Goal: Task Accomplishment & Management: Manage account settings

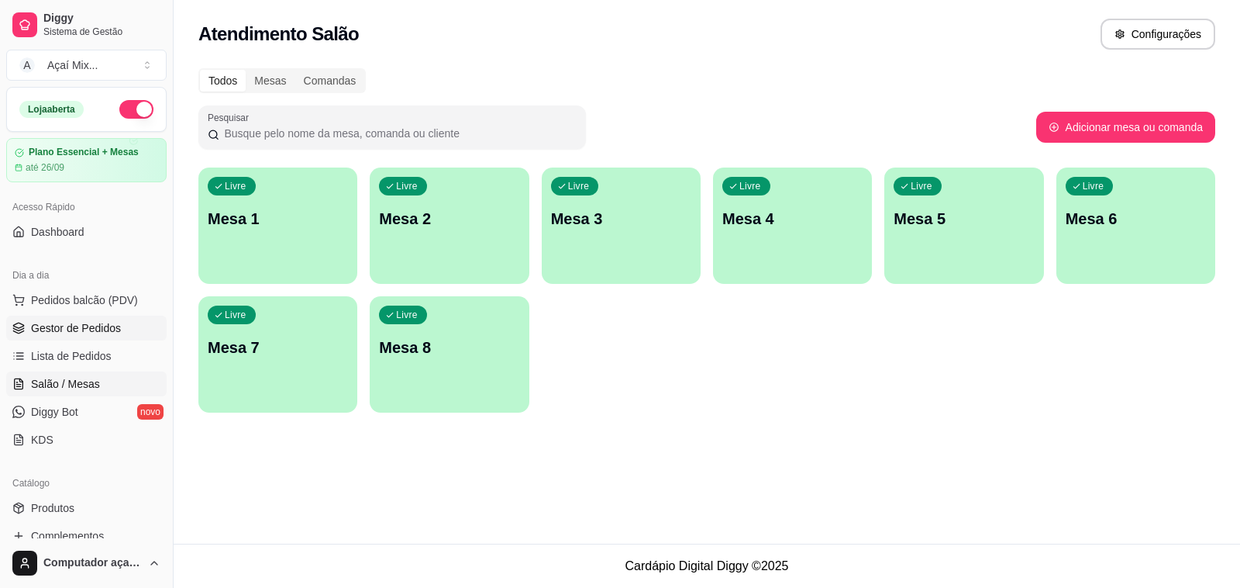
click at [112, 335] on span "Gestor de Pedidos" at bounding box center [76, 328] width 90 height 16
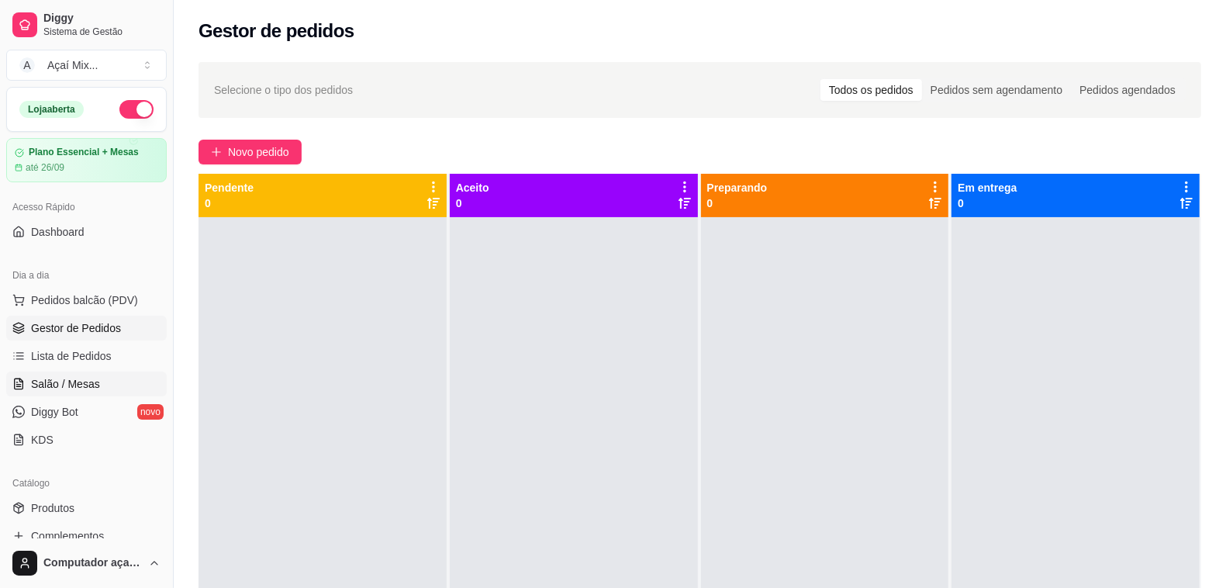
click at [74, 386] on span "Salão / Mesas" at bounding box center [65, 384] width 69 height 16
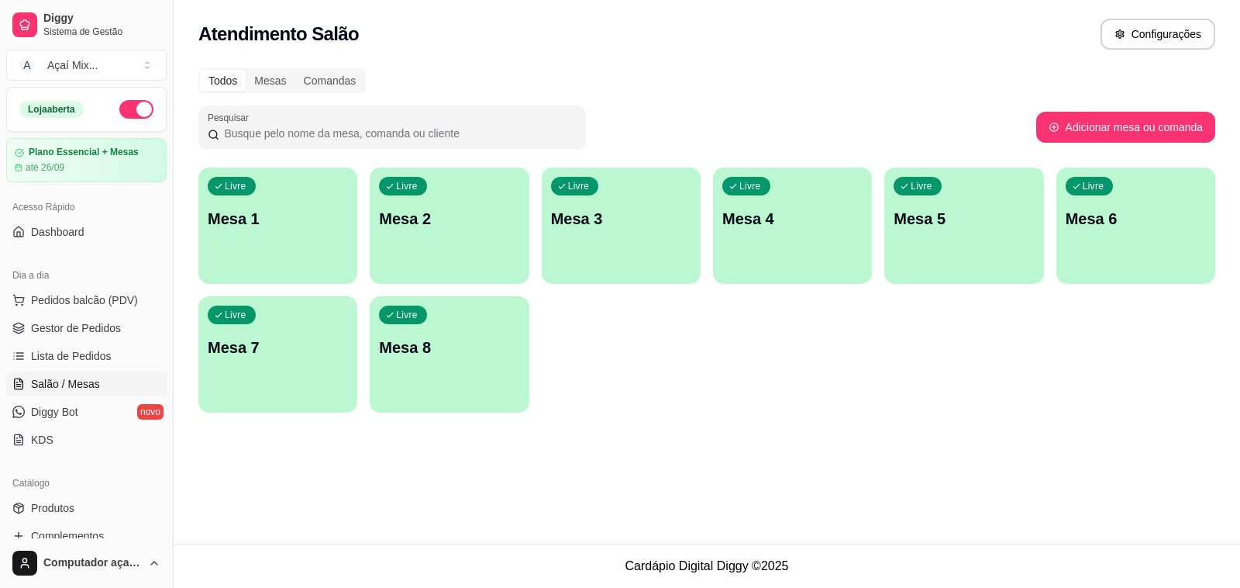
click at [270, 236] on div "Livre Mesa 1" at bounding box center [277, 216] width 159 height 98
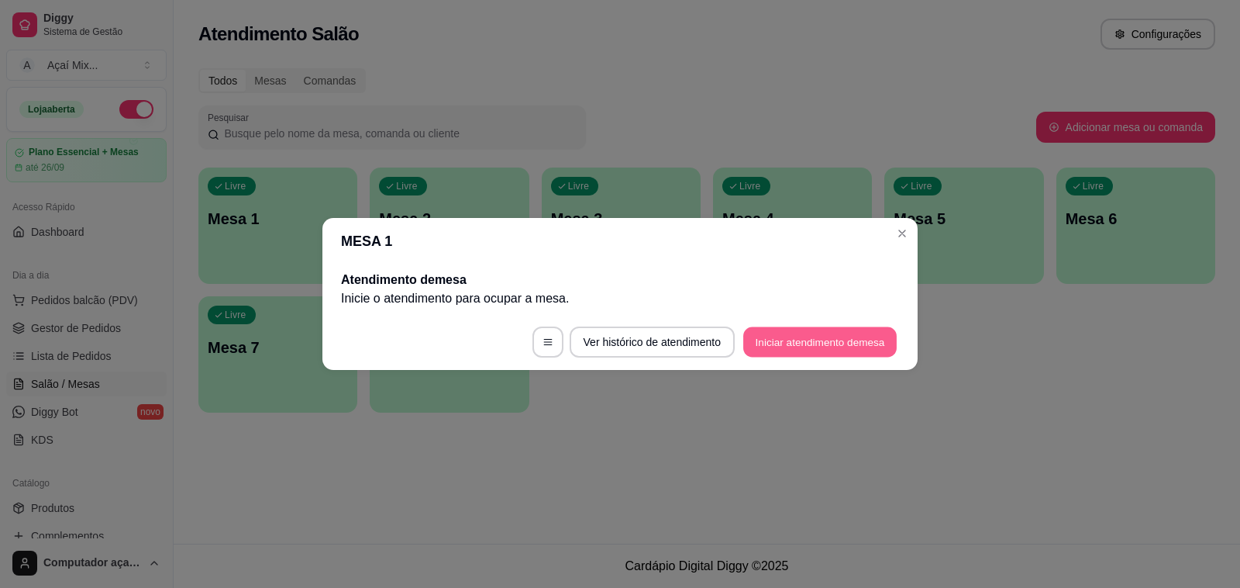
click at [839, 333] on button "Iniciar atendimento de mesa" at bounding box center [819, 342] width 153 height 30
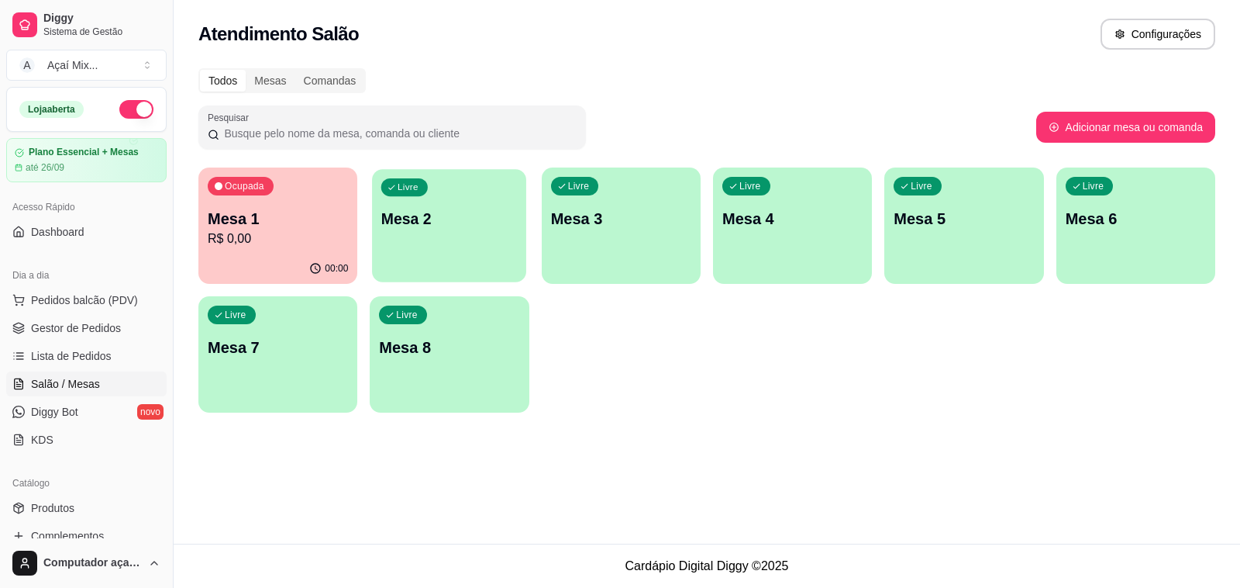
click at [448, 215] on p "Mesa 2" at bounding box center [449, 219] width 136 height 21
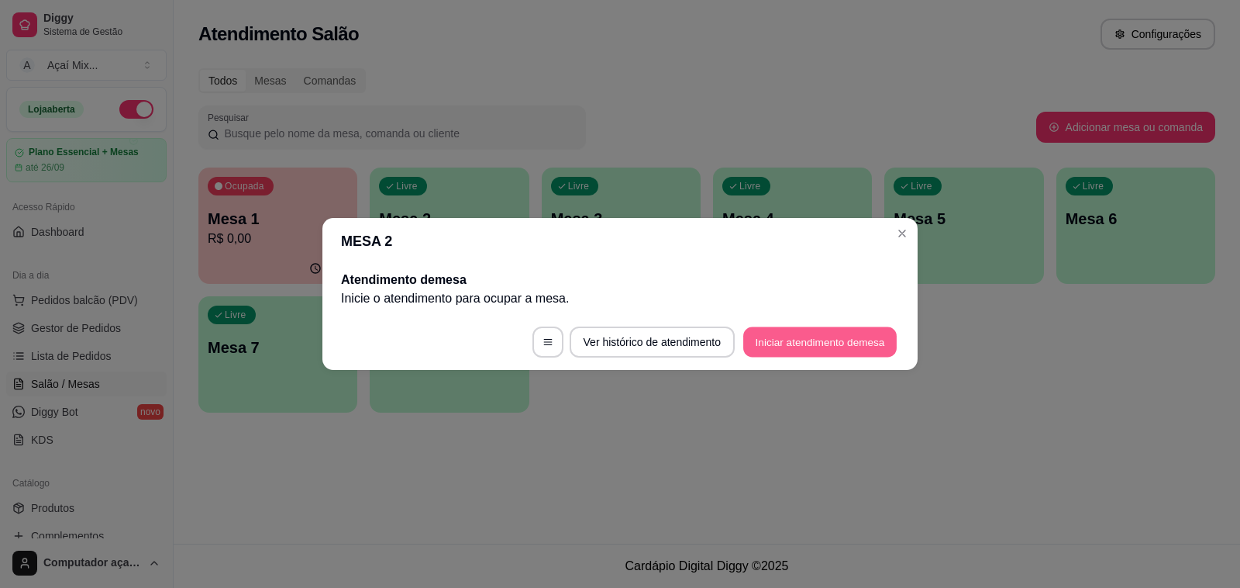
click at [822, 342] on button "Iniciar atendimento de mesa" at bounding box center [819, 342] width 153 height 30
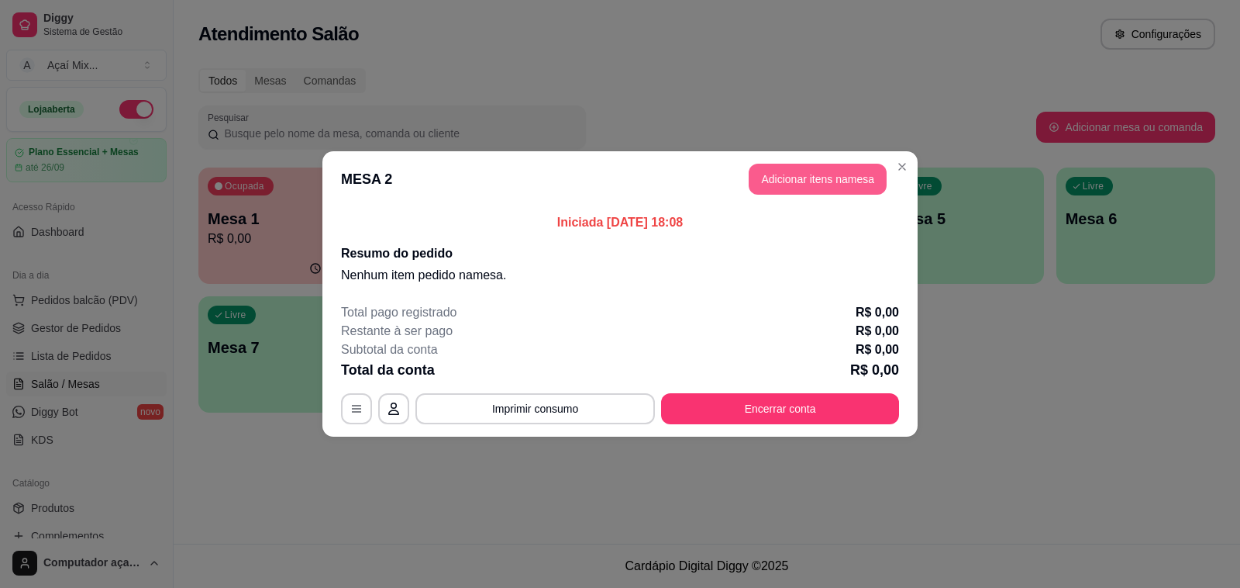
click at [826, 180] on button "Adicionar itens na mesa" at bounding box center [818, 179] width 138 height 31
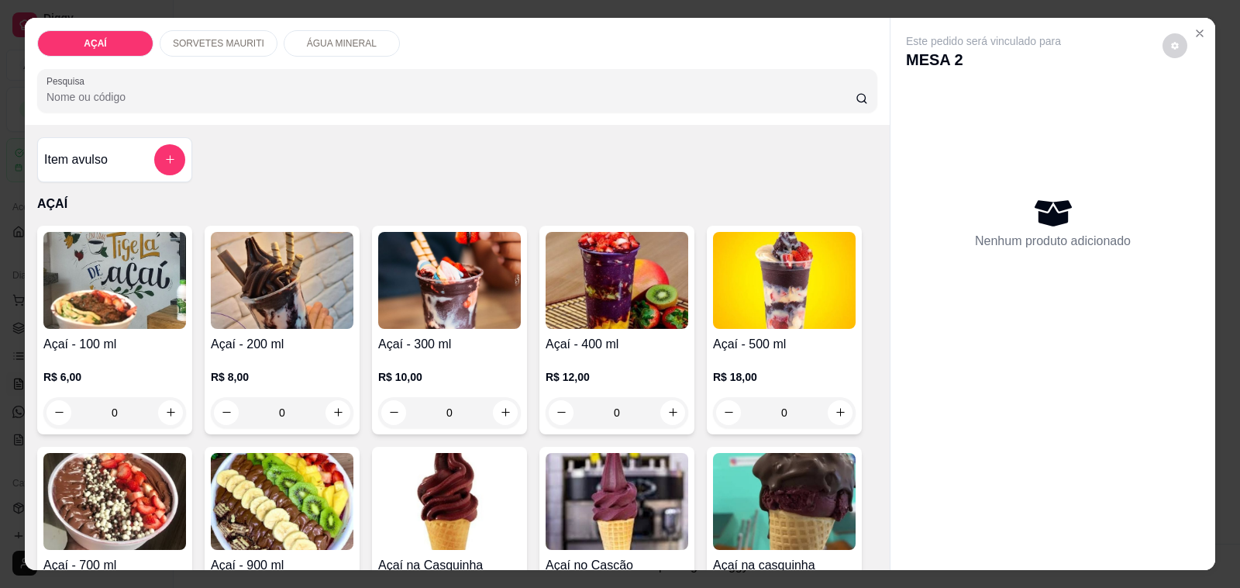
click at [340, 399] on div "0" at bounding box center [282, 412] width 143 height 31
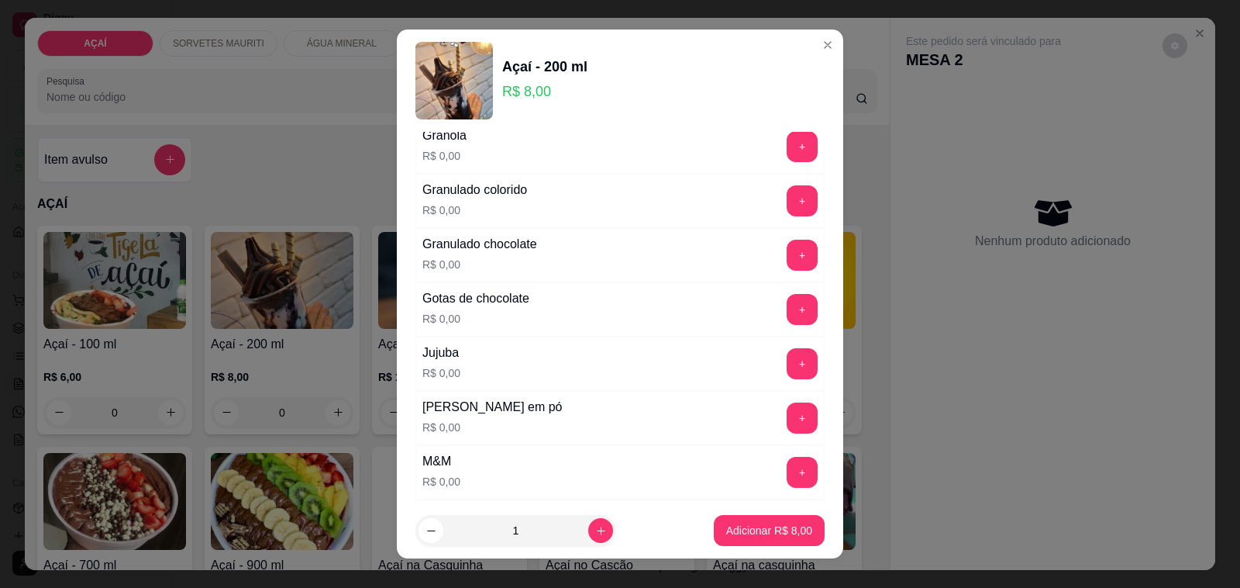
scroll to position [1357, 0]
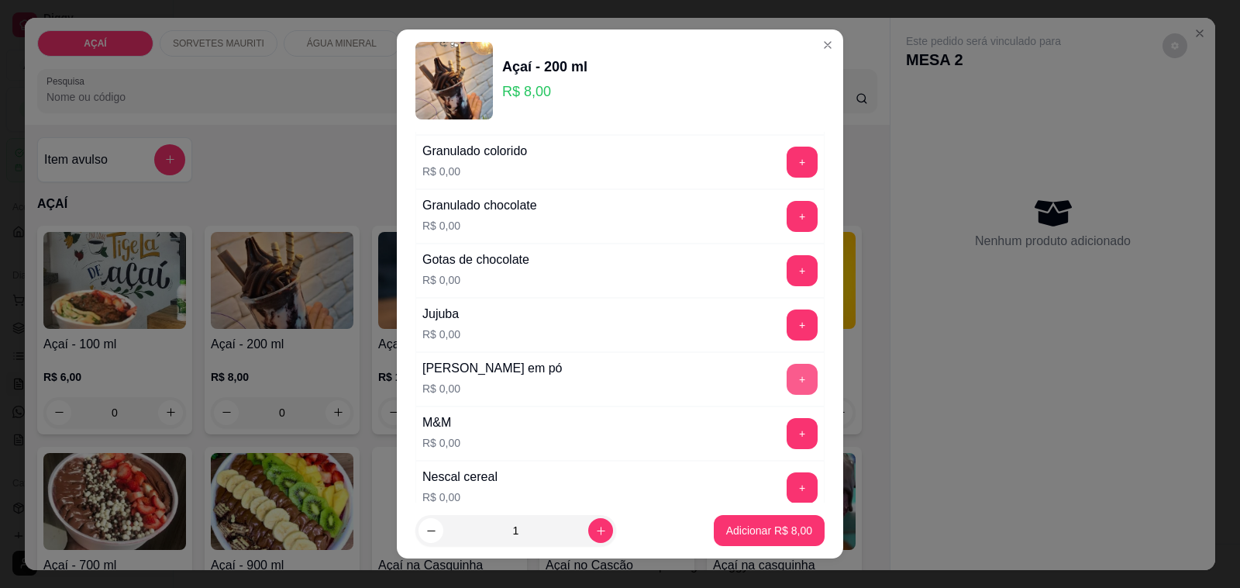
click at [787, 391] on button "+" at bounding box center [802, 379] width 31 height 31
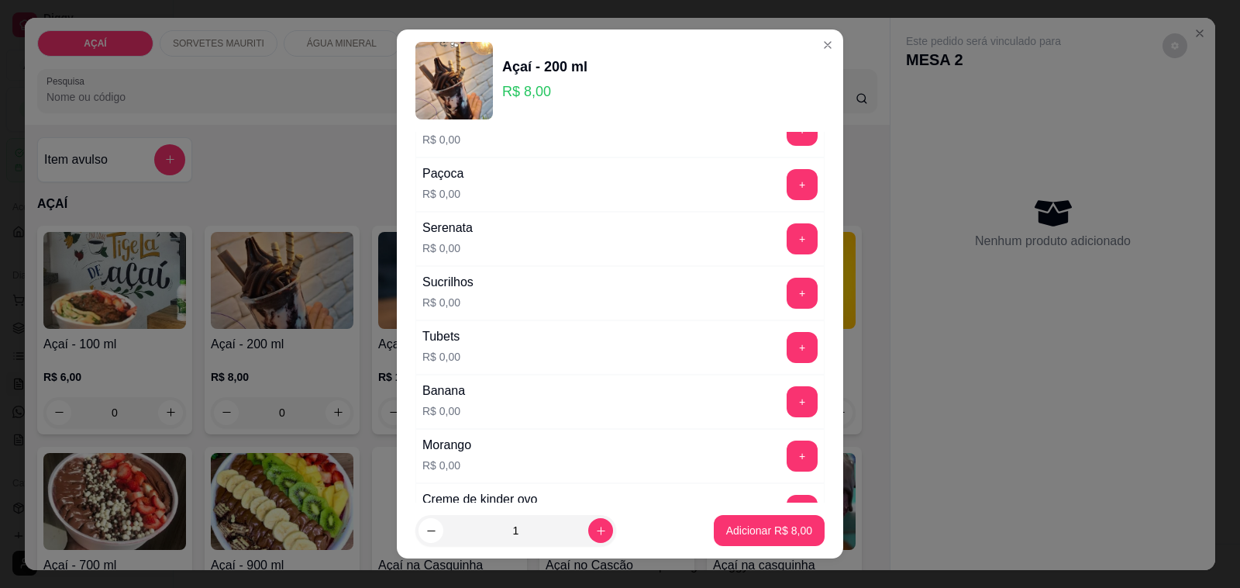
scroll to position [1841, 0]
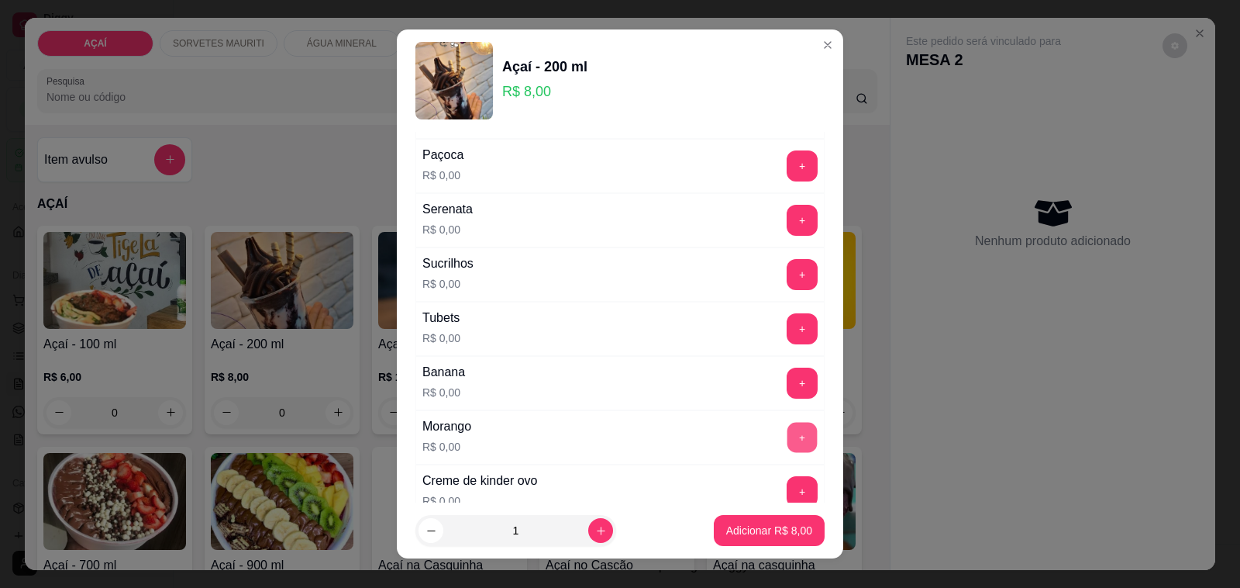
click at [788, 453] on button "+" at bounding box center [803, 438] width 30 height 30
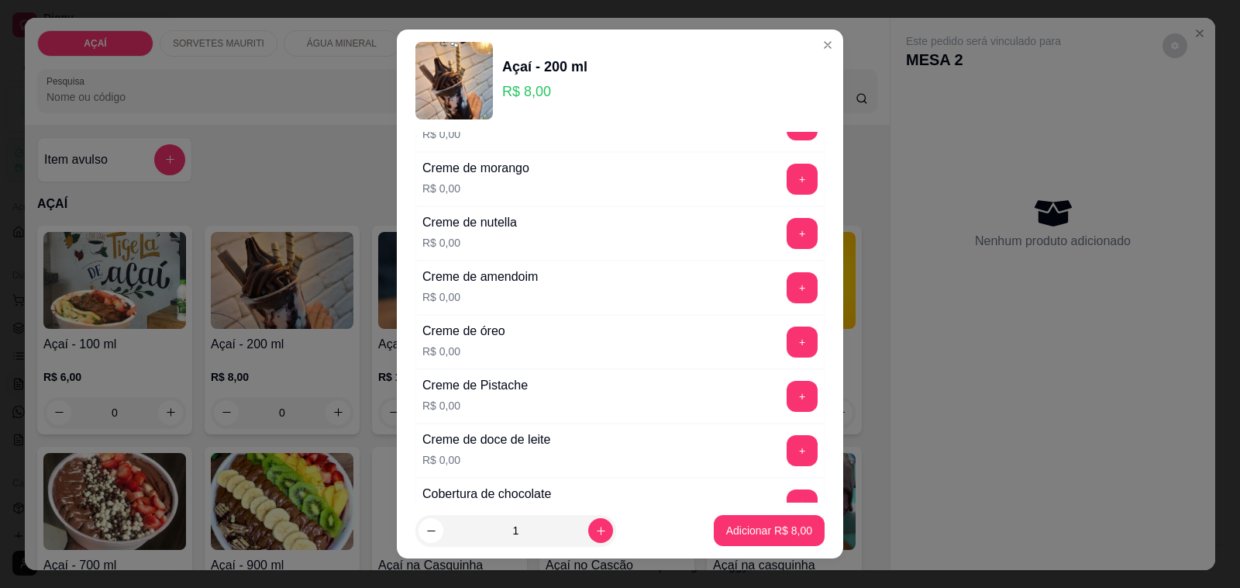
scroll to position [388, 0]
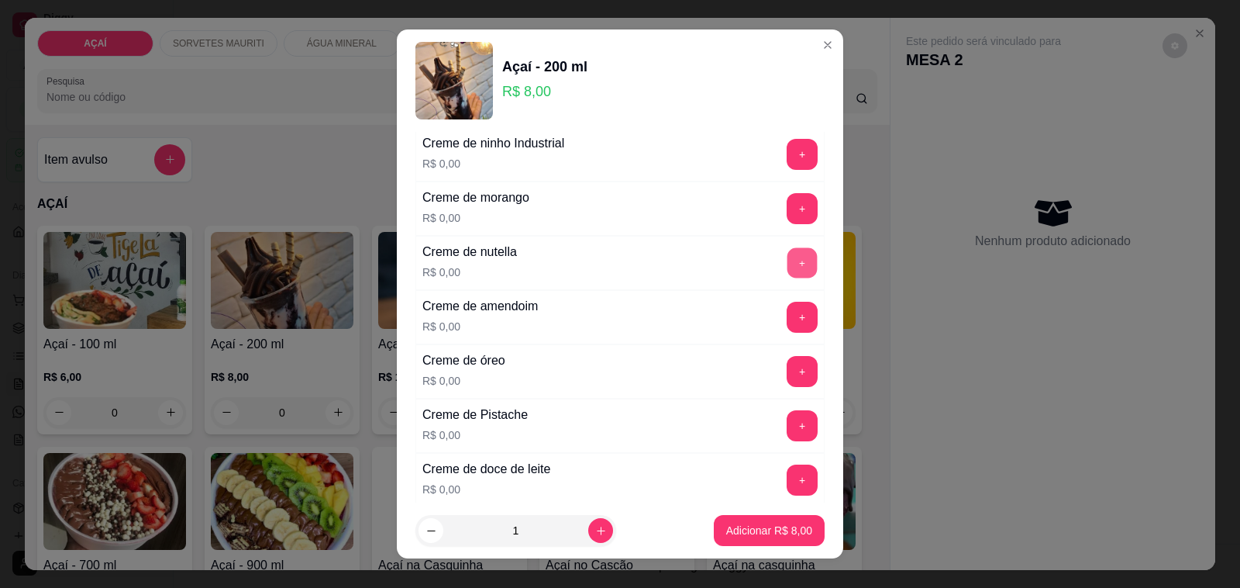
click at [788, 269] on button "+" at bounding box center [803, 263] width 30 height 30
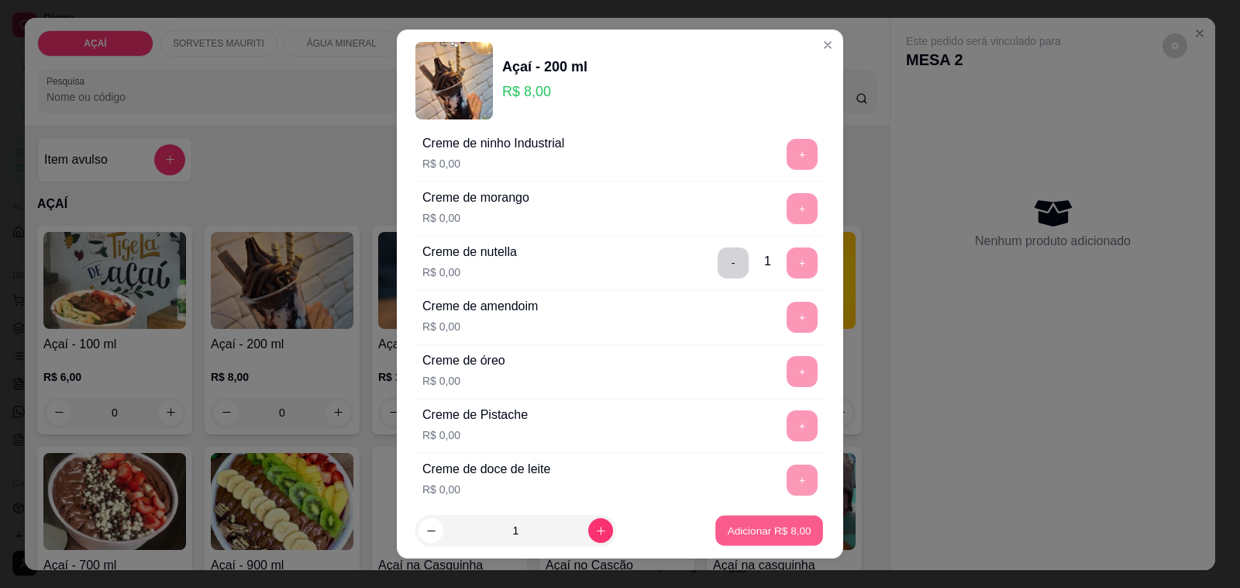
click at [738, 520] on button "Adicionar R$ 8,00" at bounding box center [770, 531] width 108 height 30
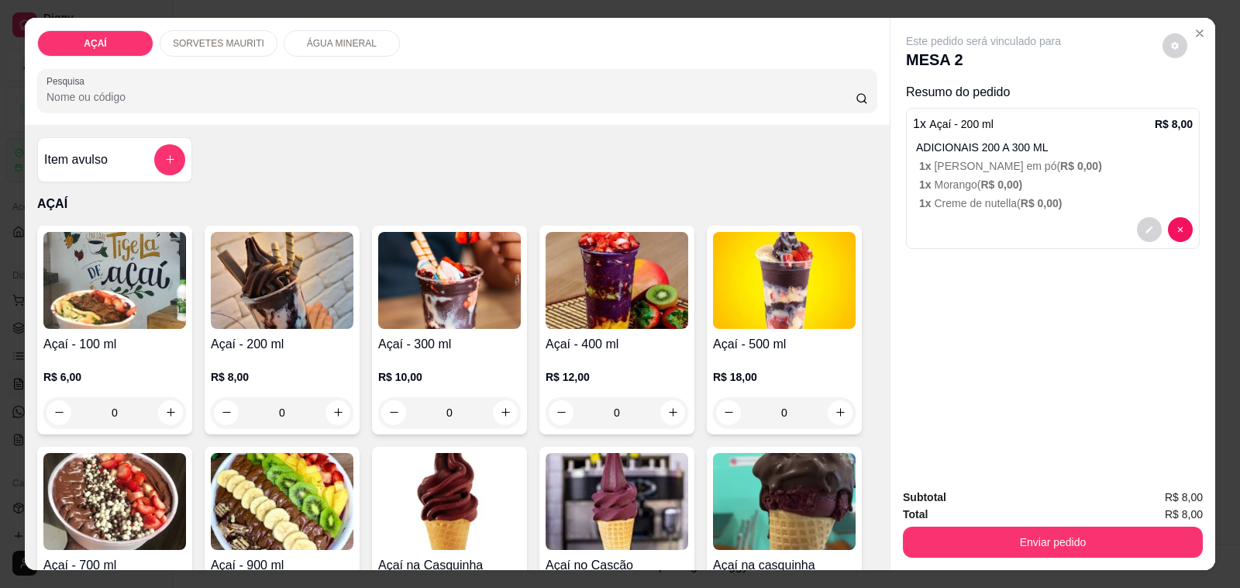
click at [497, 405] on div "0" at bounding box center [449, 412] width 143 height 31
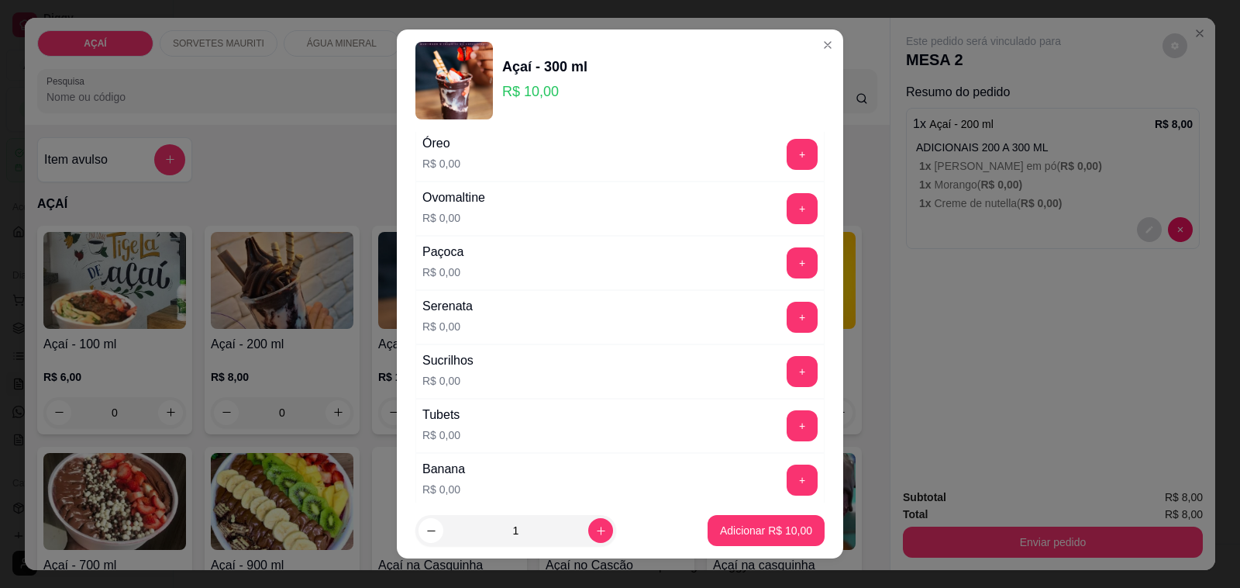
scroll to position [1841, 0]
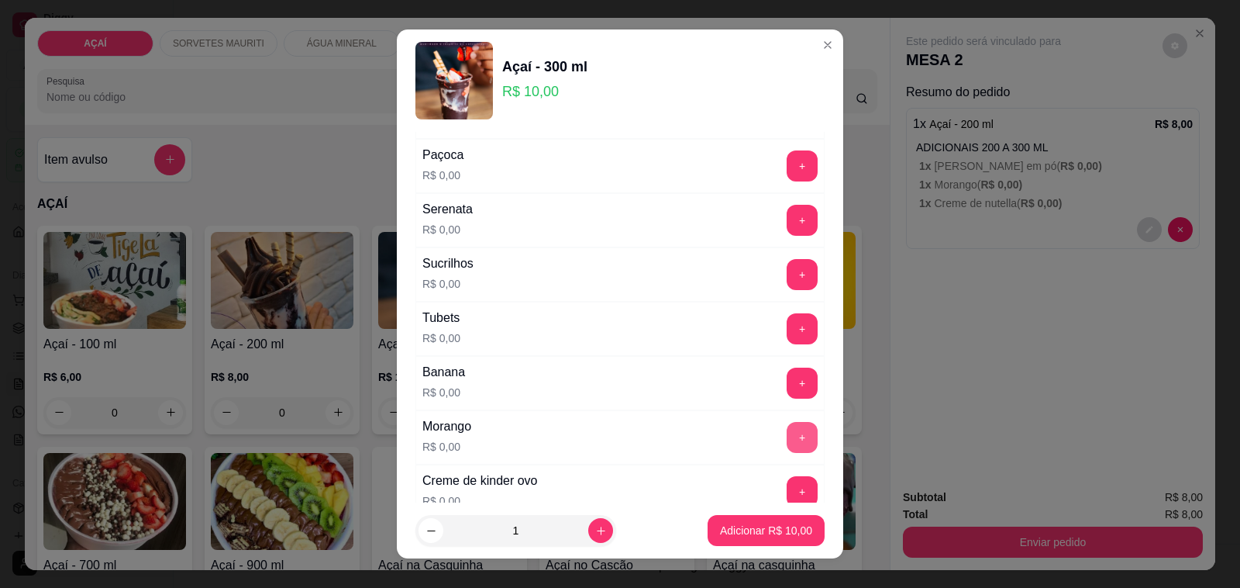
click at [787, 450] on button "+" at bounding box center [802, 437] width 31 height 31
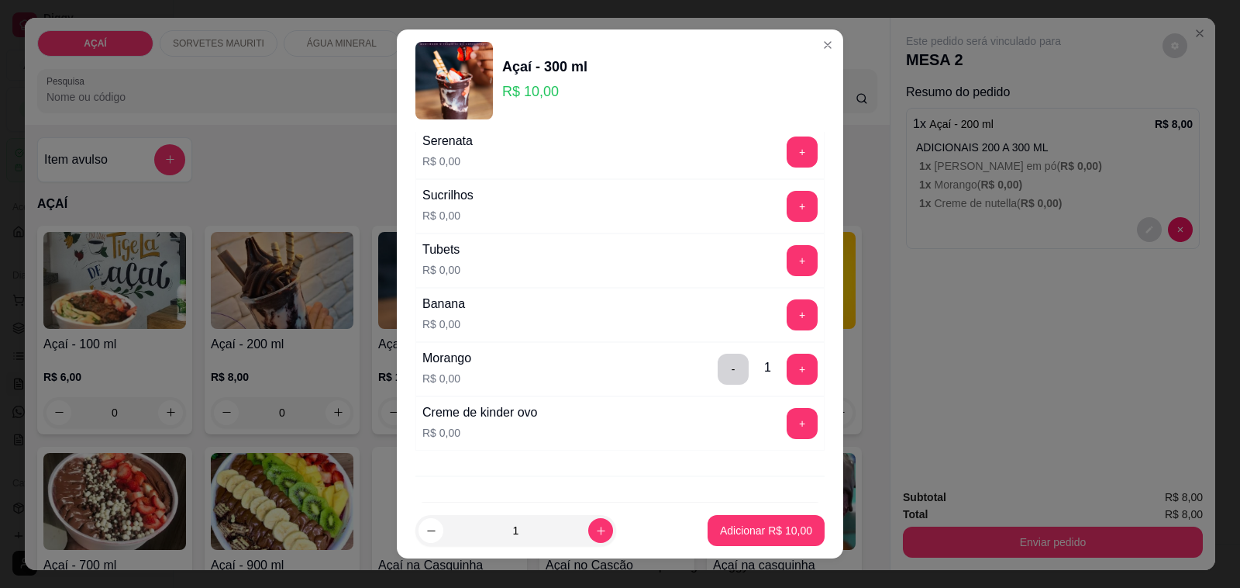
scroll to position [1938, 0]
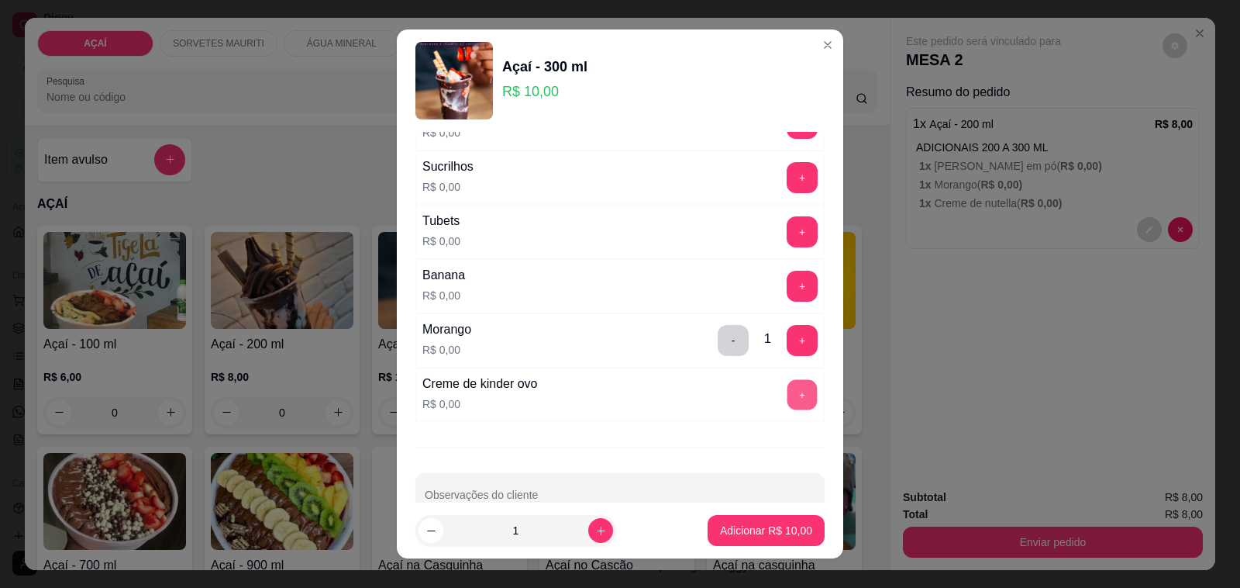
click at [788, 408] on button "+" at bounding box center [803, 395] width 30 height 30
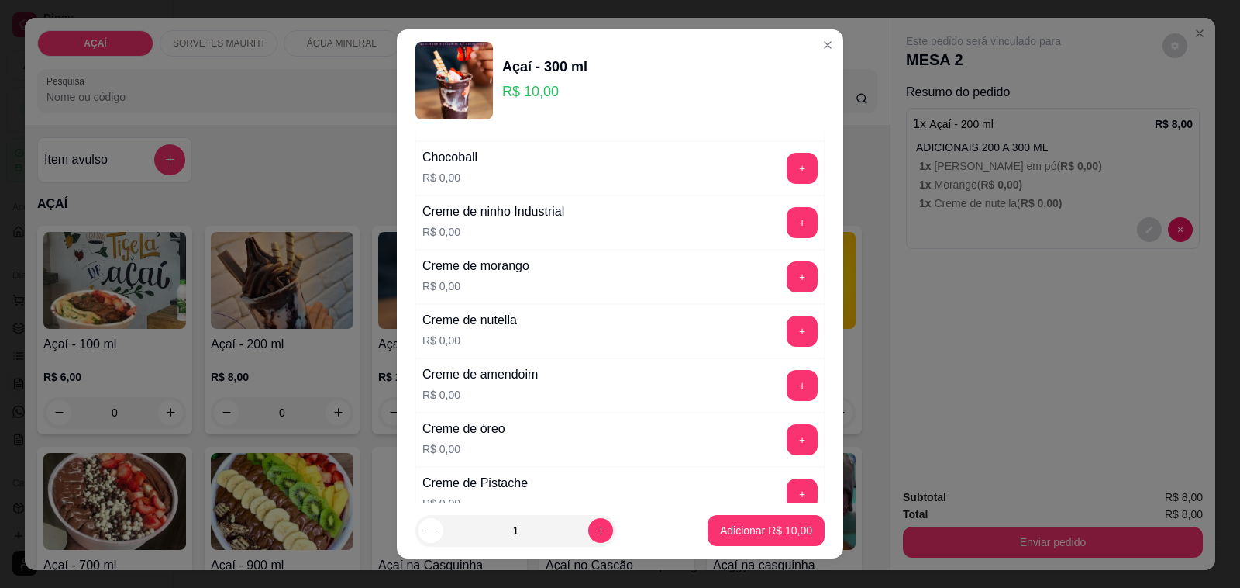
scroll to position [291, 0]
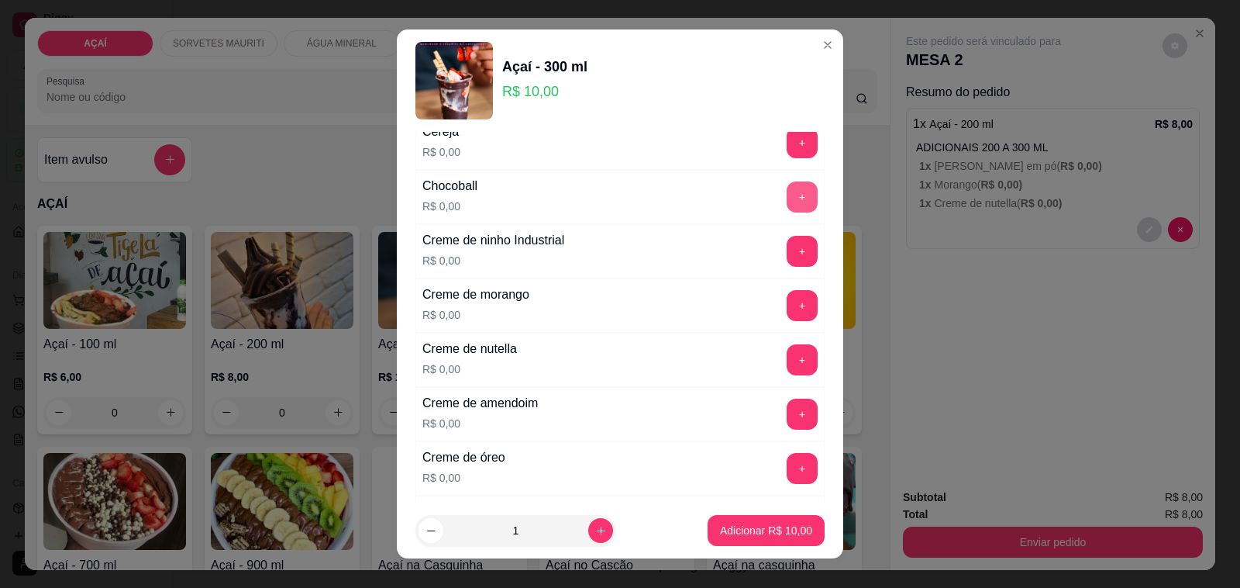
click at [787, 204] on button "+" at bounding box center [802, 196] width 31 height 31
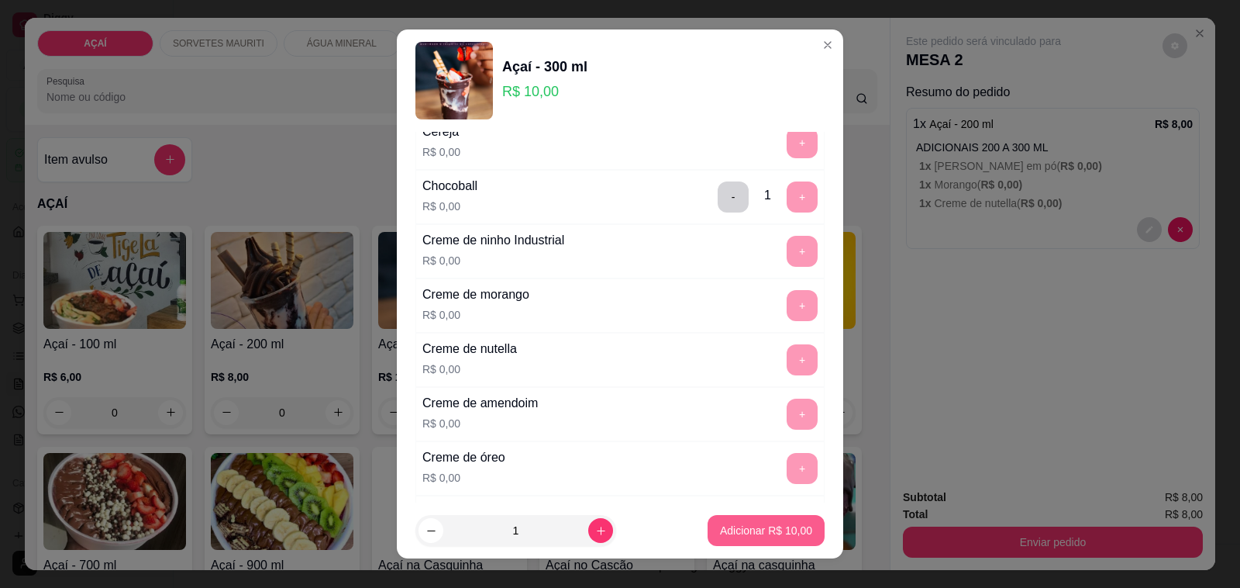
click at [738, 524] on p "Adicionar R$ 10,00" at bounding box center [766, 531] width 92 height 16
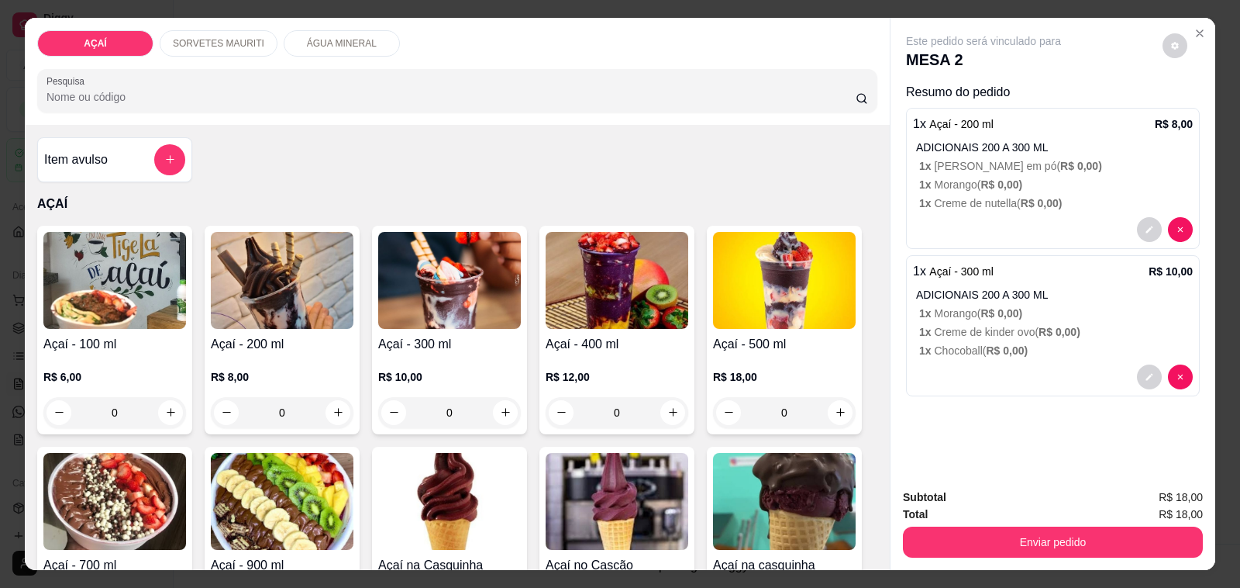
click at [333, 397] on div "0" at bounding box center [282, 412] width 143 height 31
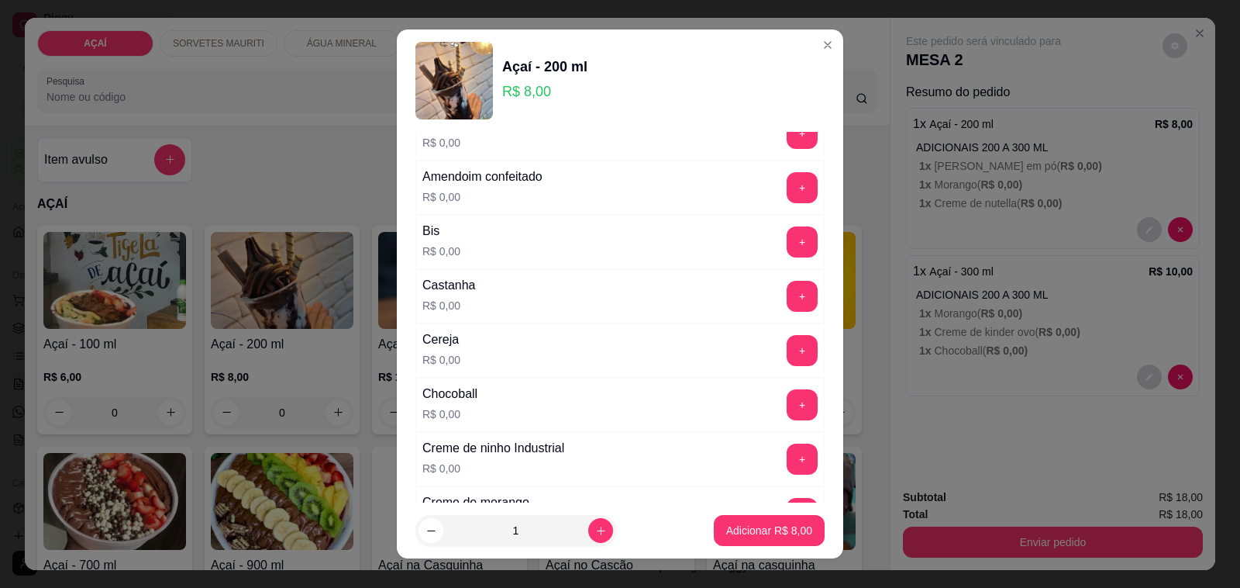
scroll to position [194, 0]
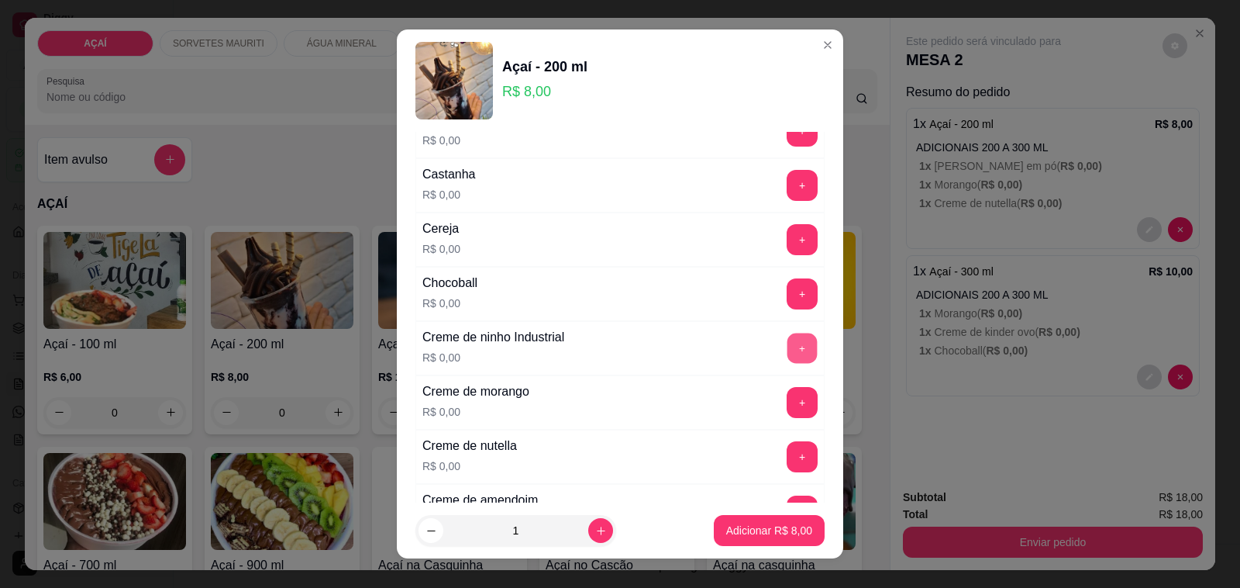
click at [788, 349] on button "+" at bounding box center [803, 348] width 30 height 30
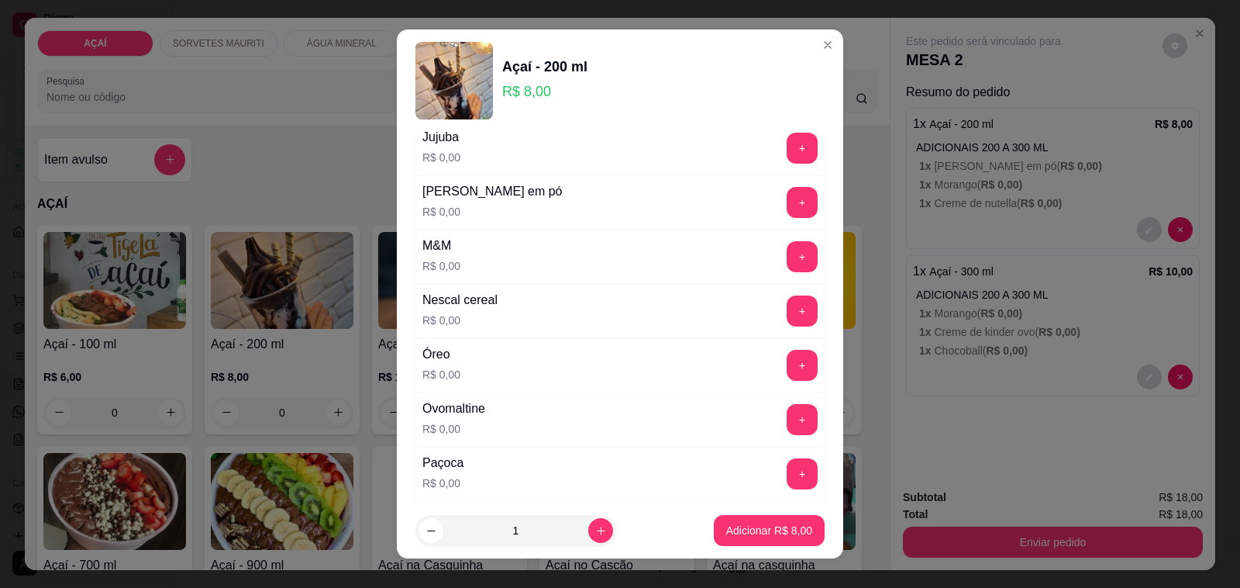
scroll to position [1550, 0]
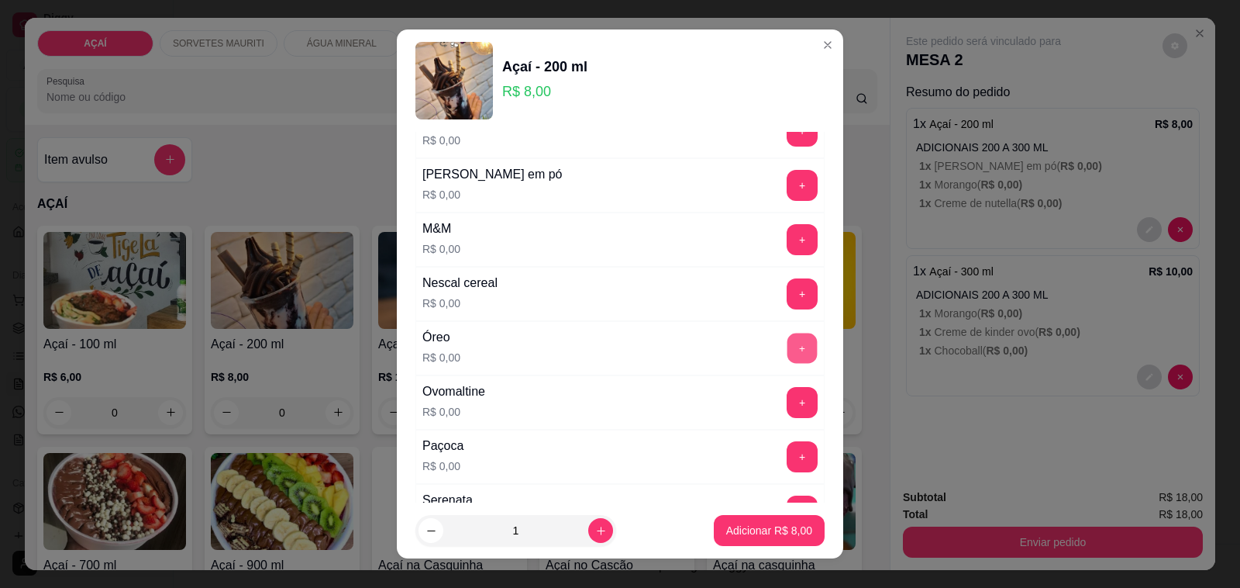
click at [785, 354] on div "+" at bounding box center [802, 348] width 43 height 31
click at [788, 354] on button "+" at bounding box center [803, 348] width 30 height 30
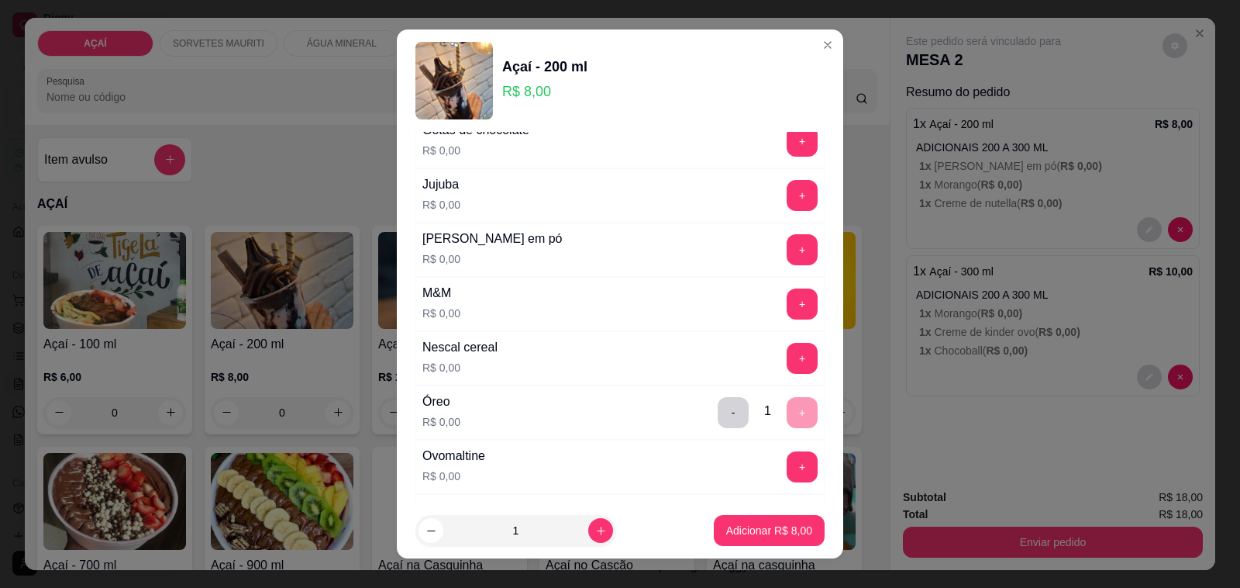
scroll to position [1454, 0]
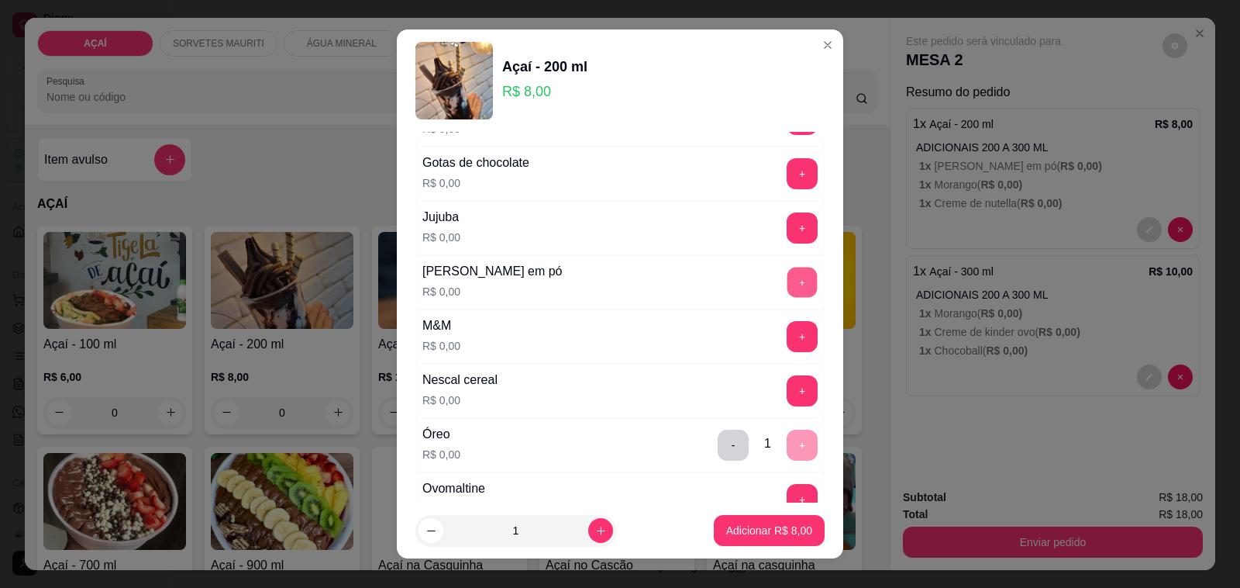
click at [788, 281] on button "+" at bounding box center [803, 282] width 30 height 30
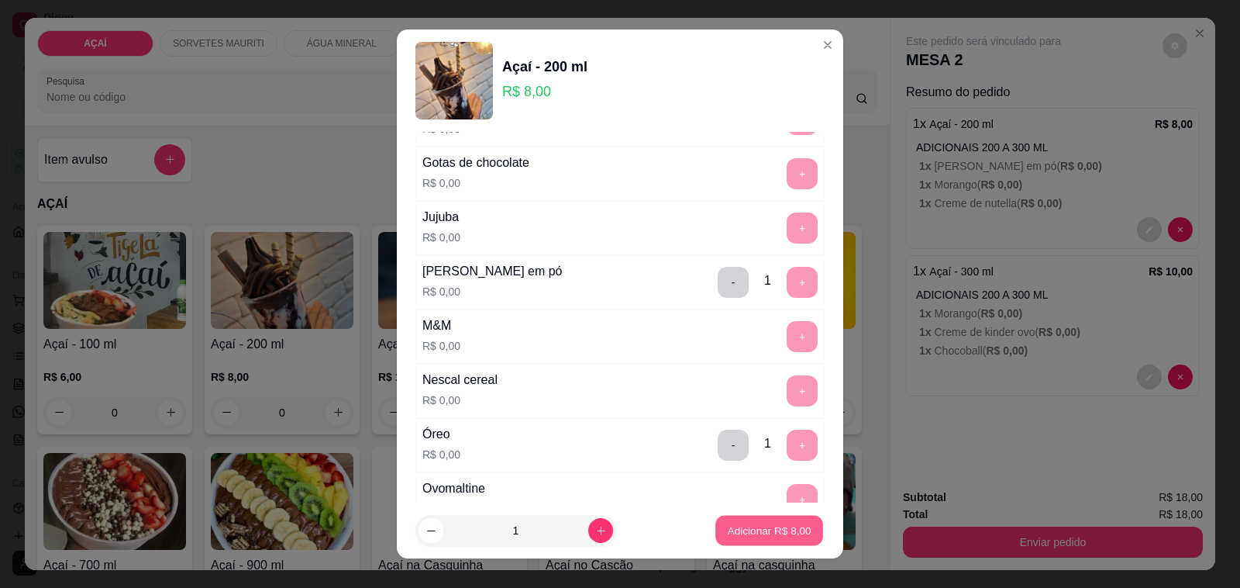
click at [743, 535] on p "Adicionar R$ 8,00" at bounding box center [769, 530] width 84 height 15
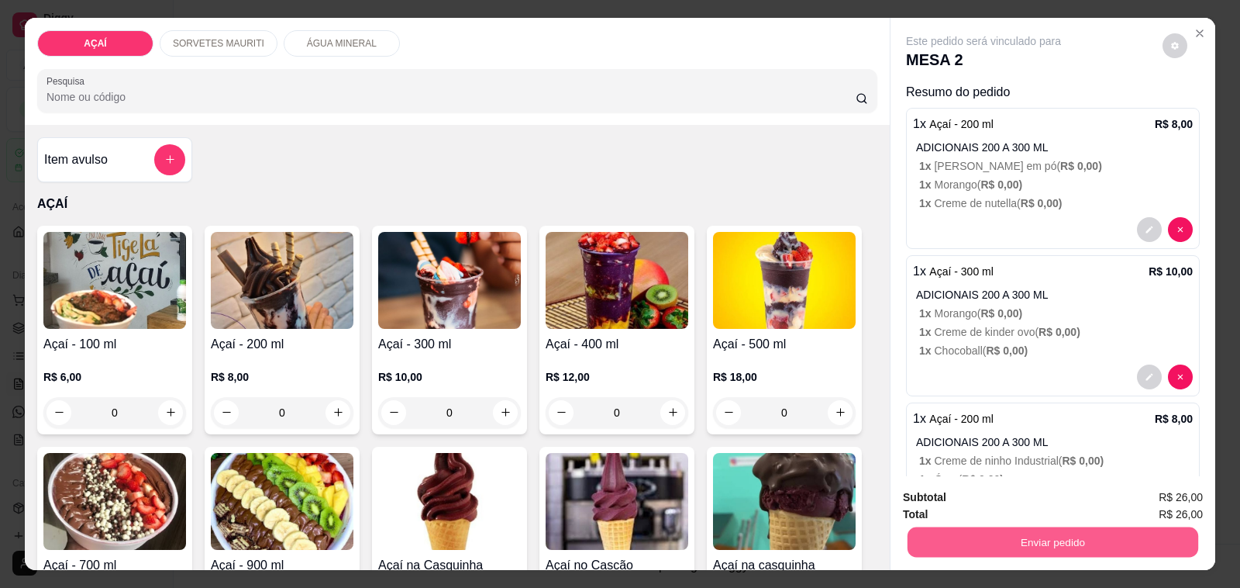
click at [1035, 539] on button "Enviar pedido" at bounding box center [1053, 542] width 291 height 30
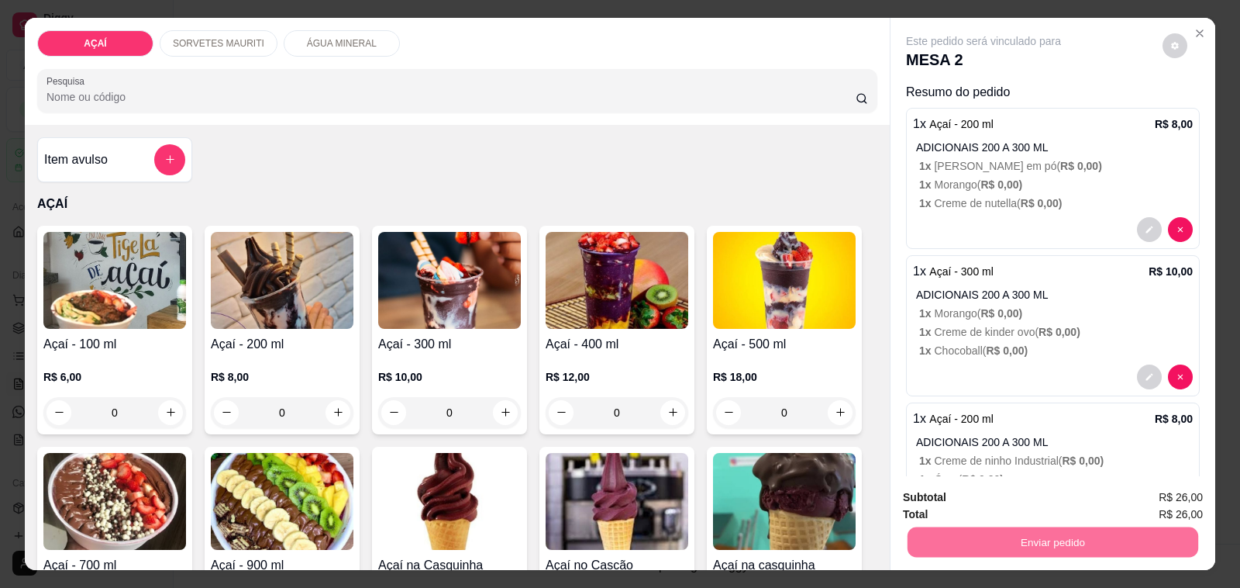
click at [1018, 498] on button "Não registrar e enviar pedido" at bounding box center [1001, 497] width 157 height 29
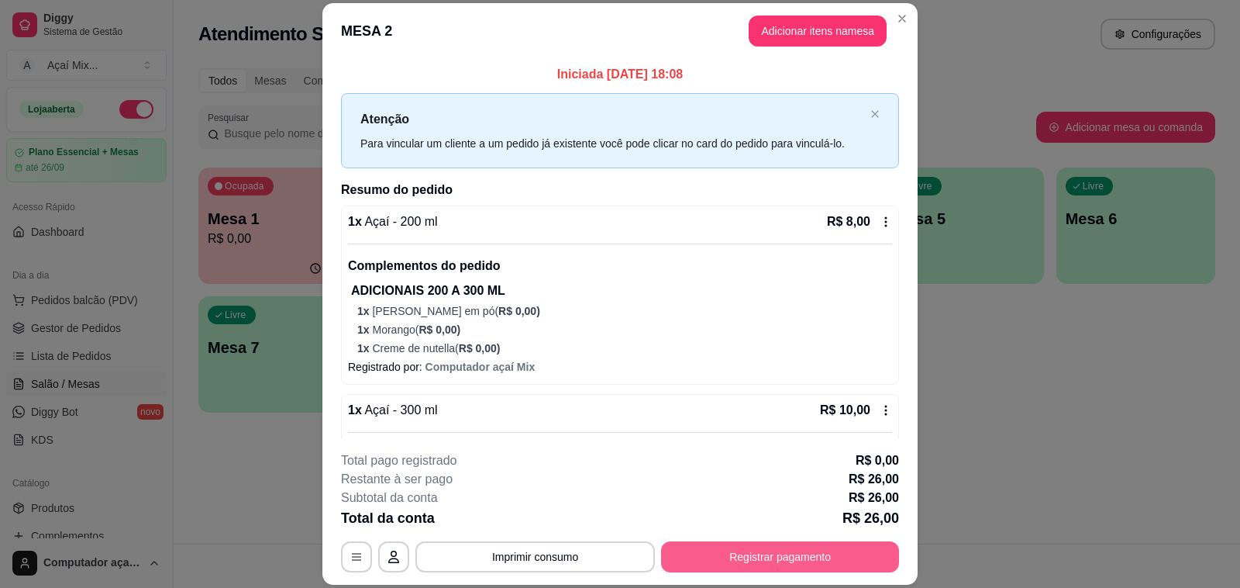
click at [781, 544] on button "Registrar pagamento" at bounding box center [780, 556] width 238 height 31
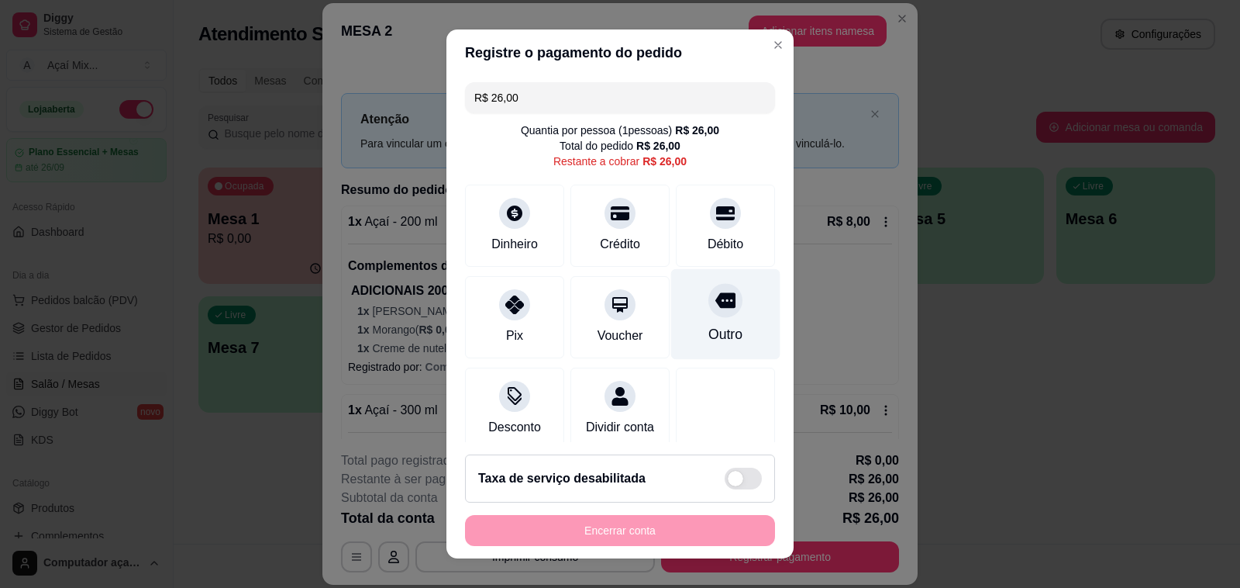
click at [709, 330] on div "Outro" at bounding box center [726, 334] width 34 height 20
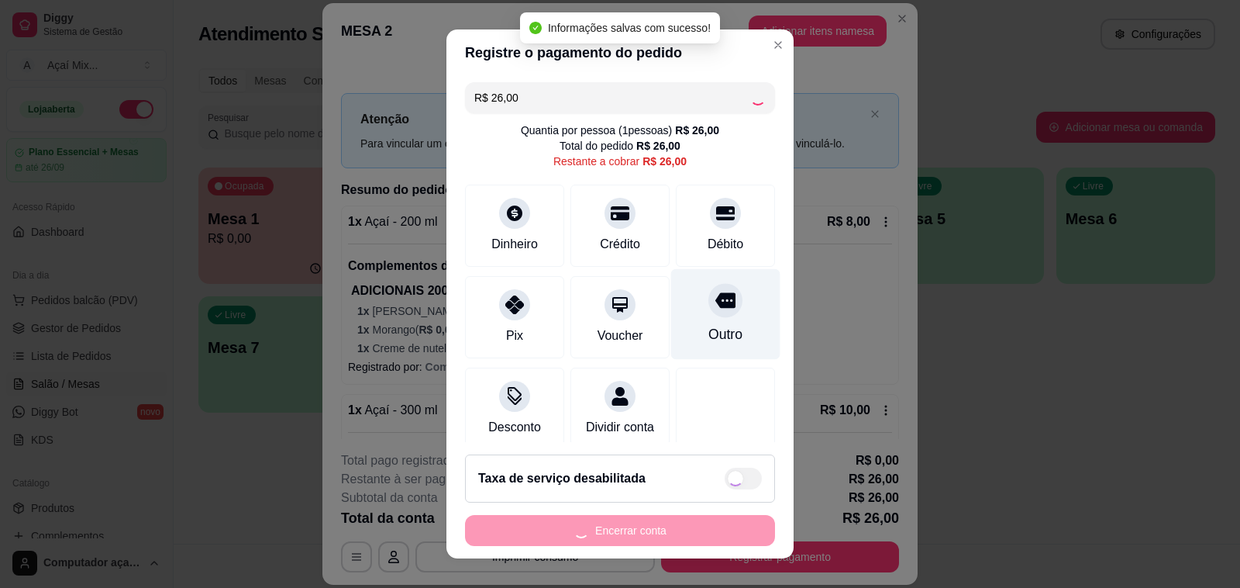
type input "R$ 0,00"
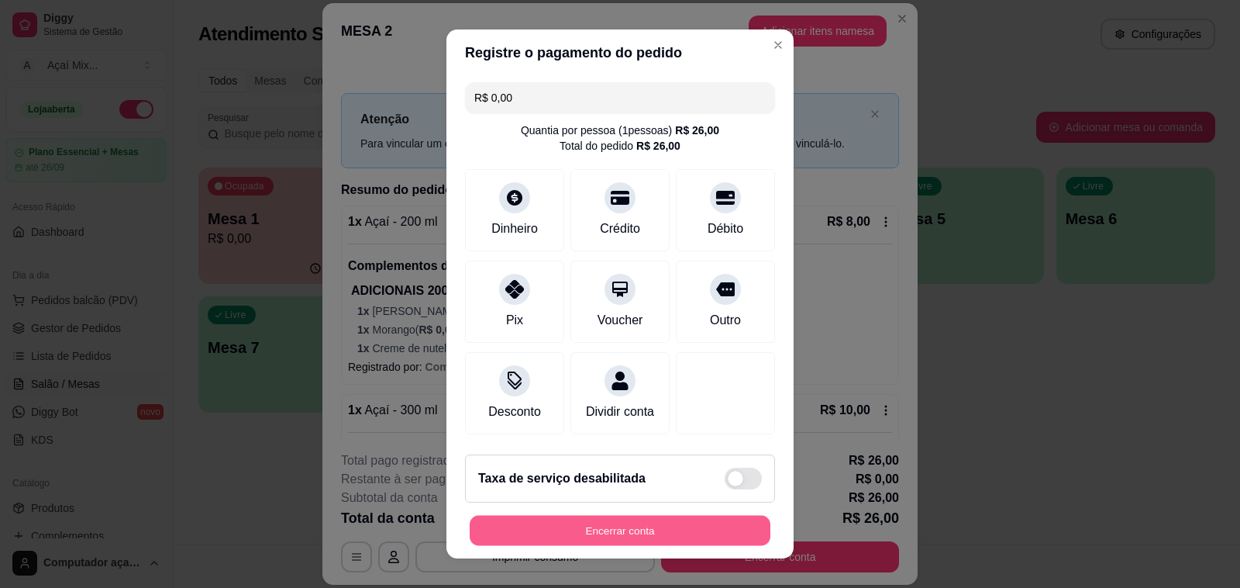
click at [630, 532] on button "Encerrar conta" at bounding box center [620, 531] width 301 height 30
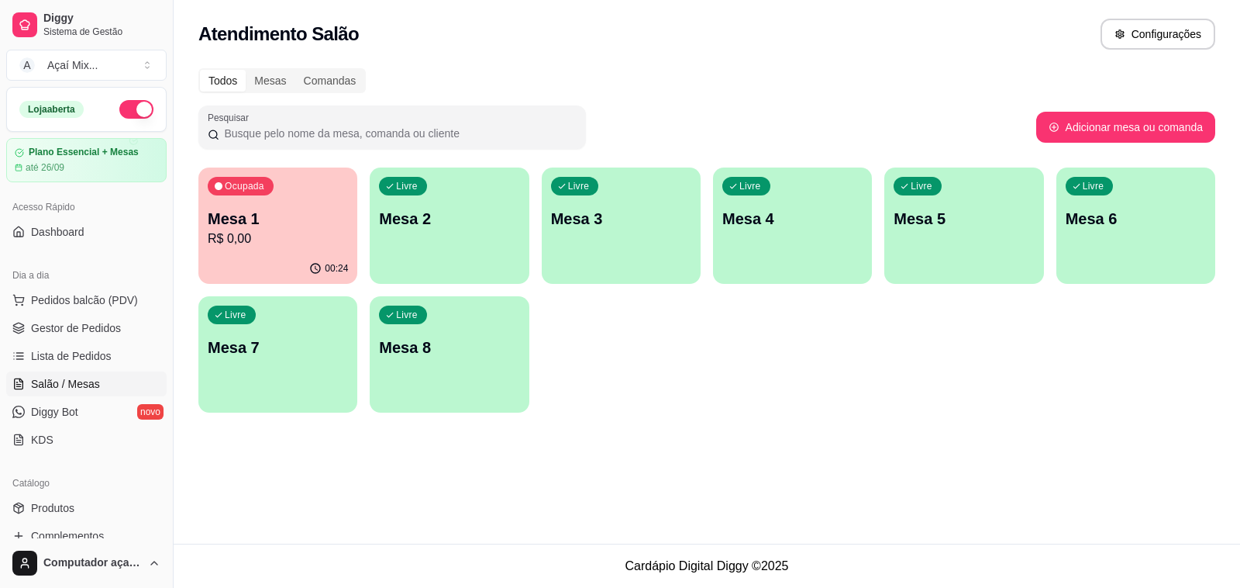
click at [314, 205] on div "Ocupada Mesa 1 R$ 0,00" at bounding box center [277, 210] width 159 height 86
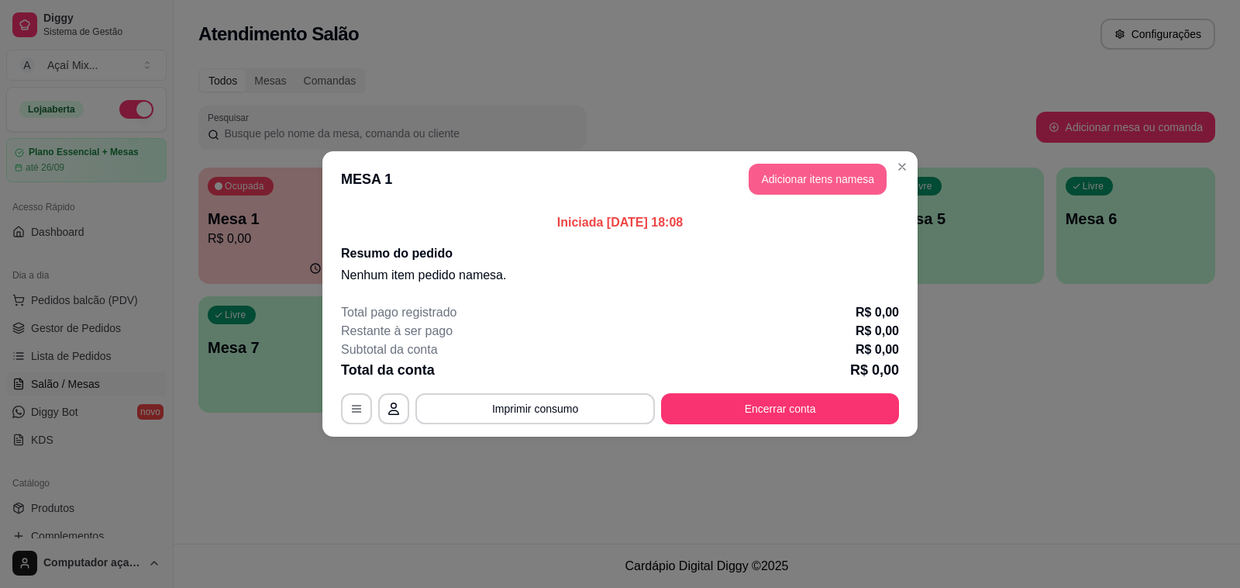
click at [823, 180] on button "Adicionar itens na mesa" at bounding box center [818, 179] width 138 height 31
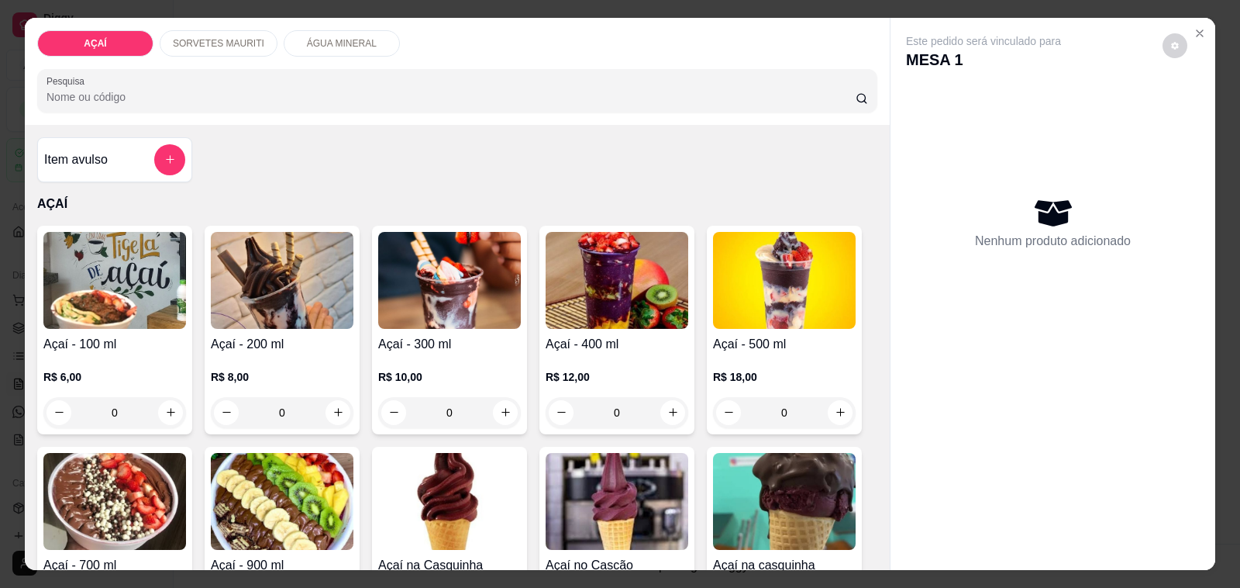
click at [245, 41] on p "SORVETES MAURITI" at bounding box center [218, 43] width 91 height 12
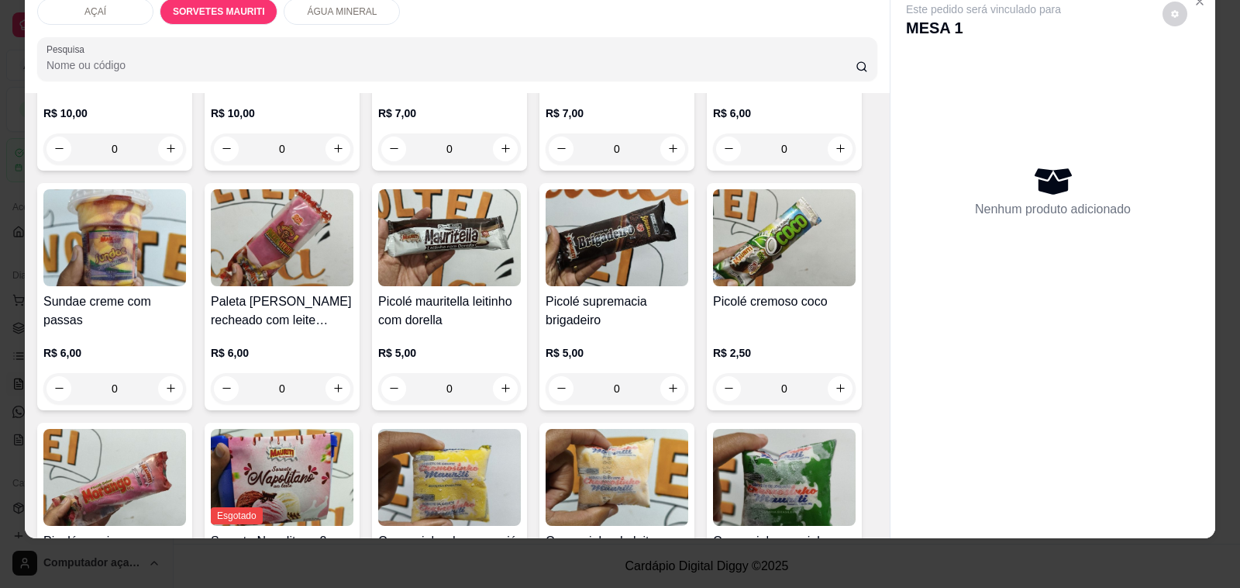
scroll to position [1072, 0]
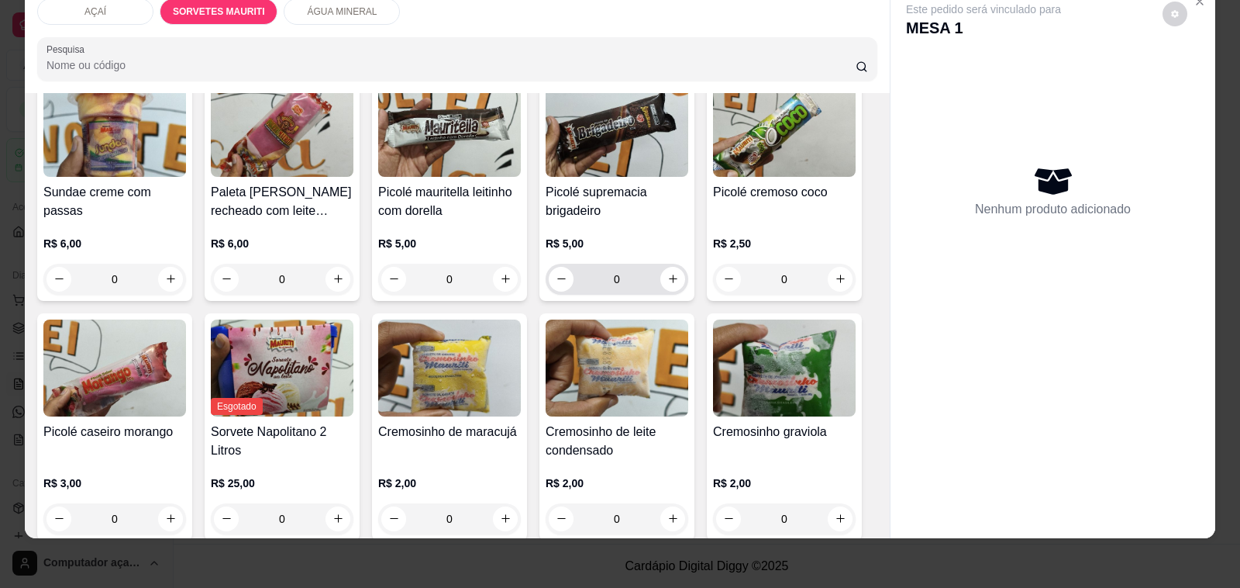
click at [667, 264] on div "0" at bounding box center [617, 279] width 136 height 31
click at [667, 273] on icon "increase-product-quantity" at bounding box center [673, 279] width 12 height 12
type input "1"
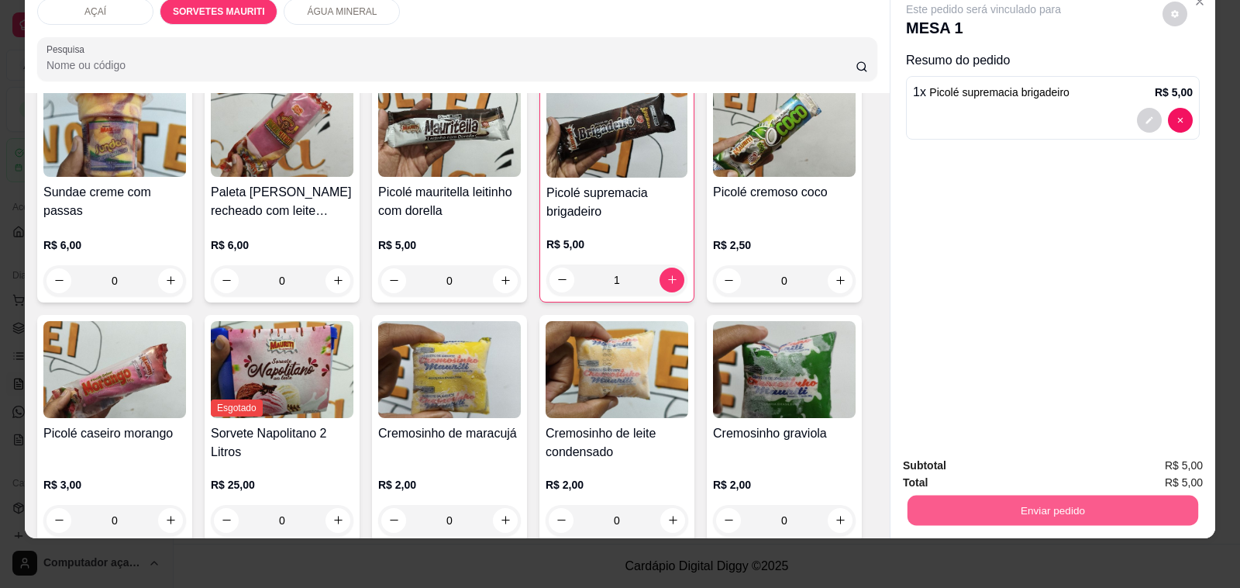
click at [1023, 505] on button "Enviar pedido" at bounding box center [1053, 510] width 291 height 30
click at [1004, 474] on div "Não registrar e enviar pedido Sim, quero registrar" at bounding box center [1046, 458] width 319 height 29
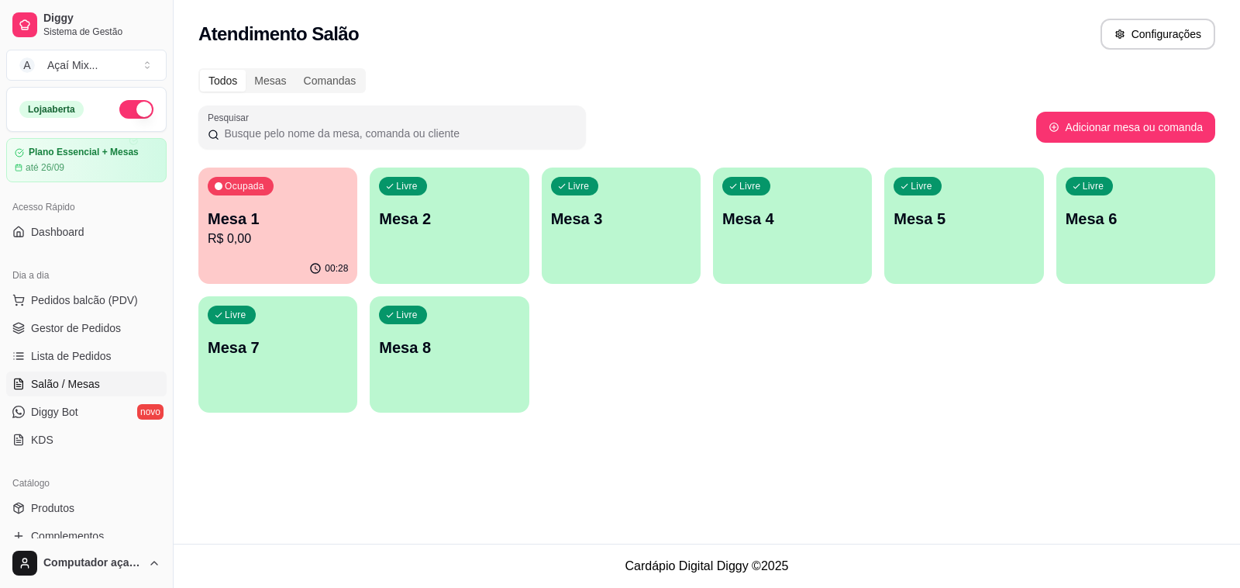
click at [270, 151] on div "Todos Mesas Comandas Pesquisar Adicionar mesa ou comanda Ocupada Mesa 1 R$ 0,00…" at bounding box center [707, 245] width 1067 height 372
click at [310, 210] on p "Mesa 1" at bounding box center [278, 219] width 140 height 22
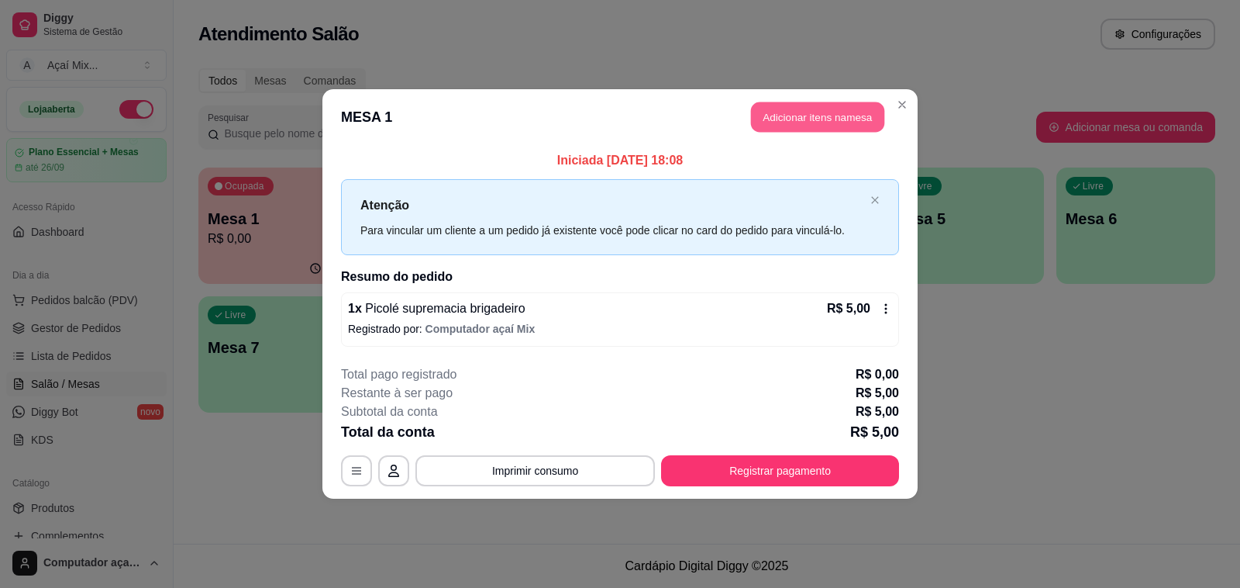
click at [785, 121] on button "Adicionar itens na mesa" at bounding box center [817, 117] width 133 height 30
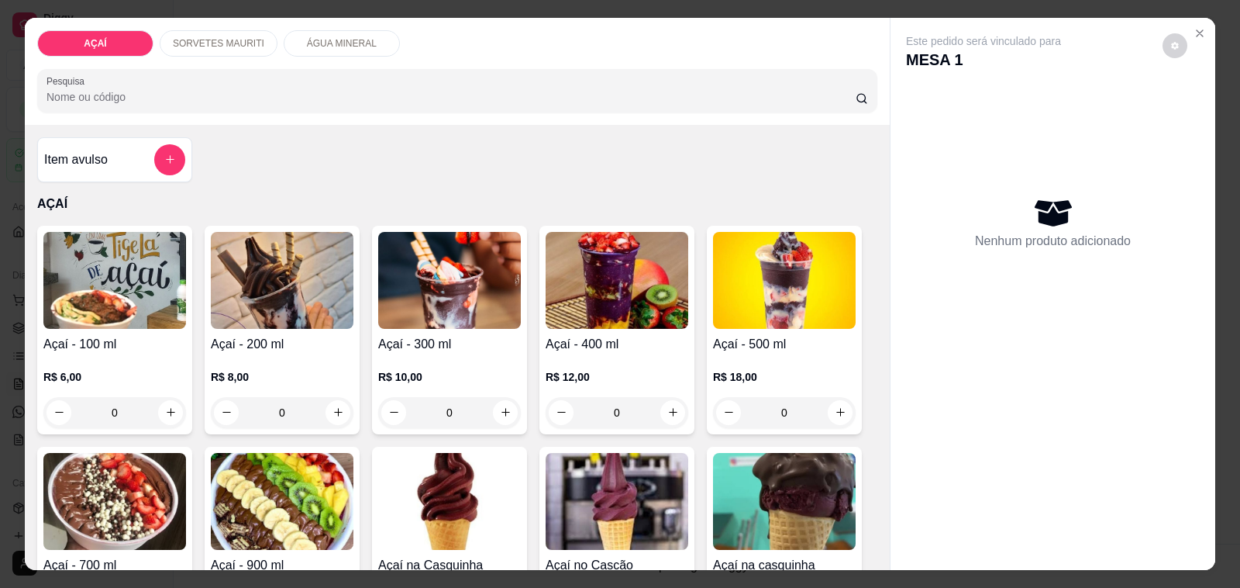
click at [285, 342] on h4 "Açaí - 200 ml" at bounding box center [282, 344] width 143 height 19
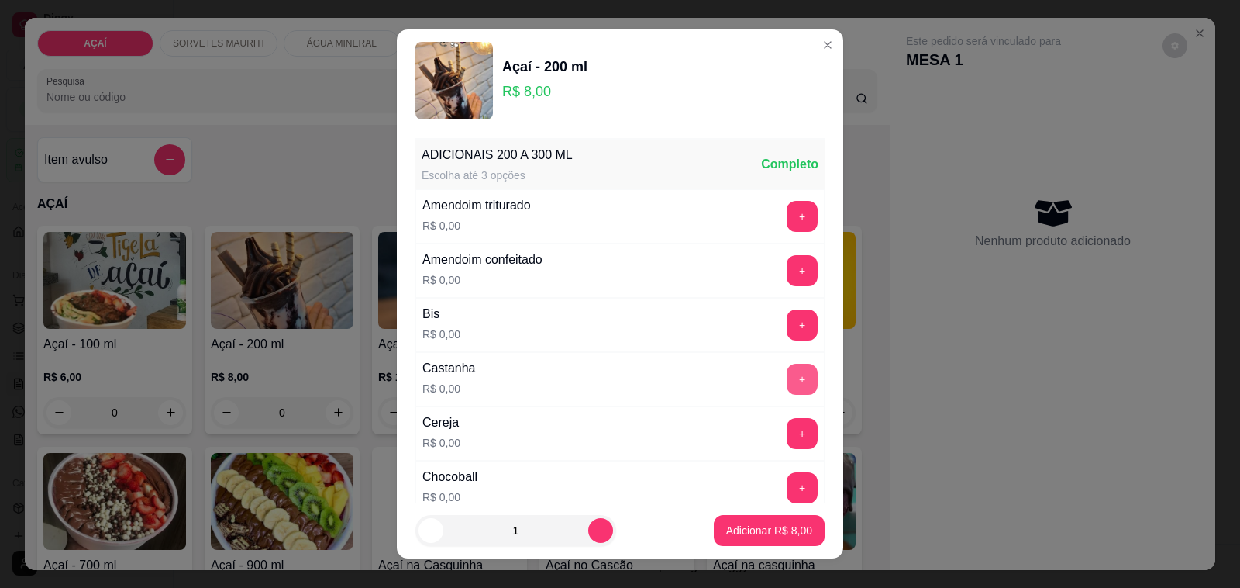
click at [787, 378] on button "+" at bounding box center [802, 379] width 31 height 31
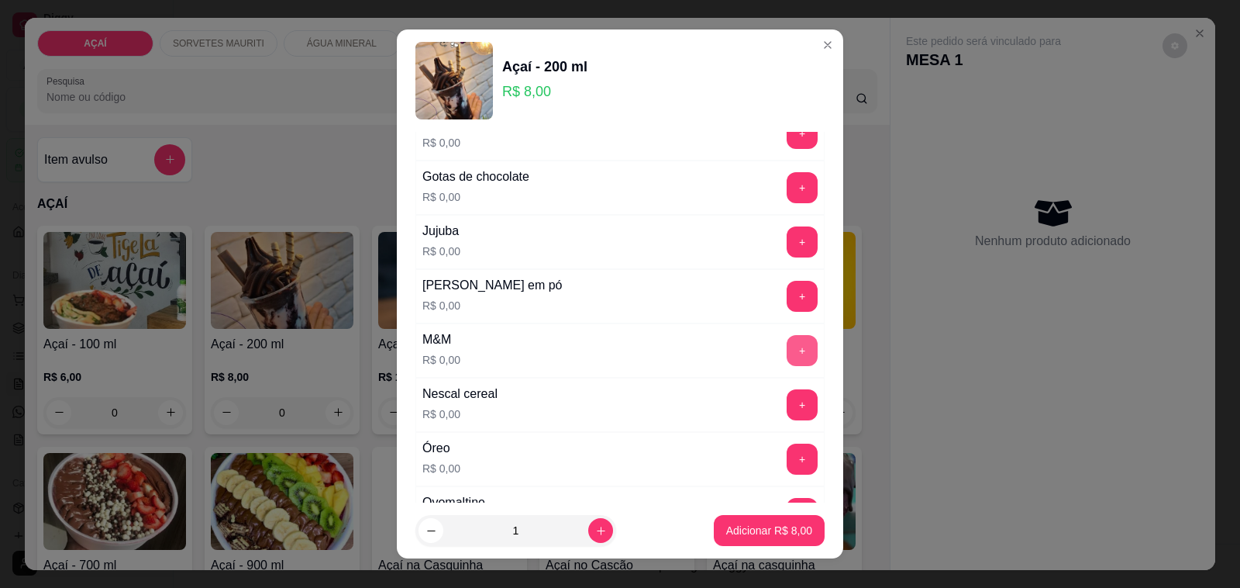
scroll to position [1454, 0]
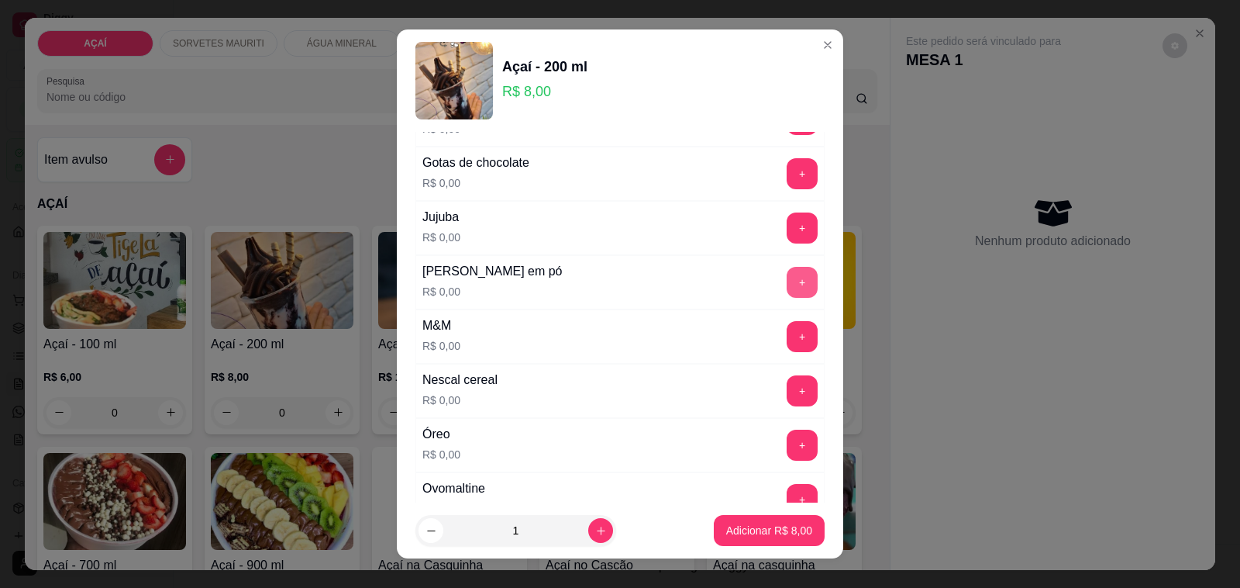
click at [787, 292] on button "+" at bounding box center [802, 282] width 31 height 31
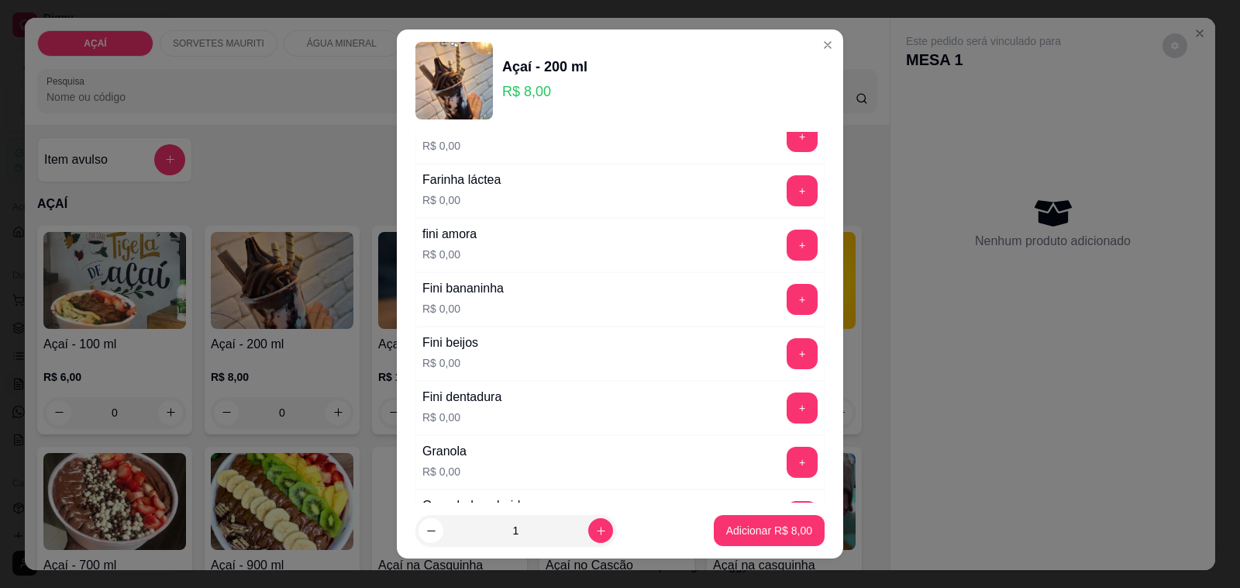
scroll to position [969, 0]
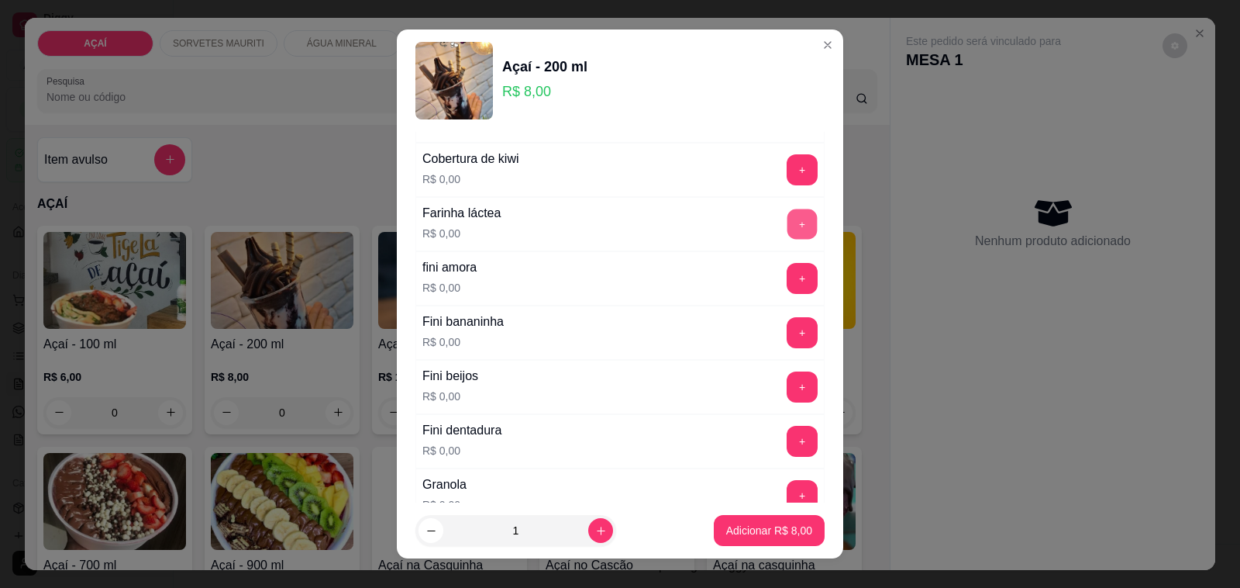
click at [788, 235] on button "+" at bounding box center [803, 224] width 30 height 30
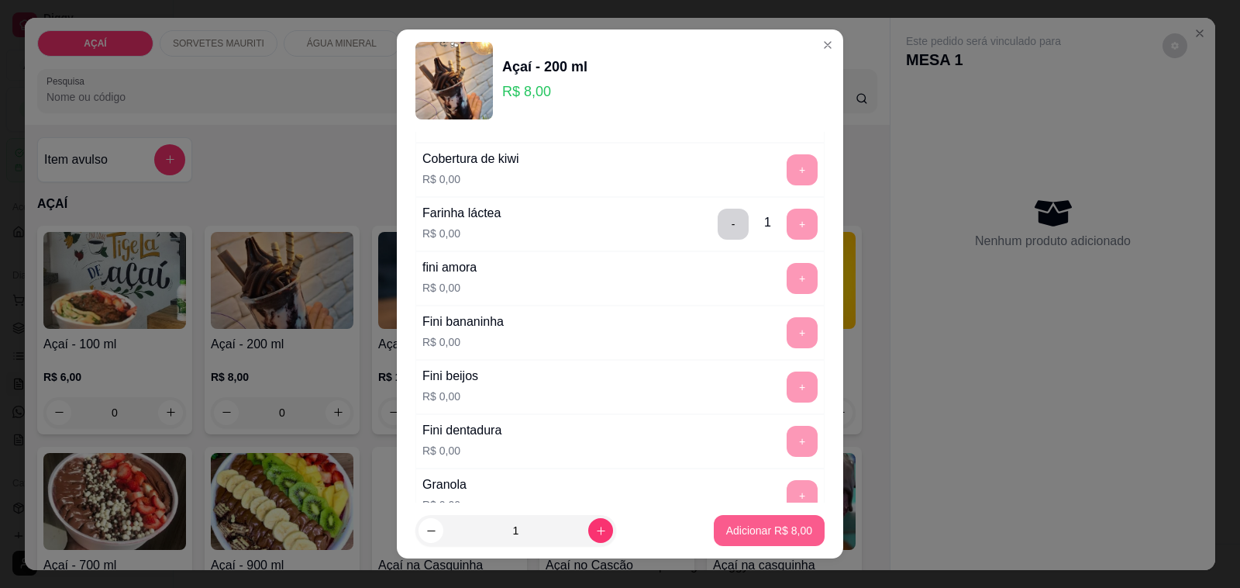
click at [756, 532] on p "Adicionar R$ 8,00" at bounding box center [769, 531] width 86 height 16
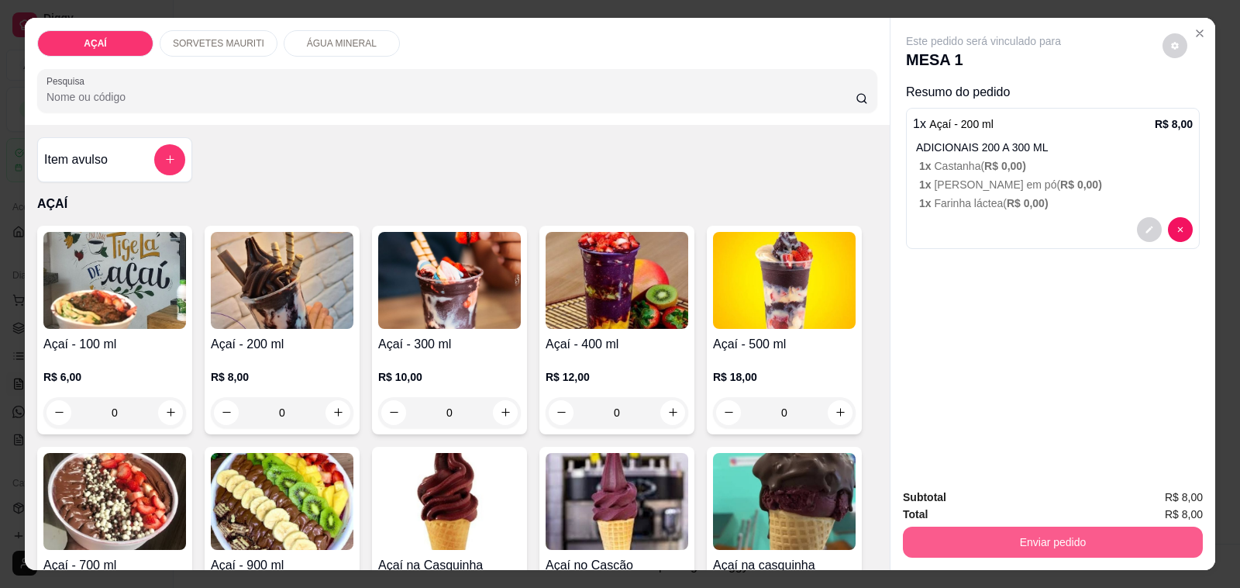
click at [967, 529] on button "Enviar pedido" at bounding box center [1053, 541] width 300 height 31
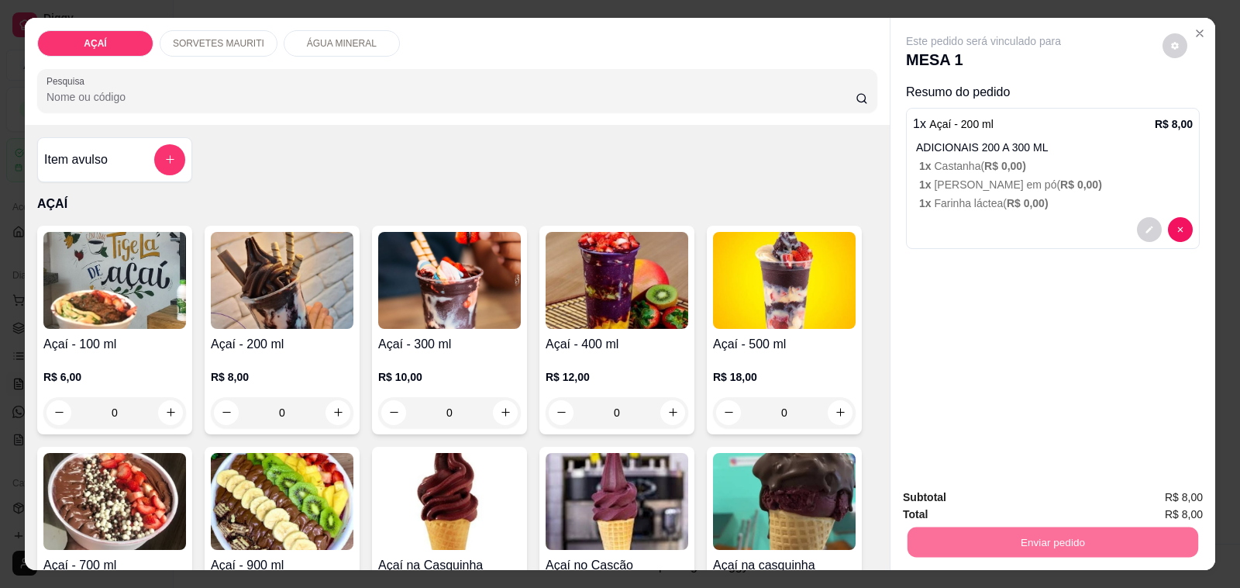
click at [970, 485] on button "Não registrar e enviar pedido" at bounding box center [1000, 497] width 161 height 29
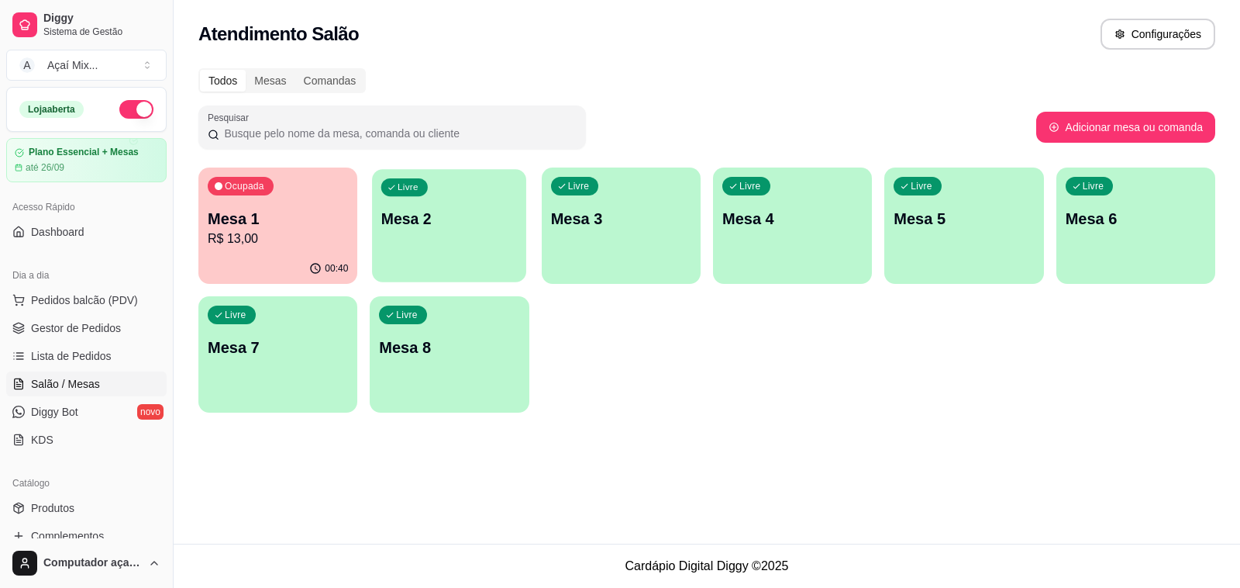
click at [478, 219] on p "Mesa 2" at bounding box center [449, 219] width 136 height 21
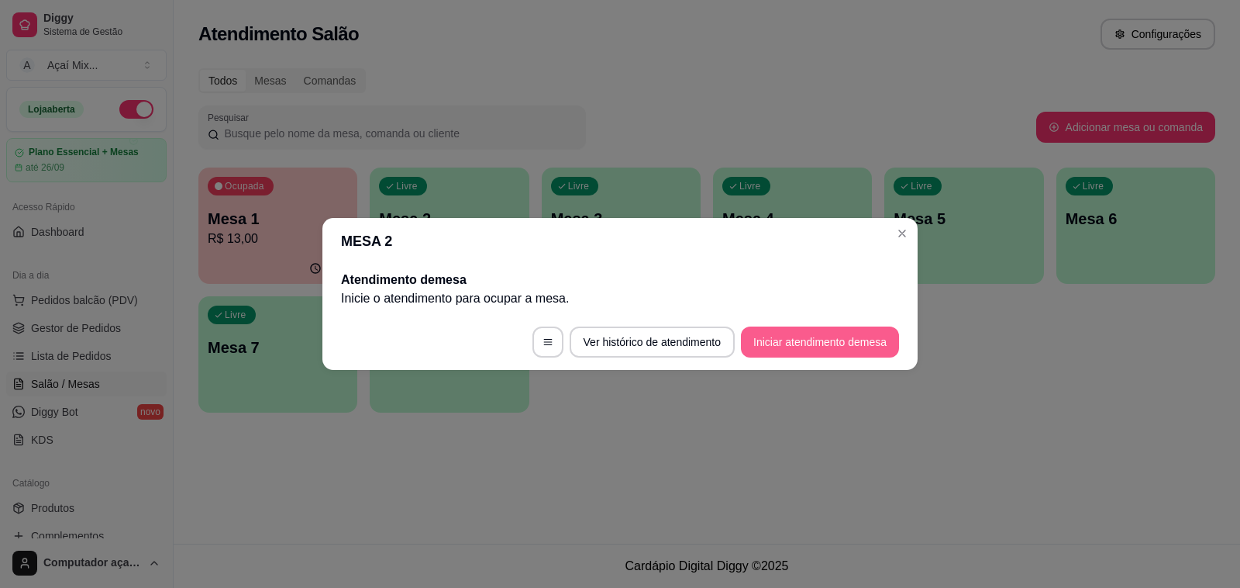
click at [808, 337] on button "Iniciar atendimento de mesa" at bounding box center [820, 341] width 158 height 31
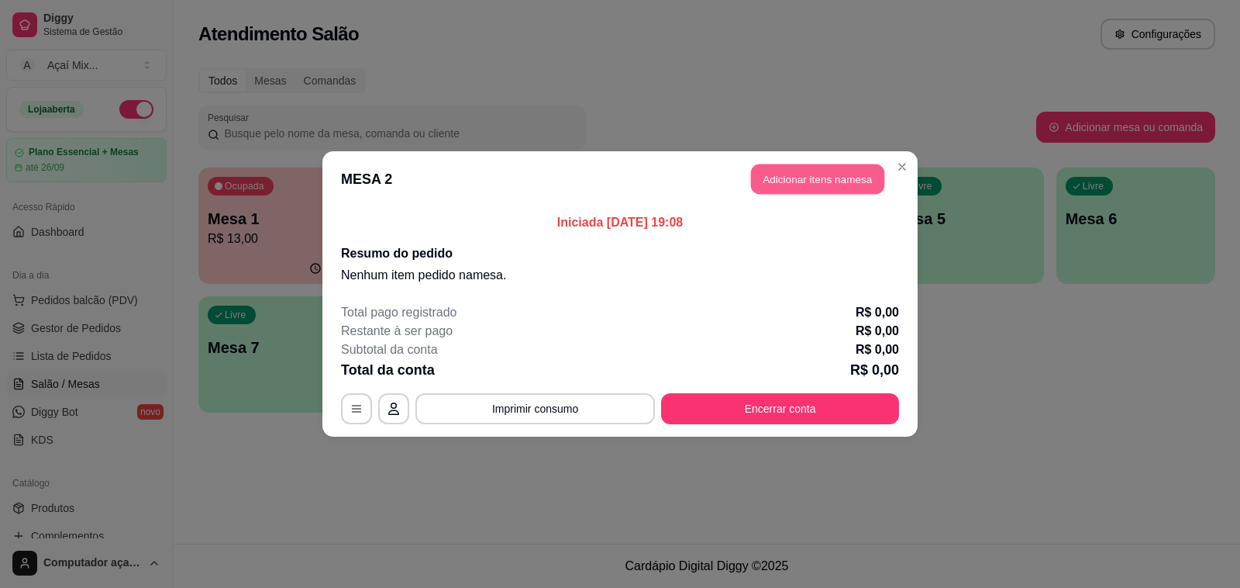
click at [812, 194] on button "Adicionar itens na mesa" at bounding box center [817, 179] width 133 height 30
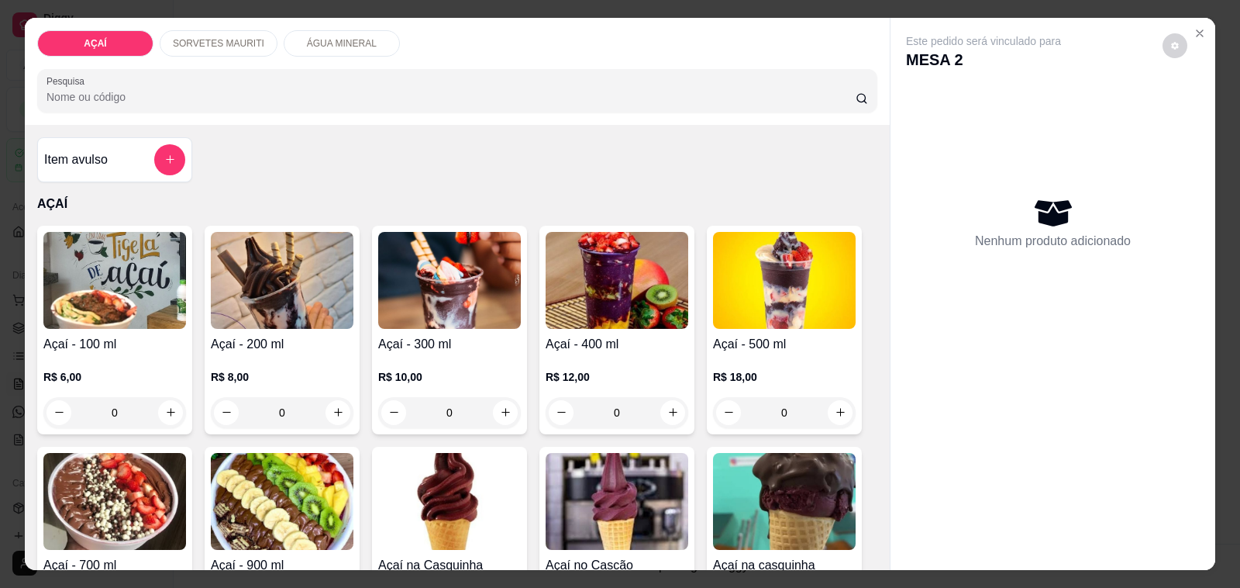
click at [312, 338] on h4 "Açaí - 200 ml" at bounding box center [282, 344] width 143 height 19
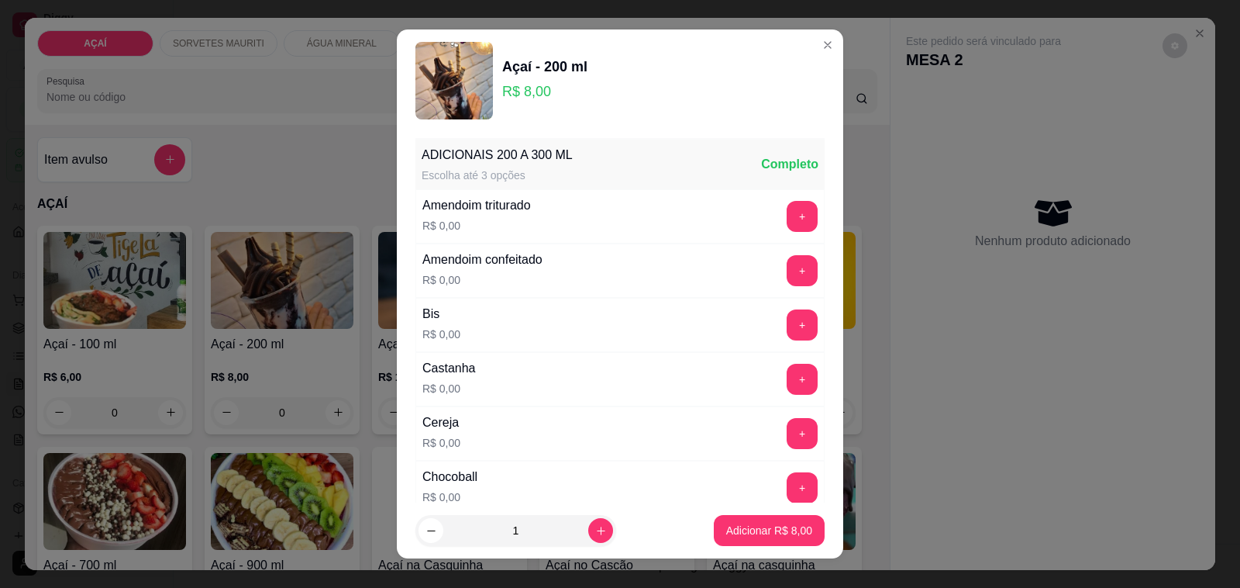
scroll to position [291, 0]
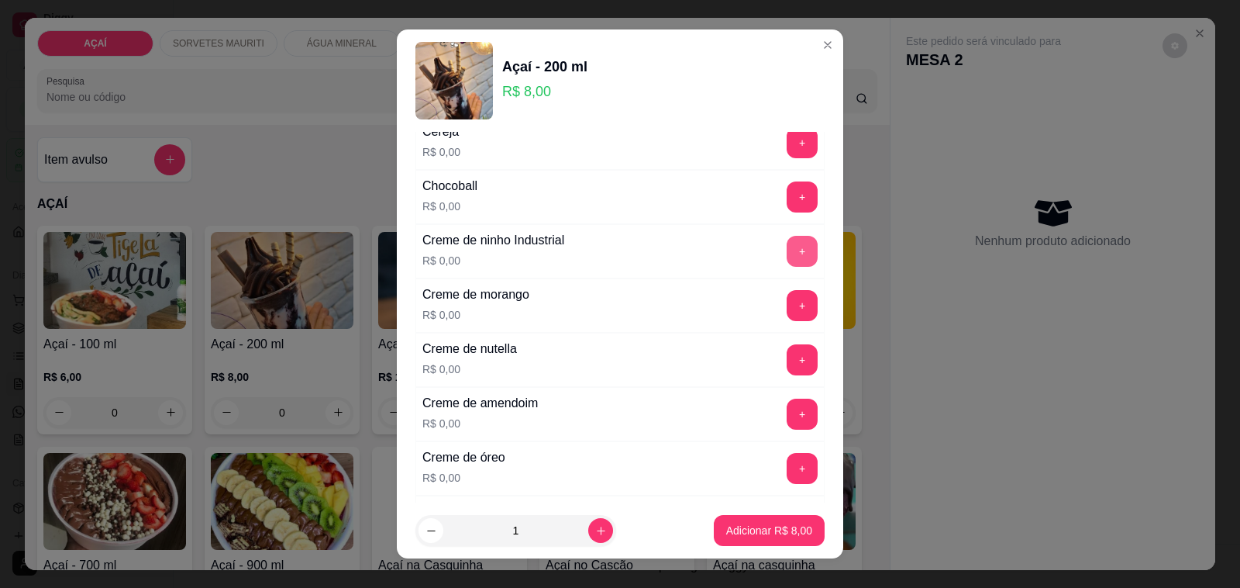
click at [787, 254] on button "+" at bounding box center [802, 251] width 31 height 31
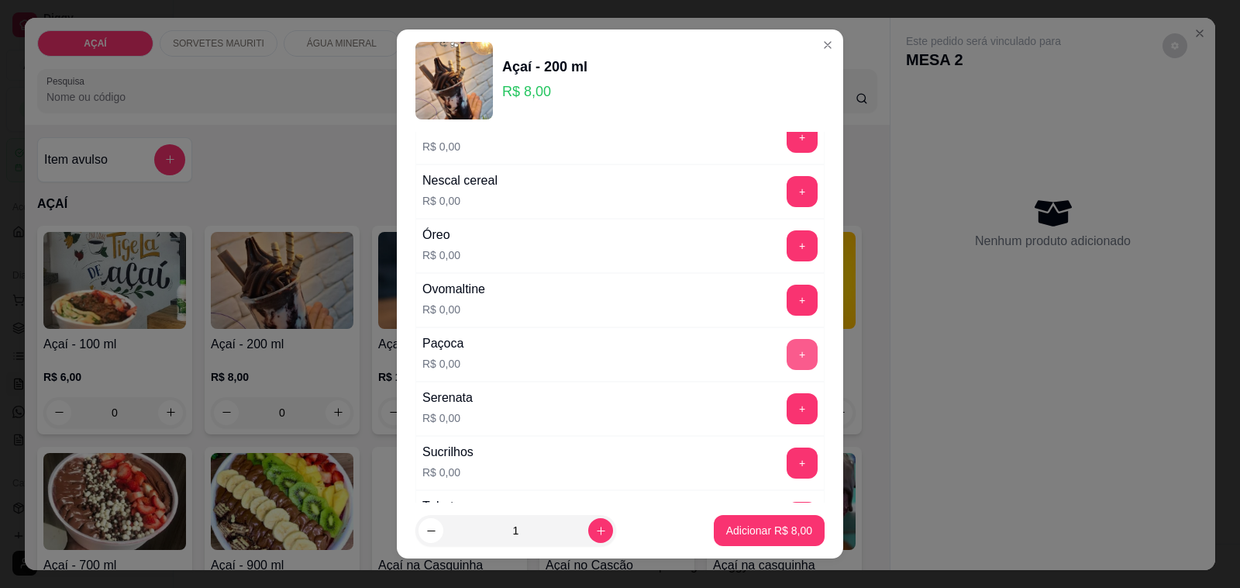
scroll to position [1599, 0]
click at [787, 151] on button "+" at bounding box center [802, 136] width 31 height 31
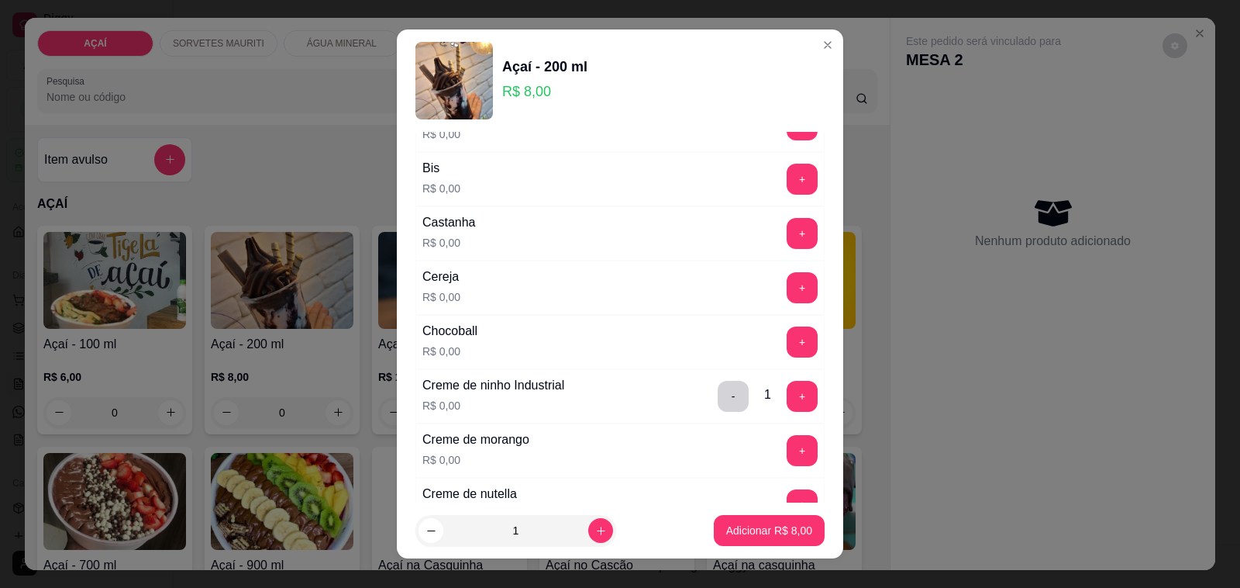
scroll to position [49, 0]
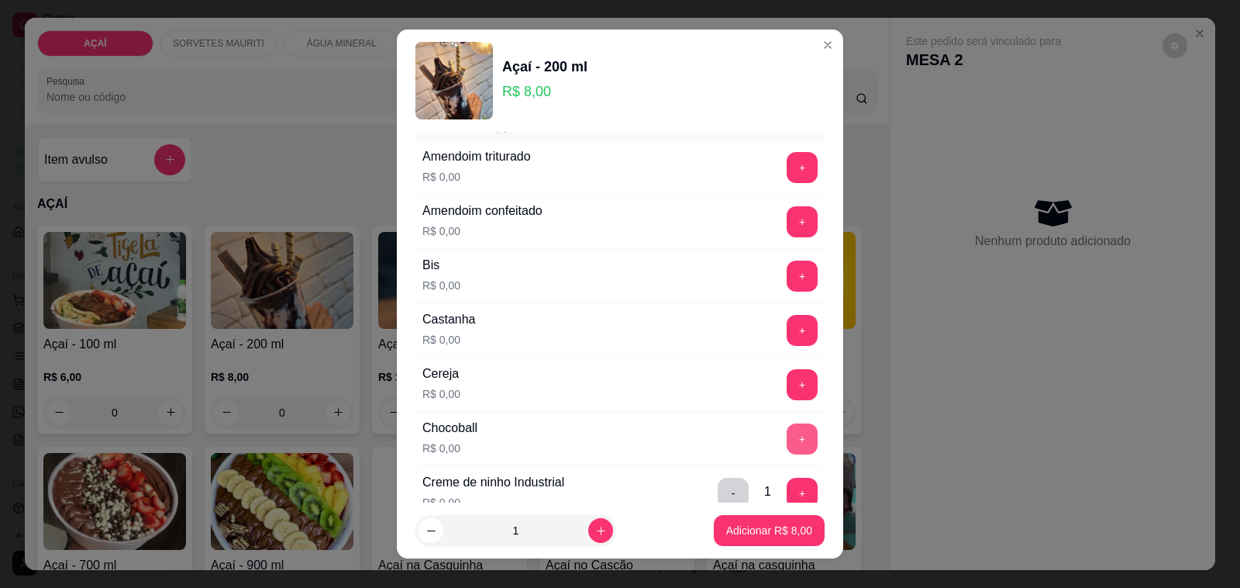
click at [787, 434] on button "+" at bounding box center [802, 438] width 31 height 31
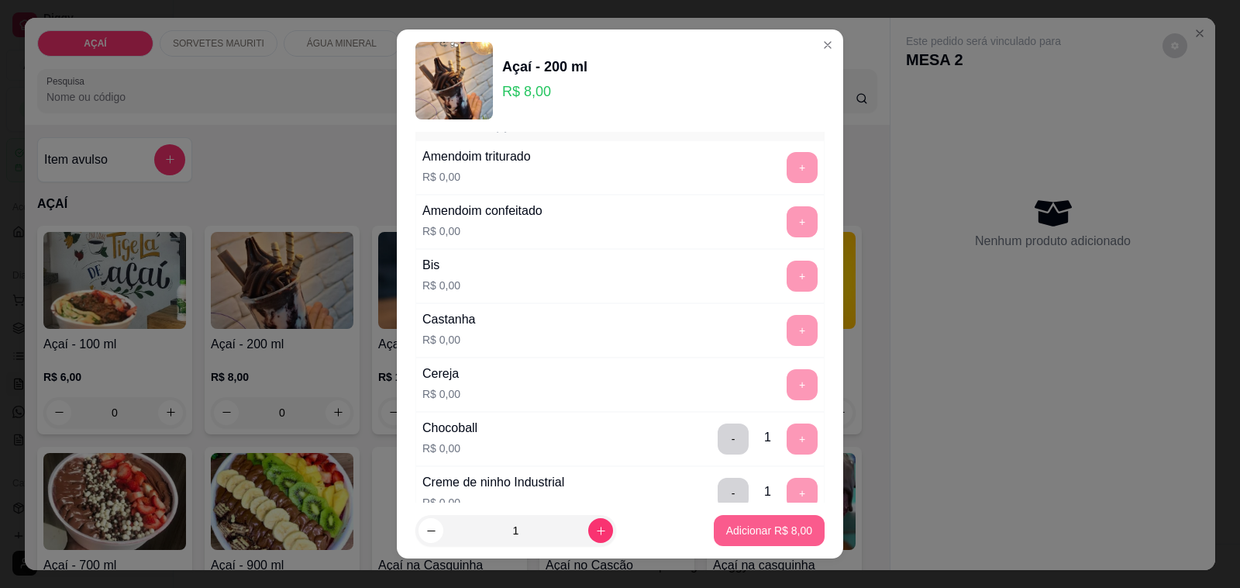
click at [736, 515] on div "Adicionar R$ 8,00" at bounding box center [769, 530] width 111 height 31
click at [739, 535] on p "Adicionar R$ 8,00" at bounding box center [769, 531] width 86 height 16
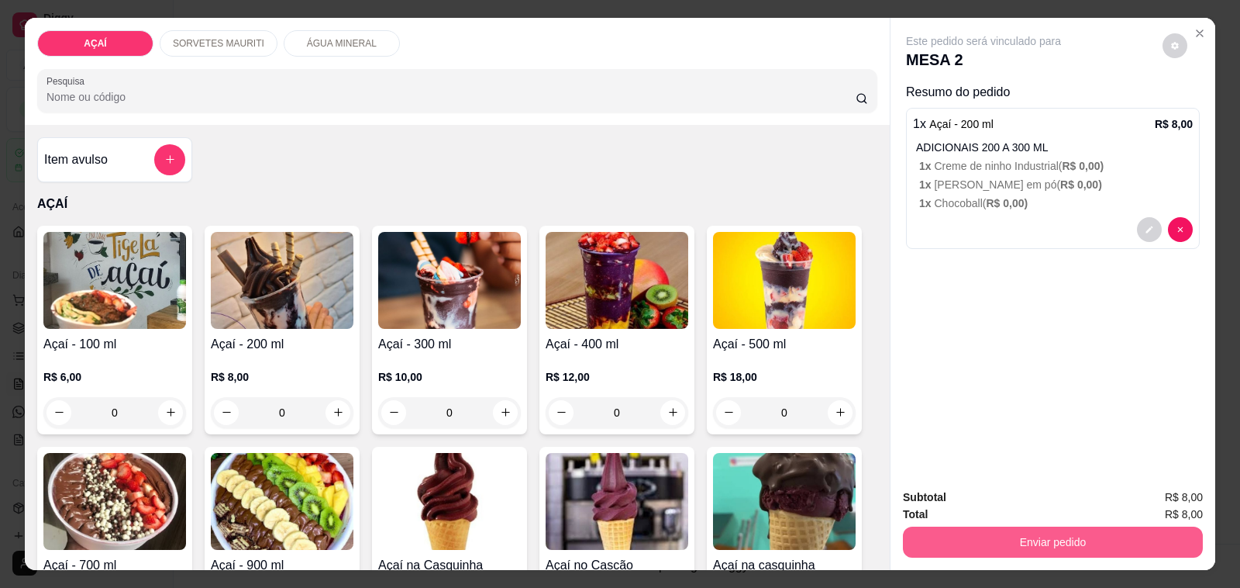
click at [939, 545] on button "Enviar pedido" at bounding box center [1053, 541] width 300 height 31
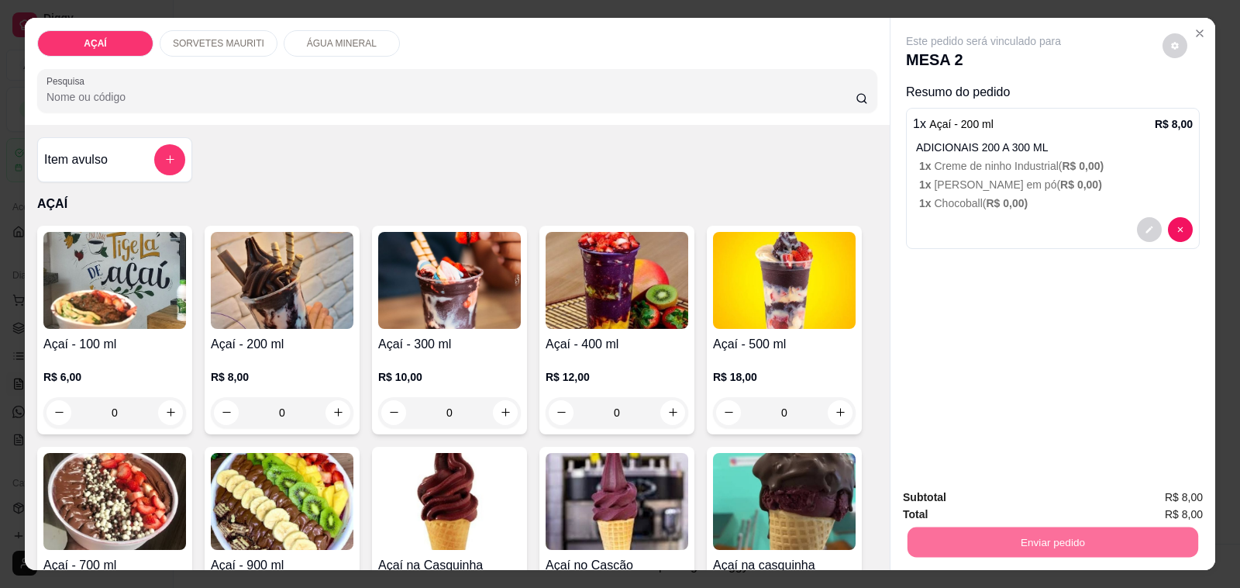
click at [940, 498] on button "Não registrar e enviar pedido" at bounding box center [1000, 497] width 161 height 29
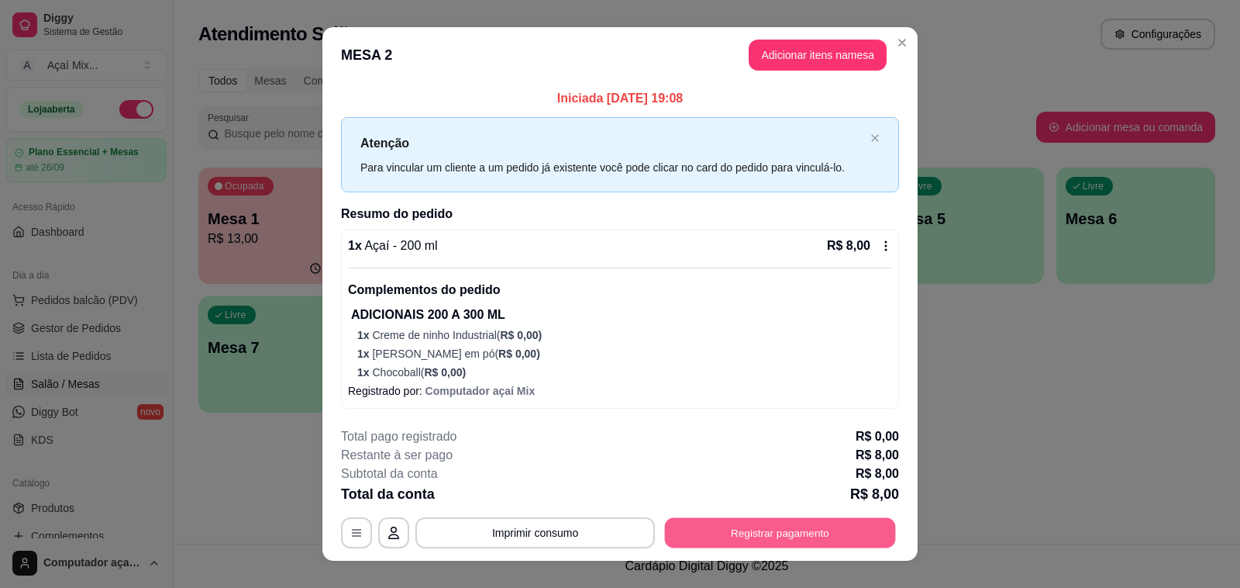
click at [873, 529] on button "Registrar pagamento" at bounding box center [780, 533] width 231 height 30
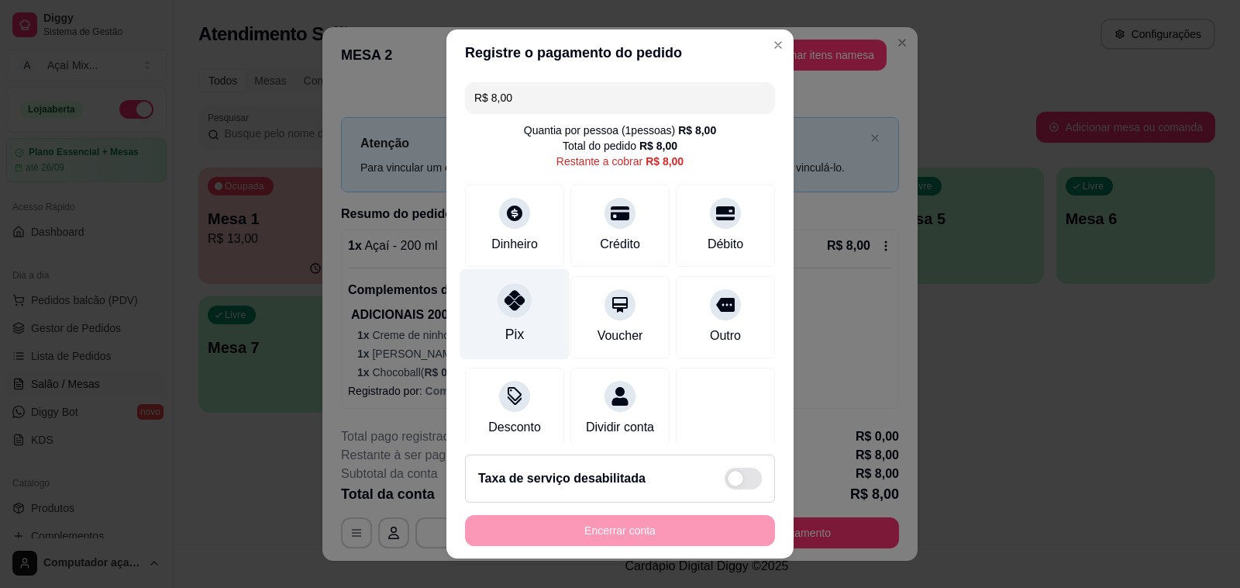
click at [505, 309] on icon at bounding box center [515, 300] width 20 height 20
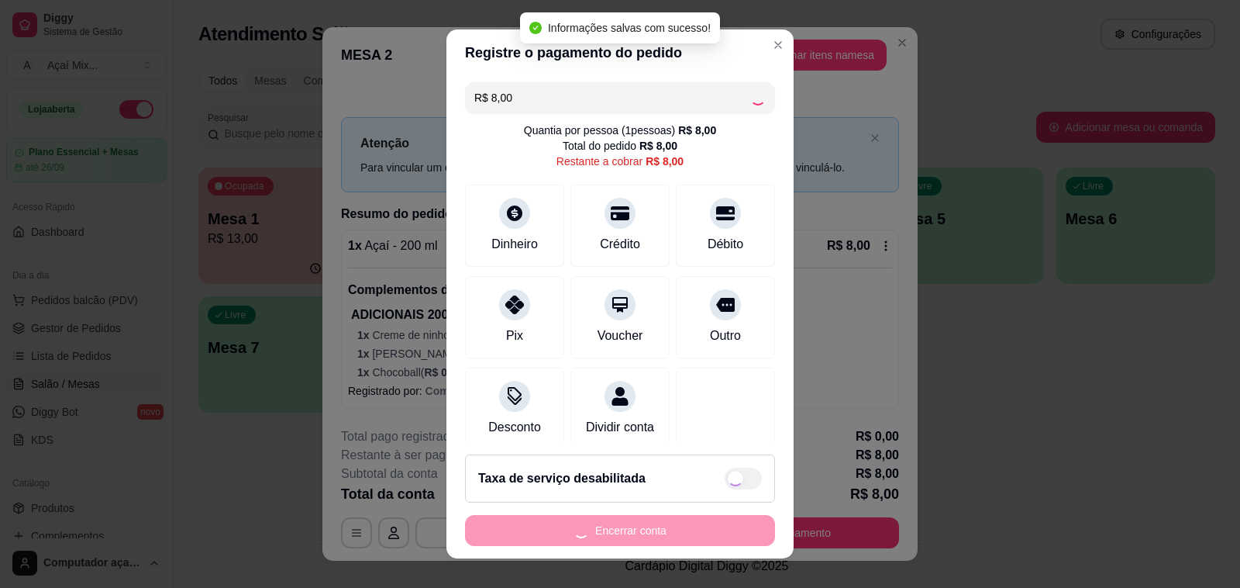
type input "R$ 0,00"
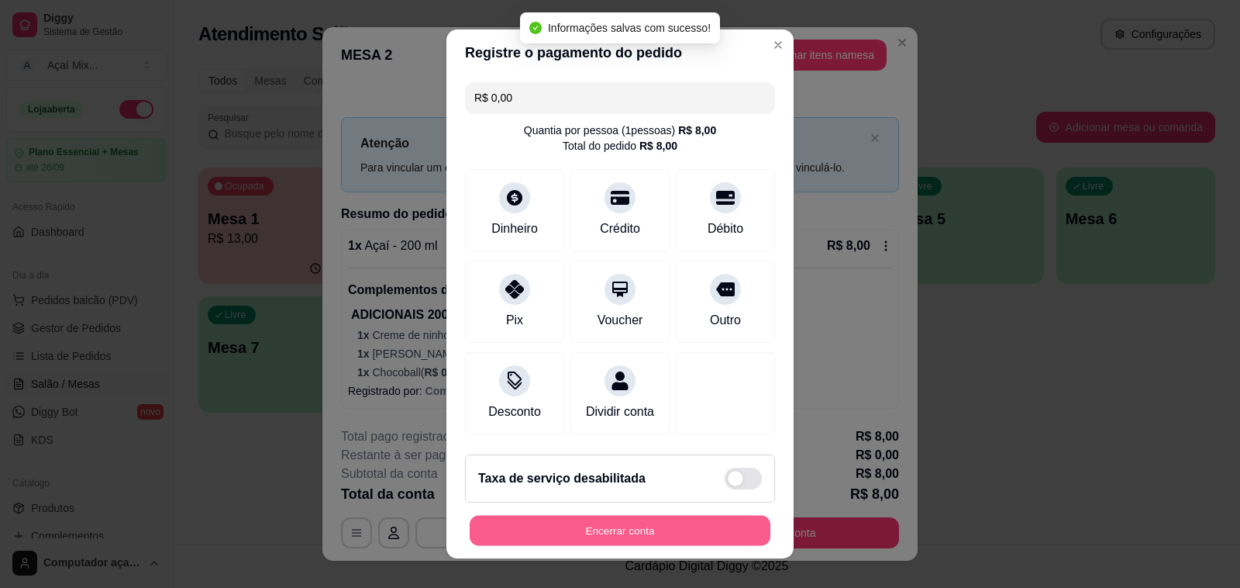
click at [654, 521] on button "Encerrar conta" at bounding box center [620, 531] width 301 height 30
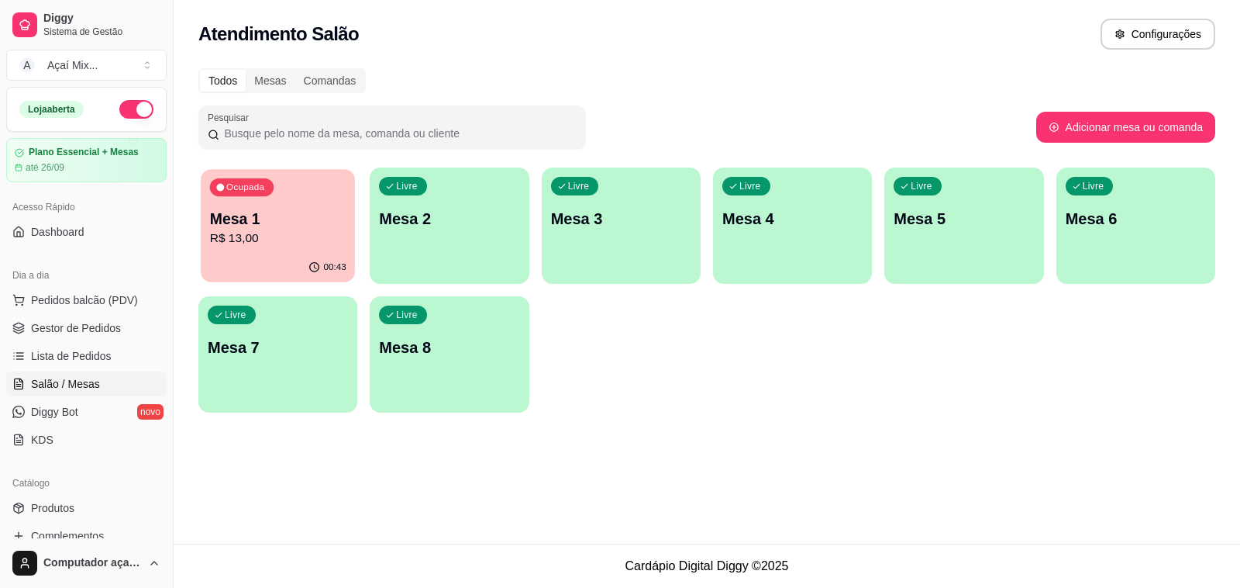
click at [264, 211] on p "Mesa 1" at bounding box center [278, 219] width 136 height 21
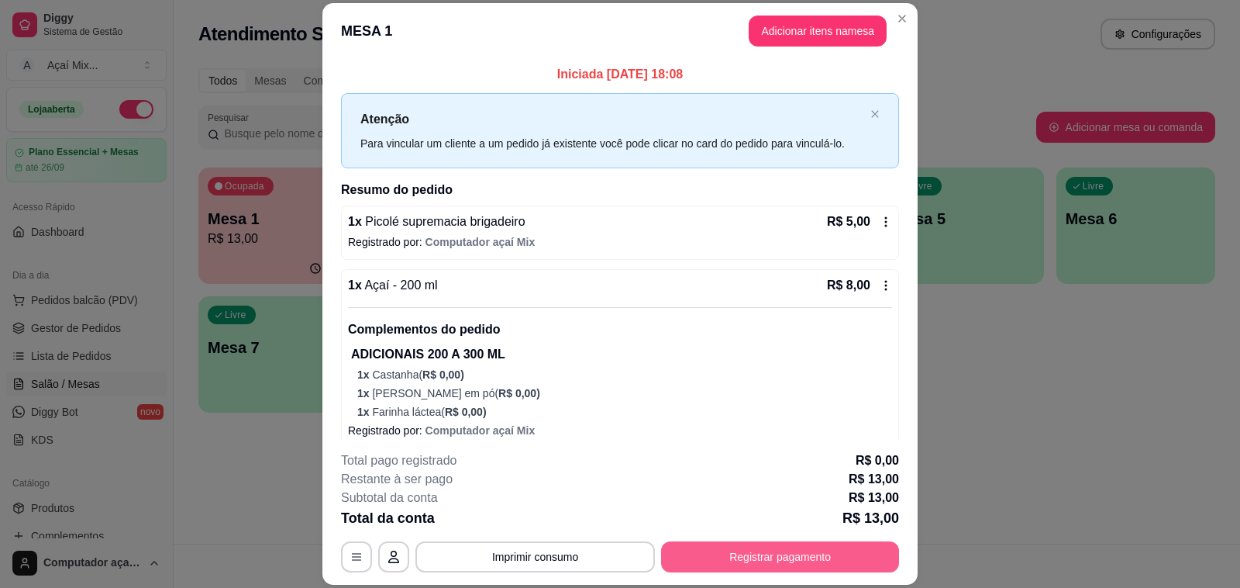
click at [692, 560] on button "Registrar pagamento" at bounding box center [780, 556] width 238 height 31
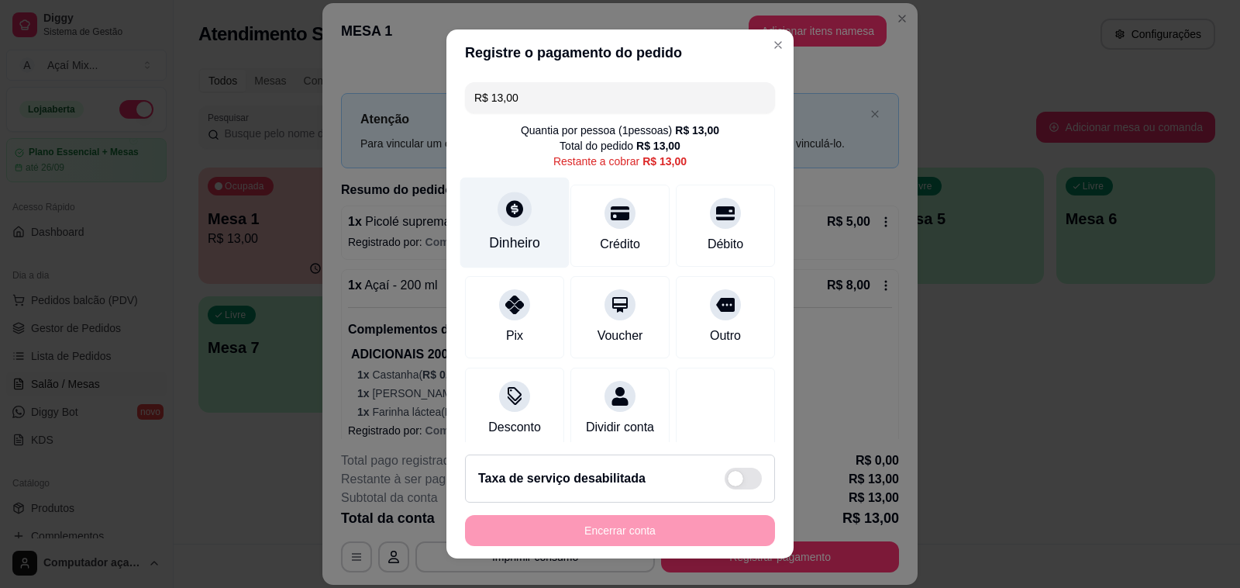
click at [497, 229] on div "Dinheiro" at bounding box center [514, 223] width 109 height 91
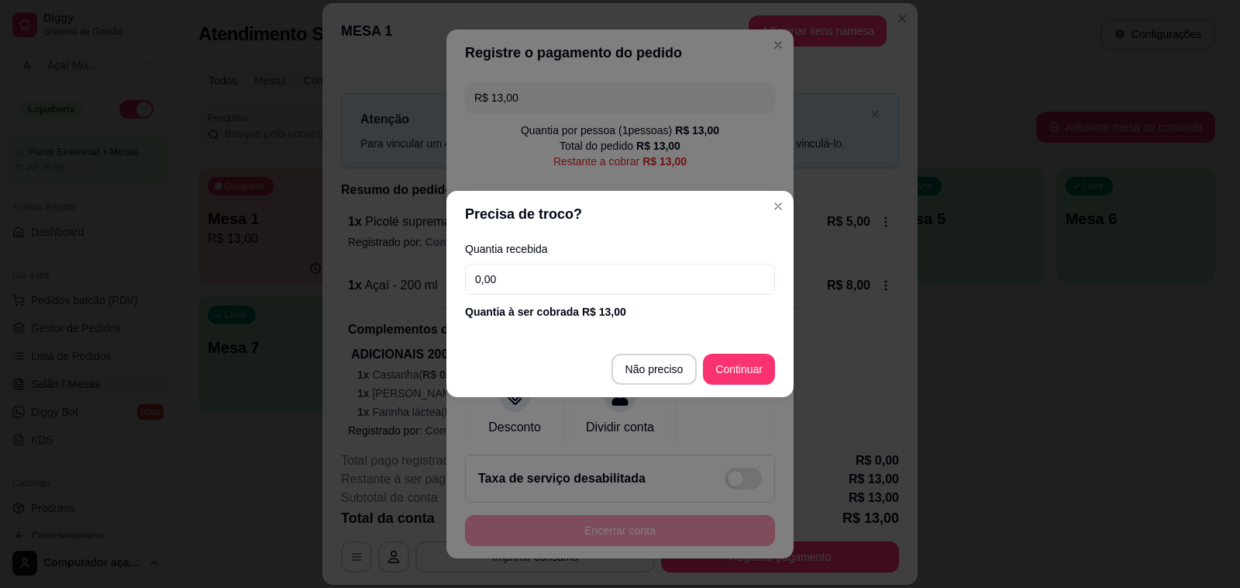
click at [598, 279] on input "0,00" at bounding box center [620, 279] width 310 height 31
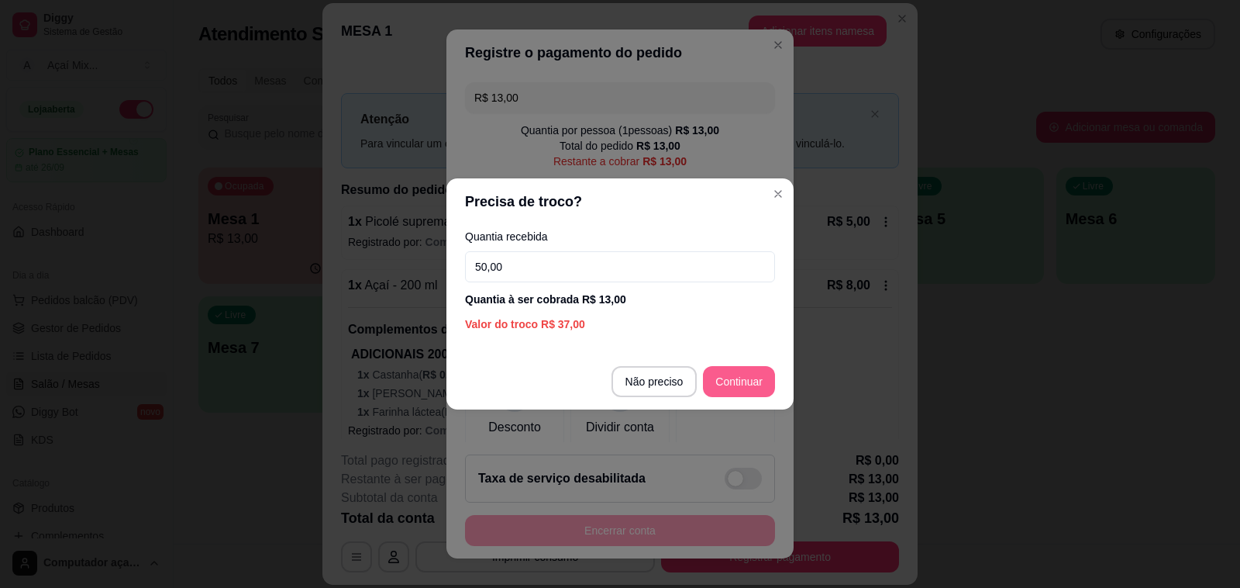
type input "50,00"
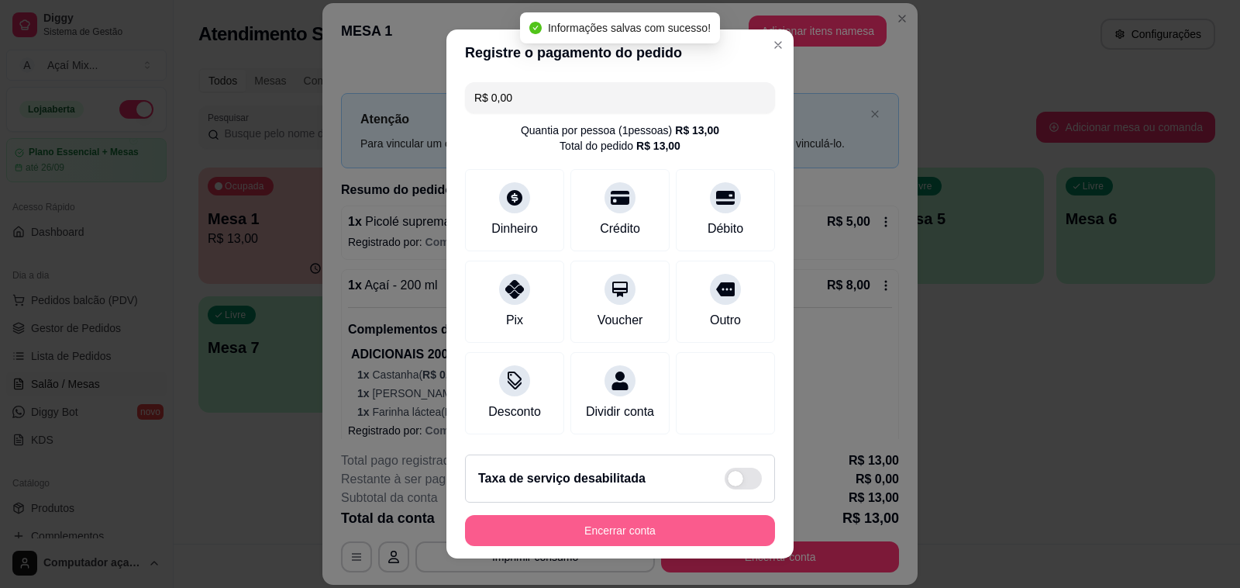
type input "R$ 0,00"
click at [649, 533] on button "Encerrar conta" at bounding box center [620, 531] width 301 height 30
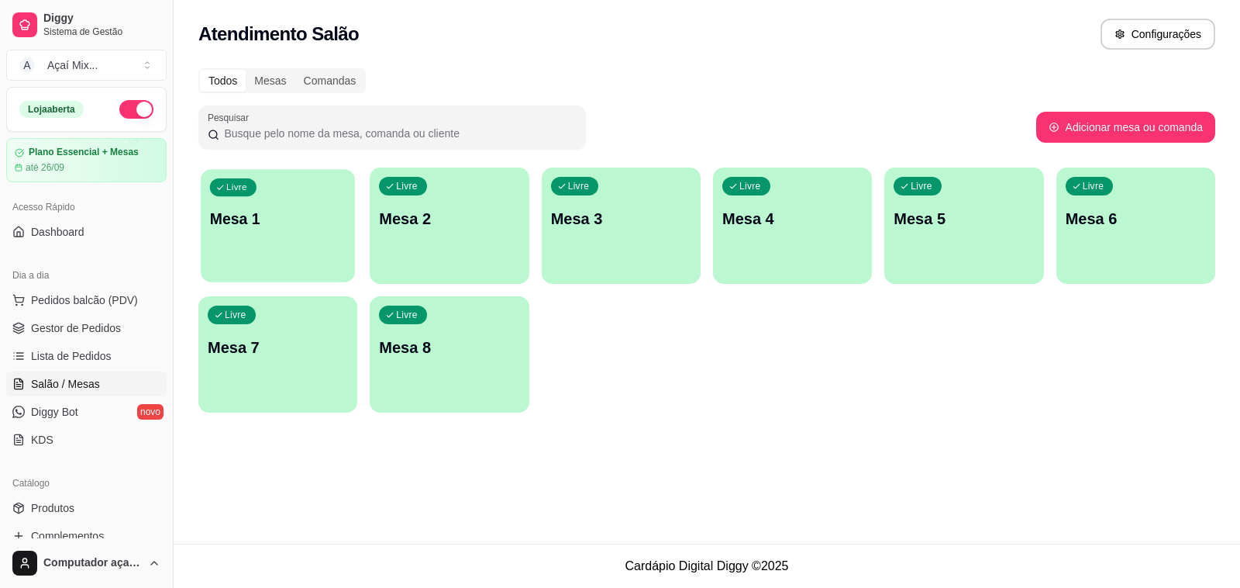
click at [316, 233] on div "Livre Mesa 1" at bounding box center [278, 216] width 154 height 95
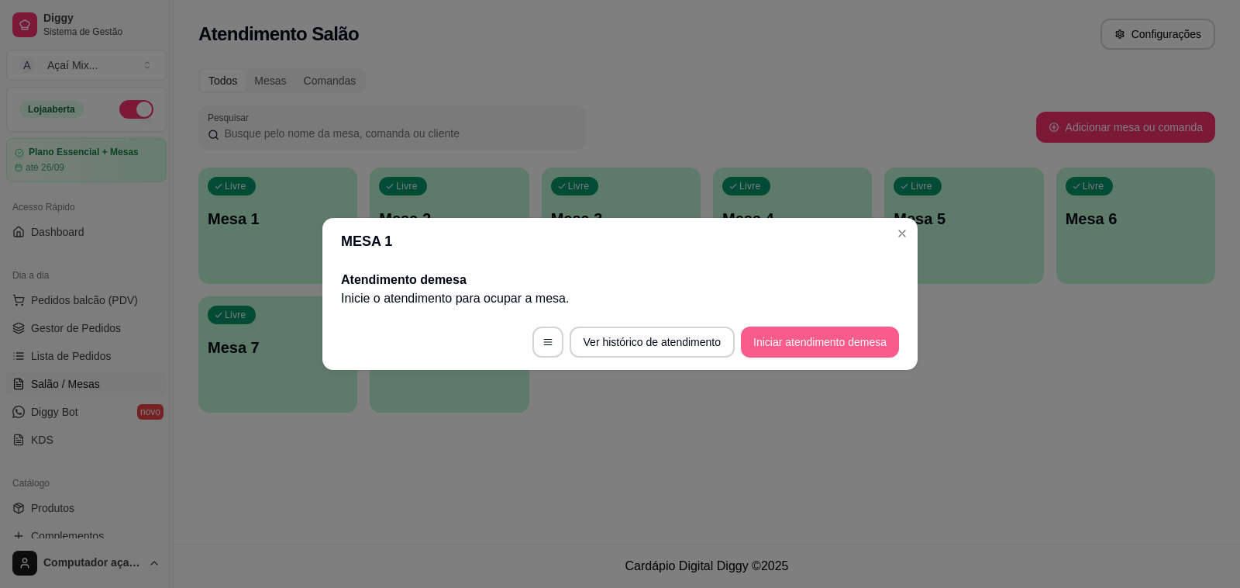
click at [770, 343] on button "Iniciar atendimento de mesa" at bounding box center [820, 341] width 158 height 31
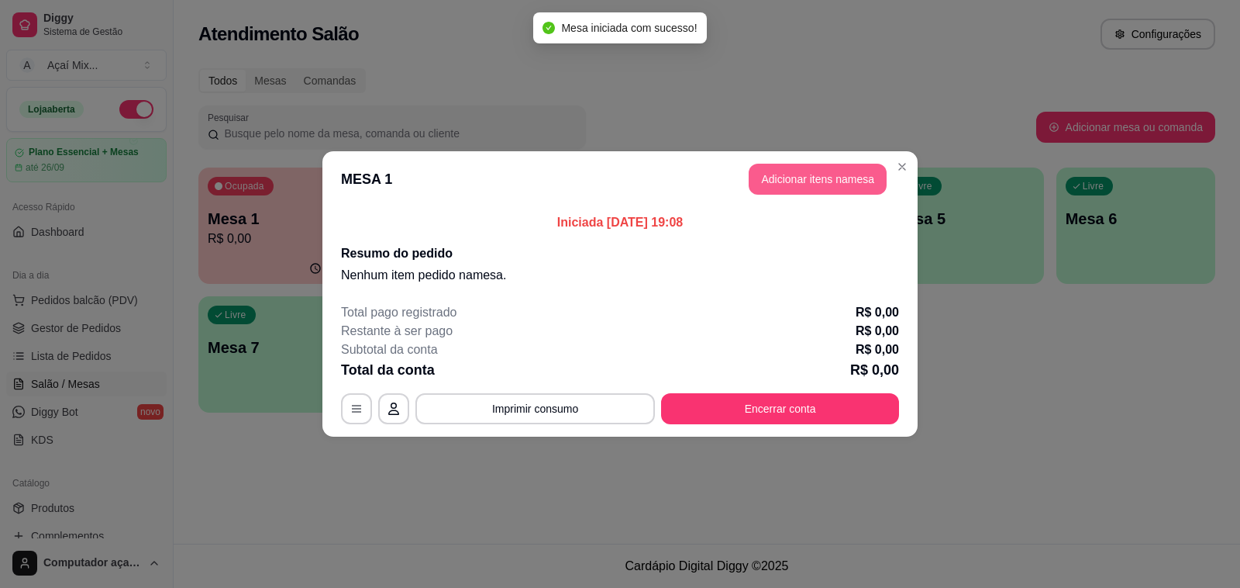
click at [788, 164] on button "Adicionar itens na mesa" at bounding box center [818, 179] width 138 height 31
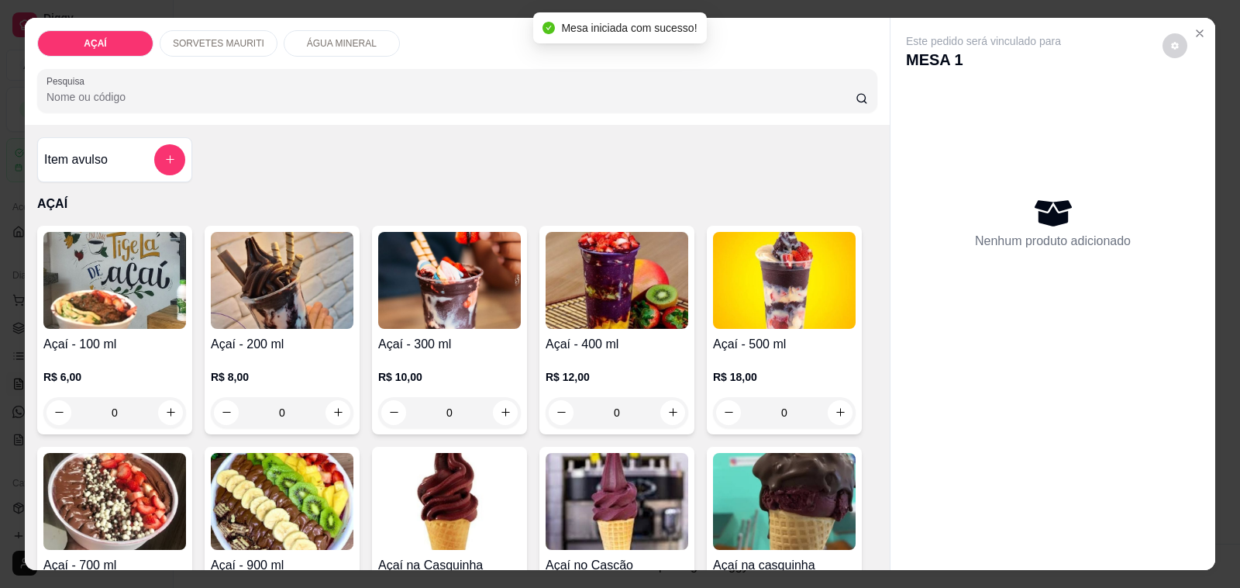
click at [272, 354] on div "R$ 8,00 0" at bounding box center [282, 391] width 143 height 74
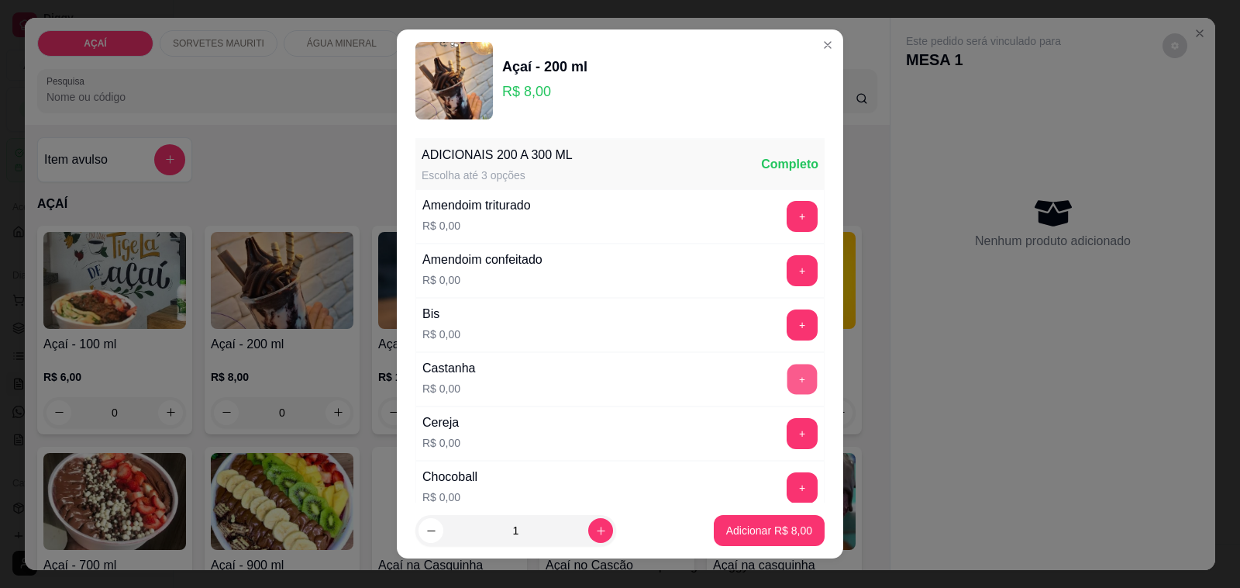
click at [788, 382] on button "+" at bounding box center [803, 379] width 30 height 30
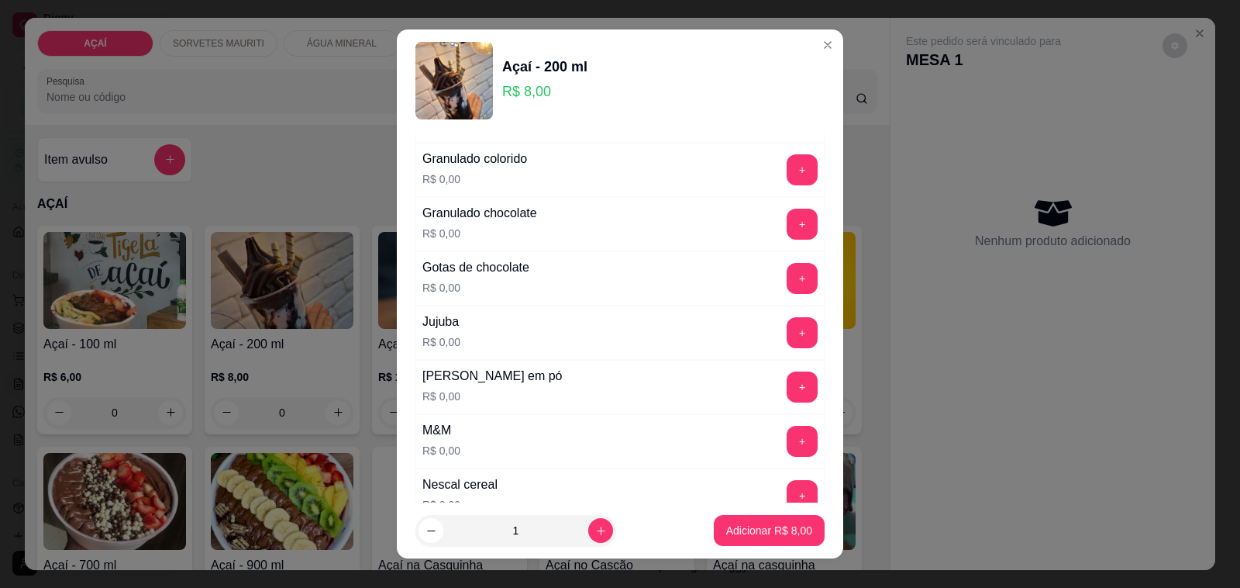
scroll to position [1357, 0]
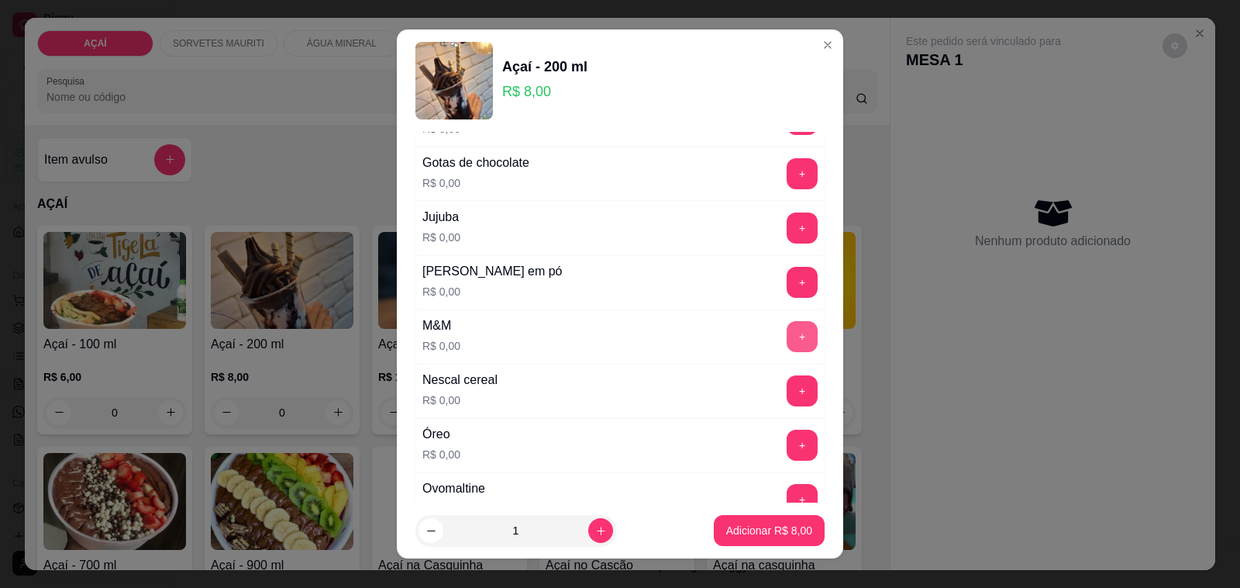
click at [787, 340] on button "+" at bounding box center [802, 336] width 31 height 31
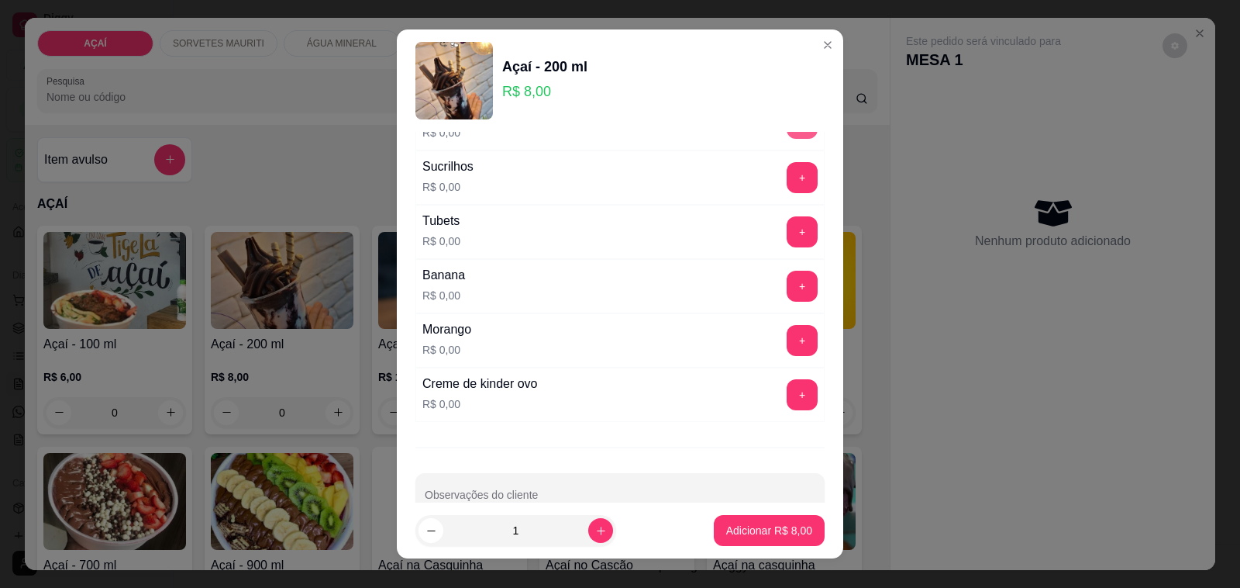
scroll to position [1987, 0]
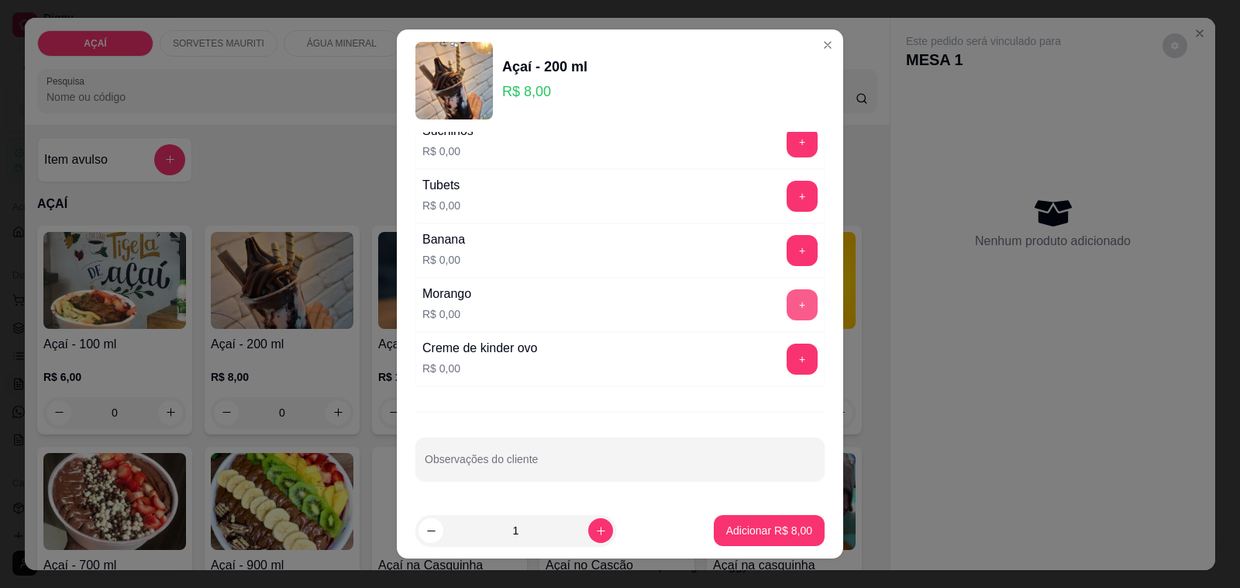
click at [787, 306] on button "+" at bounding box center [802, 304] width 31 height 31
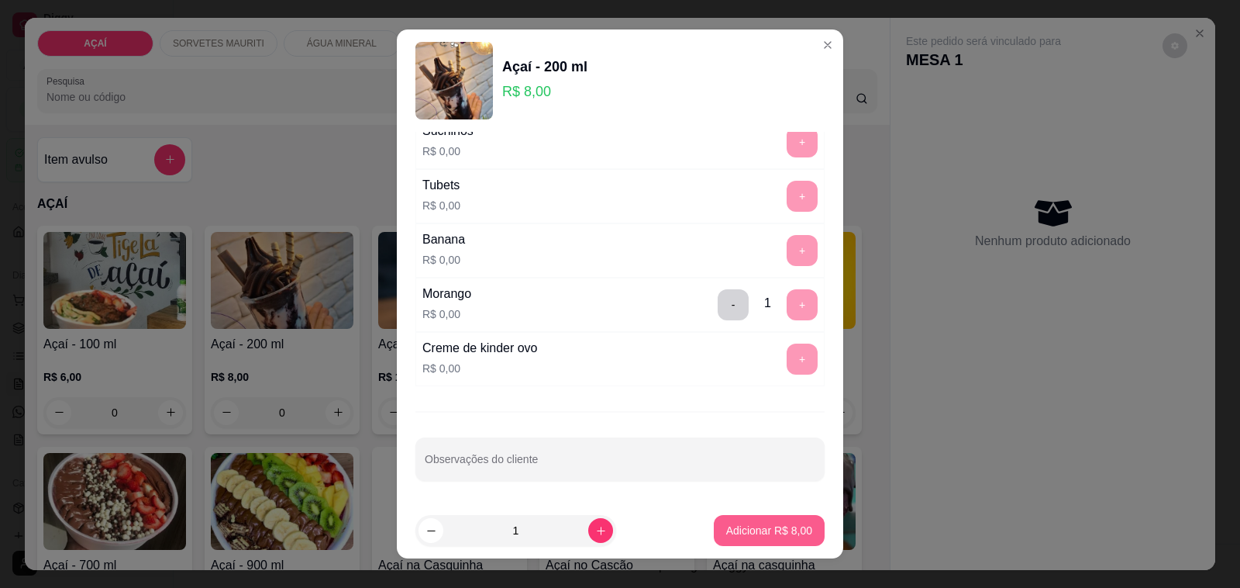
click at [726, 529] on p "Adicionar R$ 8,00" at bounding box center [769, 531] width 86 height 16
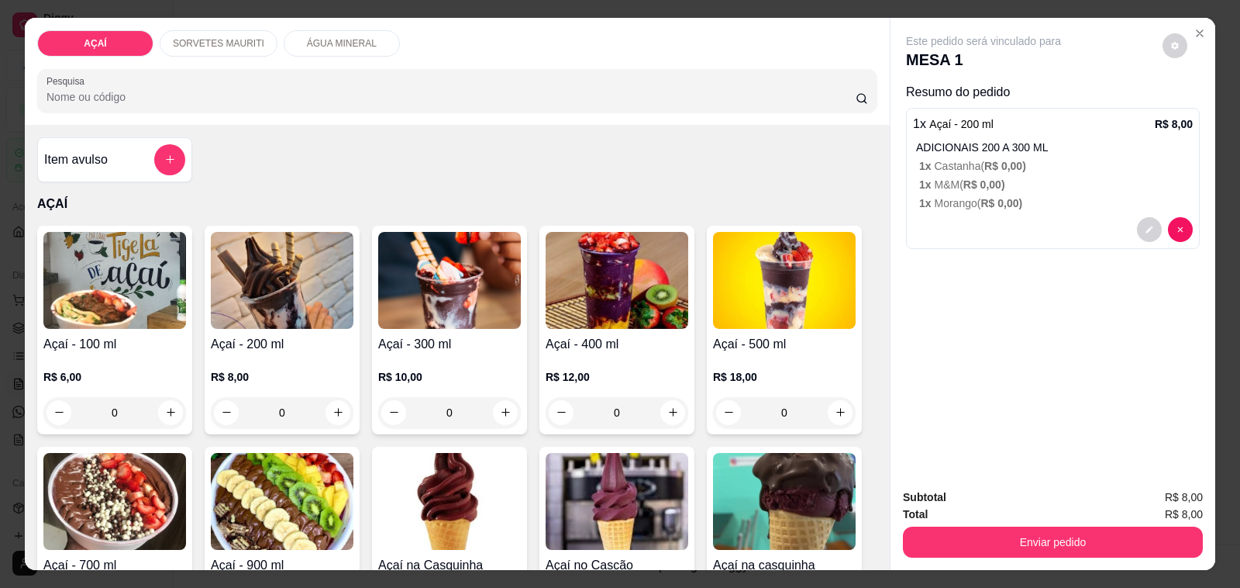
click at [309, 339] on h4 "Açaí - 200 ml" at bounding box center [282, 344] width 143 height 19
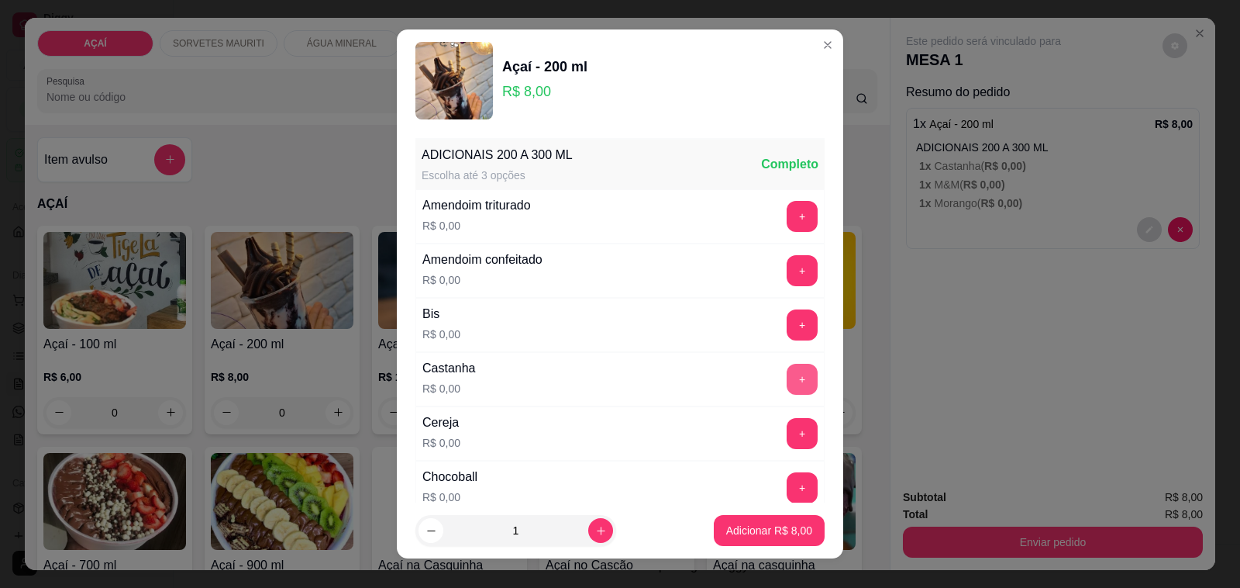
click at [787, 381] on button "+" at bounding box center [802, 379] width 31 height 31
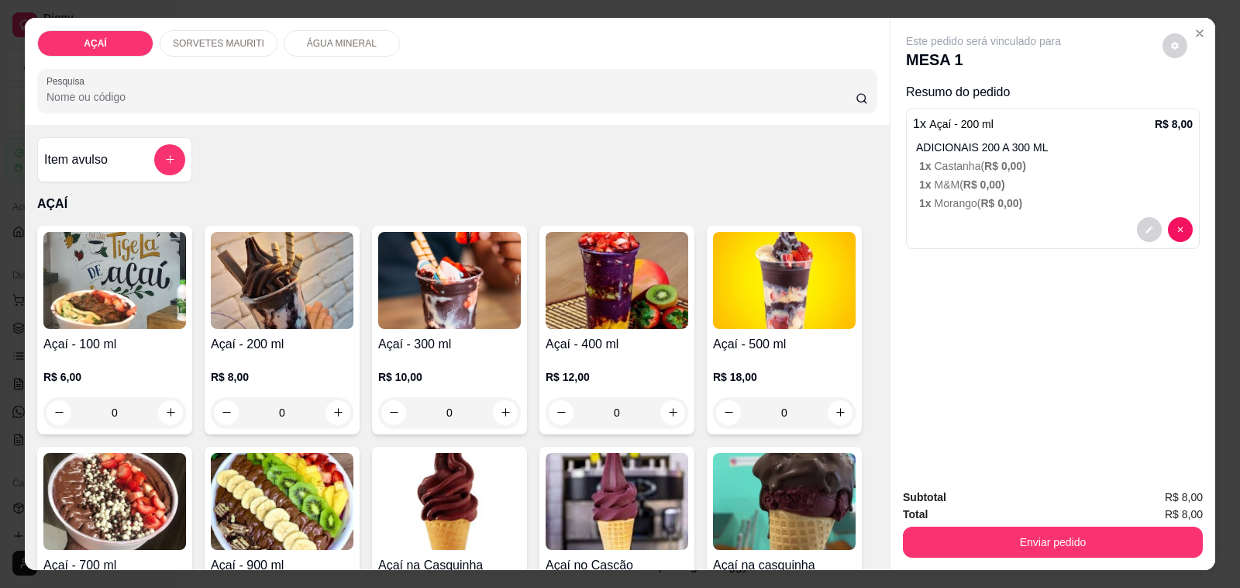
click at [222, 307] on img at bounding box center [282, 280] width 143 height 97
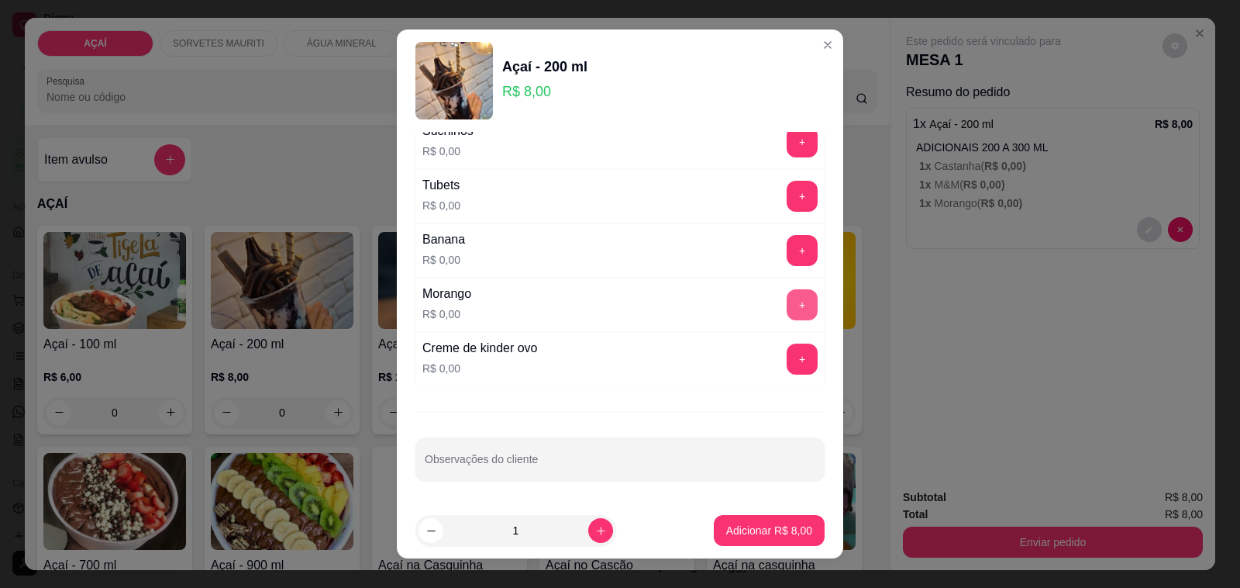
click at [787, 296] on button "+" at bounding box center [802, 304] width 31 height 31
click at [787, 350] on button "+" at bounding box center [802, 358] width 31 height 31
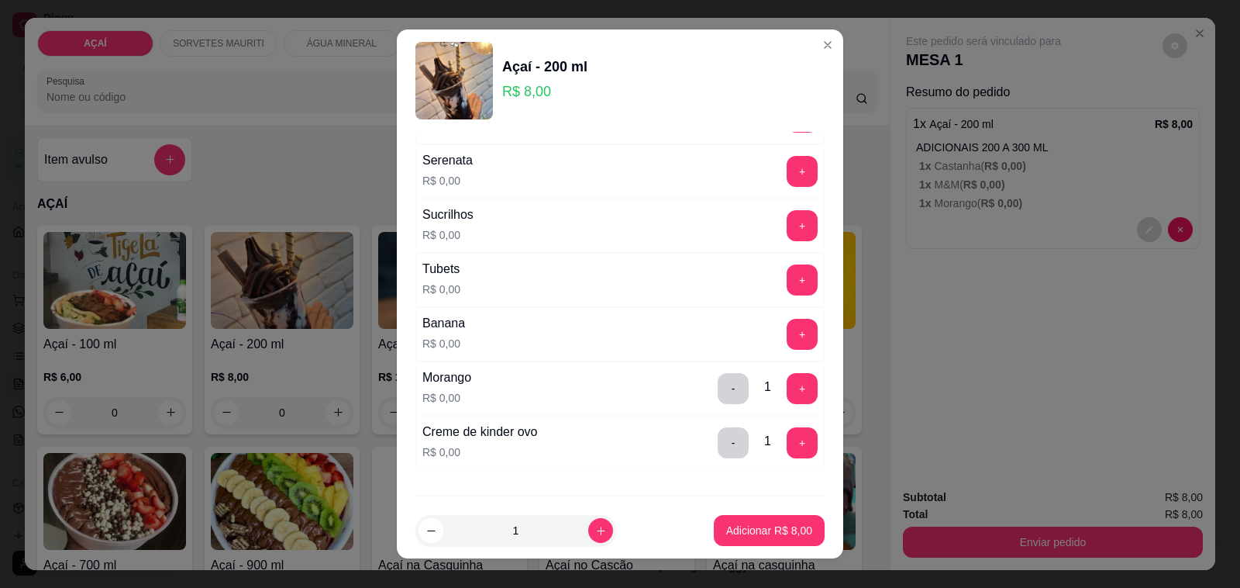
scroll to position [1793, 0]
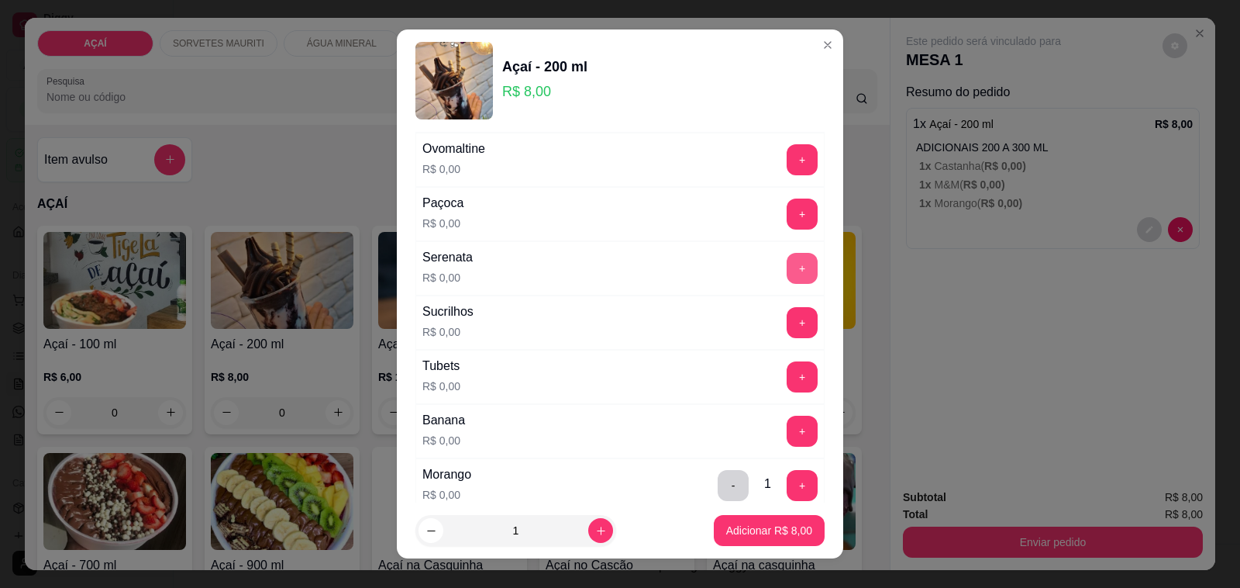
click at [787, 284] on button "+" at bounding box center [802, 268] width 31 height 31
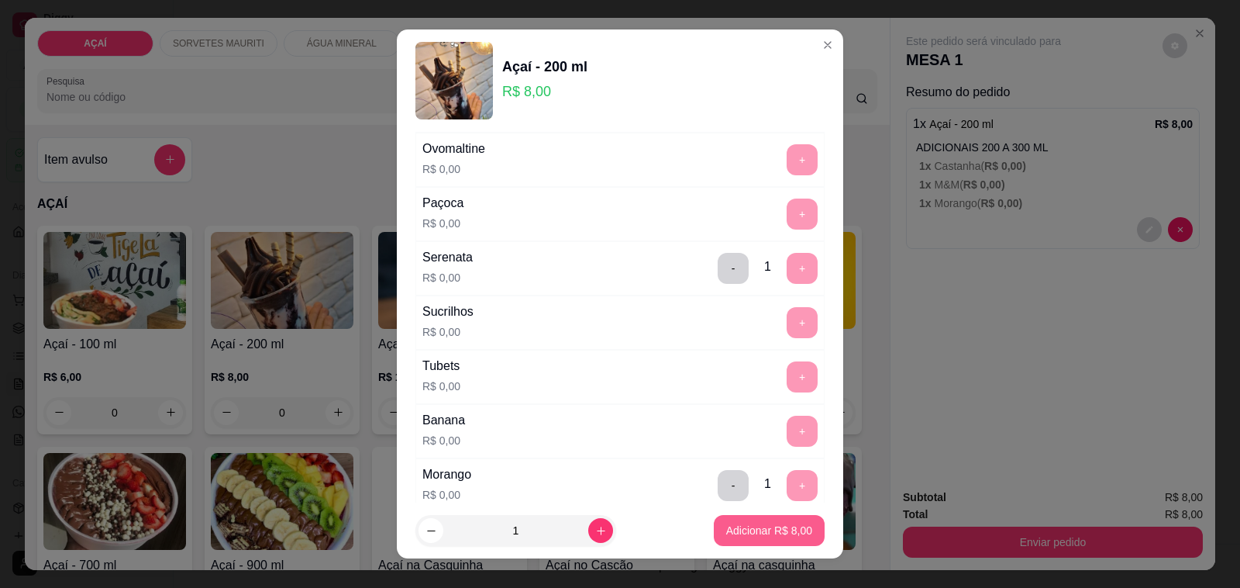
click at [760, 540] on button "Adicionar R$ 8,00" at bounding box center [769, 530] width 111 height 31
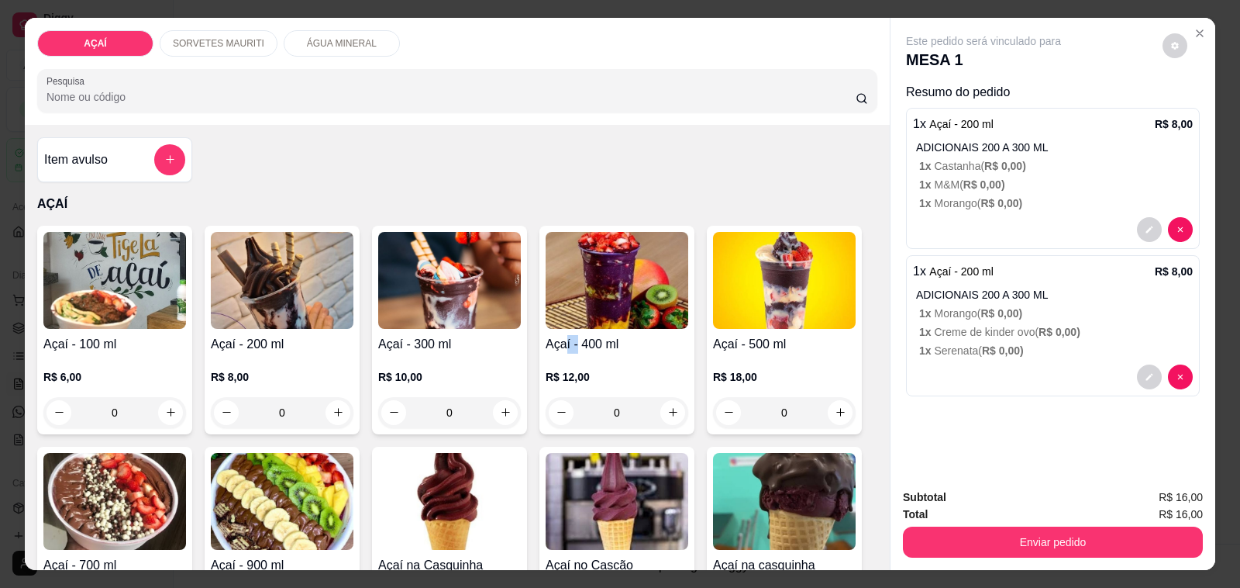
drag, startPoint x: 559, startPoint y: 337, endPoint x: 571, endPoint y: 338, distance: 11.7
click at [571, 338] on h4 "Açaí - 400 ml" at bounding box center [617, 344] width 143 height 19
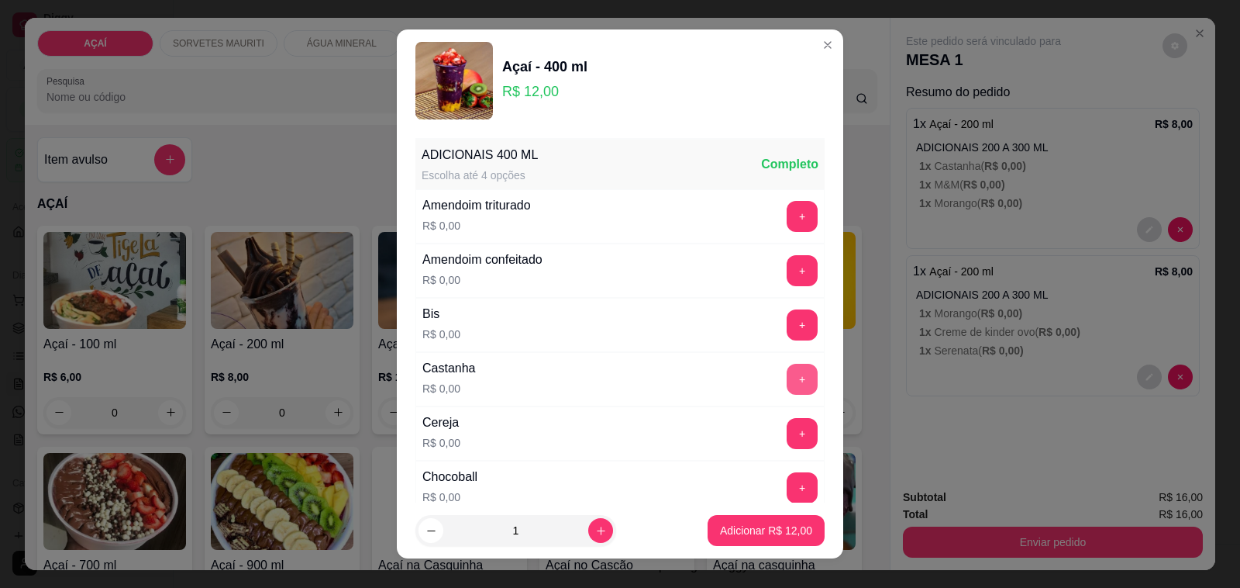
click at [787, 377] on button "+" at bounding box center [802, 379] width 31 height 31
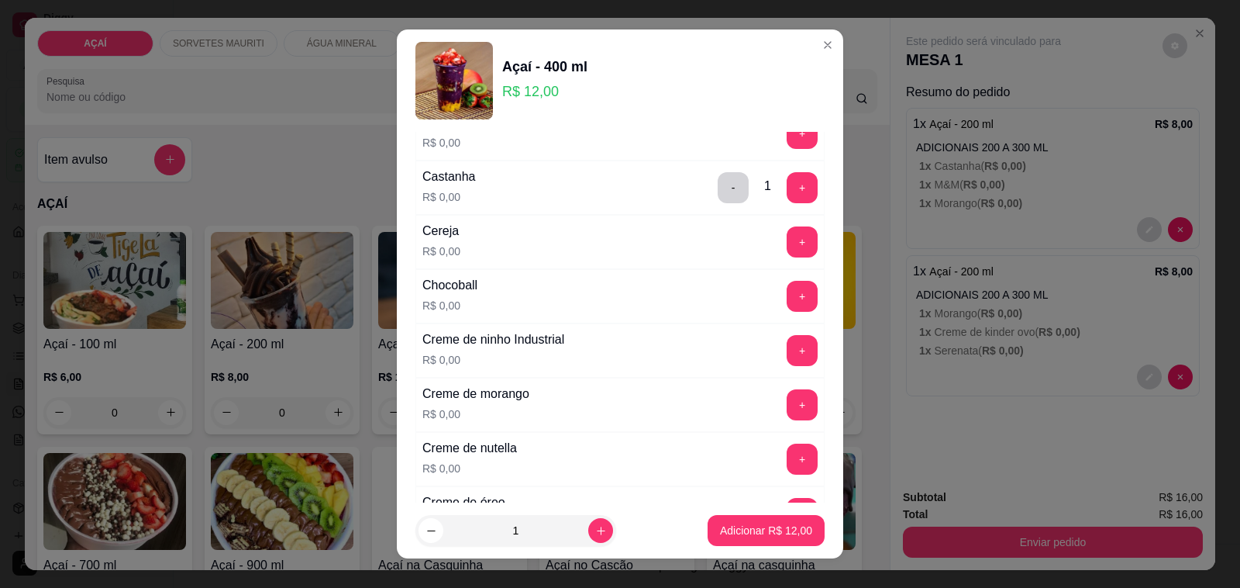
scroll to position [194, 0]
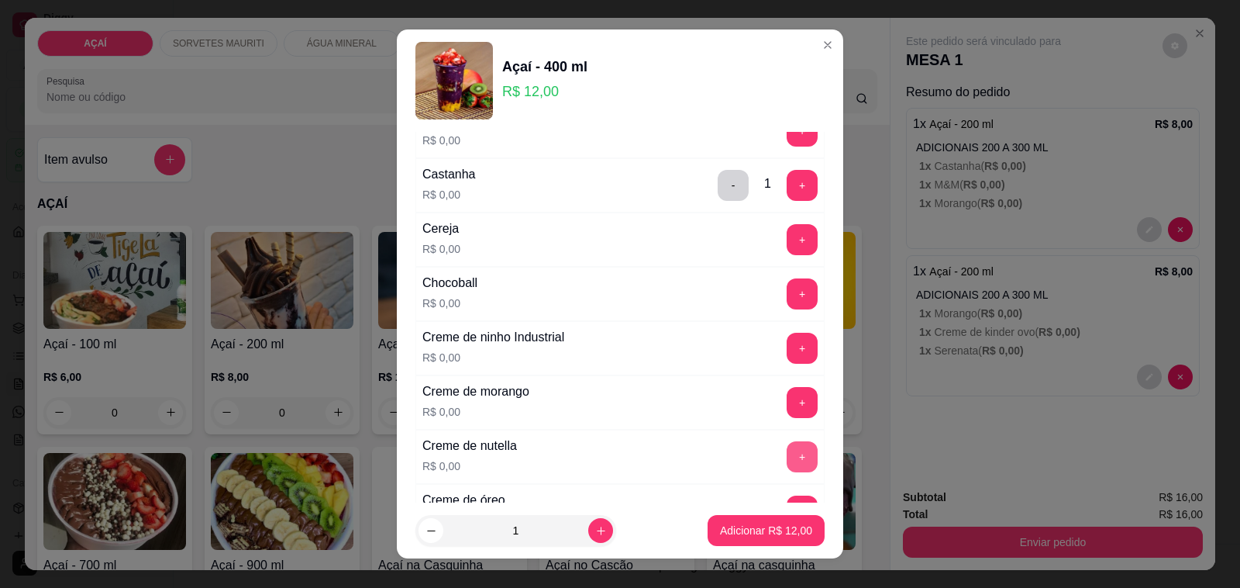
click at [787, 452] on button "+" at bounding box center [802, 456] width 31 height 31
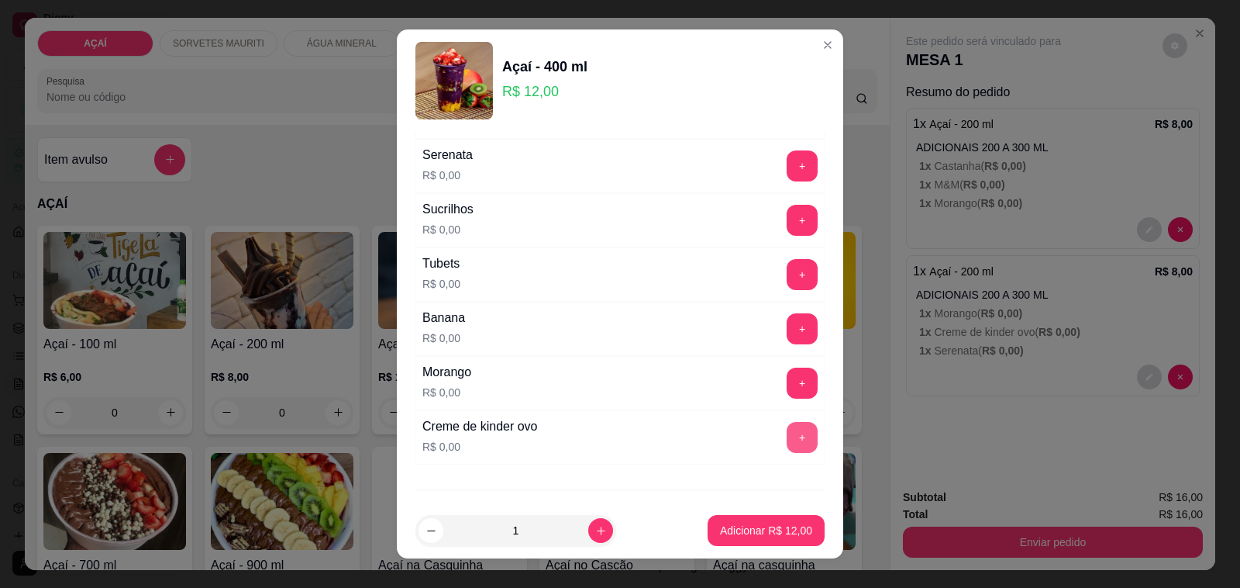
scroll to position [1938, 0]
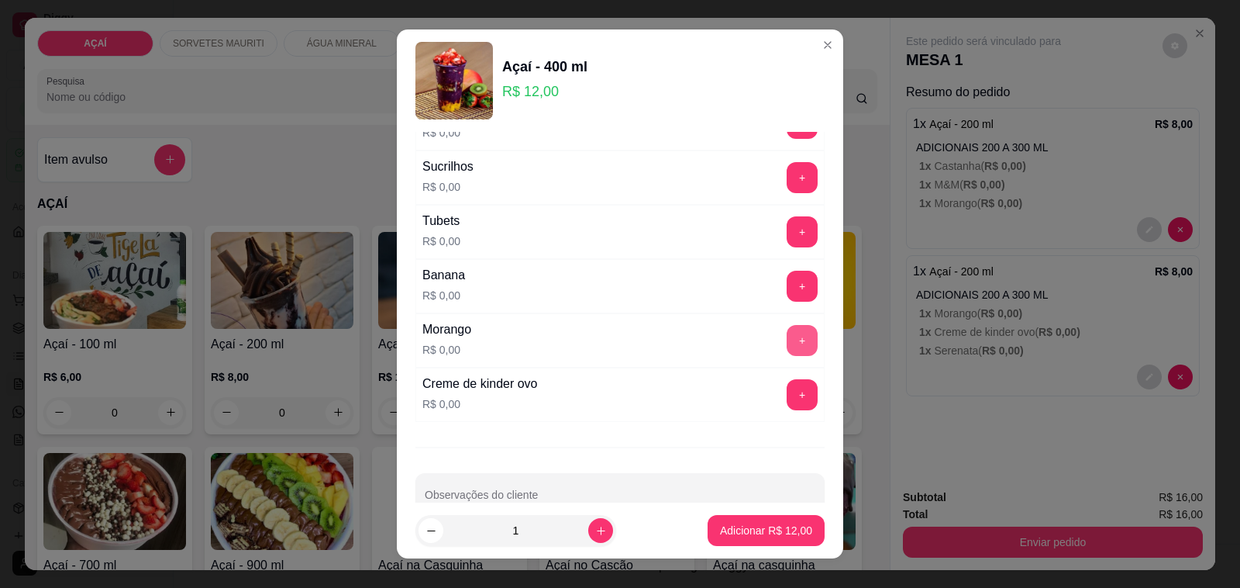
click at [787, 356] on button "+" at bounding box center [802, 340] width 31 height 31
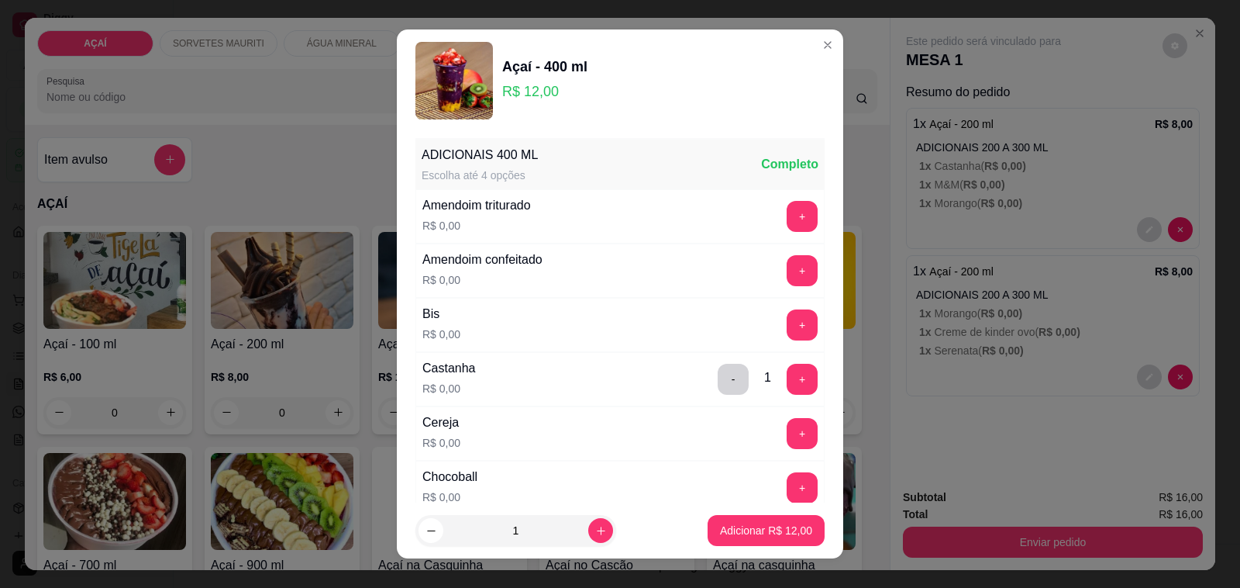
scroll to position [194, 0]
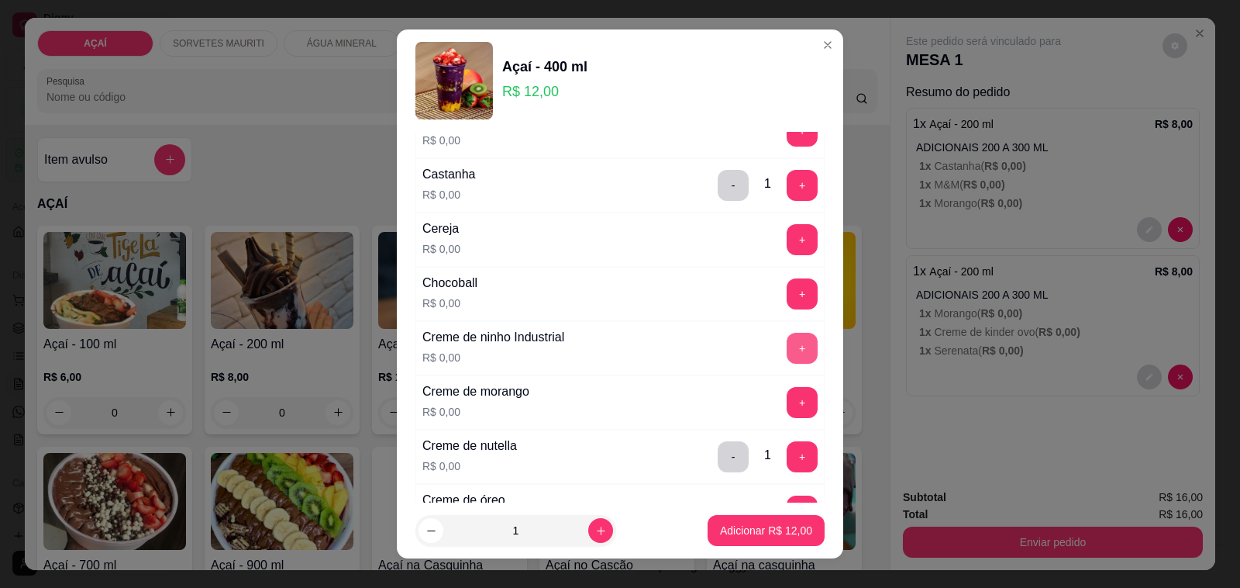
click at [787, 345] on button "+" at bounding box center [802, 348] width 31 height 31
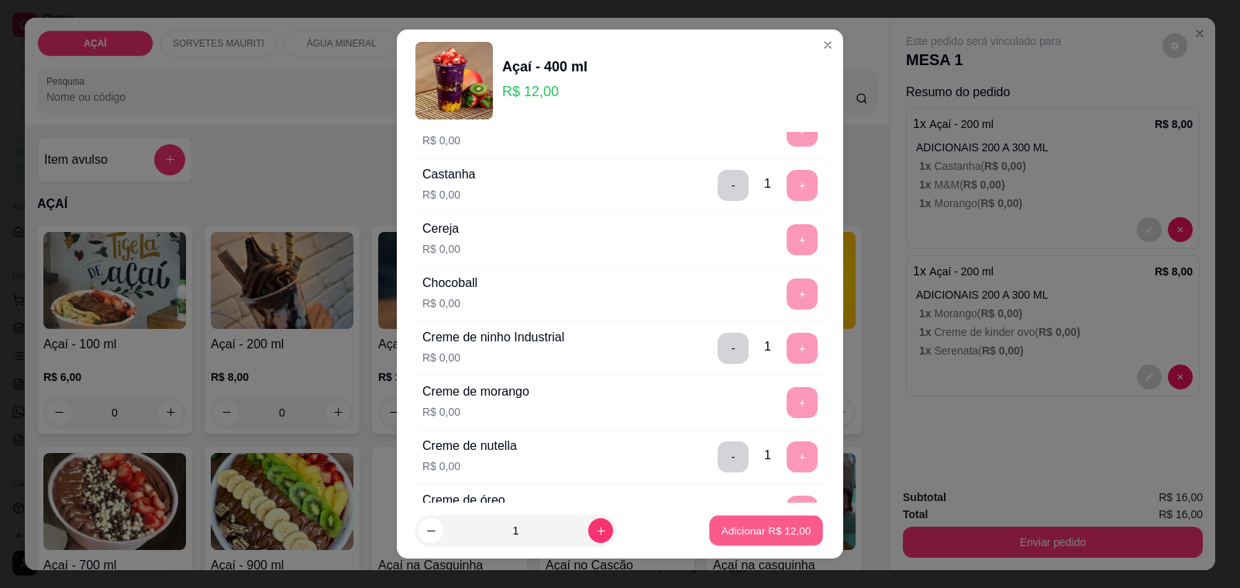
click at [758, 519] on button "Adicionar R$ 12,00" at bounding box center [766, 531] width 114 height 30
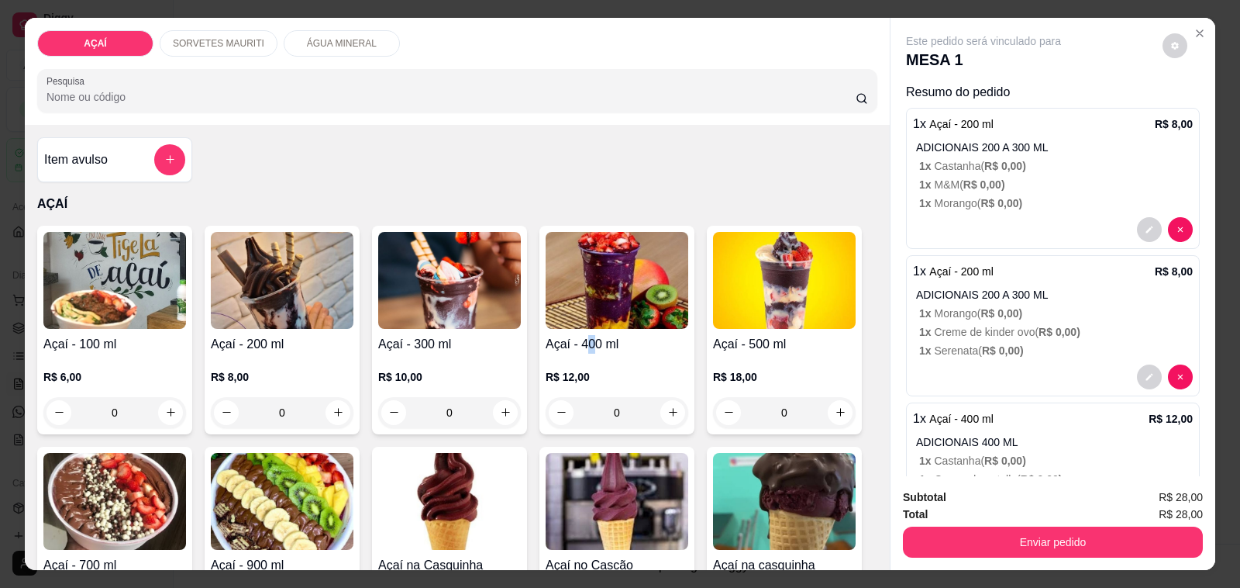
click at [583, 339] on h4 "Açaí - 400 ml" at bounding box center [617, 344] width 143 height 19
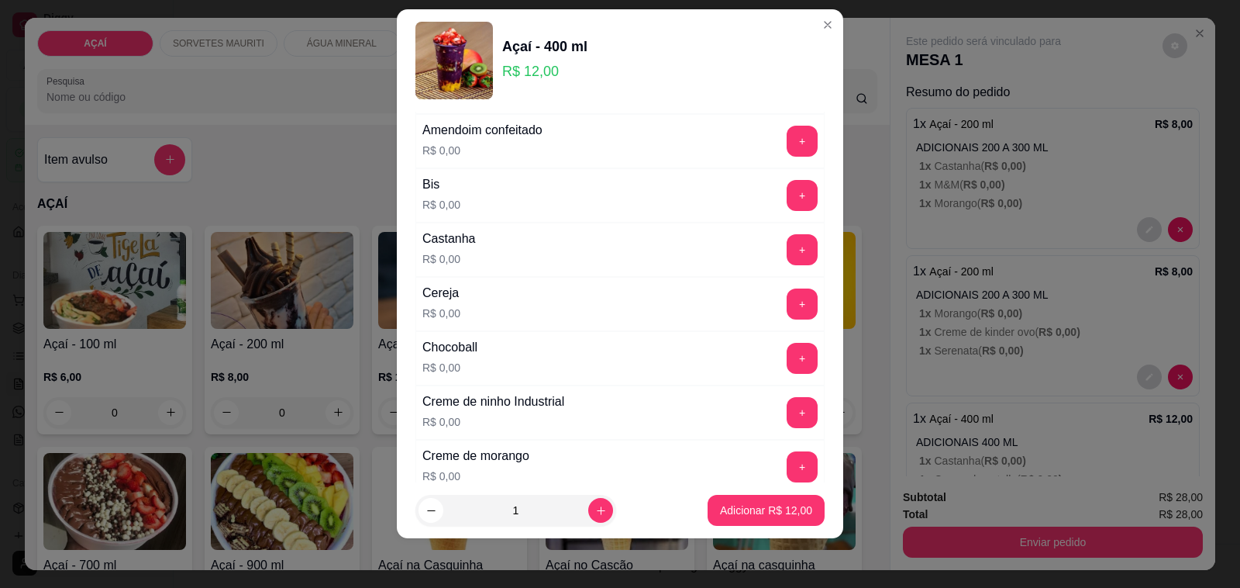
scroll to position [291, 0]
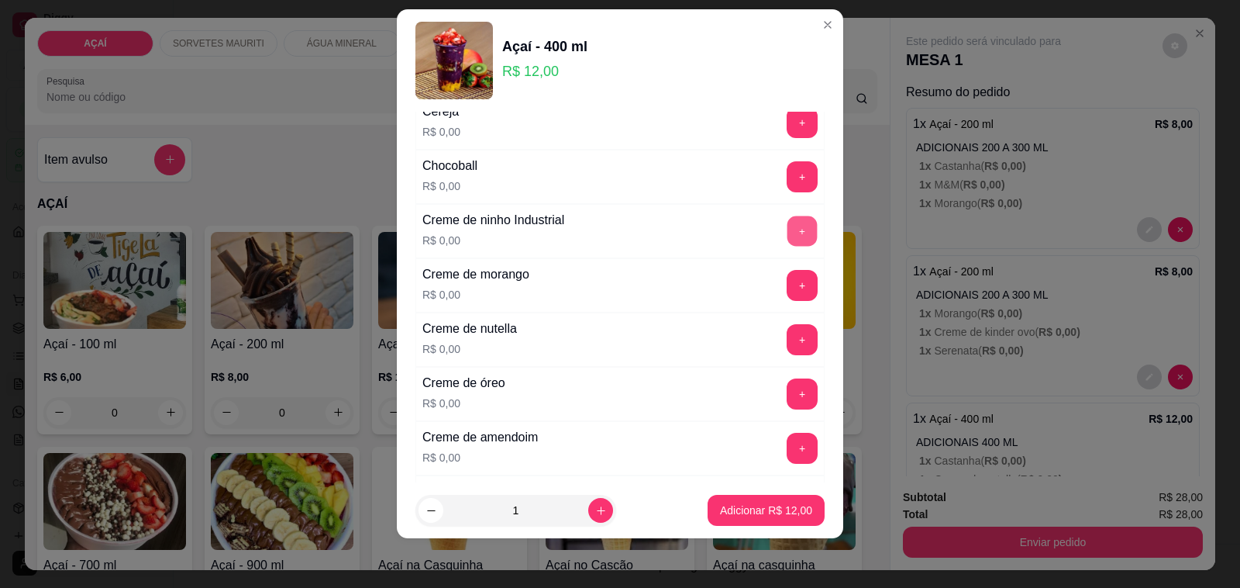
click at [788, 238] on button "+" at bounding box center [803, 231] width 30 height 30
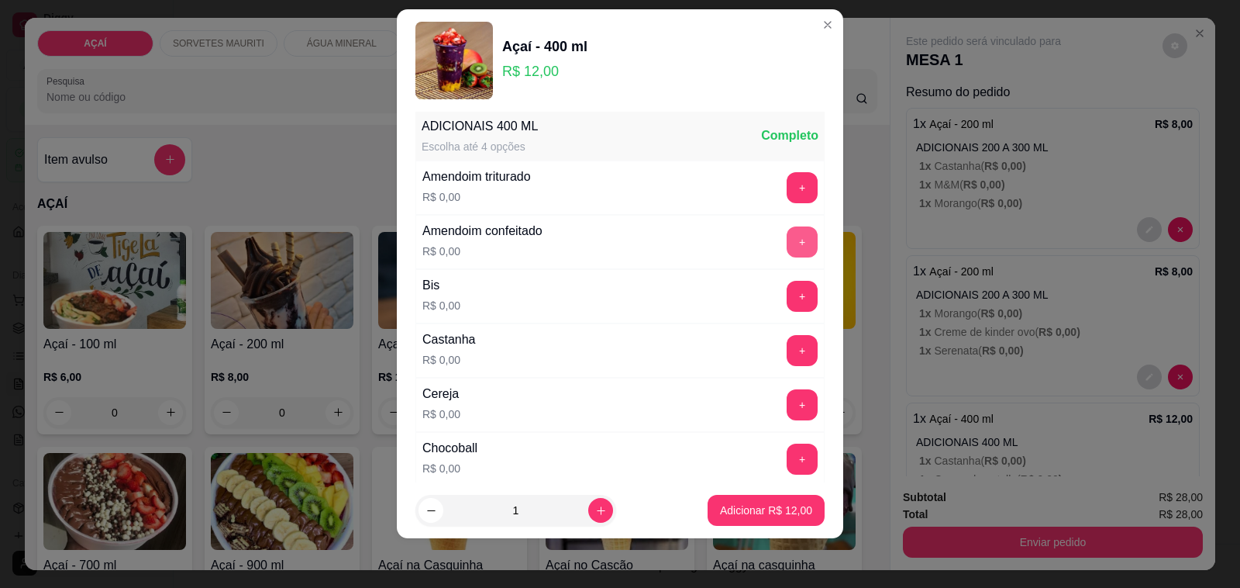
scroll to position [0, 0]
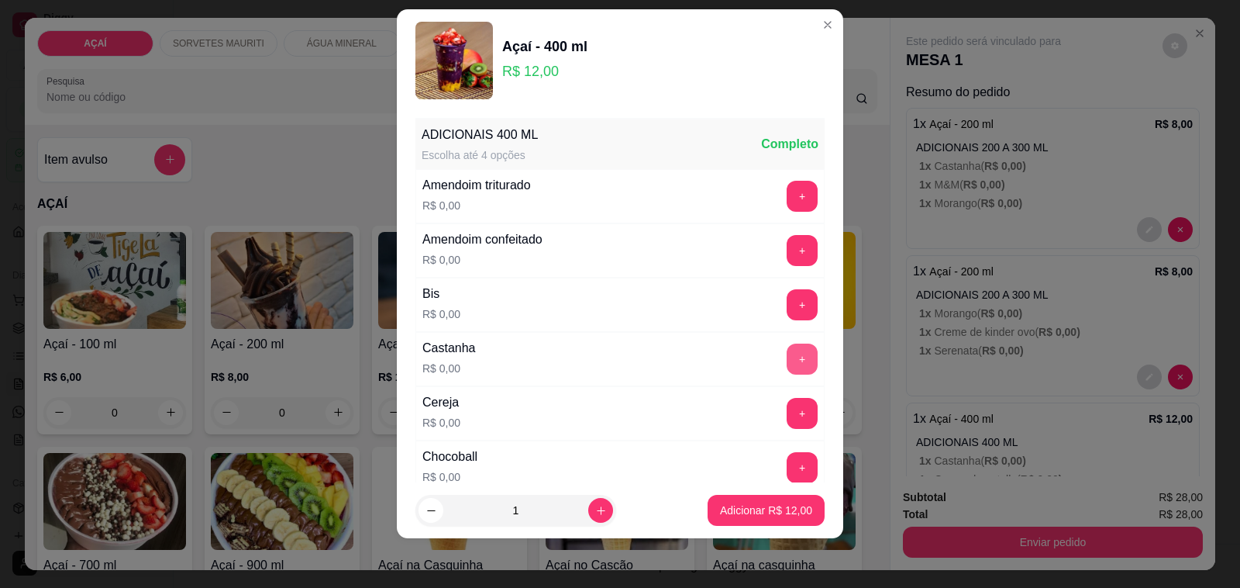
click at [787, 362] on button "+" at bounding box center [802, 358] width 31 height 31
click at [787, 198] on button "+" at bounding box center [802, 196] width 31 height 31
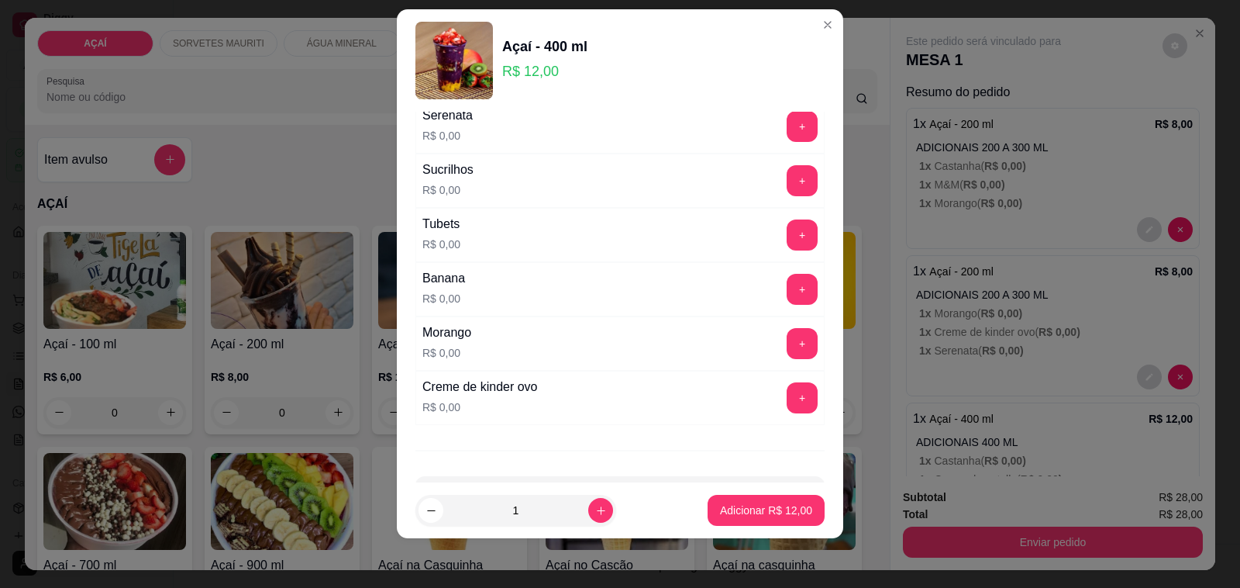
scroll to position [1938, 0]
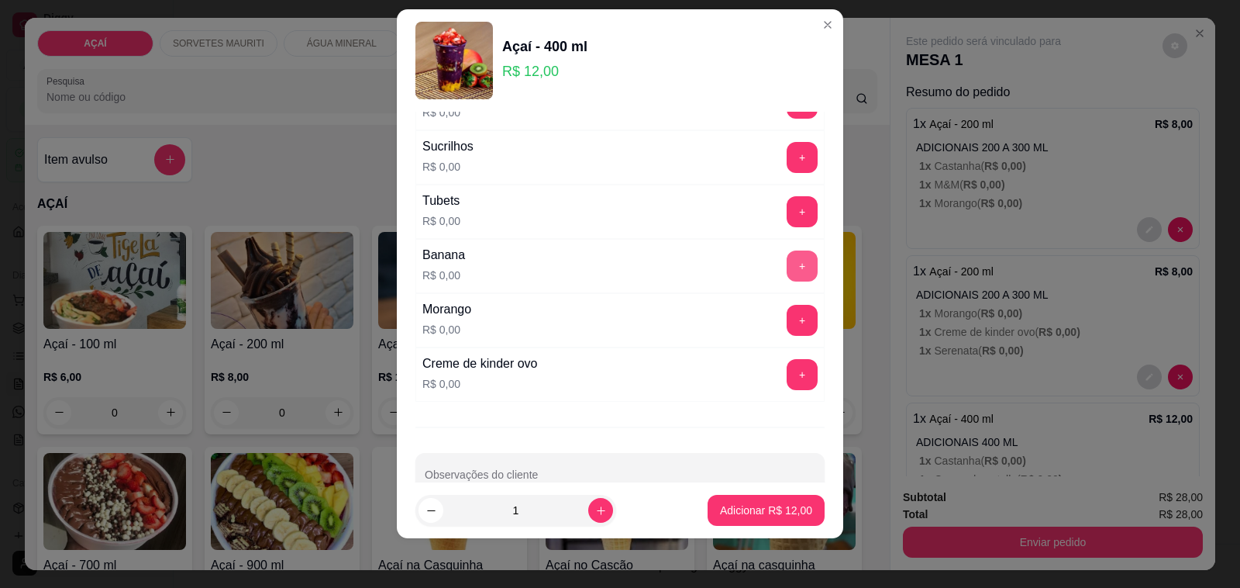
click at [787, 281] on button "+" at bounding box center [802, 265] width 31 height 31
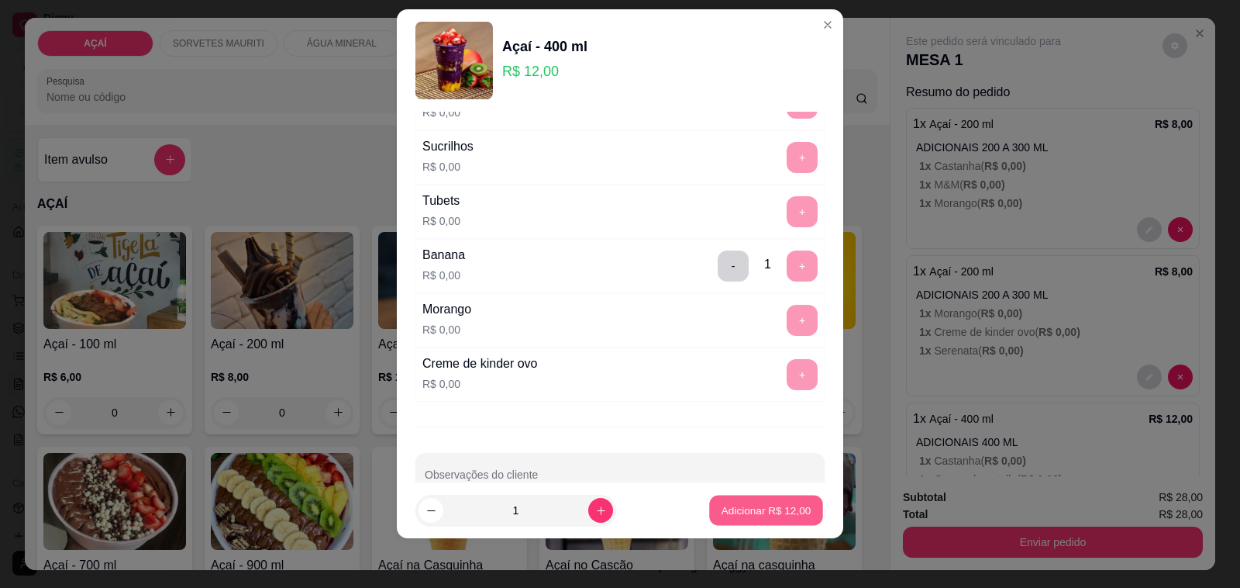
click at [754, 502] on button "Adicionar R$ 12,00" at bounding box center [766, 510] width 114 height 30
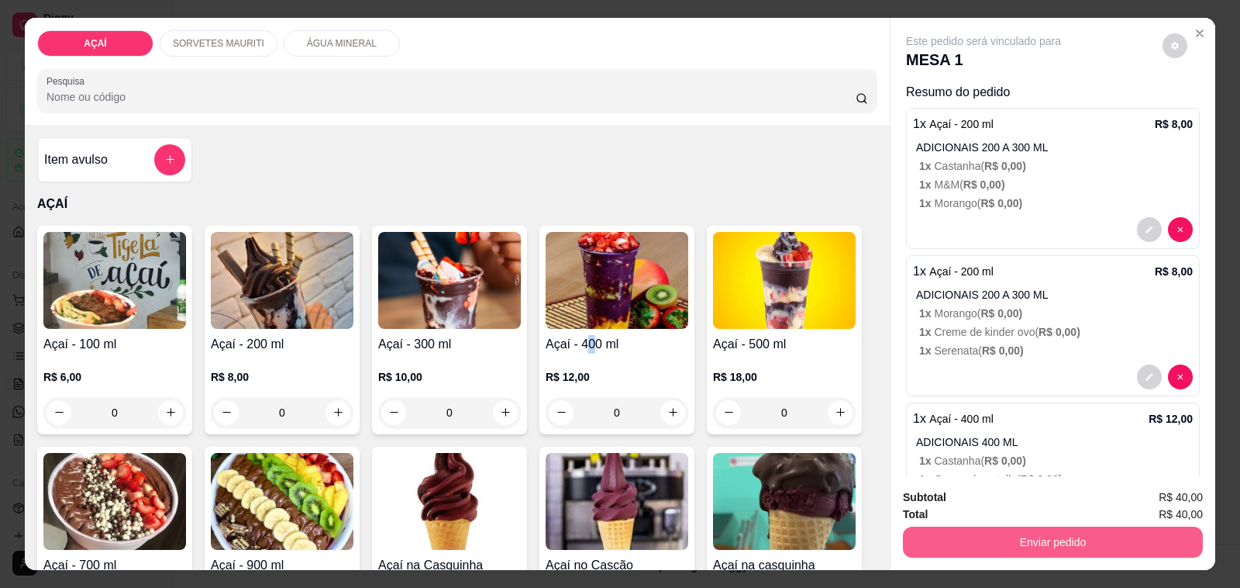
click at [974, 536] on button "Enviar pedido" at bounding box center [1053, 541] width 300 height 31
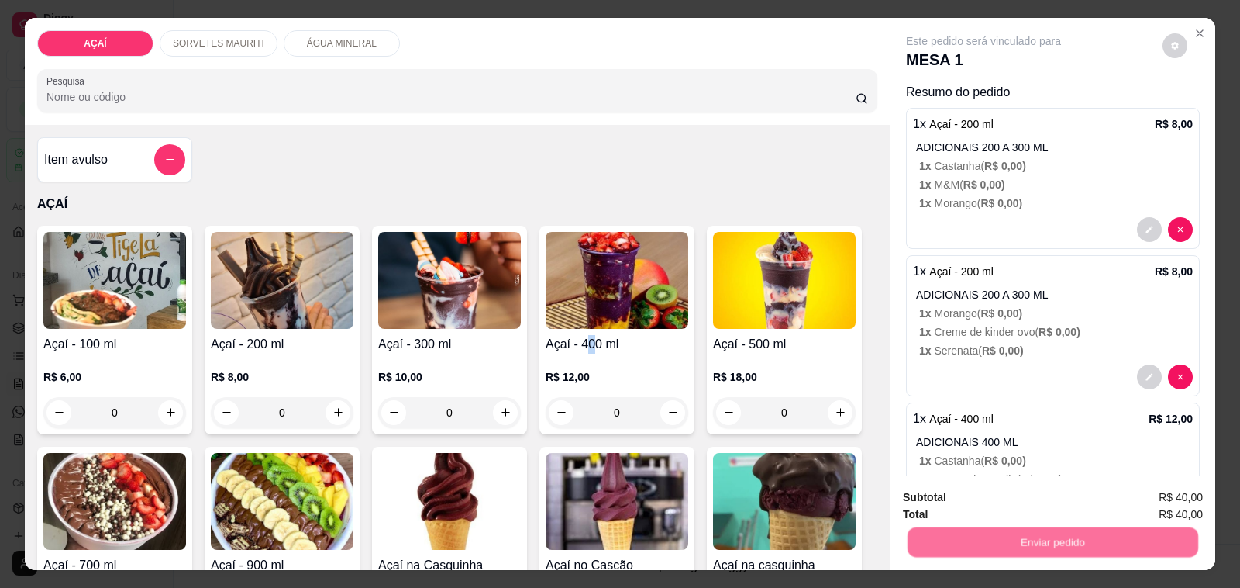
click at [971, 512] on button "Não registrar e enviar pedido" at bounding box center [1000, 497] width 161 height 29
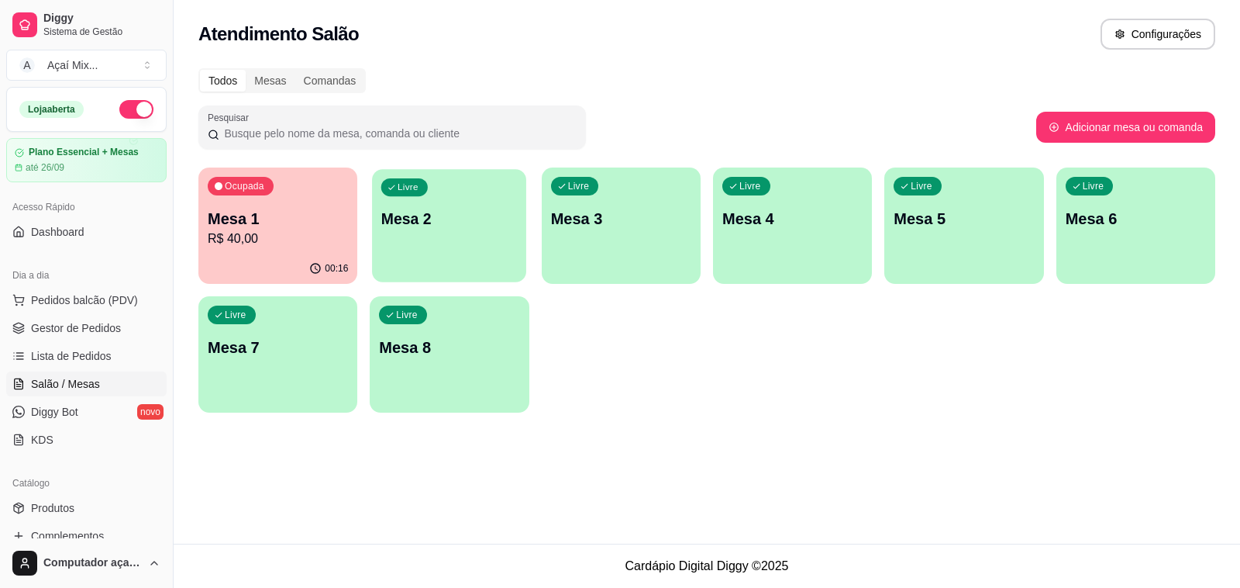
click at [400, 245] on div "Livre Mesa 2" at bounding box center [449, 216] width 154 height 95
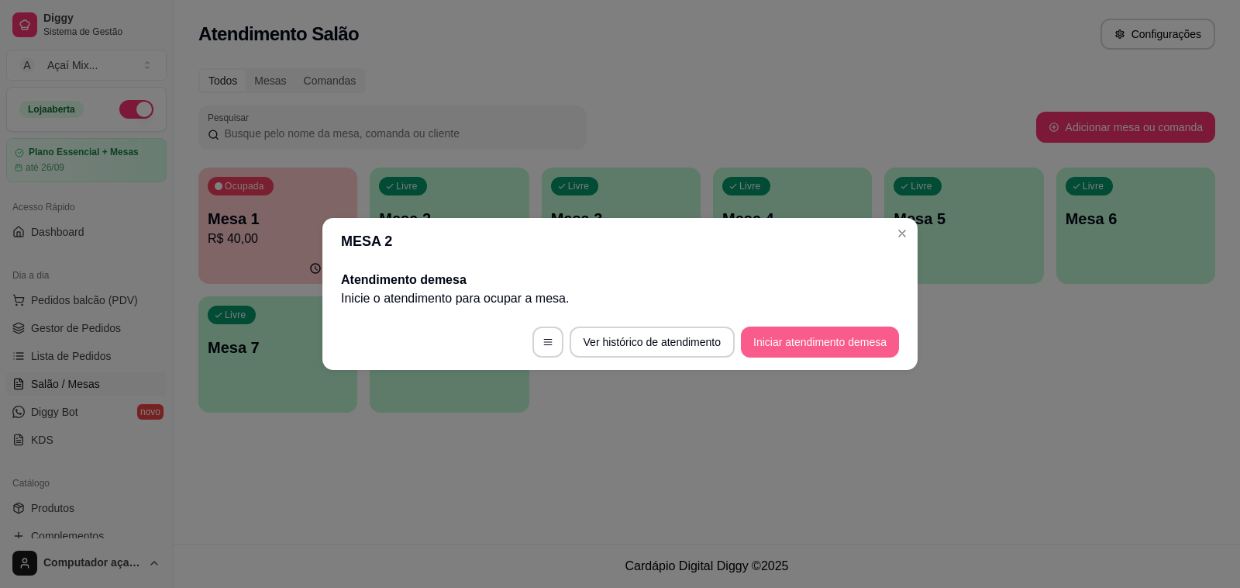
click at [784, 355] on button "Iniciar atendimento de mesa" at bounding box center [820, 341] width 158 height 31
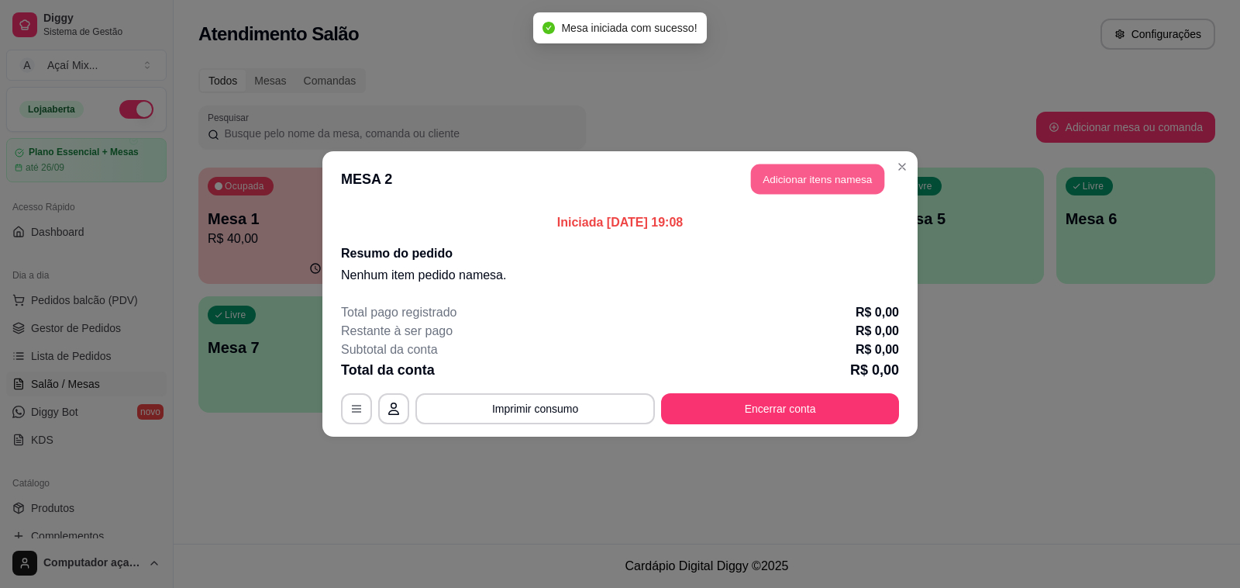
click at [791, 183] on button "Adicionar itens na mesa" at bounding box center [817, 179] width 133 height 30
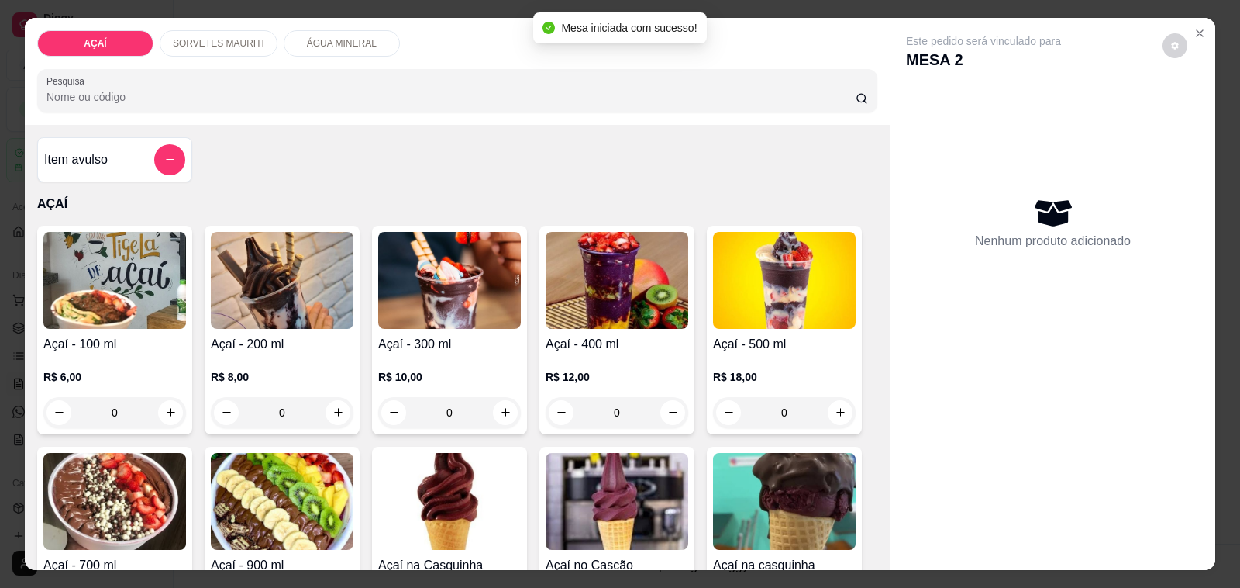
click at [157, 354] on div "R$ 6,00 0" at bounding box center [114, 391] width 143 height 74
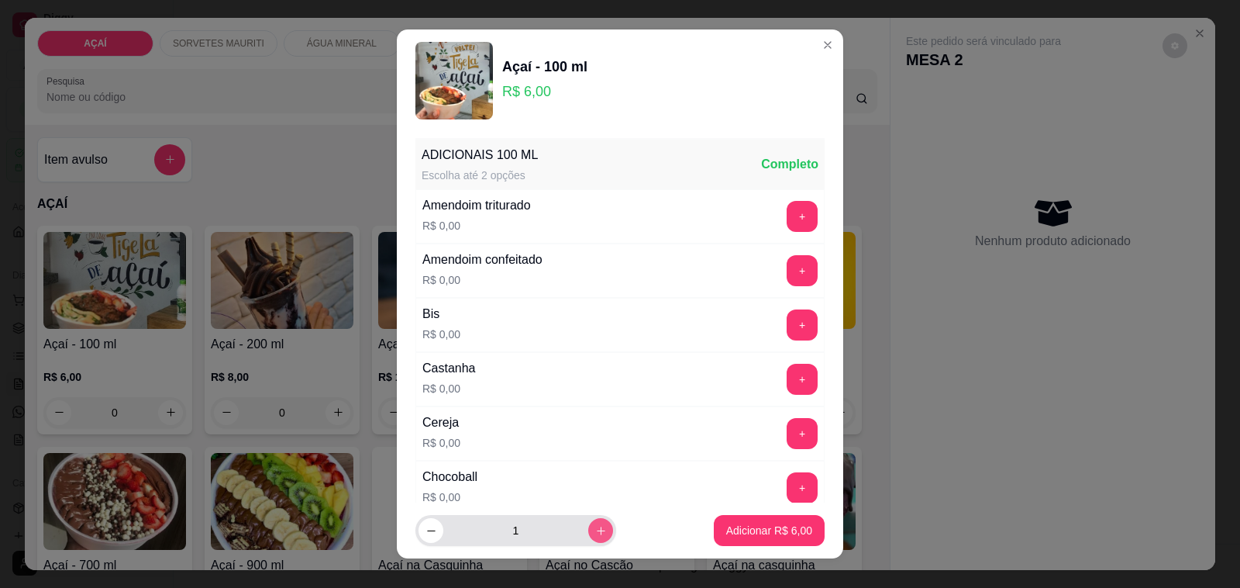
click at [595, 531] on icon "increase-product-quantity" at bounding box center [601, 531] width 12 height 12
click at [597, 531] on icon "increase-product-quantity" at bounding box center [601, 530] width 8 height 8
type input "3"
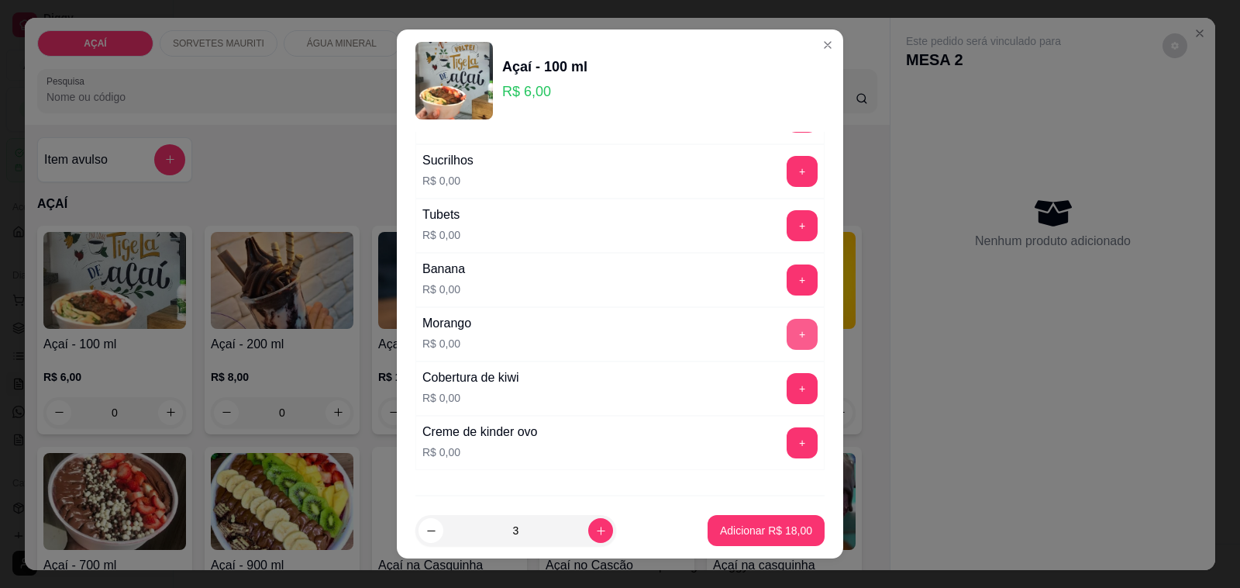
scroll to position [1793, 0]
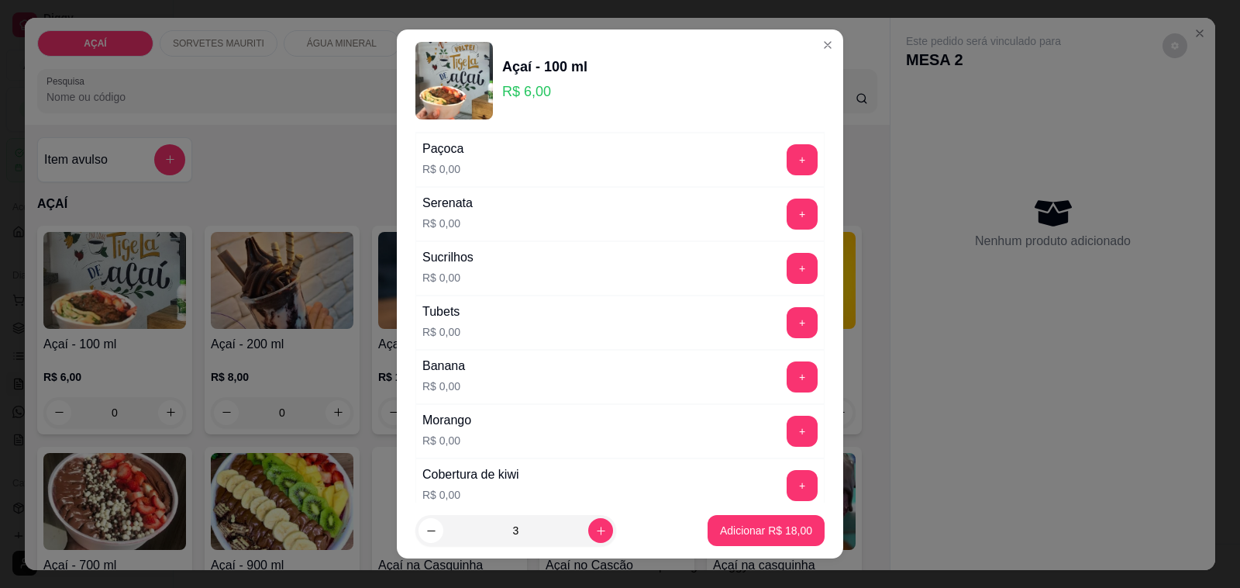
click at [781, 229] on div "+" at bounding box center [802, 213] width 43 height 31
click at [787, 229] on button "+" at bounding box center [802, 213] width 31 height 31
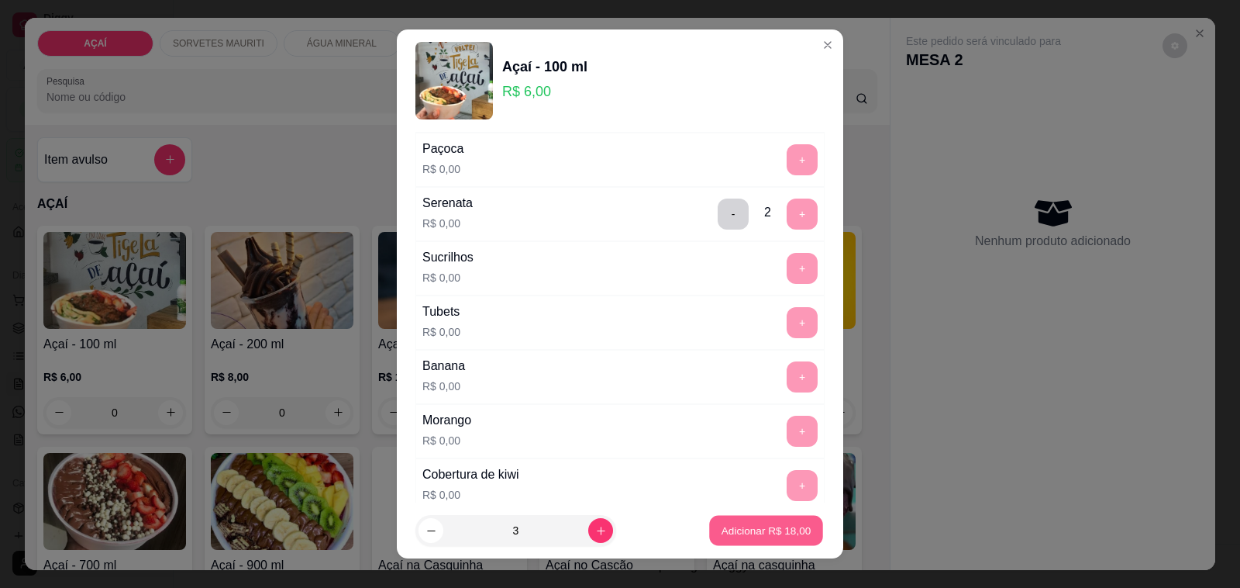
click at [757, 536] on p "Adicionar R$ 18,00" at bounding box center [767, 530] width 90 height 15
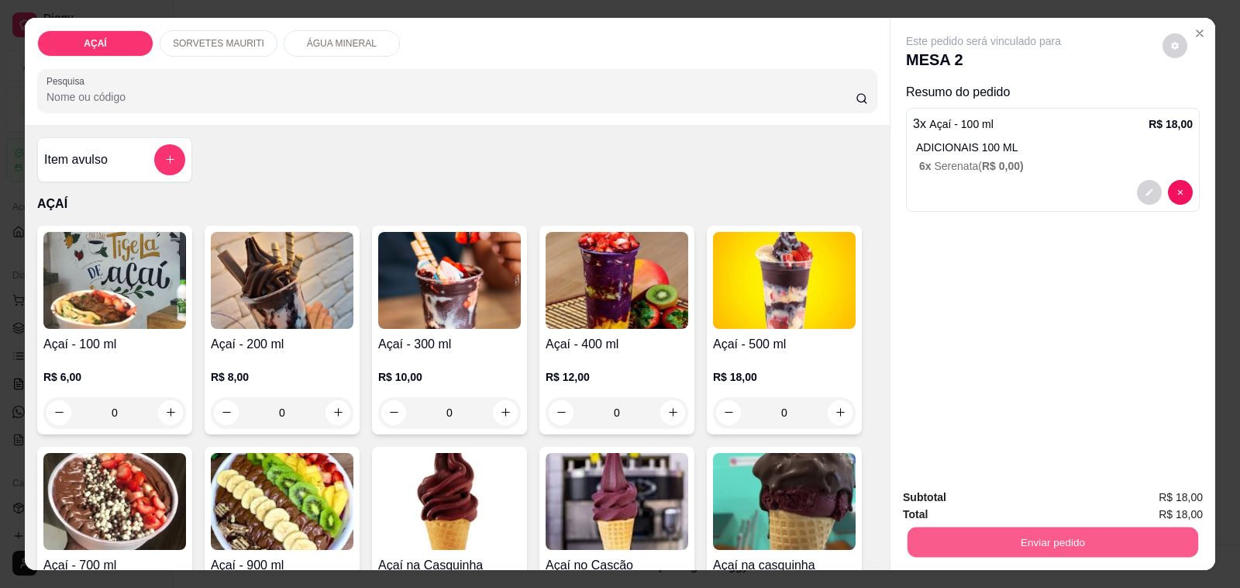
click at [1008, 527] on button "Enviar pedido" at bounding box center [1053, 542] width 291 height 30
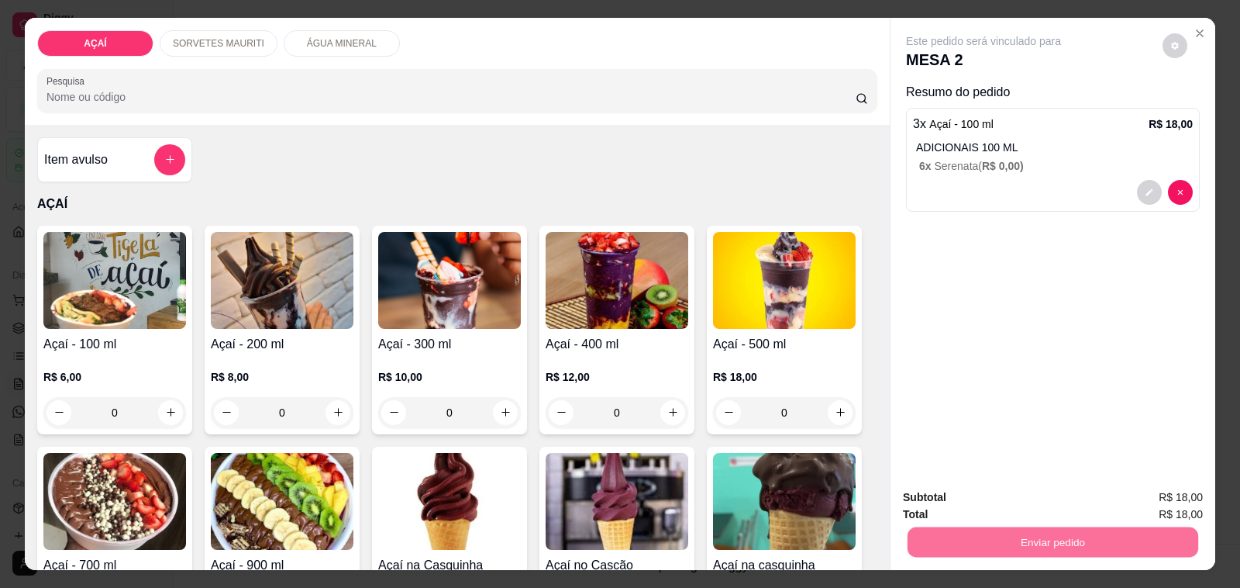
click at [946, 180] on div at bounding box center [1053, 192] width 280 height 25
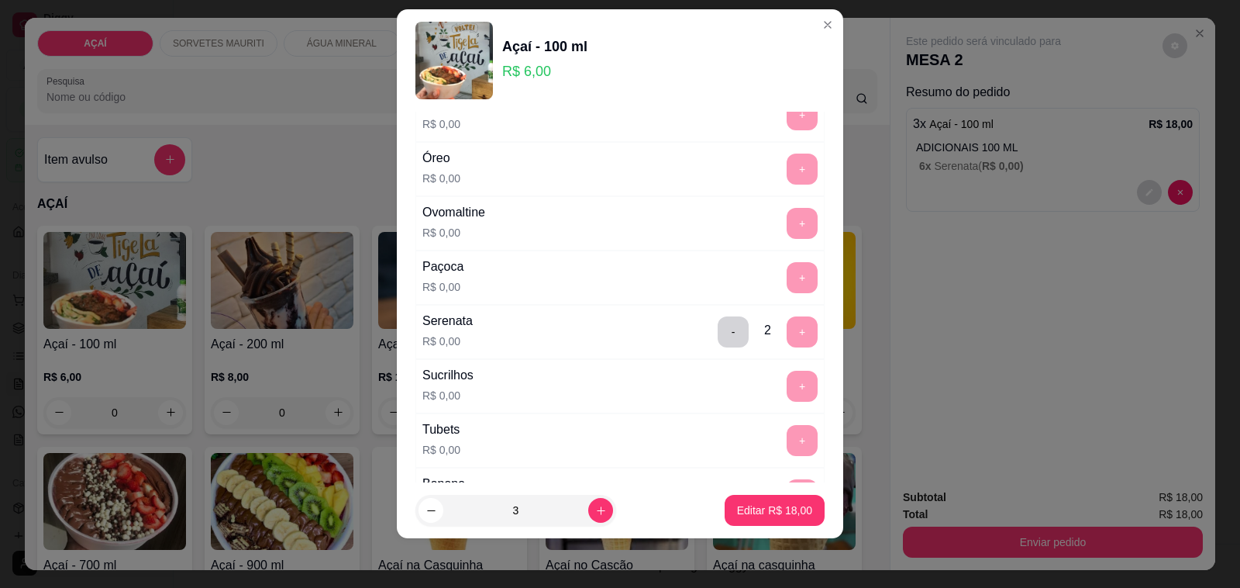
scroll to position [1647, 0]
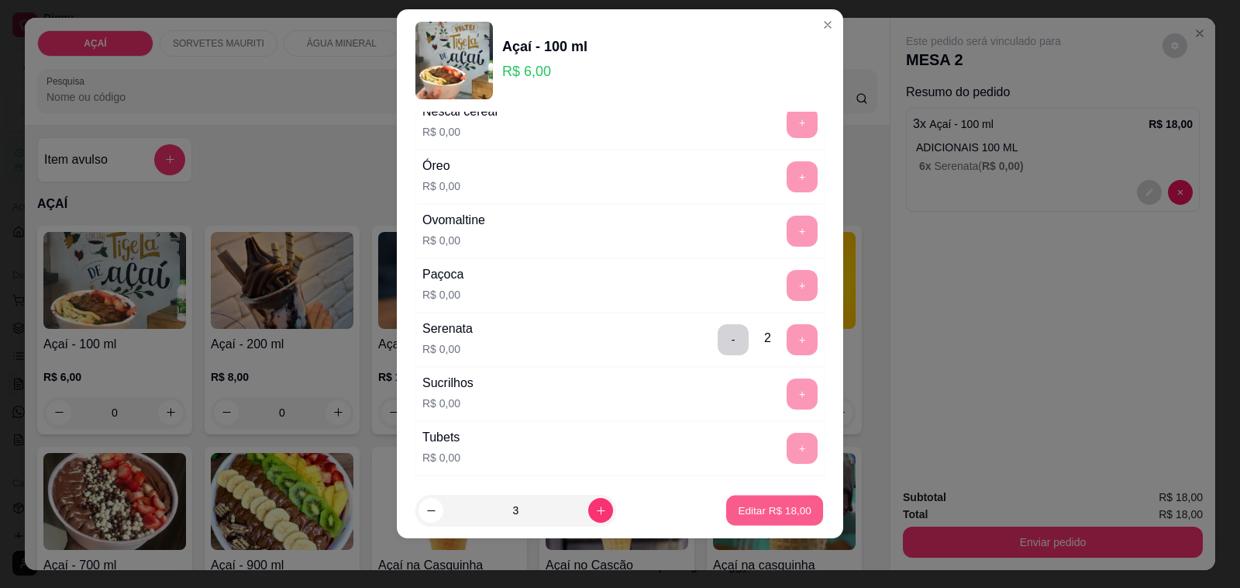
click at [764, 502] on button "Editar R$ 18,00" at bounding box center [774, 510] width 97 height 30
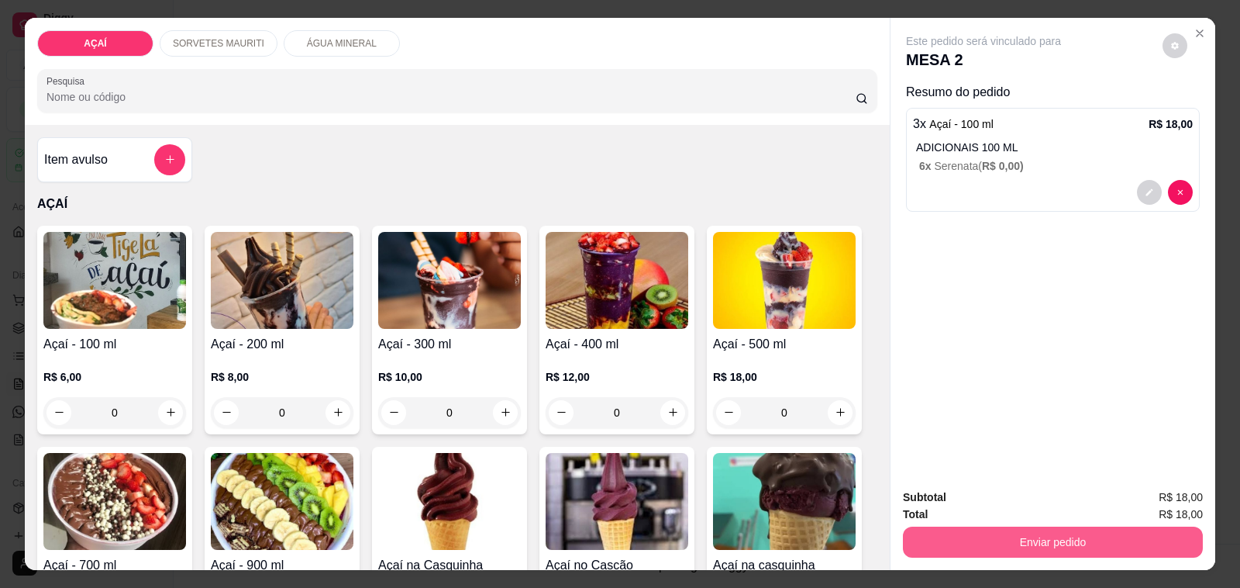
click at [982, 529] on button "Enviar pedido" at bounding box center [1053, 541] width 300 height 31
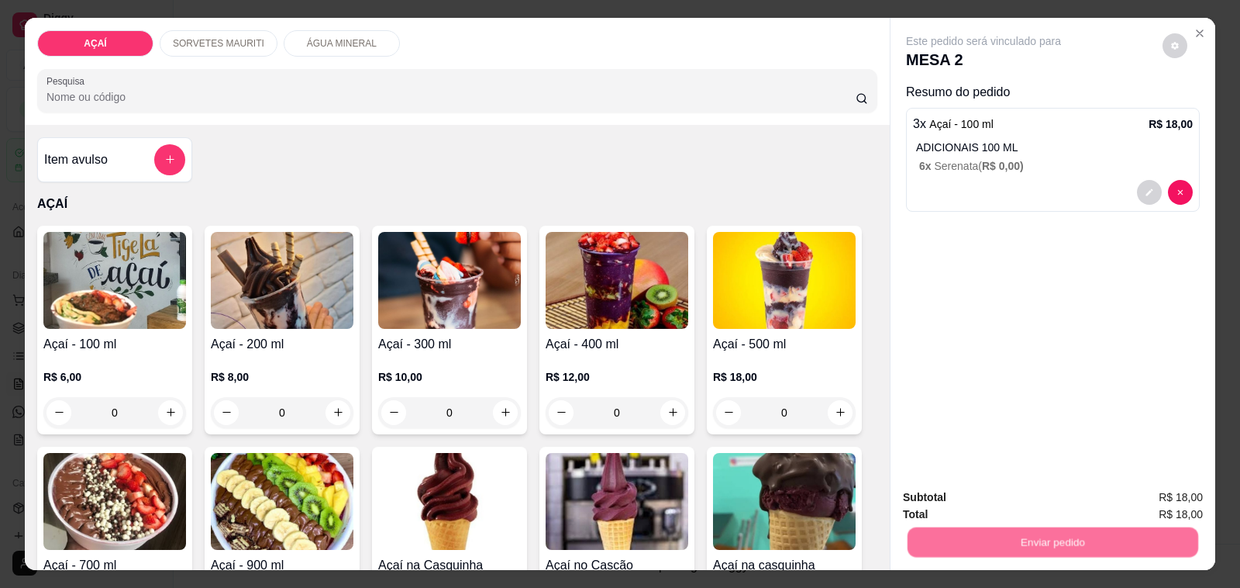
click at [971, 487] on button "Não registrar e enviar pedido" at bounding box center [1001, 497] width 157 height 29
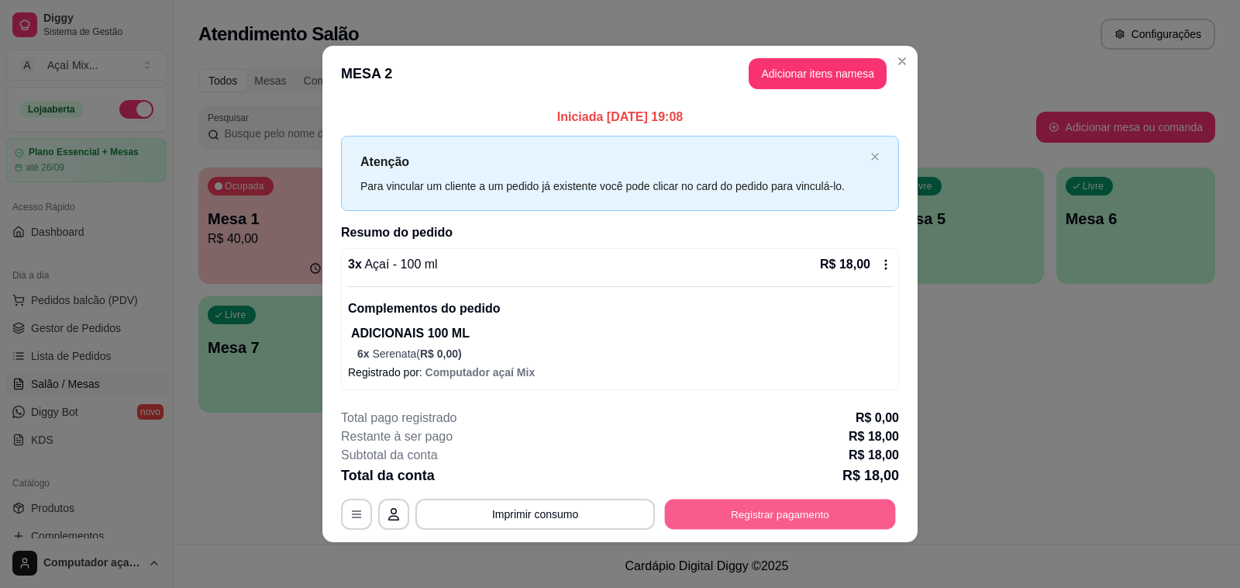
click at [809, 517] on button "Registrar pagamento" at bounding box center [780, 514] width 231 height 30
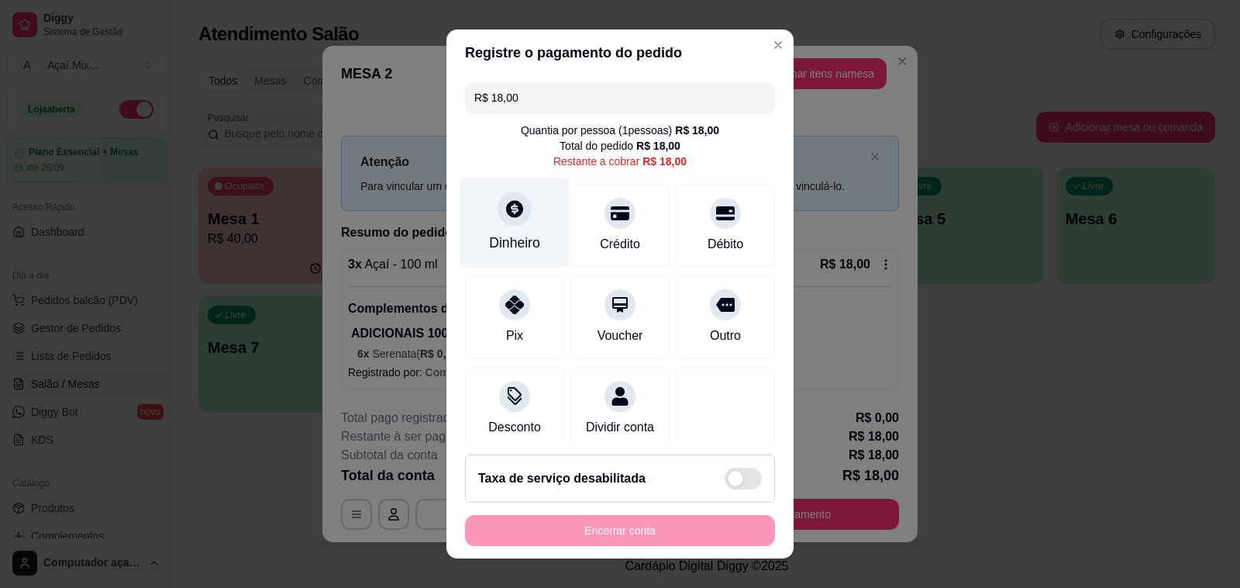
click at [505, 242] on div "Dinheiro" at bounding box center [514, 243] width 51 height 20
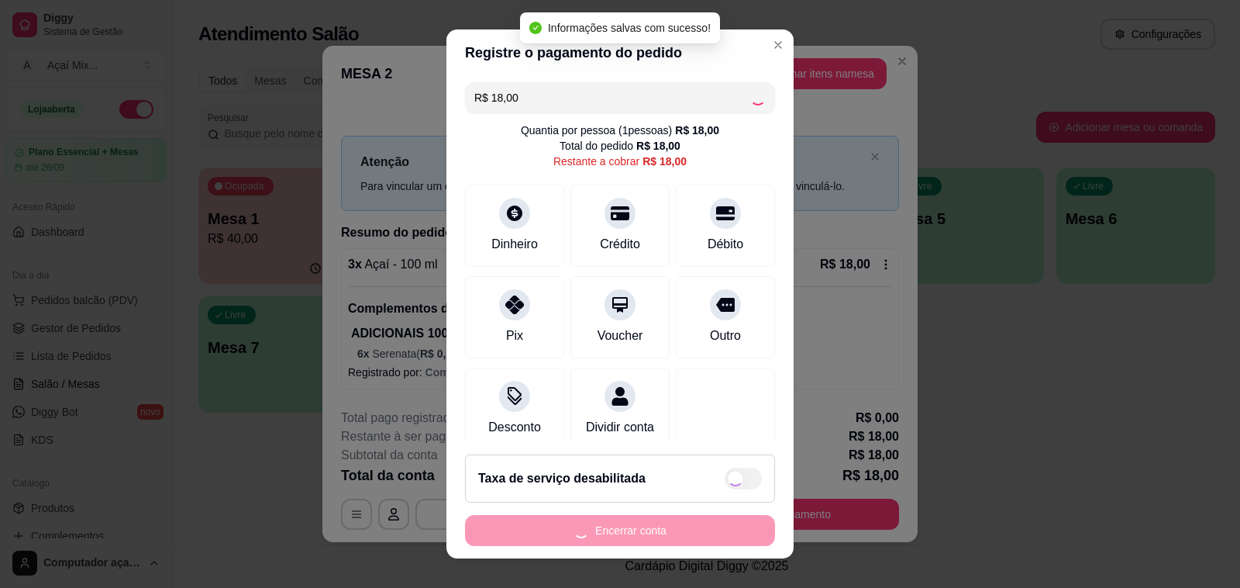
type input "R$ 0,00"
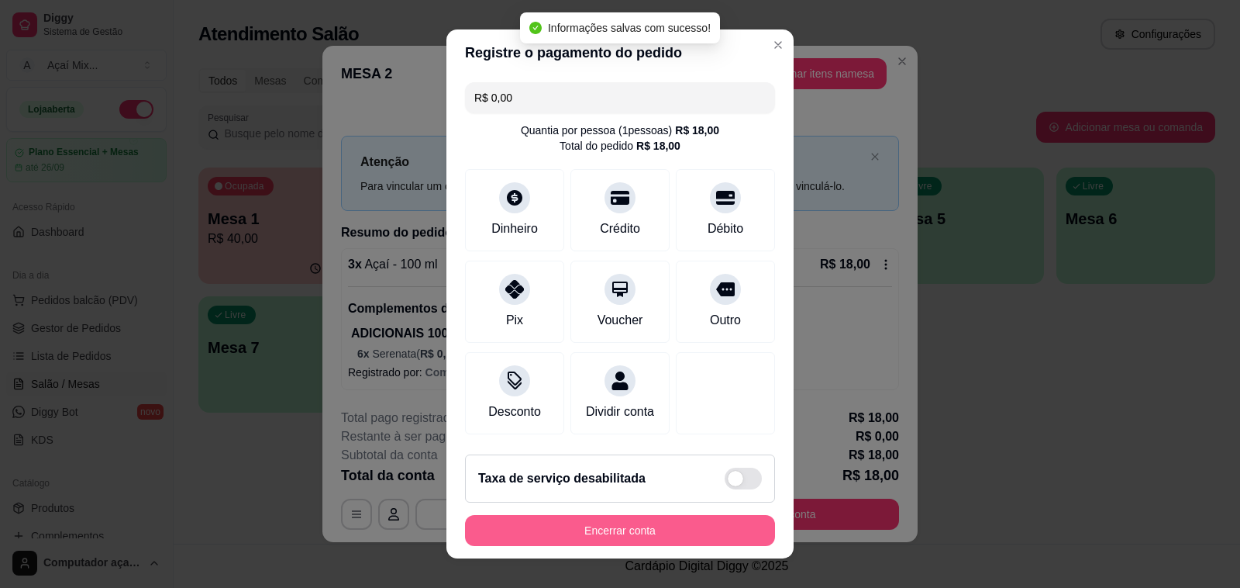
click at [671, 529] on button "Encerrar conta" at bounding box center [620, 530] width 310 height 31
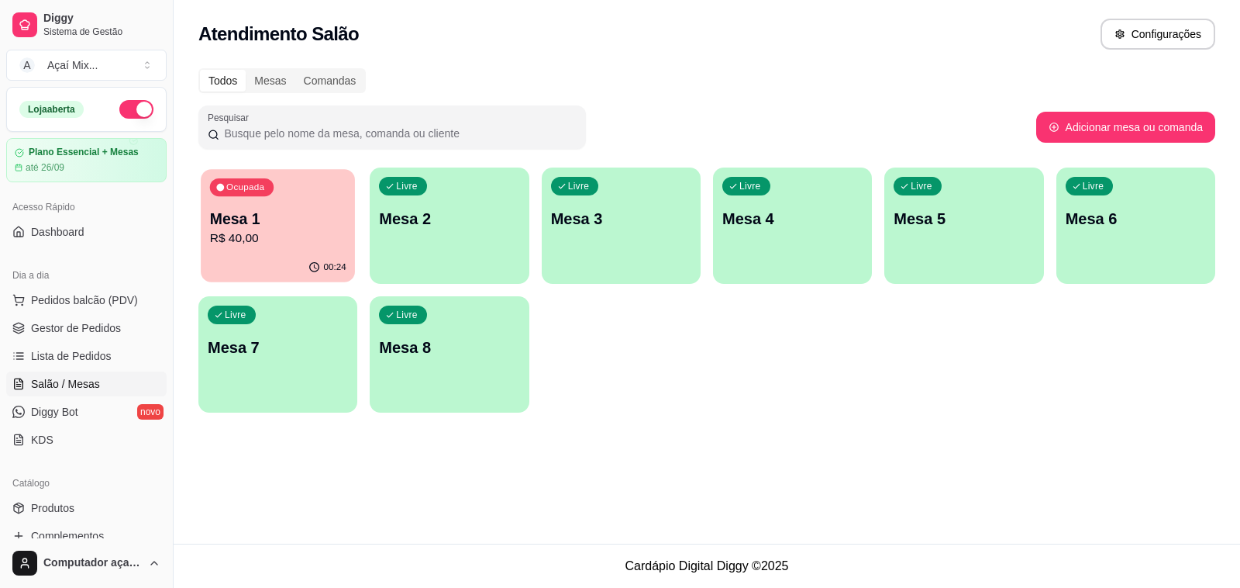
click at [306, 225] on p "Mesa 1" at bounding box center [278, 219] width 136 height 21
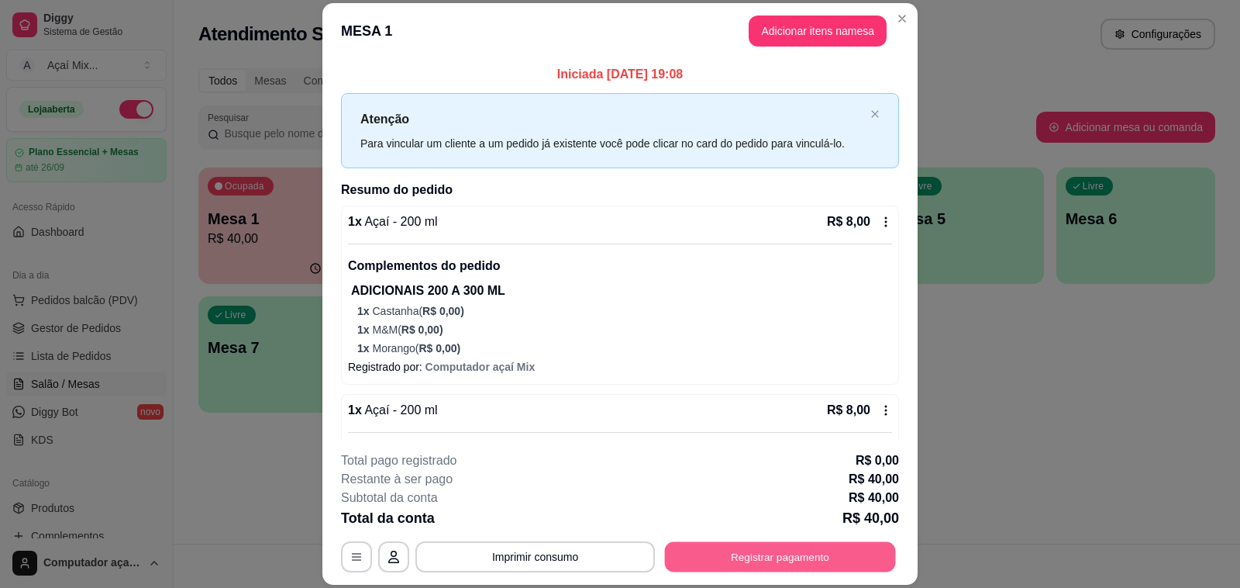
click at [743, 560] on button "Registrar pagamento" at bounding box center [780, 557] width 231 height 30
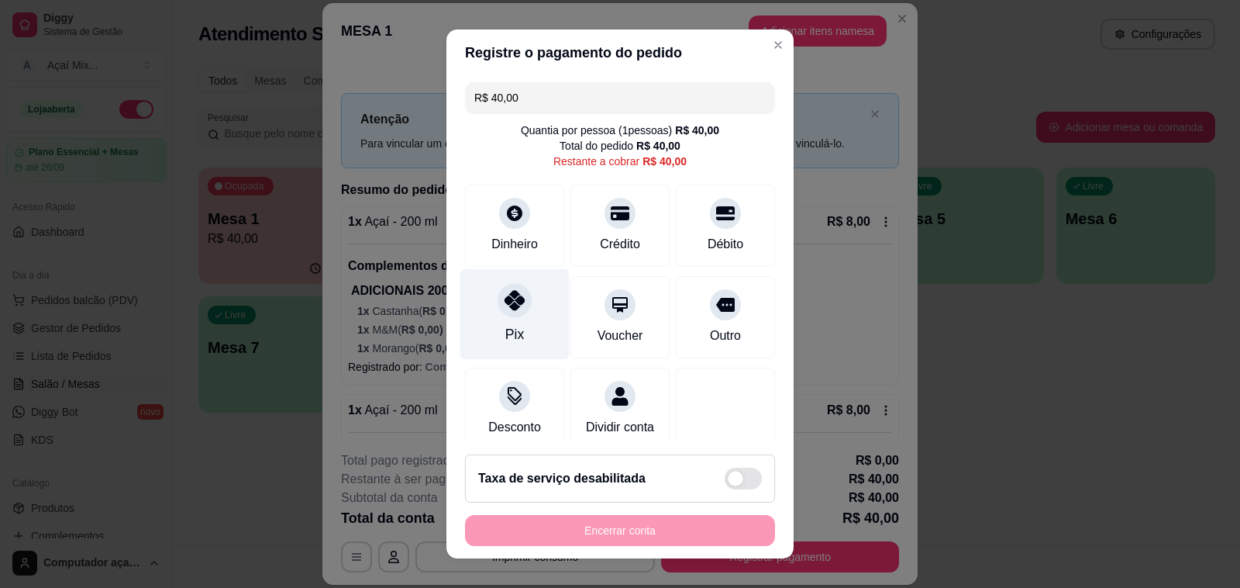
click at [498, 312] on div at bounding box center [515, 300] width 34 height 34
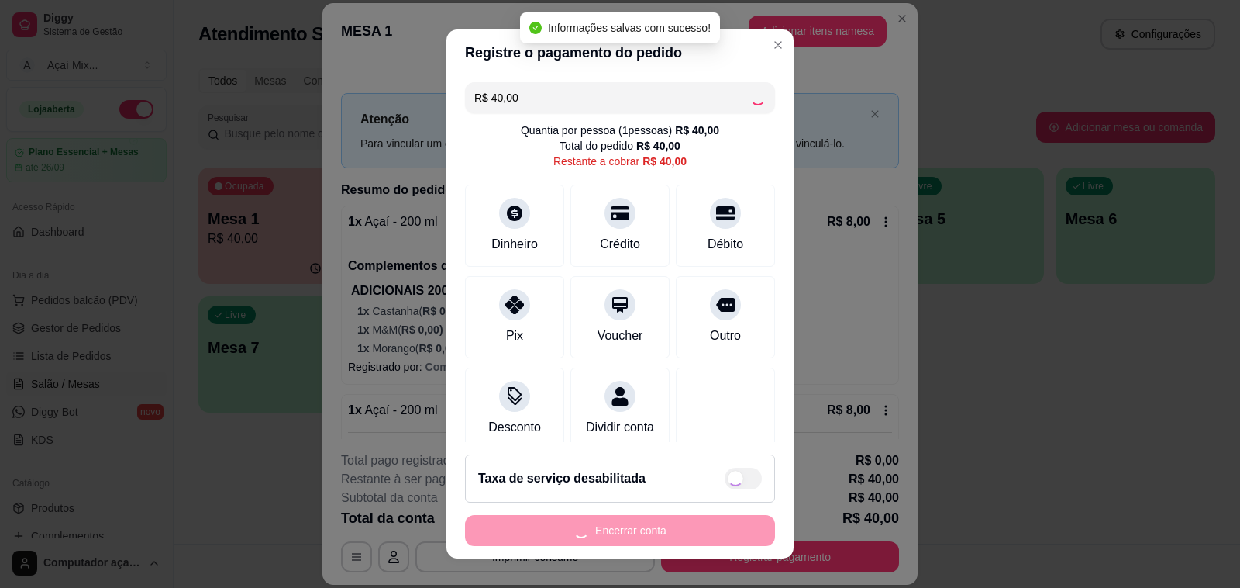
type input "R$ 0,00"
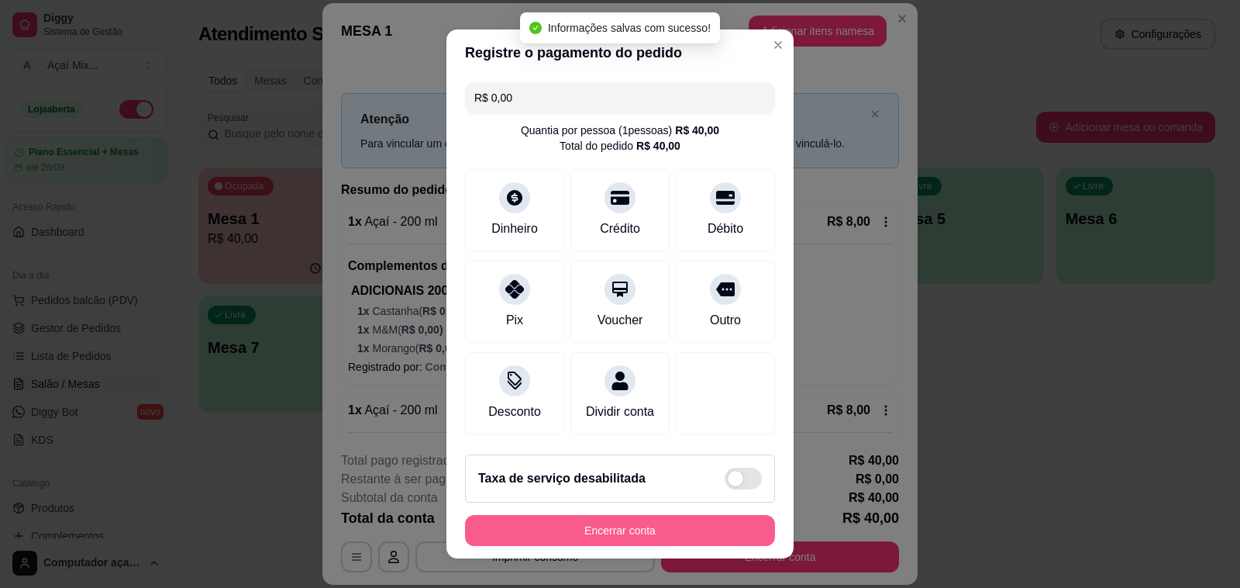
click at [590, 533] on button "Encerrar conta" at bounding box center [620, 530] width 310 height 31
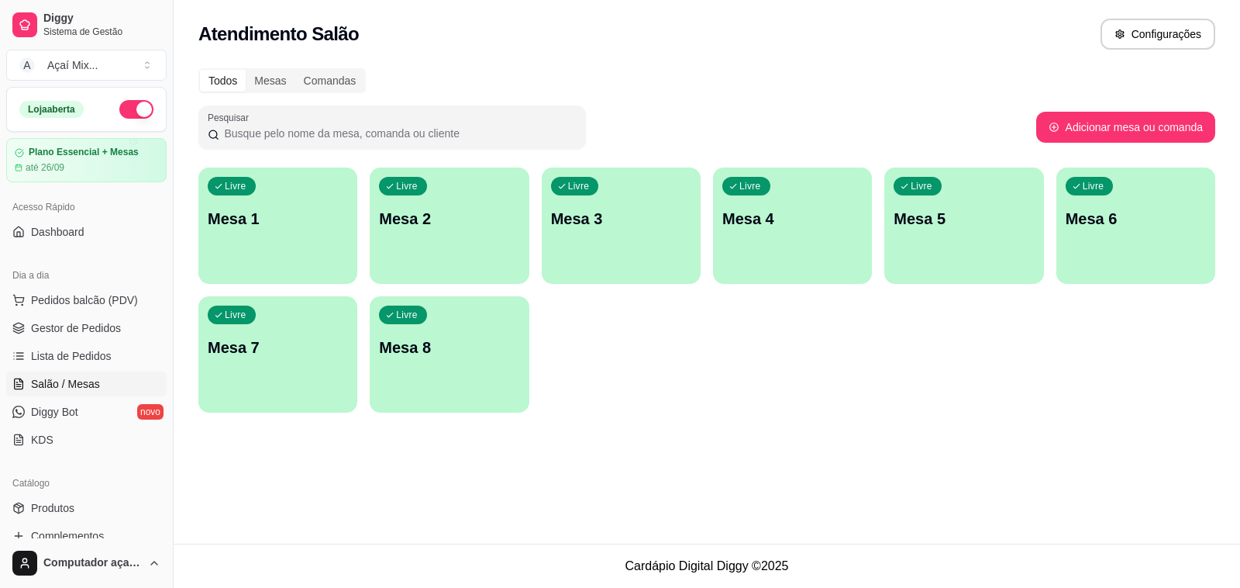
click at [287, 236] on div "Livre Mesa 1" at bounding box center [277, 216] width 159 height 98
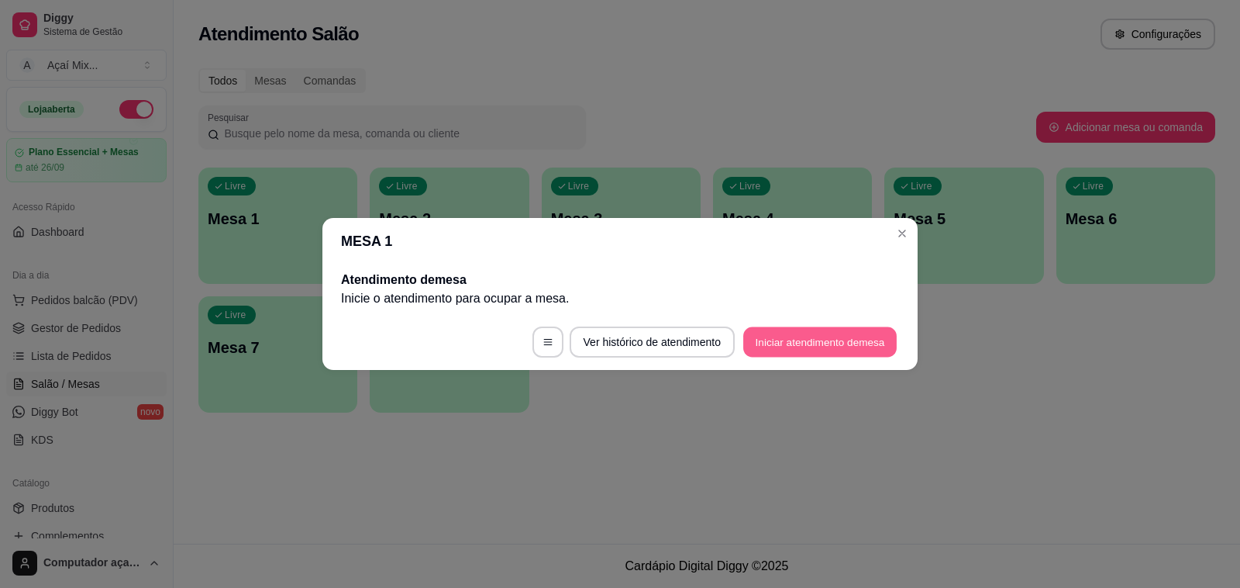
click at [849, 347] on button "Iniciar atendimento de mesa" at bounding box center [819, 342] width 153 height 30
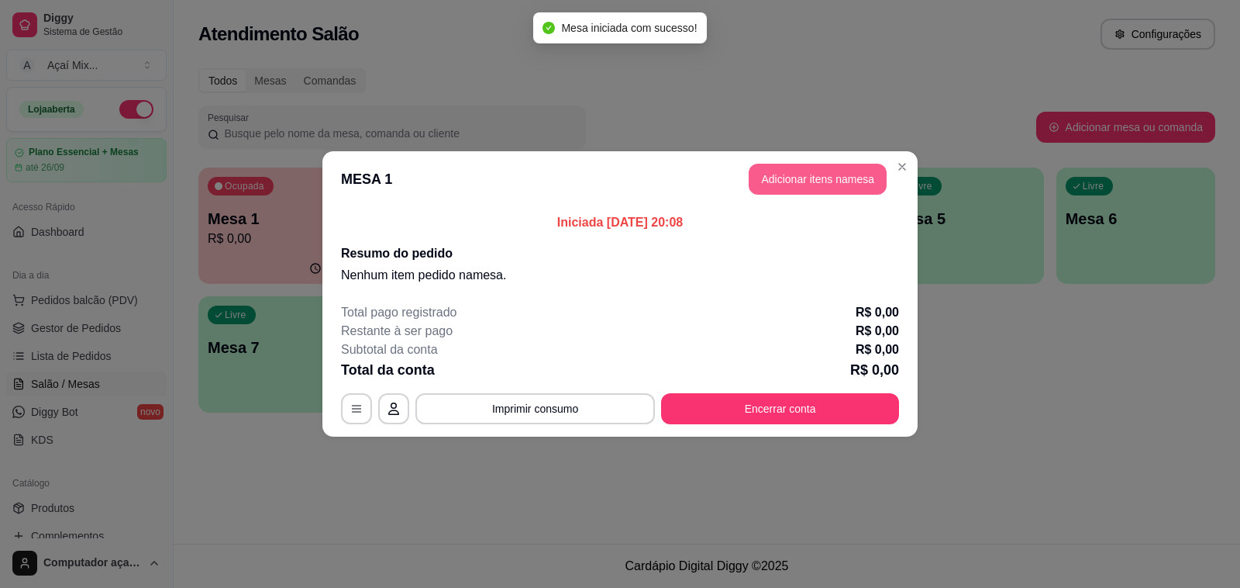
click at [807, 176] on button "Adicionar itens na mesa" at bounding box center [818, 179] width 138 height 31
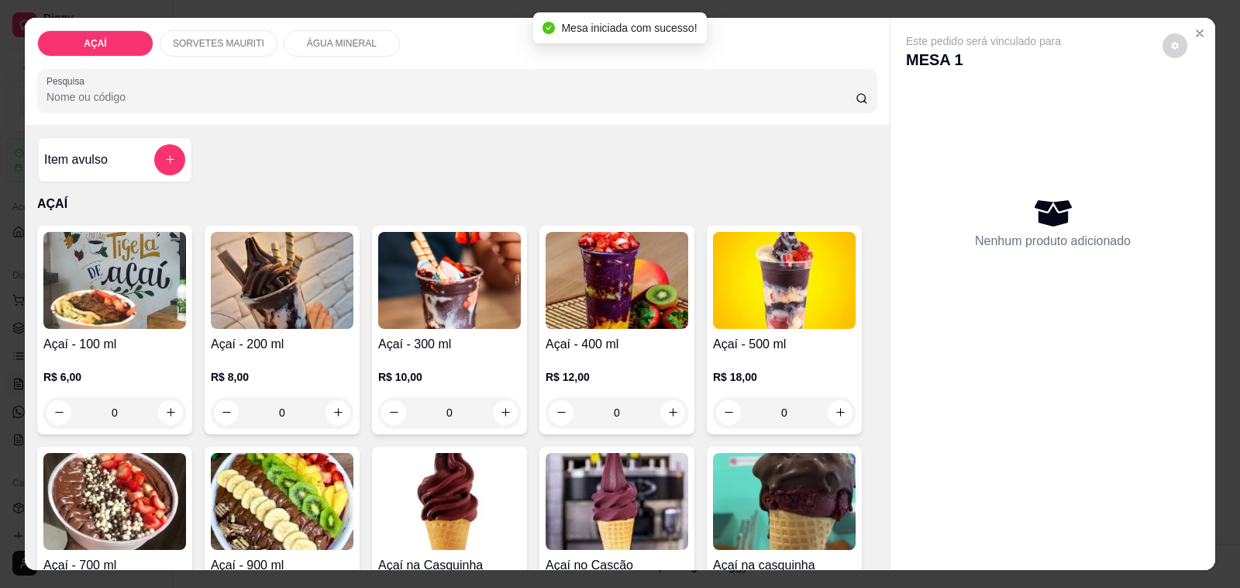
click at [285, 336] on h4 "Açaí - 200 ml" at bounding box center [282, 344] width 143 height 19
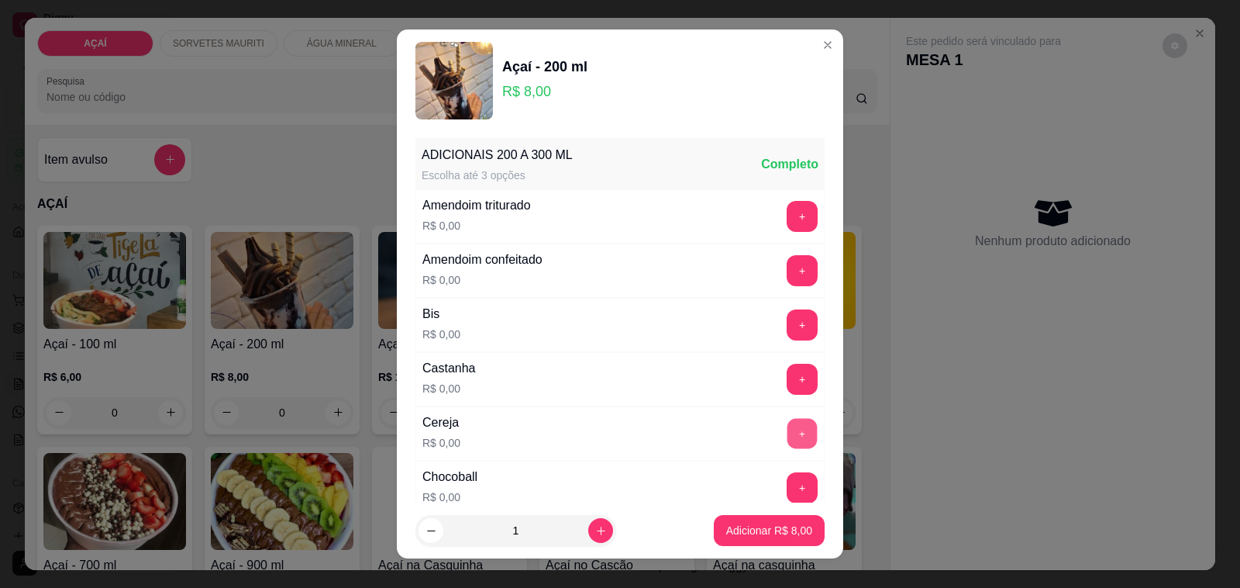
click at [788, 447] on button "+" at bounding box center [803, 434] width 30 height 30
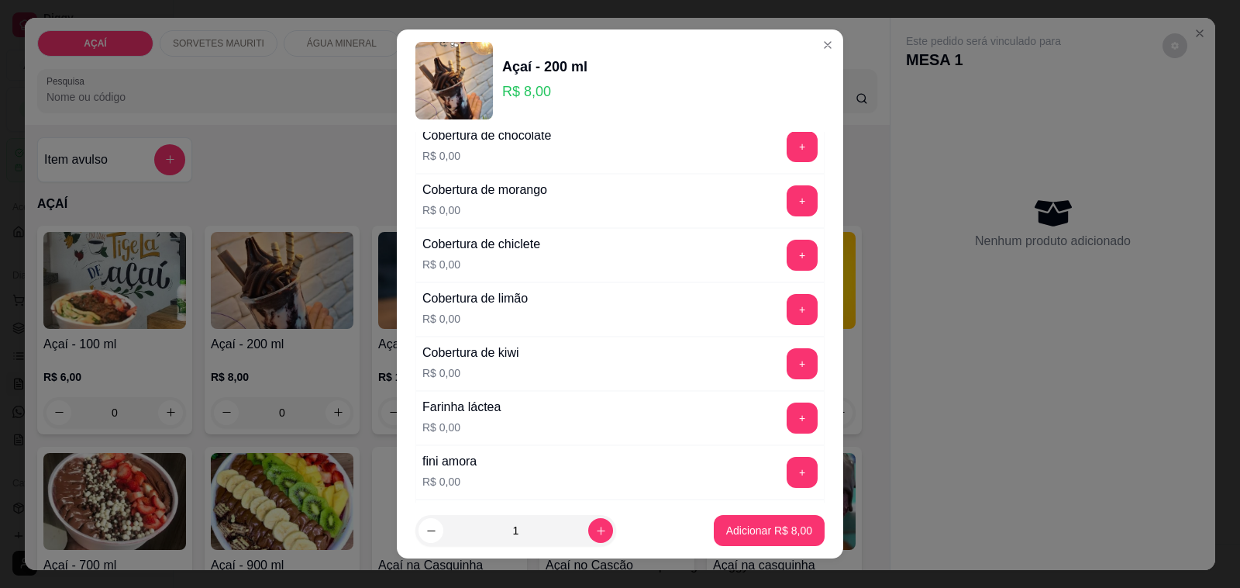
scroll to position [969, 0]
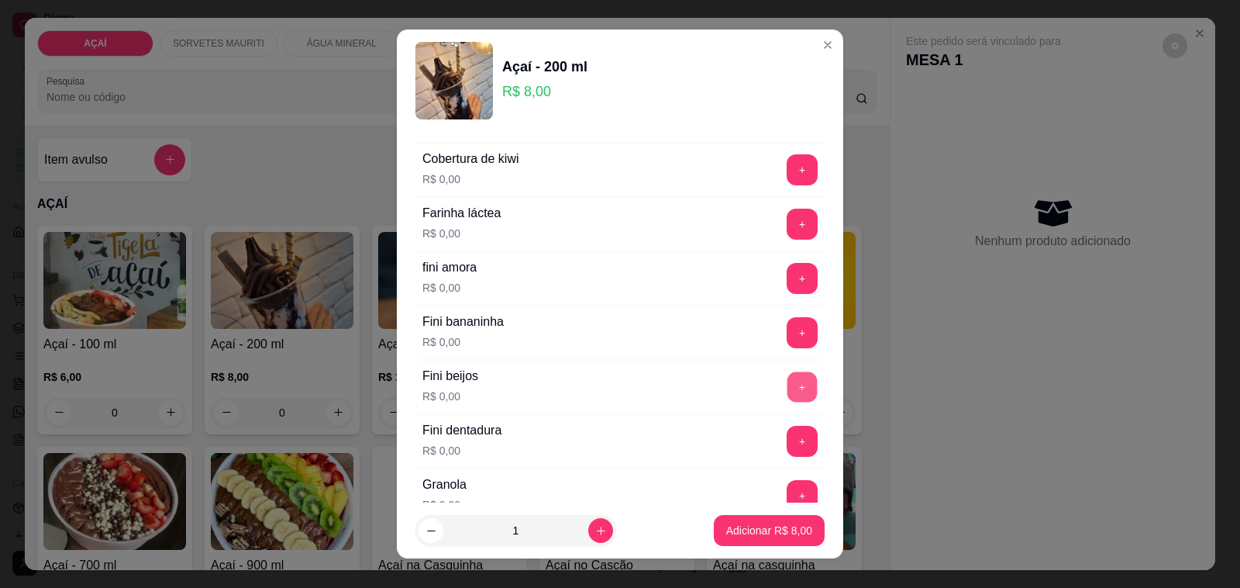
click at [788, 388] on button "+" at bounding box center [803, 387] width 30 height 30
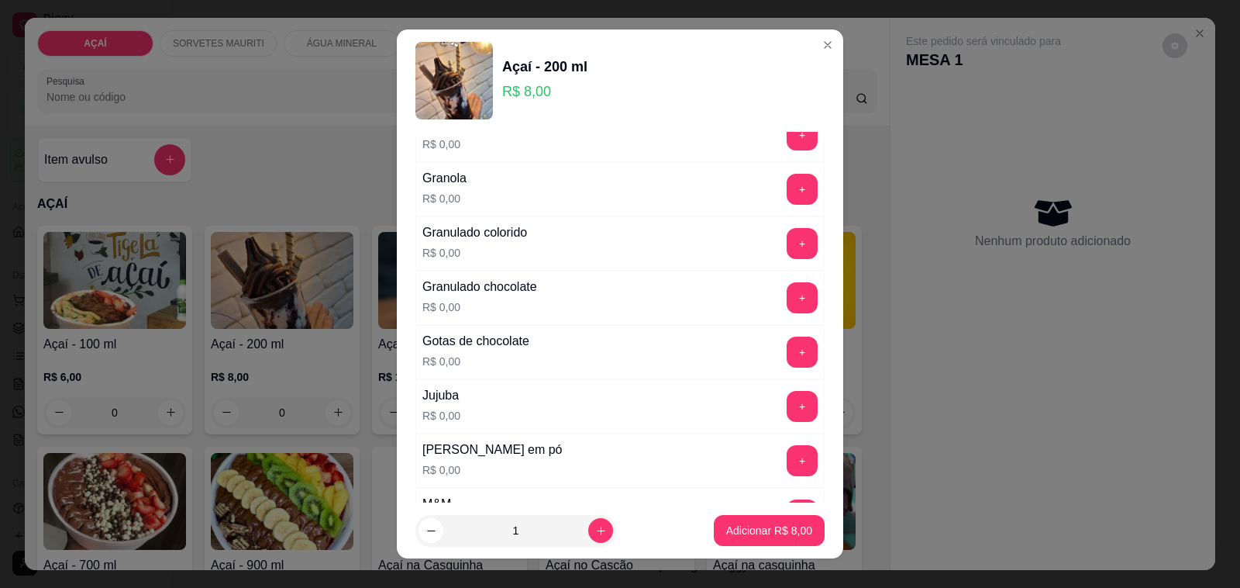
scroll to position [1260, 0]
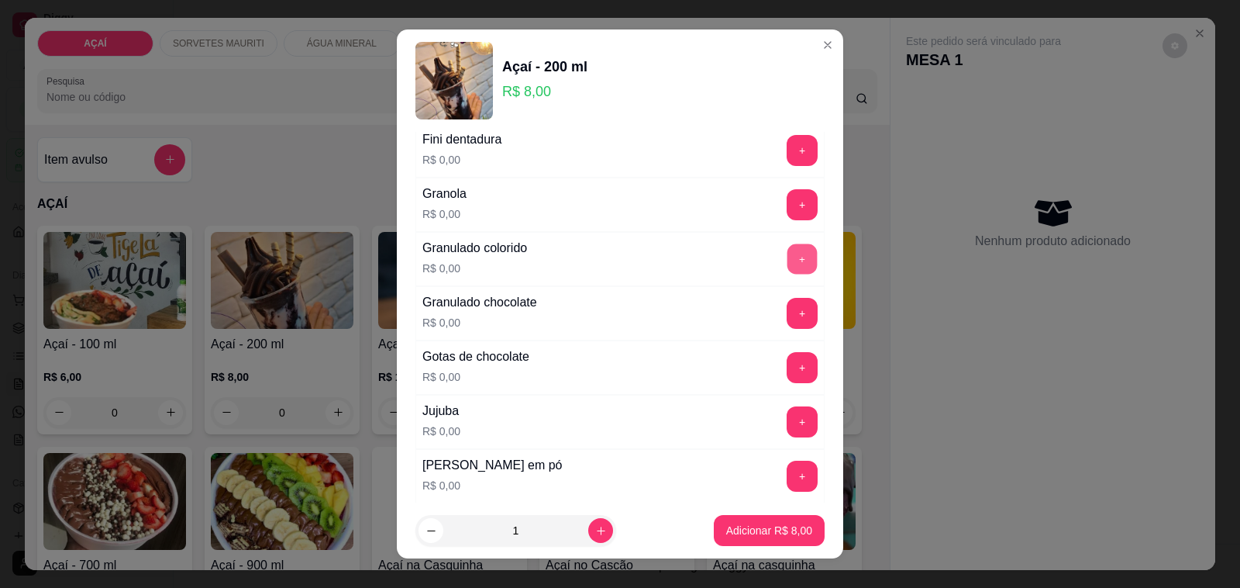
click at [788, 261] on button "+" at bounding box center [803, 259] width 30 height 30
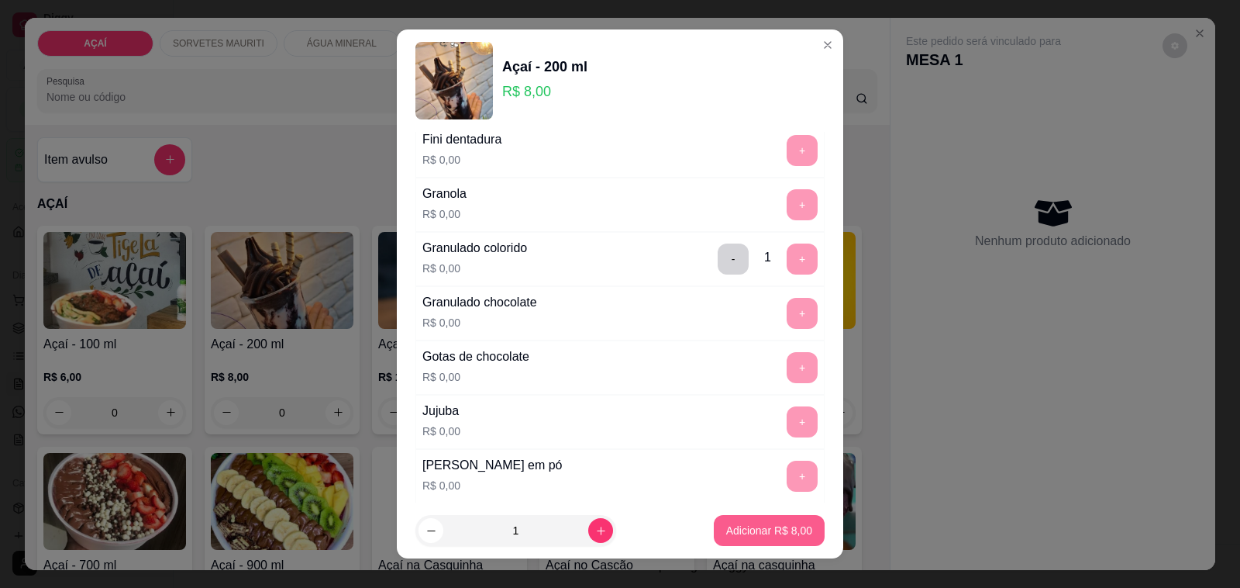
click at [726, 536] on p "Adicionar R$ 8,00" at bounding box center [769, 531] width 86 height 16
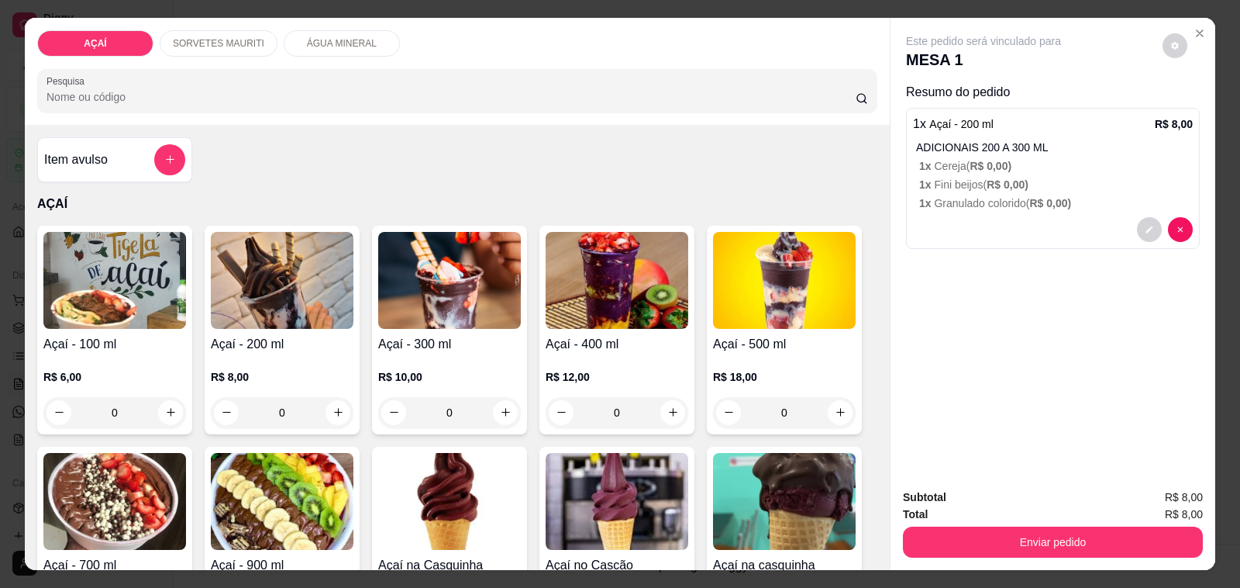
click at [275, 292] on img at bounding box center [282, 280] width 143 height 97
click at [979, 140] on p "ADICIONAIS 200 A 300 ML" at bounding box center [1054, 148] width 277 height 16
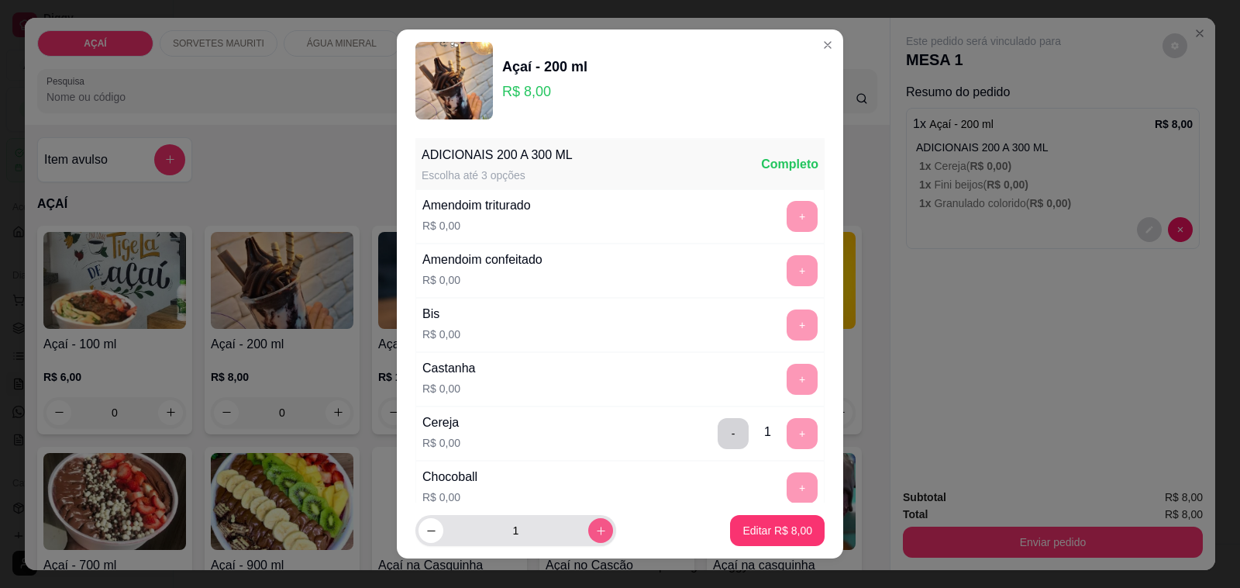
click at [595, 533] on icon "increase-product-quantity" at bounding box center [601, 531] width 12 height 12
type input "2"
click at [746, 533] on p "Editar R$ 16,00" at bounding box center [774, 531] width 75 height 16
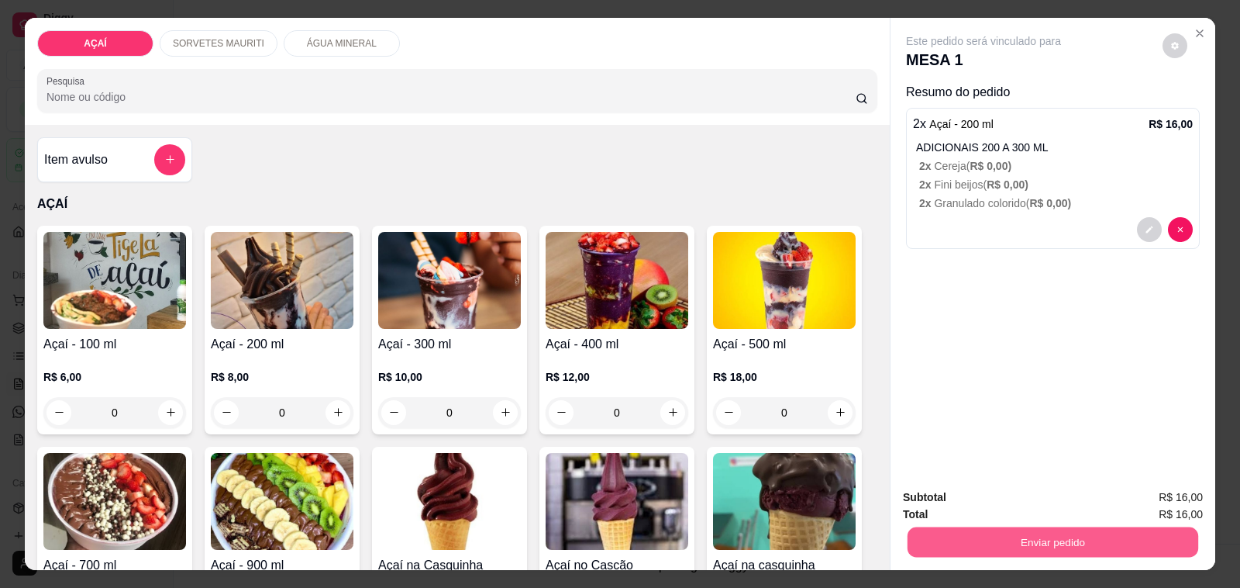
click at [998, 540] on button "Enviar pedido" at bounding box center [1053, 542] width 291 height 30
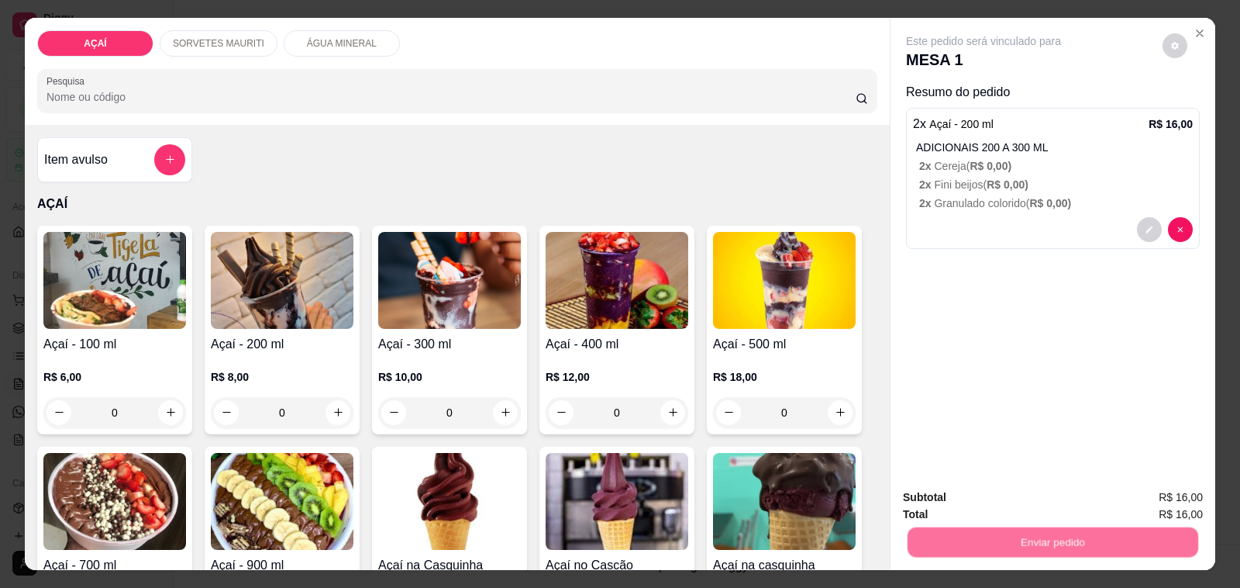
click at [971, 490] on button "Não registrar e enviar pedido" at bounding box center [1000, 497] width 161 height 29
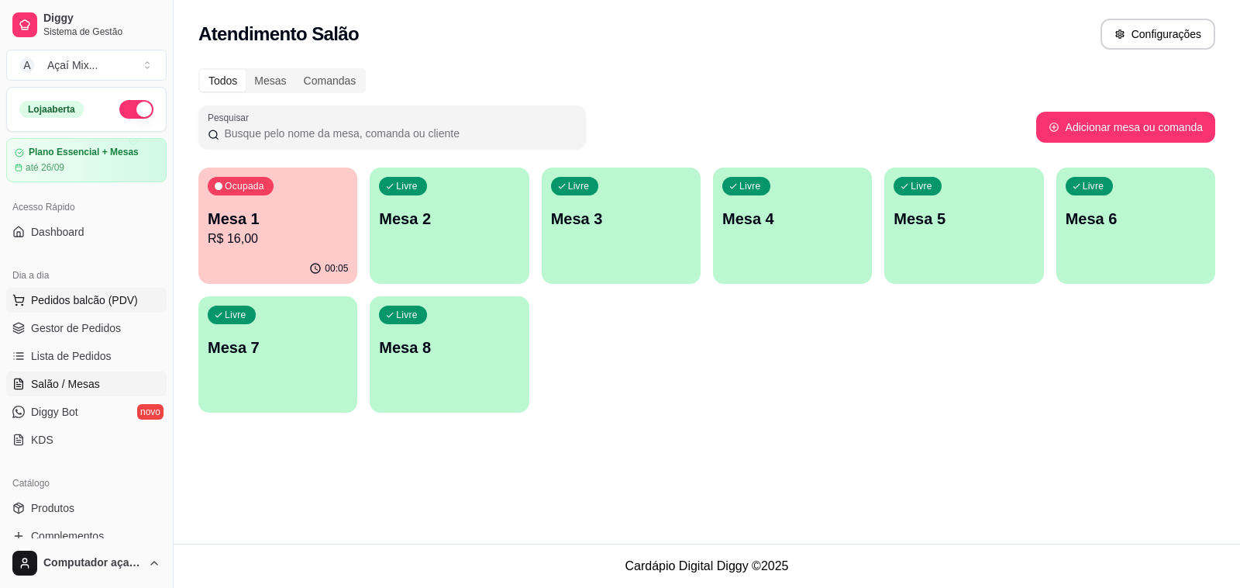
click at [51, 296] on span "Pedidos balcão (PDV)" at bounding box center [84, 300] width 107 height 16
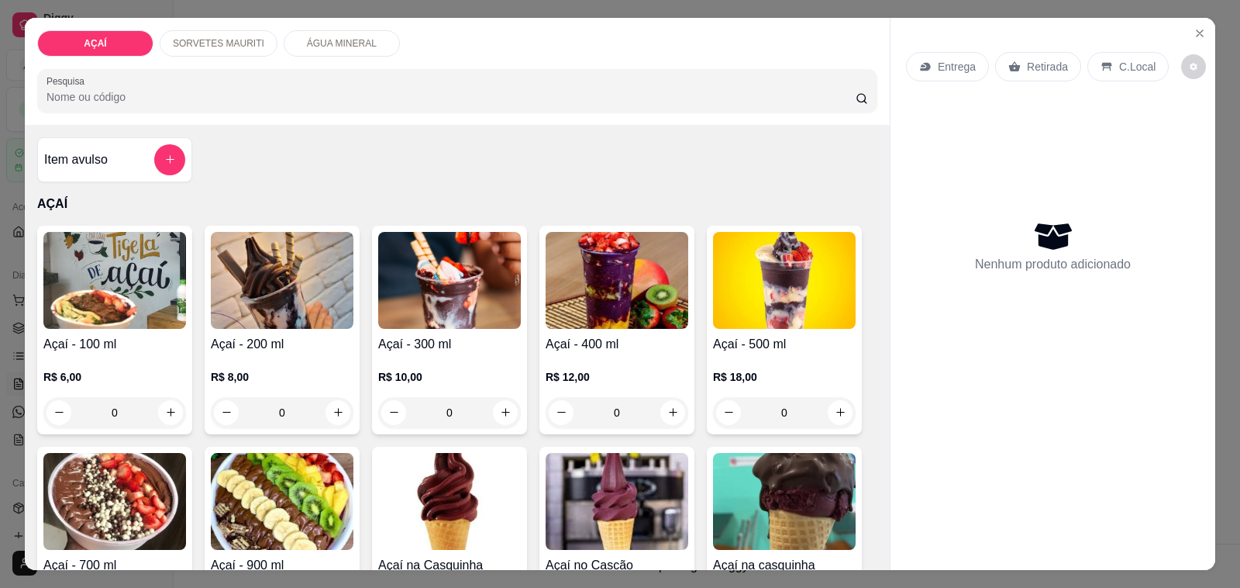
click at [602, 335] on h4 "Açaí - 400 ml" at bounding box center [617, 344] width 143 height 19
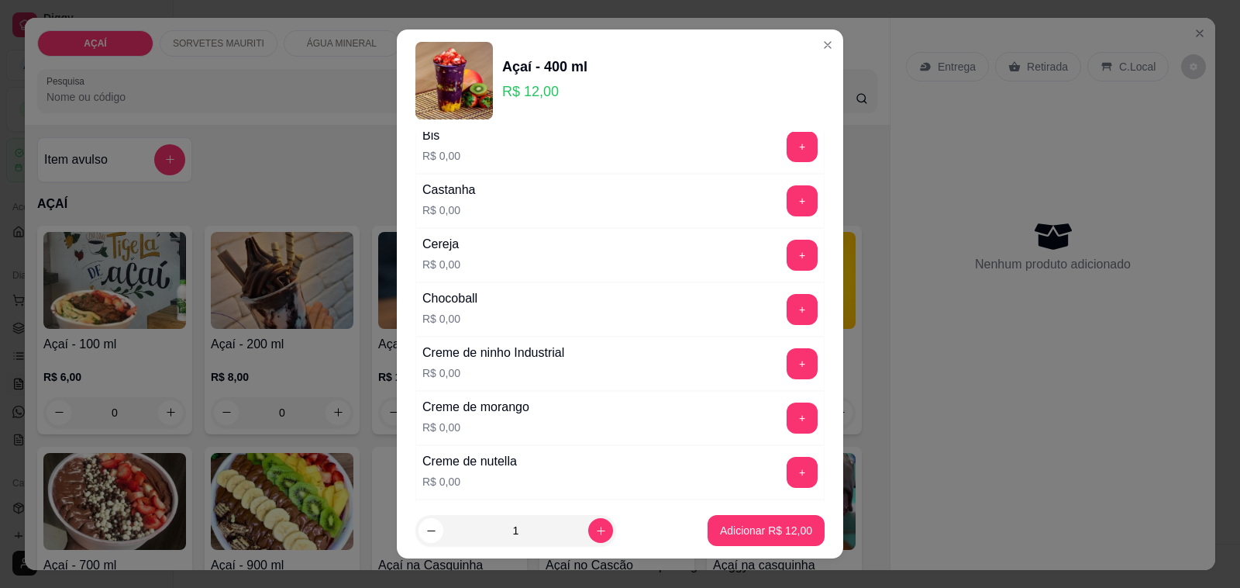
scroll to position [194, 0]
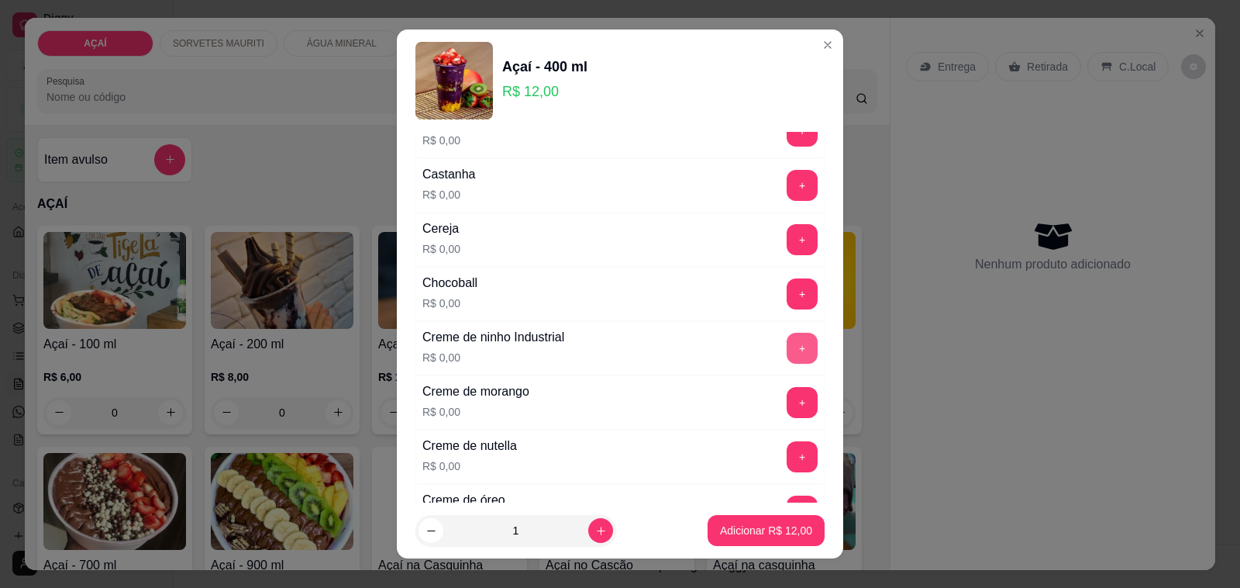
click at [787, 350] on button "+" at bounding box center [802, 348] width 31 height 31
click at [787, 401] on button "+" at bounding box center [802, 402] width 31 height 31
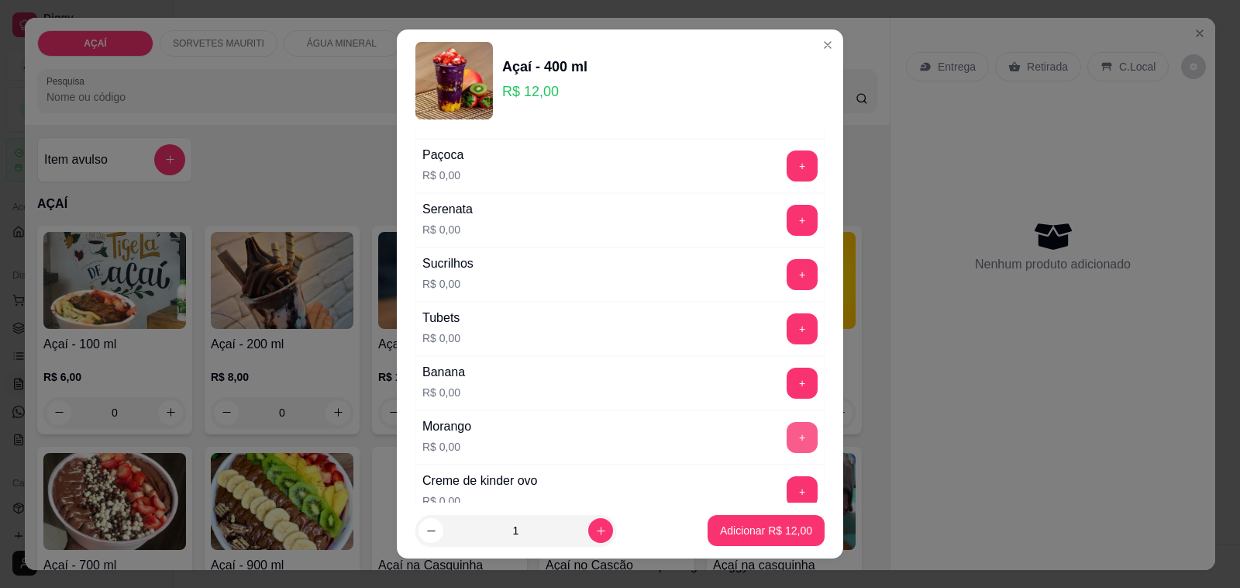
scroll to position [1744, 0]
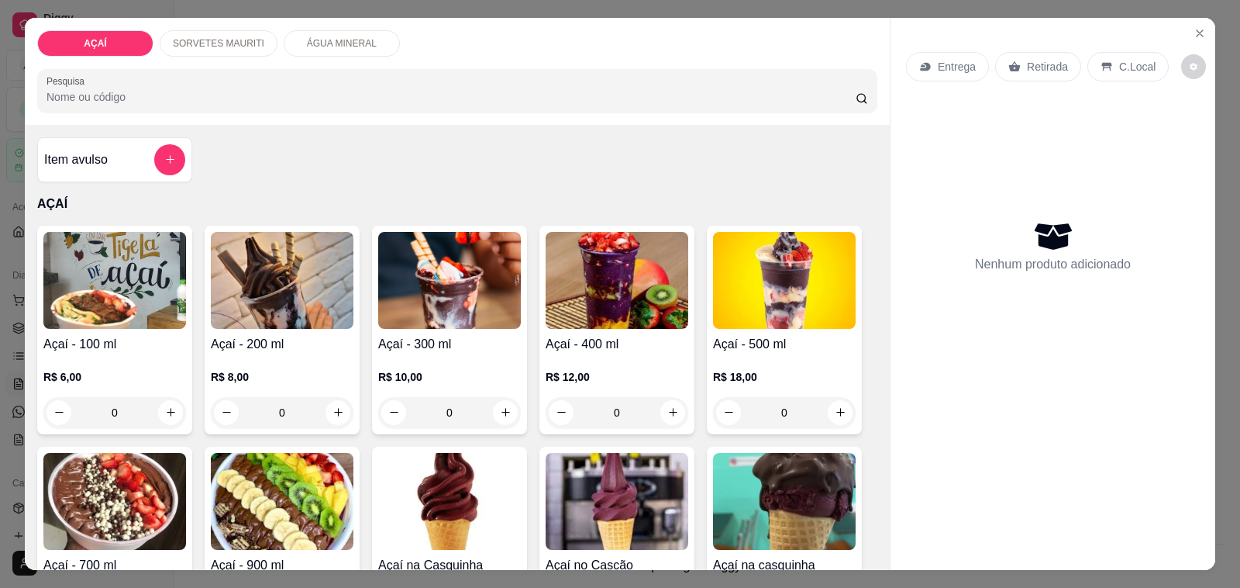
click at [580, 369] on p "R$ 12,00" at bounding box center [617, 377] width 143 height 16
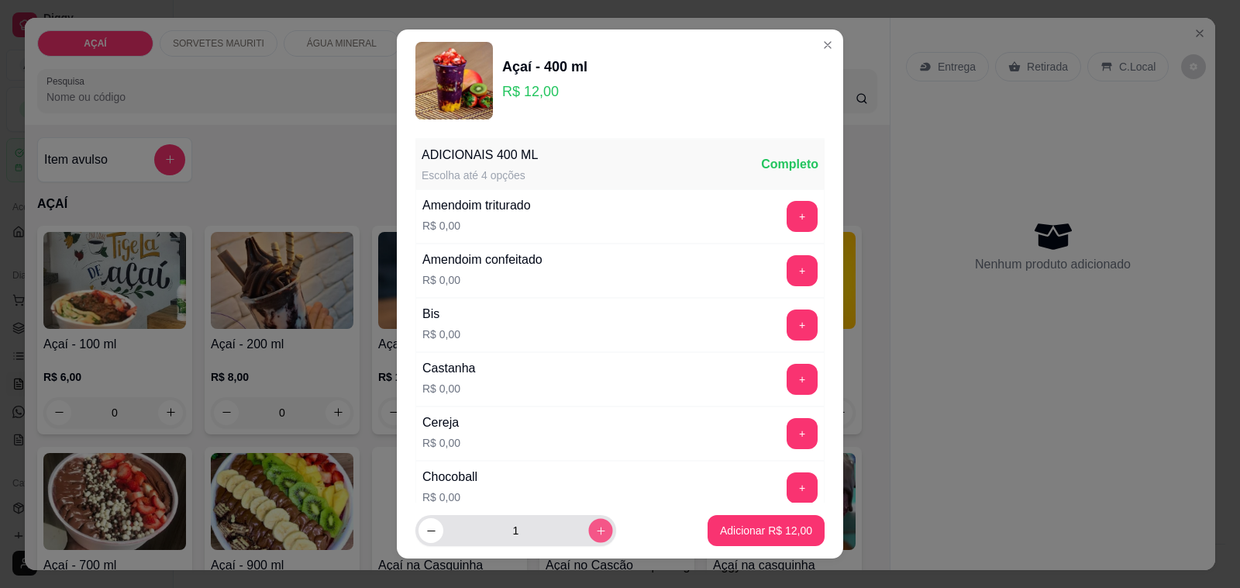
click at [588, 539] on button "increase-product-quantity" at bounding box center [600, 531] width 24 height 24
type input "2"
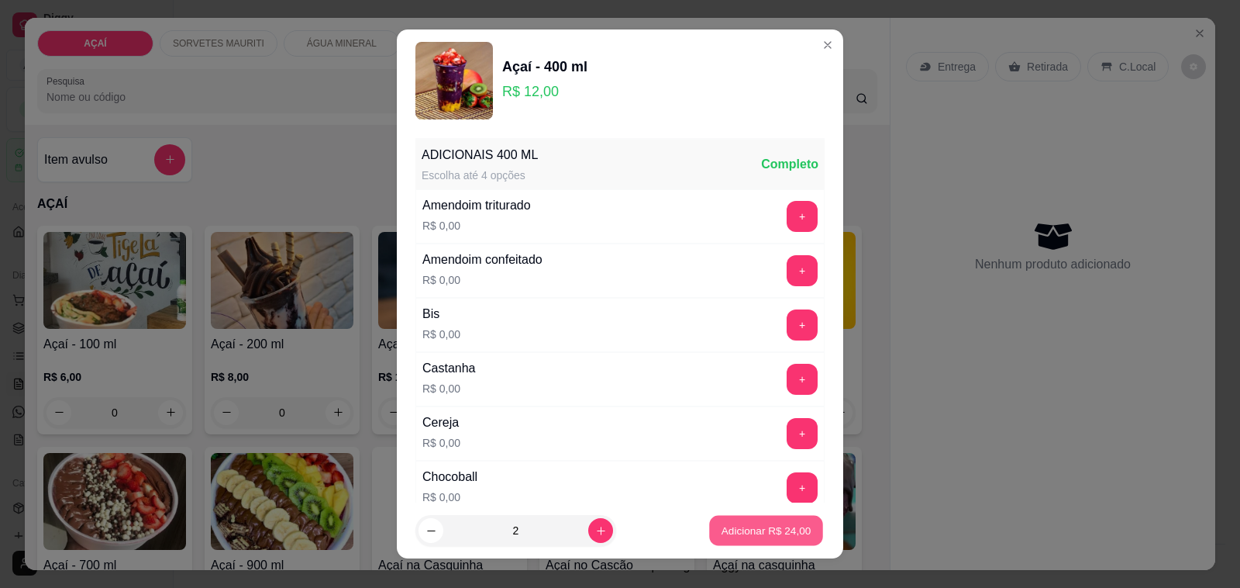
click at [748, 526] on p "Adicionar R$ 24,00" at bounding box center [767, 530] width 90 height 15
type input "2"
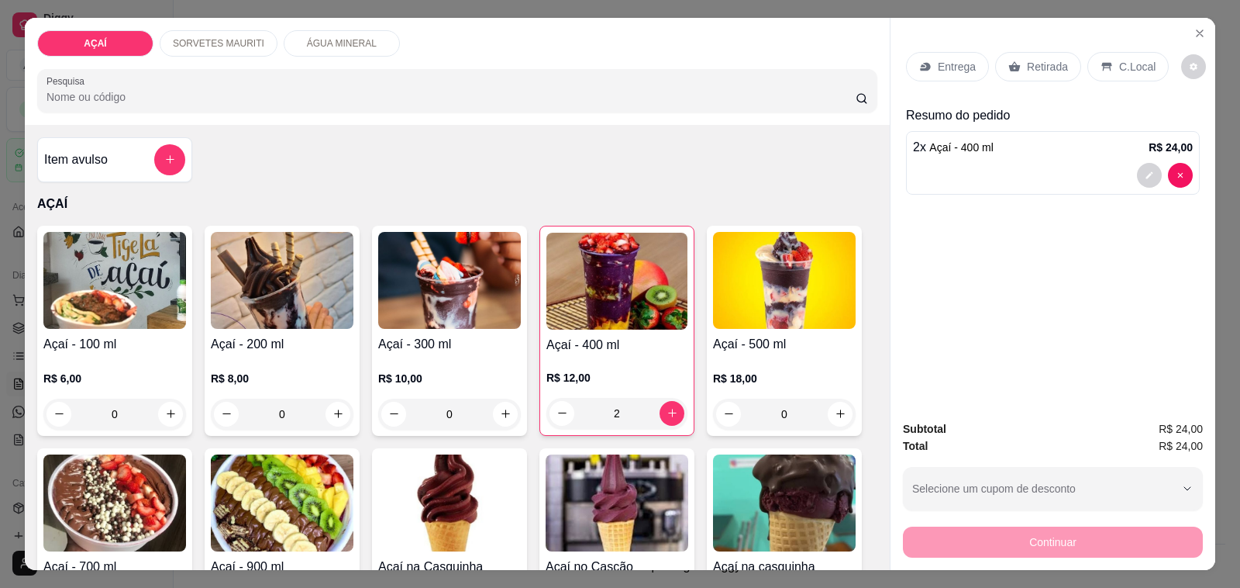
click at [938, 67] on p "Entrega" at bounding box center [957, 67] width 38 height 16
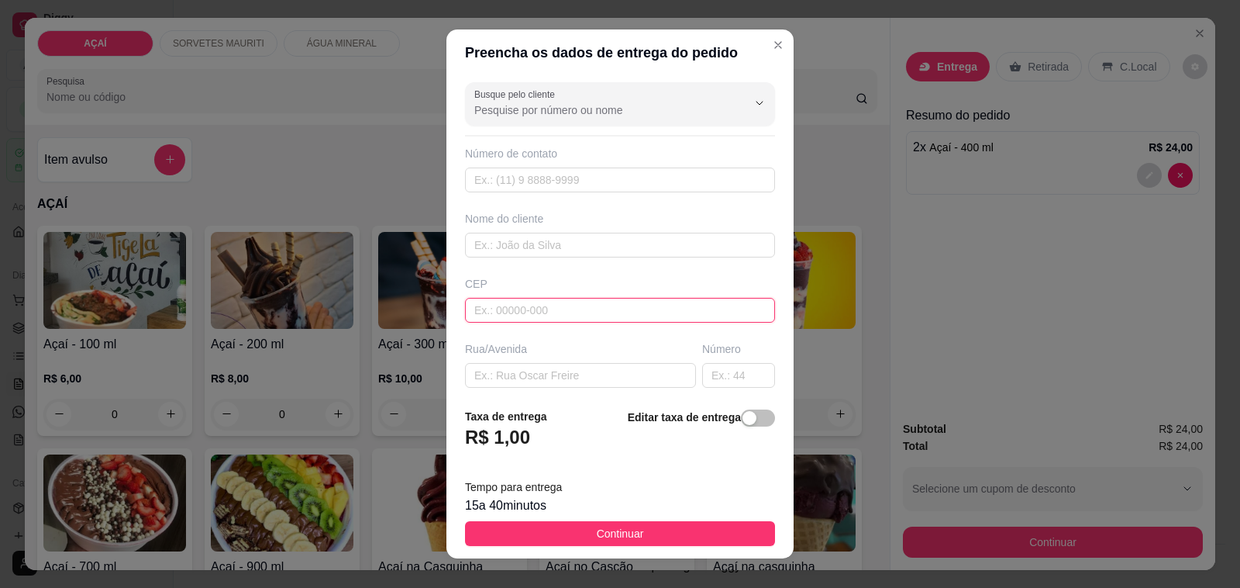
click at [497, 320] on input "text" at bounding box center [620, 310] width 310 height 25
type input "57520000"
type input "Maravilha"
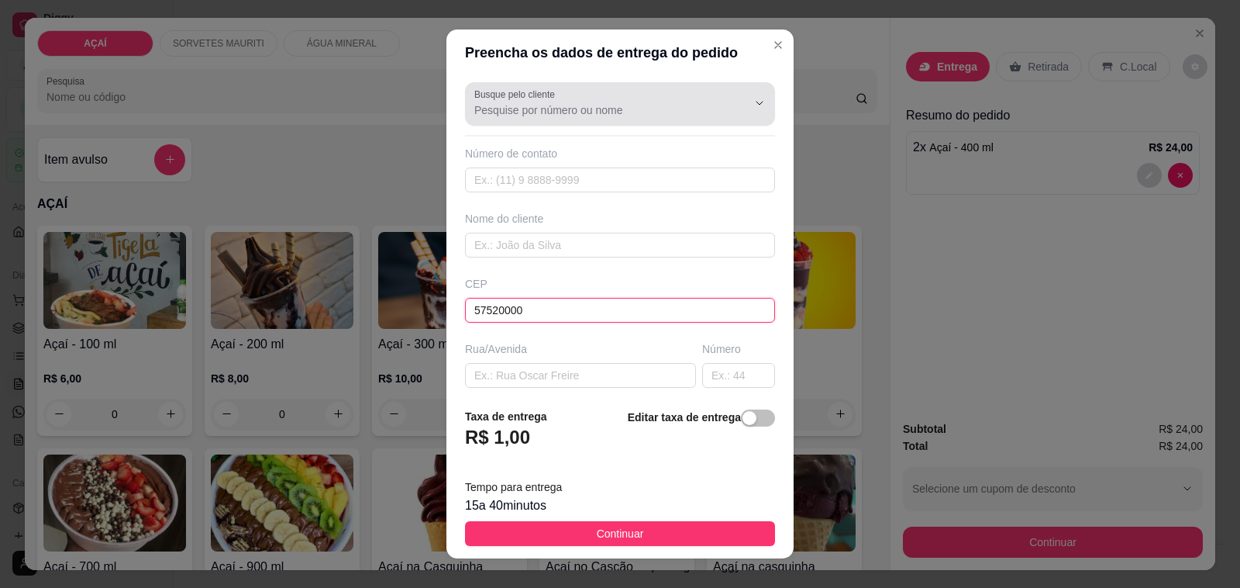
type input "57520000"
click at [529, 118] on div at bounding box center [619, 103] width 291 height 31
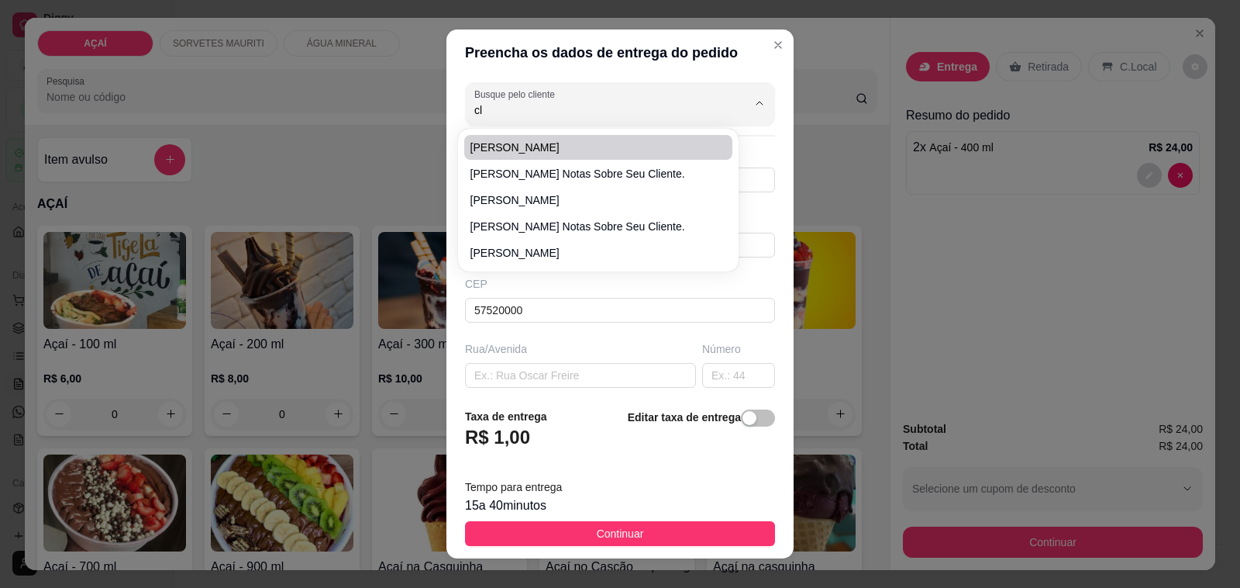
click at [564, 143] on span "ana clara" at bounding box center [591, 148] width 241 height 16
type input "ana clara"
type input "5582981506938"
type input "ana clara"
type input "manoel vieira rocha"
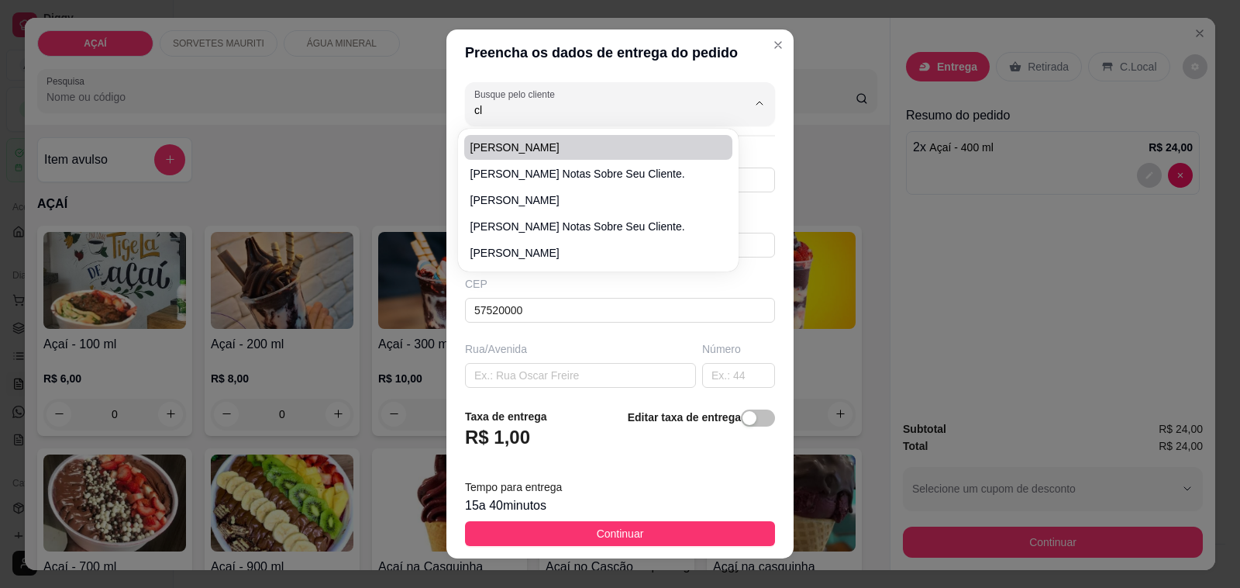
type input "tem uma kombi com lona"
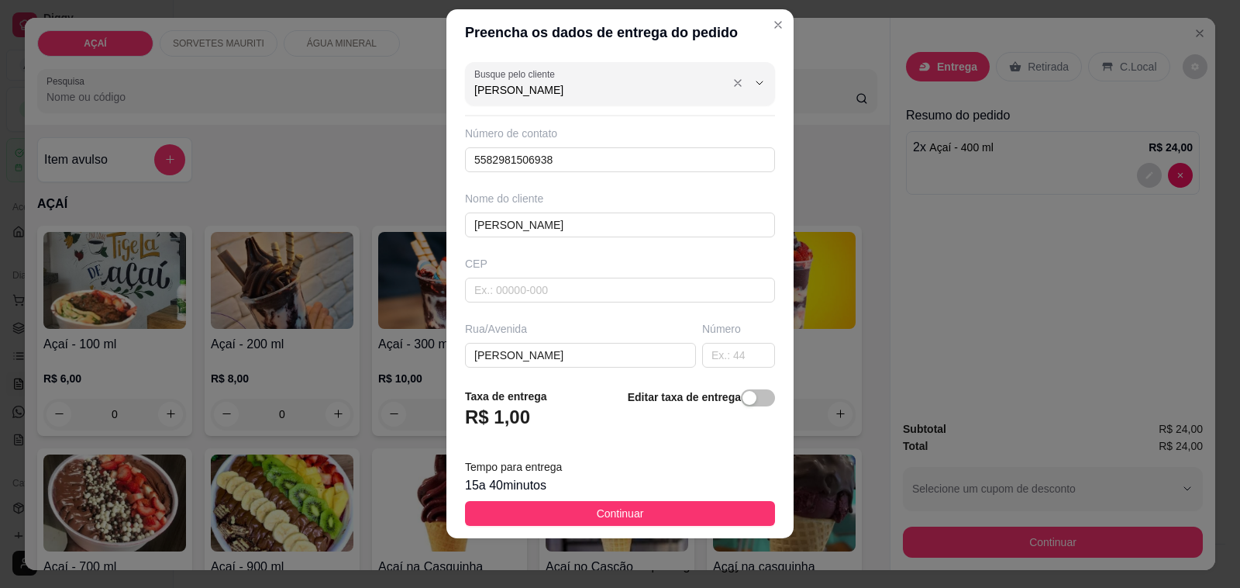
click at [570, 83] on input "ana clara" at bounding box center [598, 90] width 248 height 16
type input "a"
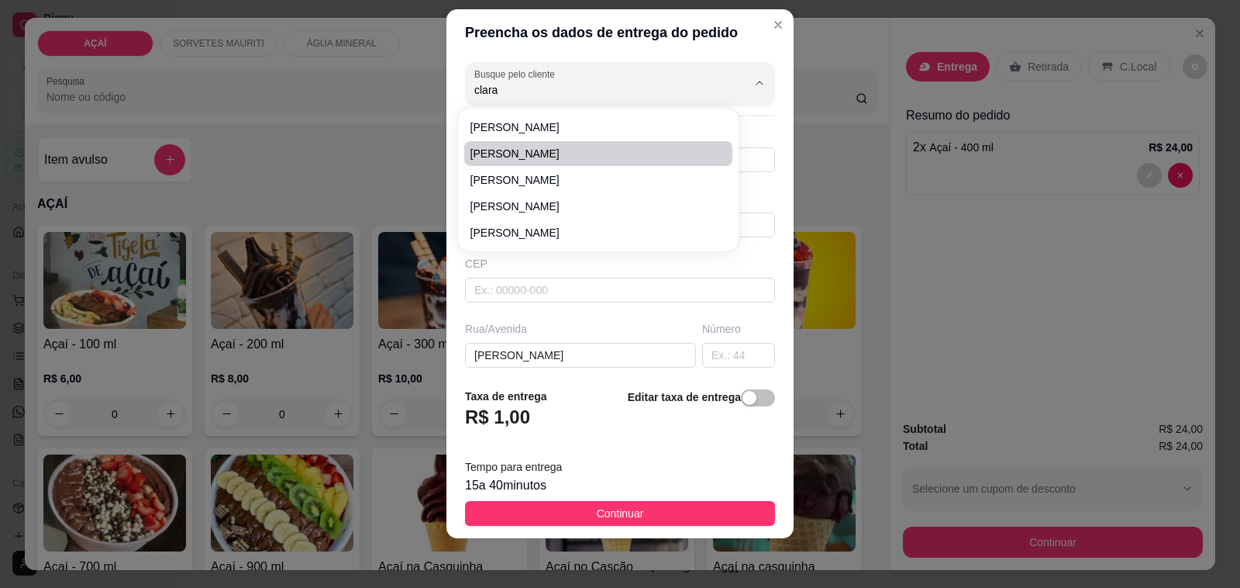
click at [533, 152] on span "Clara Feitosa" at bounding box center [591, 154] width 241 height 16
type input "Clara Feitosa"
type input "982052490"
type input "Clara Feitosa"
type input "575200000000000"
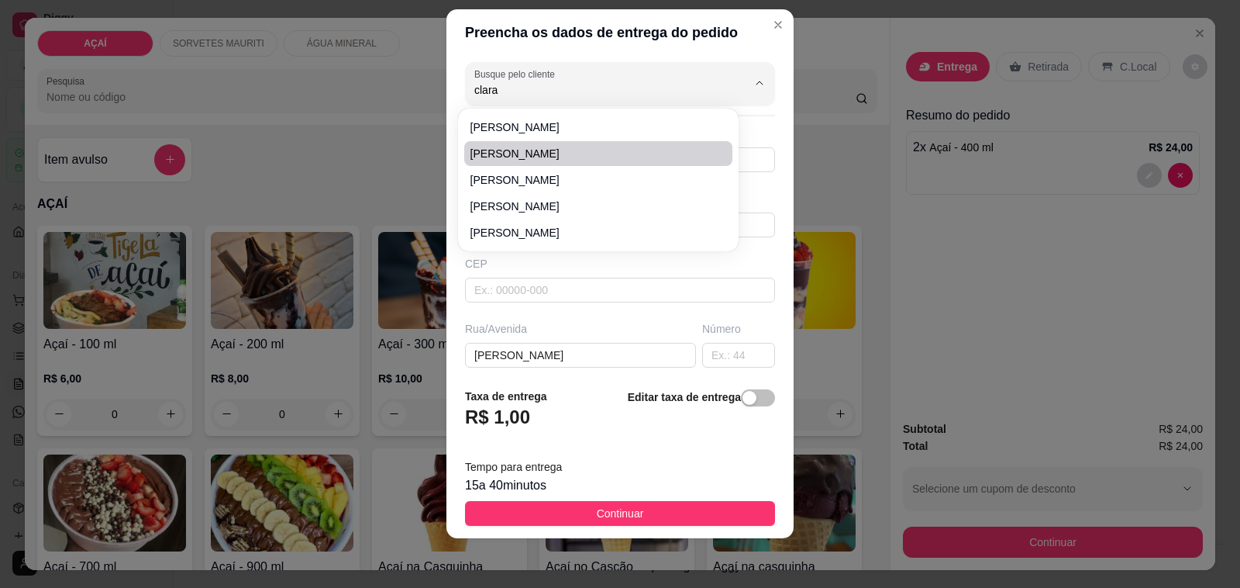
type input "Maravilha"
type input "Cada de jucielle Feitosa, rua do posto de gasolina desativado"
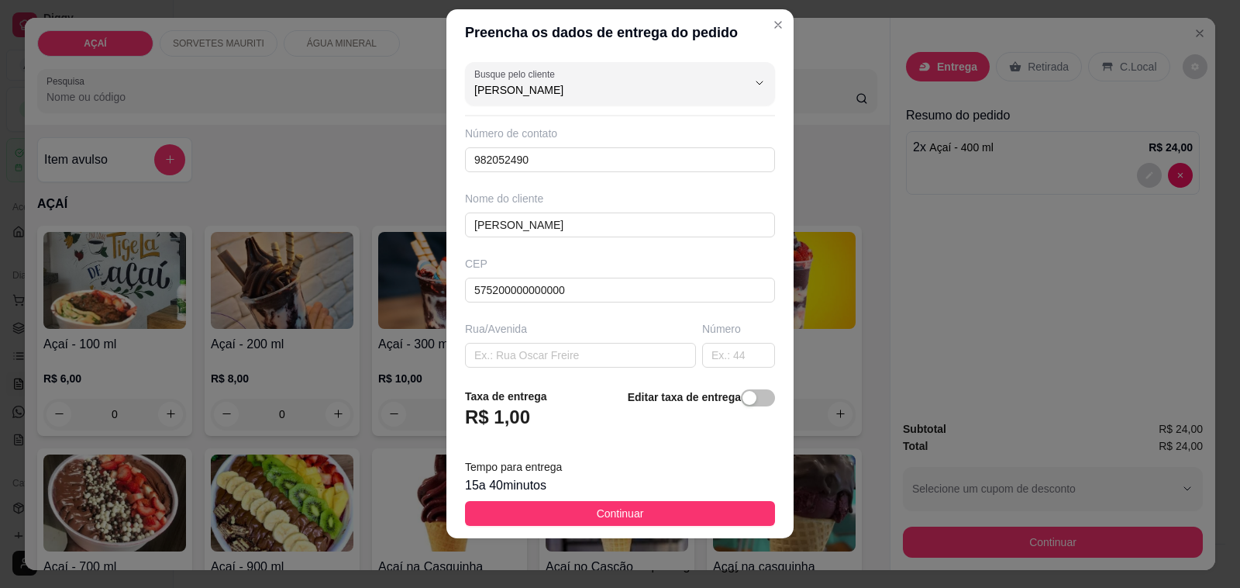
scroll to position [205, 0]
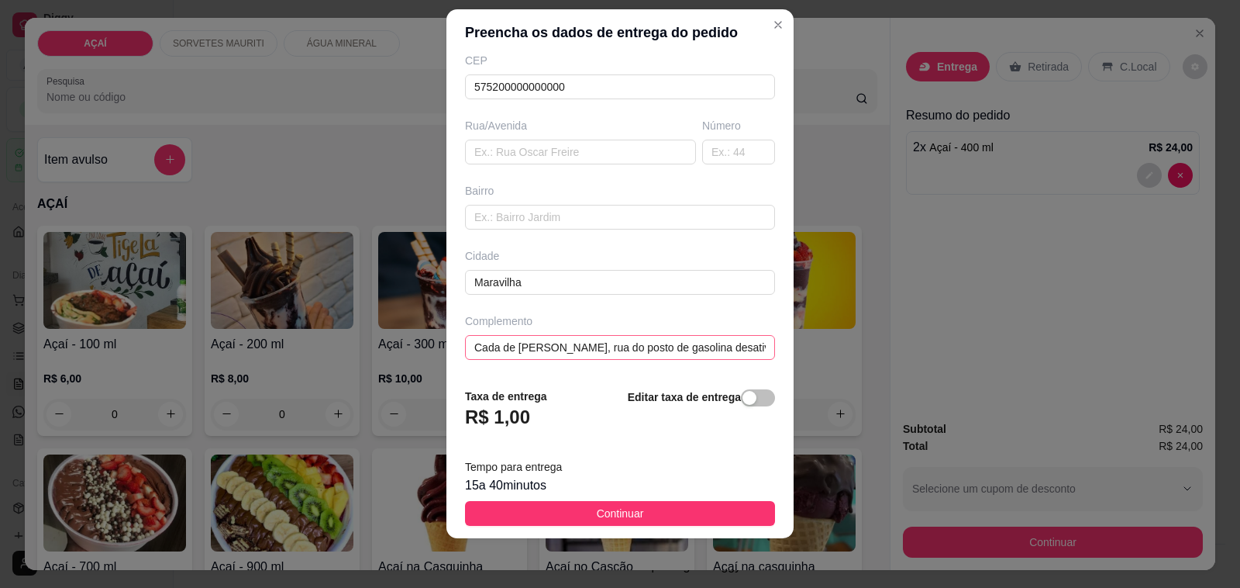
type input "Clara Feitosa"
drag, startPoint x: 723, startPoint y: 350, endPoint x: 739, endPoint y: 342, distance: 17.7
click at [726, 349] on input "Cada de jucielle Feitosa, rua do posto de gasolina desativado" at bounding box center [620, 347] width 310 height 25
drag, startPoint x: 740, startPoint y: 342, endPoint x: 729, endPoint y: 341, distance: 11.7
click at [733, 342] on div "Complemento Cada de jucielle Feitosa, rua do posto de gasolina desativado" at bounding box center [620, 336] width 316 height 47
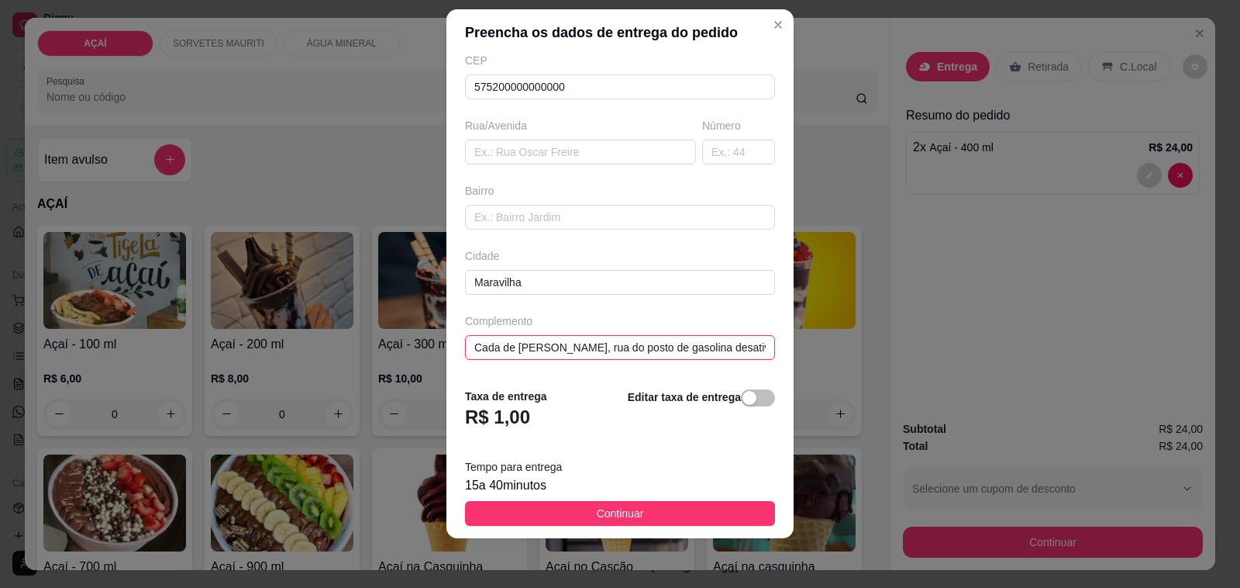
click at [723, 341] on input "Cada de jucielle Feitosa, rua do posto de gasolina desativado" at bounding box center [620, 347] width 310 height 25
click at [731, 346] on input "Cada de jucielle Feitosa, rua do posto de gasolina desativado" at bounding box center [620, 347] width 310 height 25
click at [730, 349] on input "ivado" at bounding box center [620, 347] width 310 height 25
type input "i"
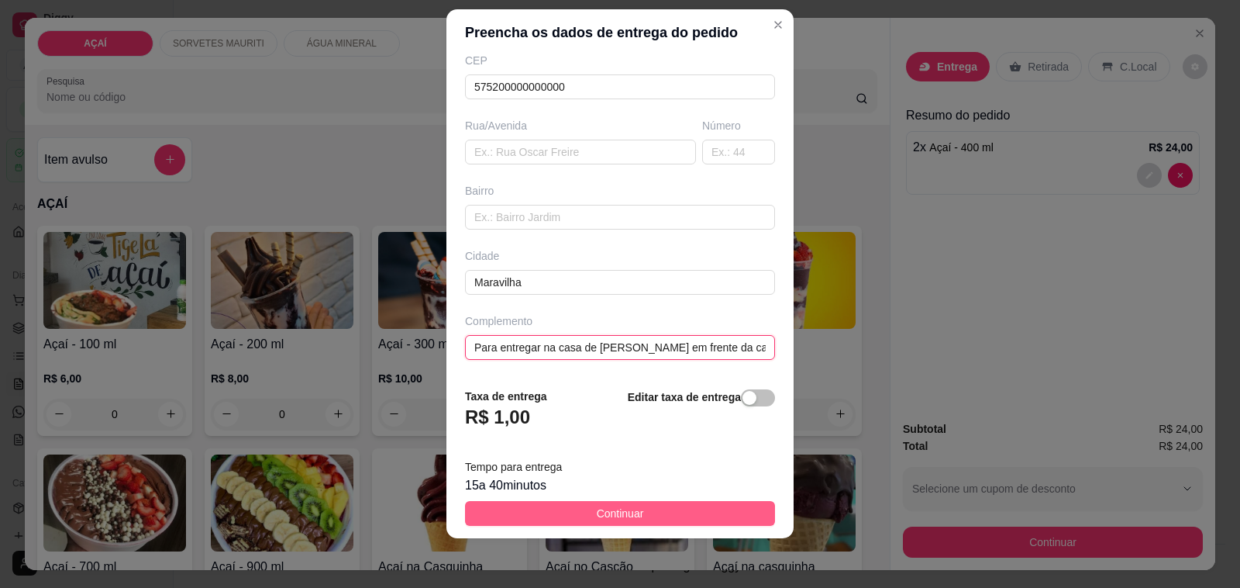
type input "Para entregar na casa de Mateus em frente da casa de kayky do credi amigo"
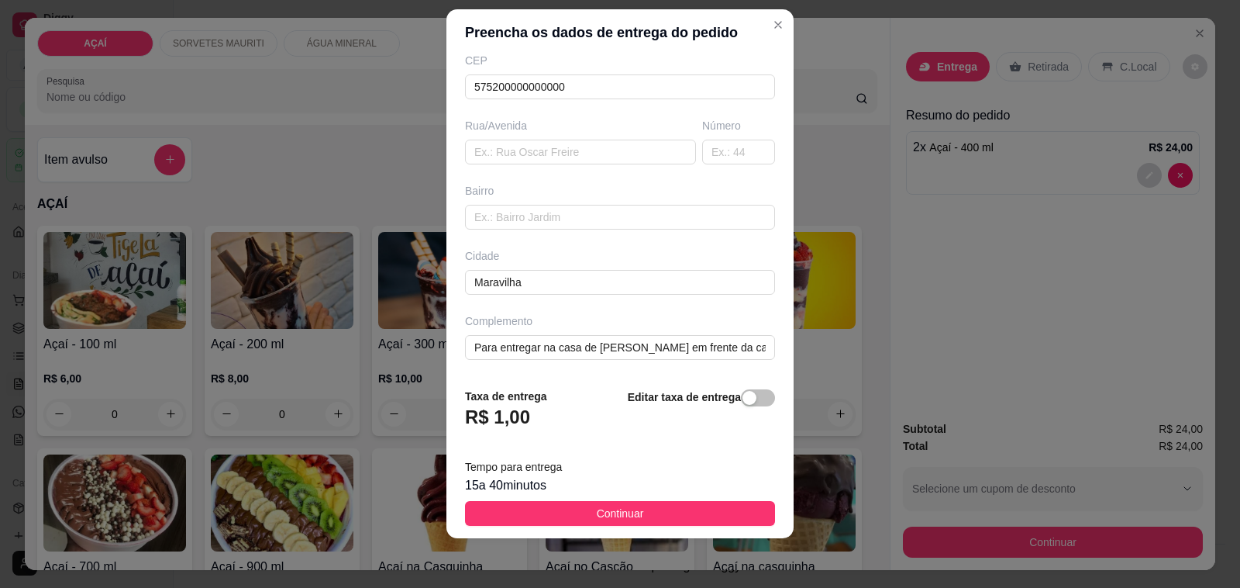
drag, startPoint x: 624, startPoint y: 505, endPoint x: 787, endPoint y: 520, distance: 163.5
click at [626, 509] on span "Continuar" at bounding box center [620, 513] width 47 height 17
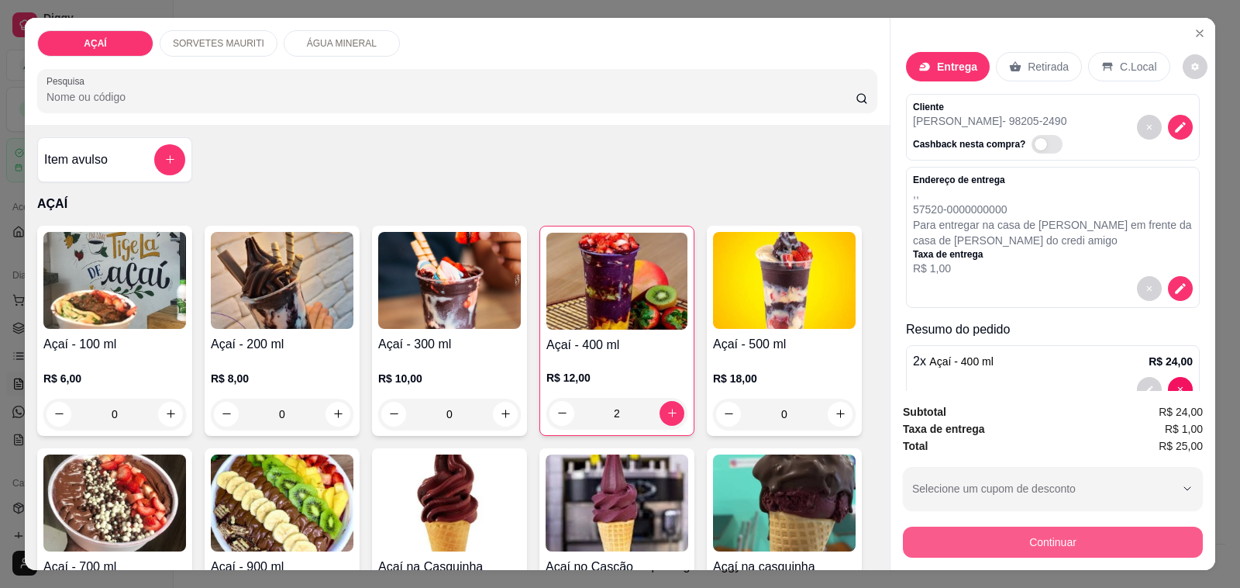
click at [1025, 526] on button "Continuar" at bounding box center [1053, 541] width 300 height 31
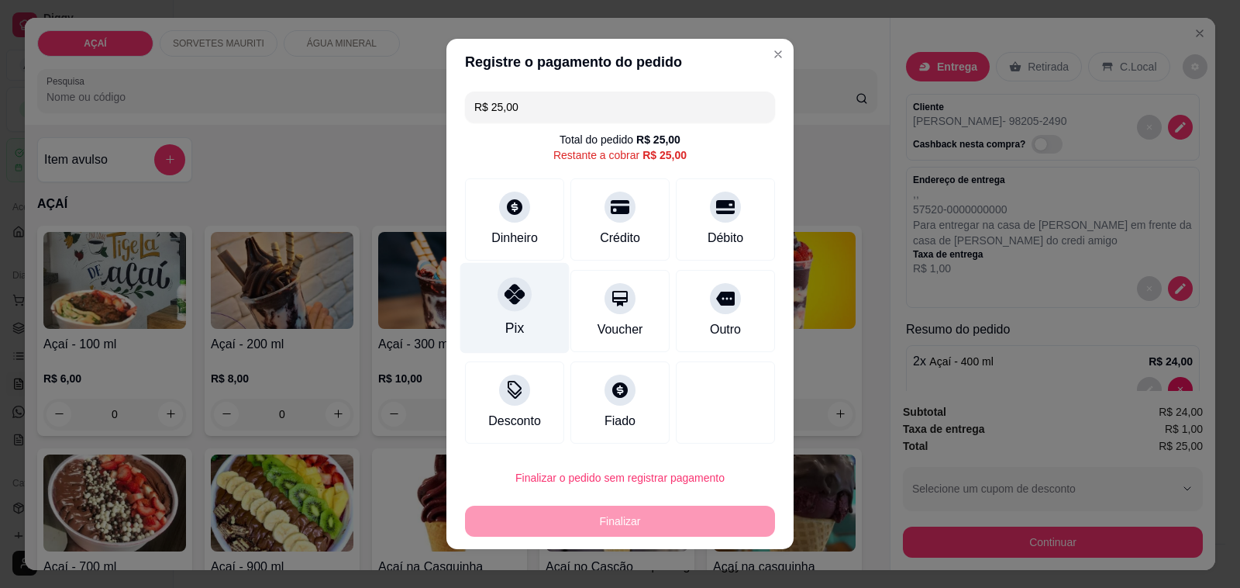
click at [505, 338] on div "Pix" at bounding box center [514, 328] width 19 height 20
type input "R$ 0,00"
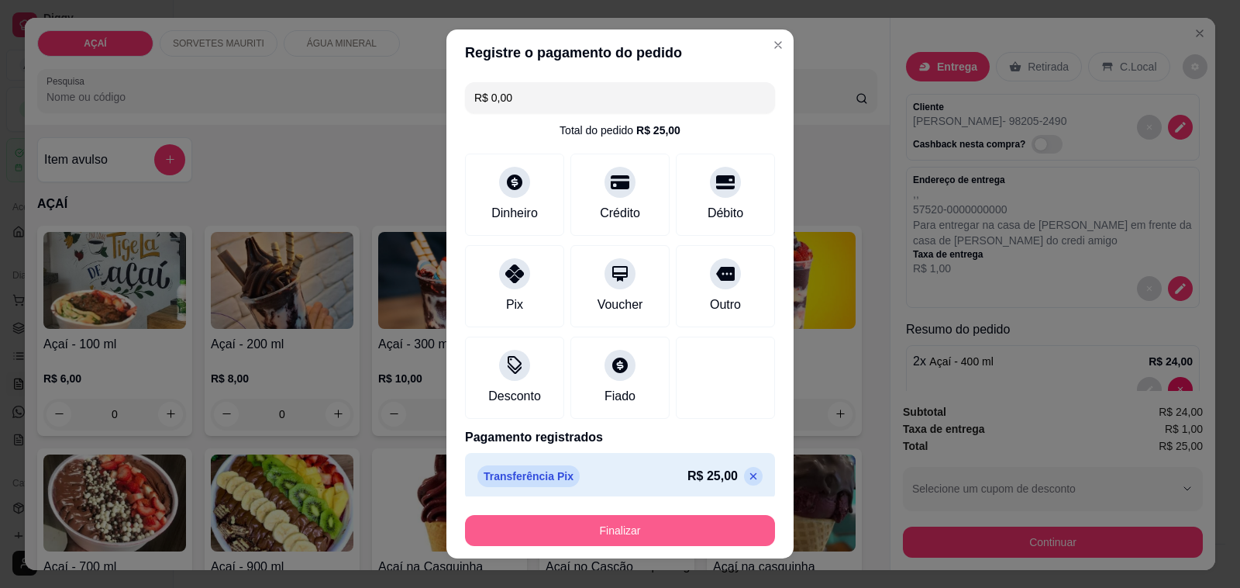
click at [599, 536] on button "Finalizar" at bounding box center [620, 530] width 310 height 31
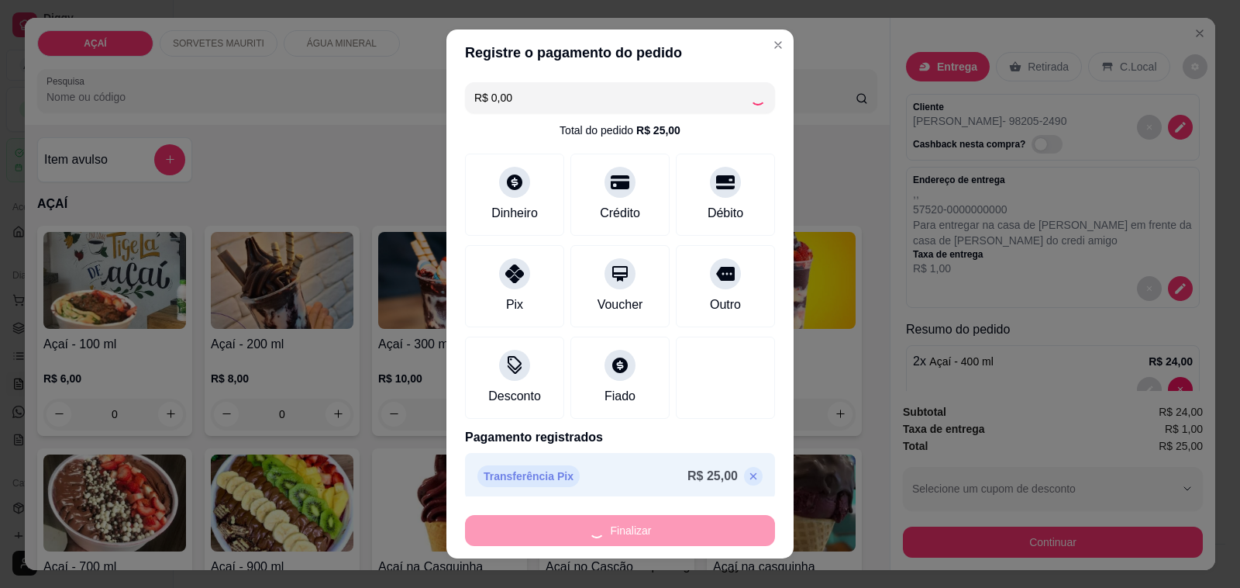
type input "0"
type input "-R$ 25,00"
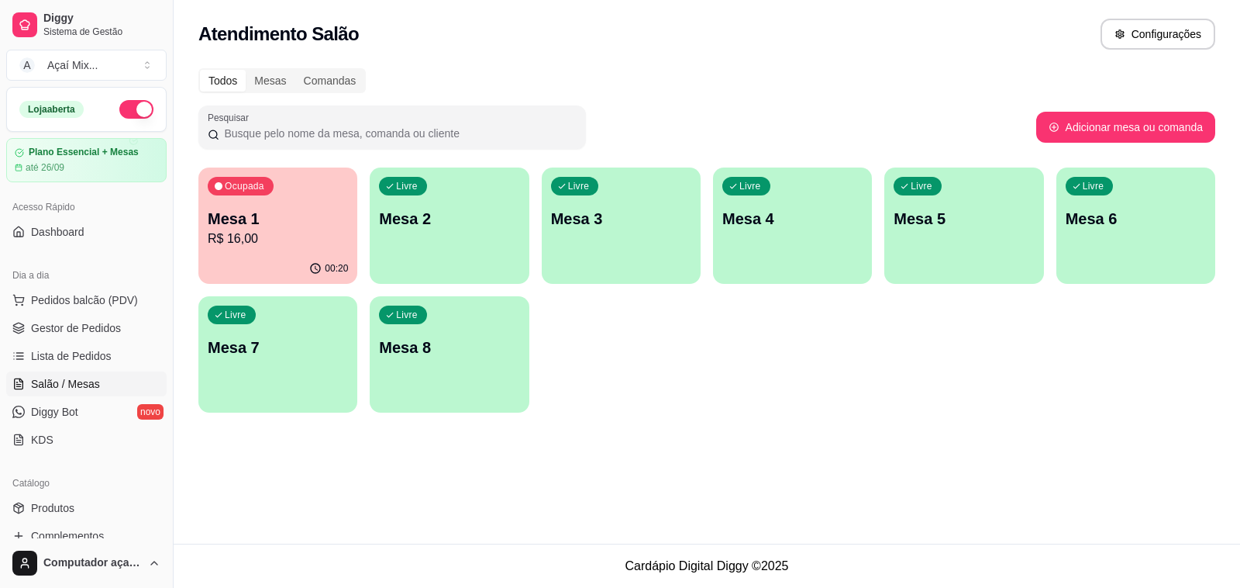
click at [258, 248] on div "Ocupada Mesa 1 R$ 16,00" at bounding box center [277, 210] width 159 height 86
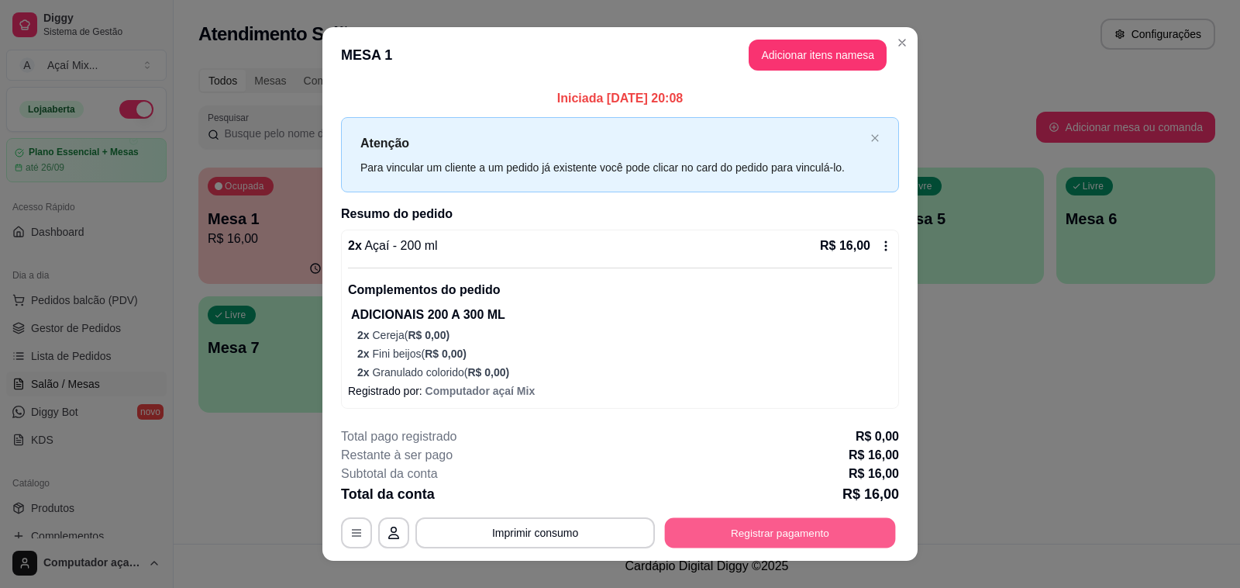
click at [788, 524] on button "Registrar pagamento" at bounding box center [780, 533] width 231 height 30
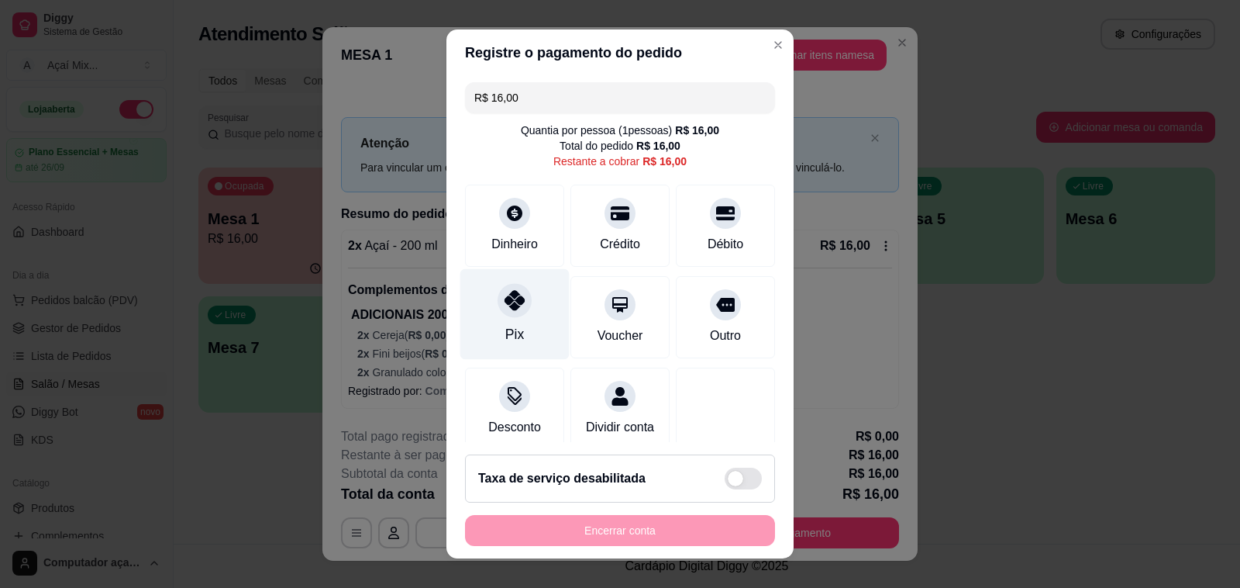
click at [505, 310] on icon at bounding box center [515, 300] width 20 height 20
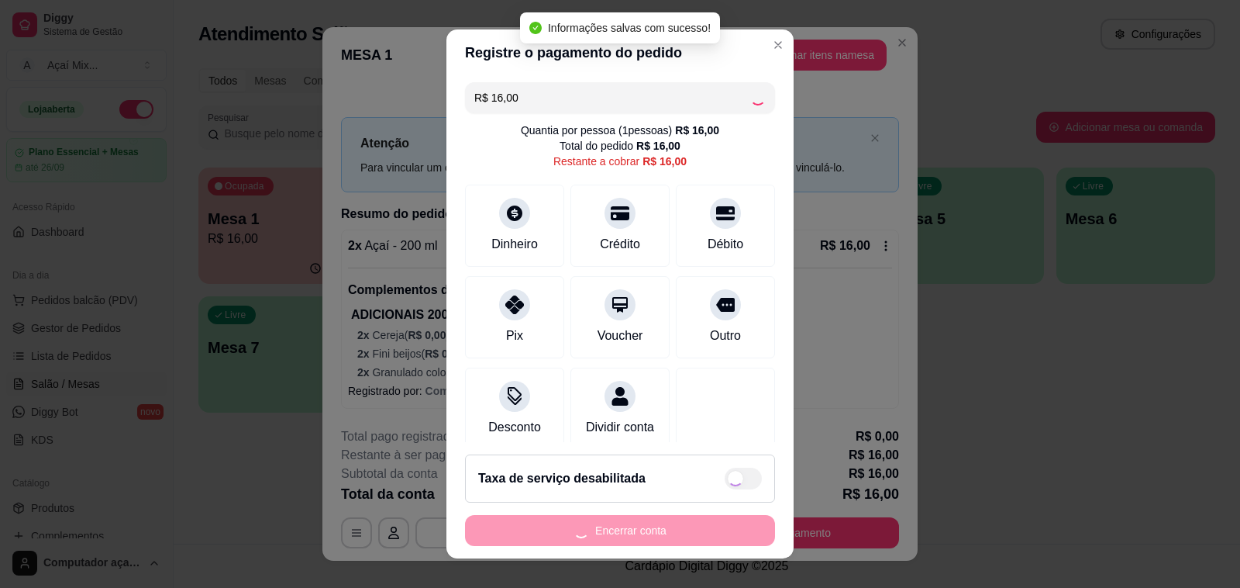
type input "R$ 0,00"
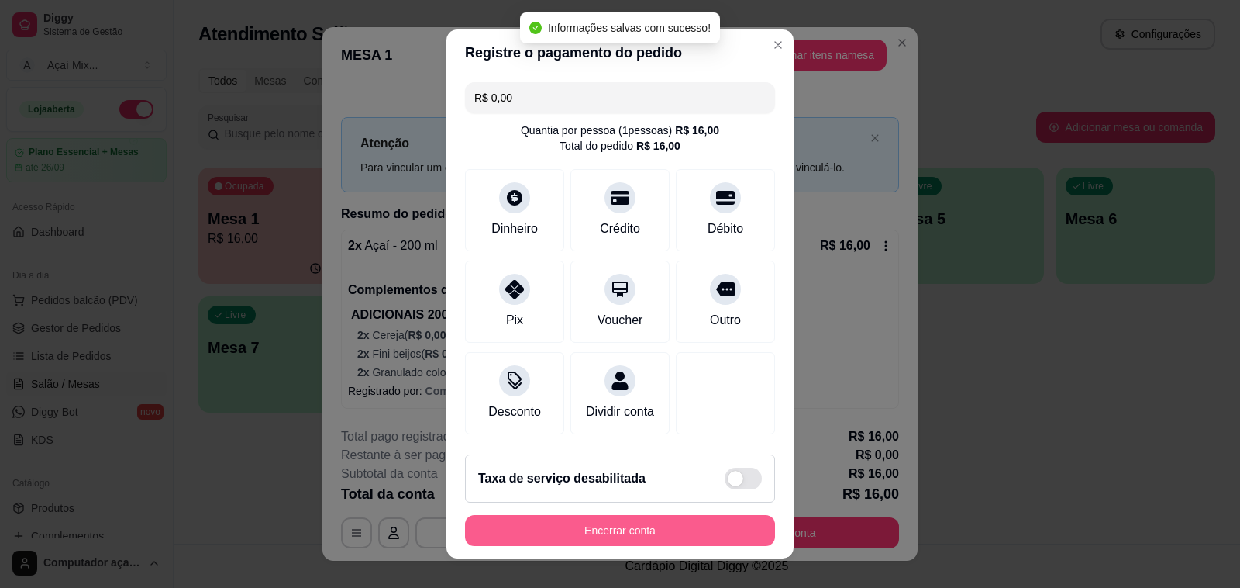
click at [671, 531] on button "Encerrar conta" at bounding box center [620, 530] width 310 height 31
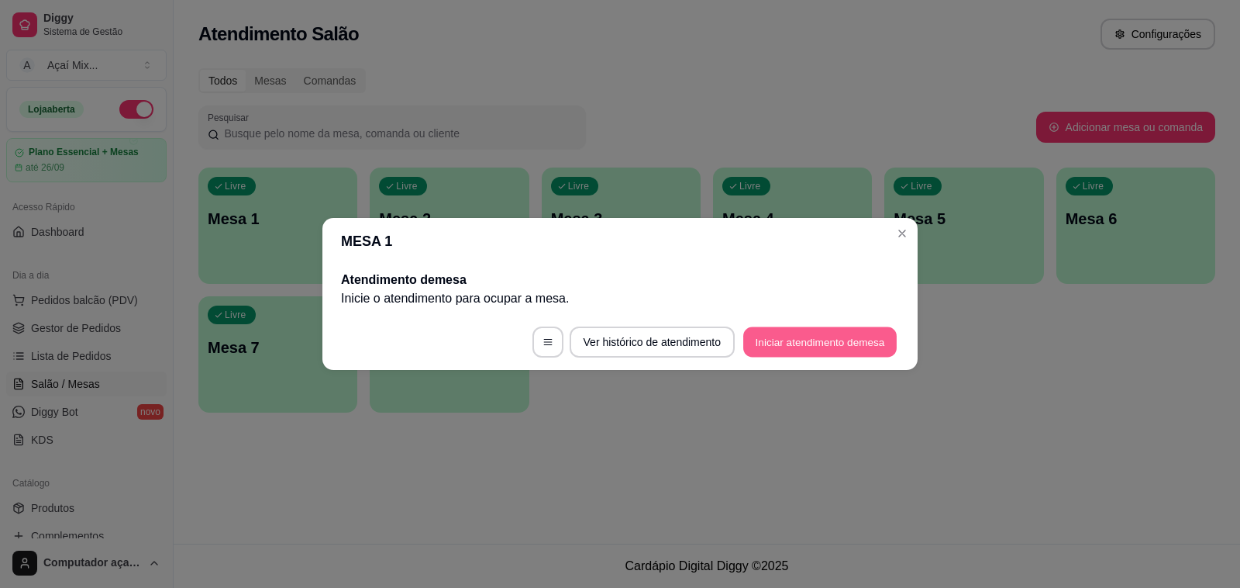
click at [761, 346] on button "Iniciar atendimento de mesa" at bounding box center [819, 342] width 153 height 30
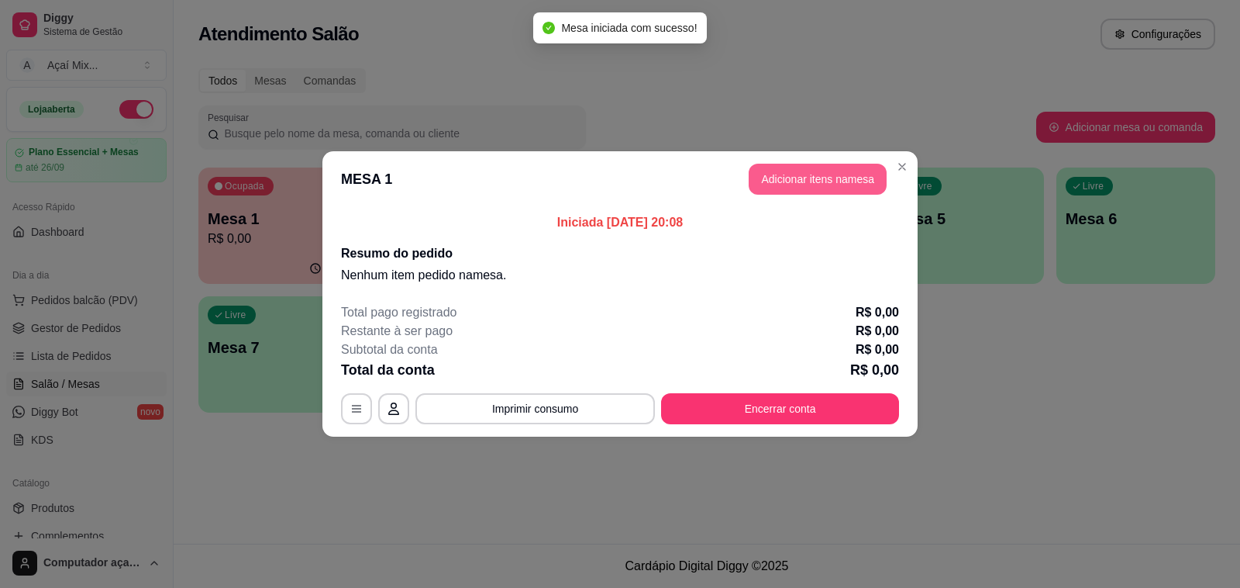
click at [846, 190] on button "Adicionar itens na mesa" at bounding box center [818, 179] width 138 height 31
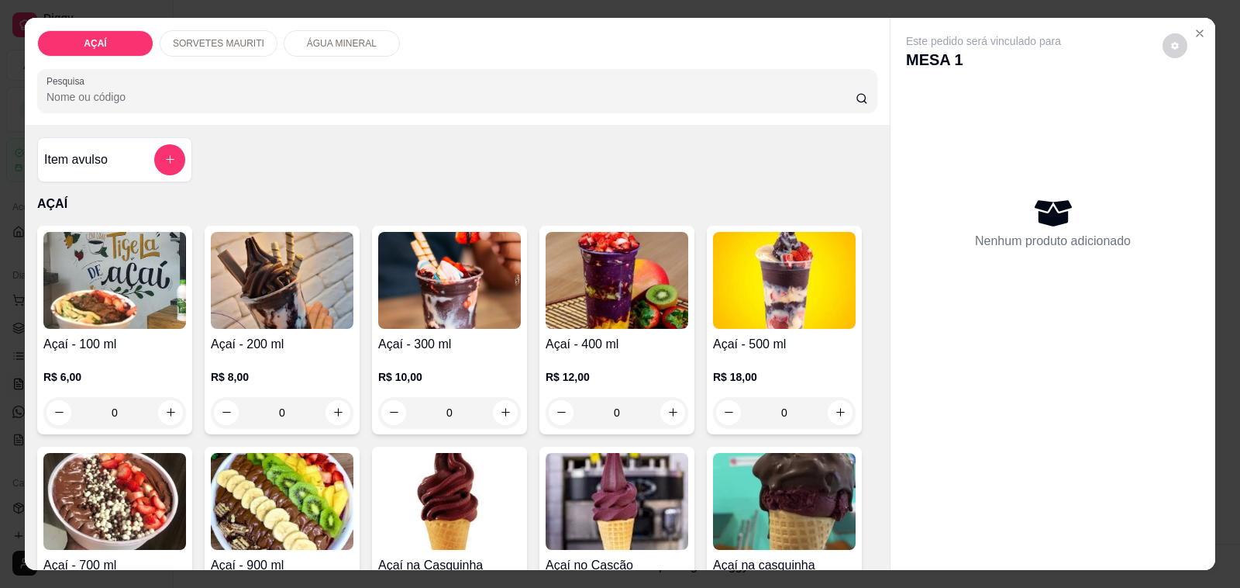
click at [866, 334] on div "Item avulso AÇAÍ Açaí - 100 ml R$ 6,00 0 Açaí - 200 ml R$ 8,00 0 Açaí - 300 ml …" at bounding box center [457, 348] width 865 height 446
click at [820, 335] on h4 "Açaí - 500 ml" at bounding box center [784, 344] width 143 height 19
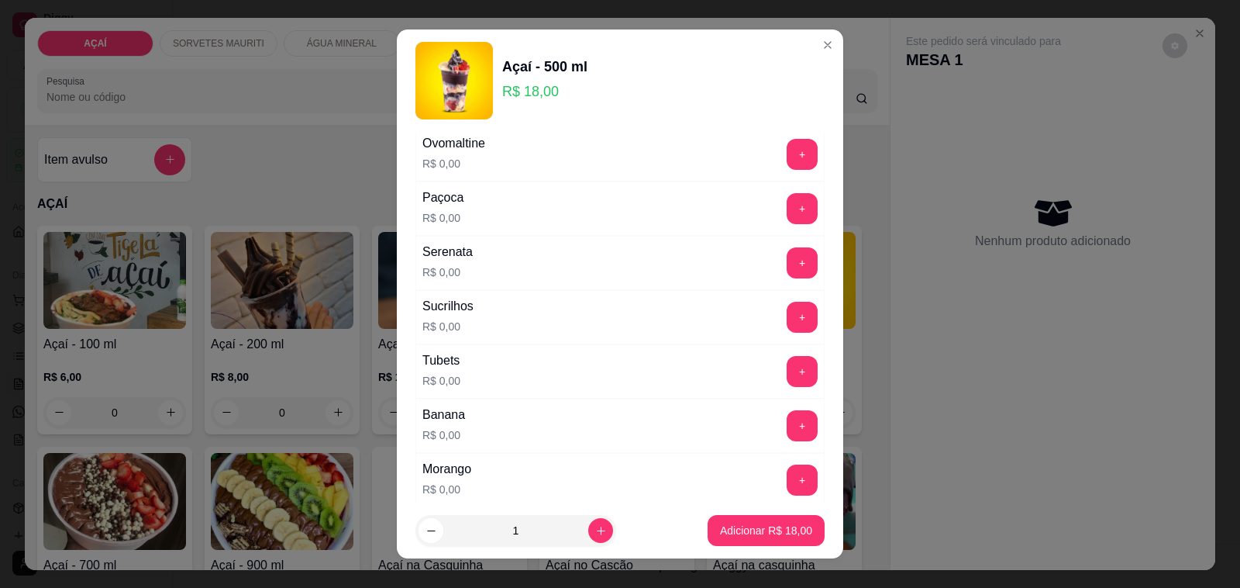
scroll to position [1987, 0]
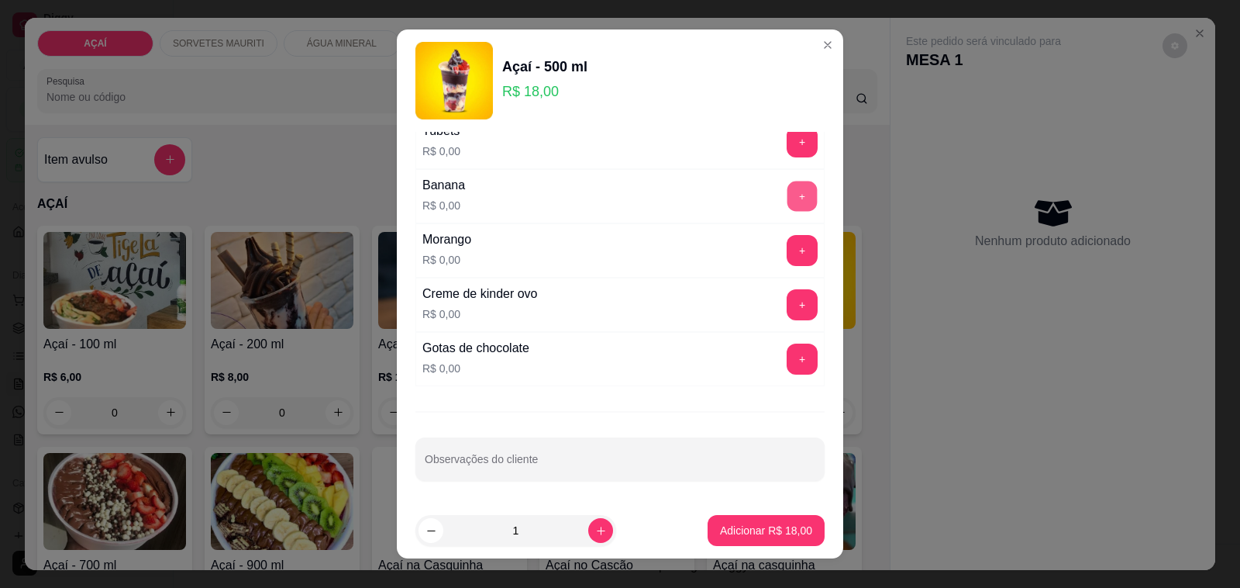
click at [788, 192] on button "+" at bounding box center [803, 196] width 30 height 30
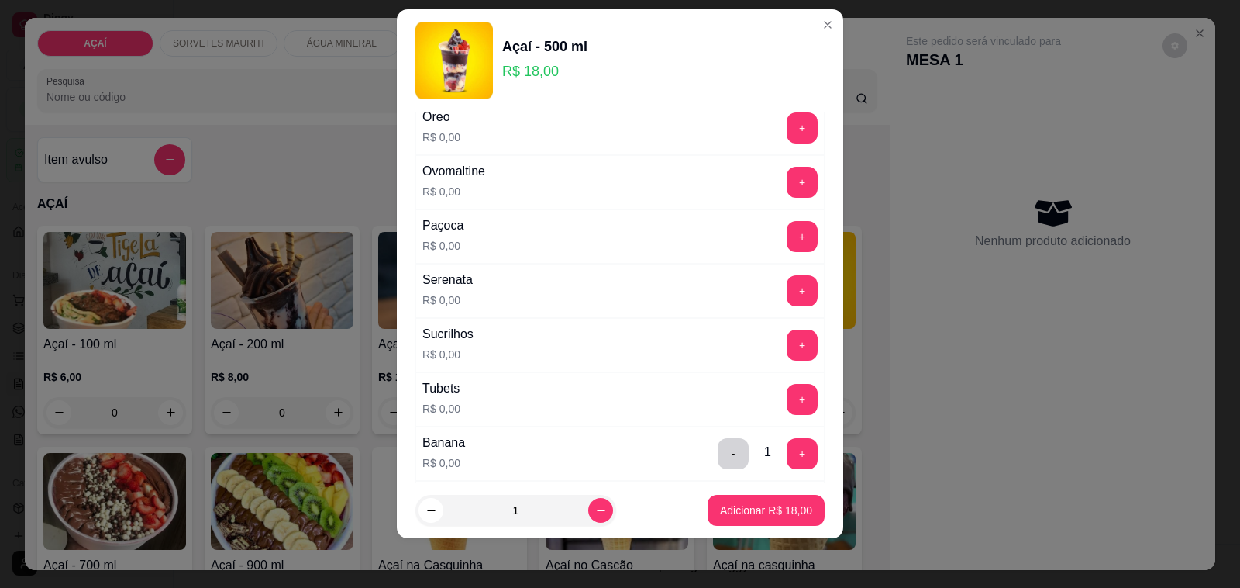
scroll to position [1599, 0]
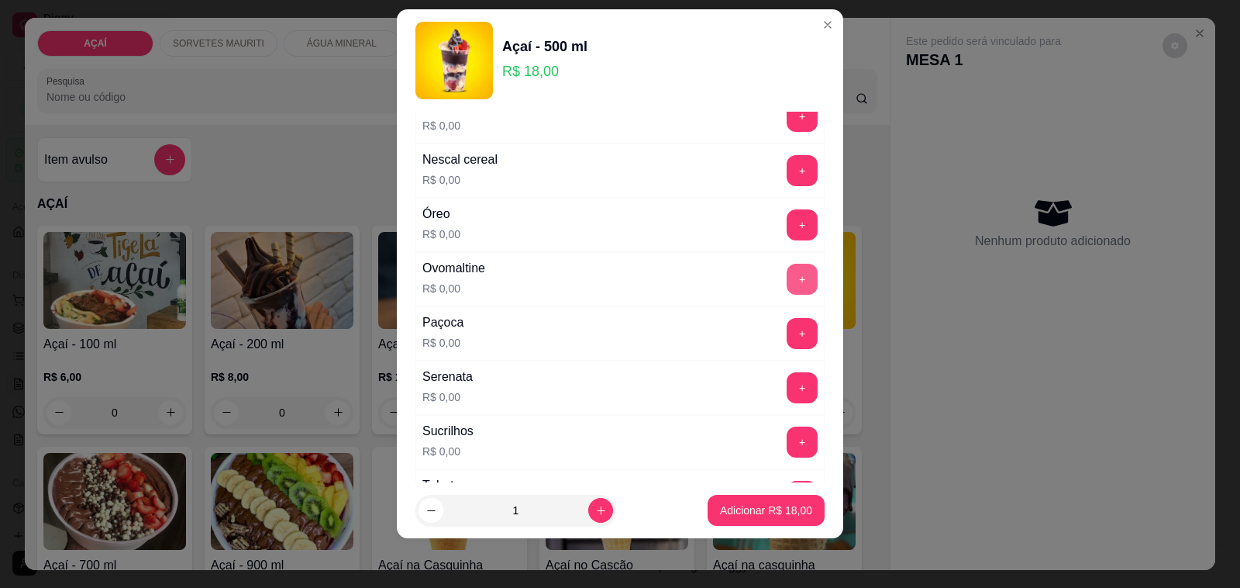
click at [787, 285] on button "+" at bounding box center [802, 279] width 31 height 31
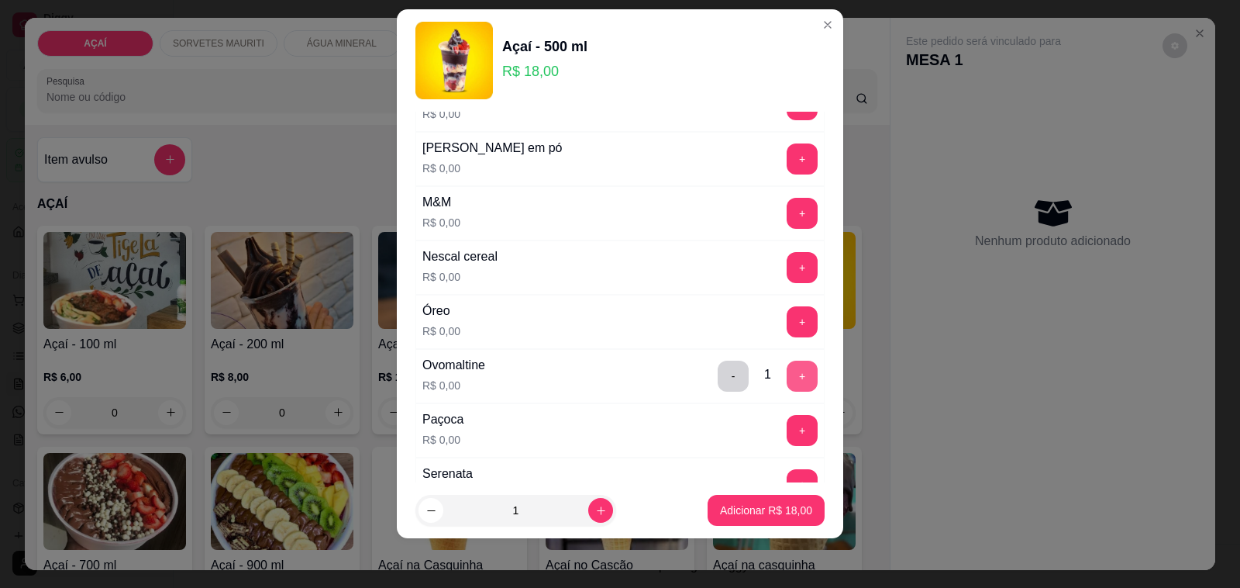
scroll to position [1406, 0]
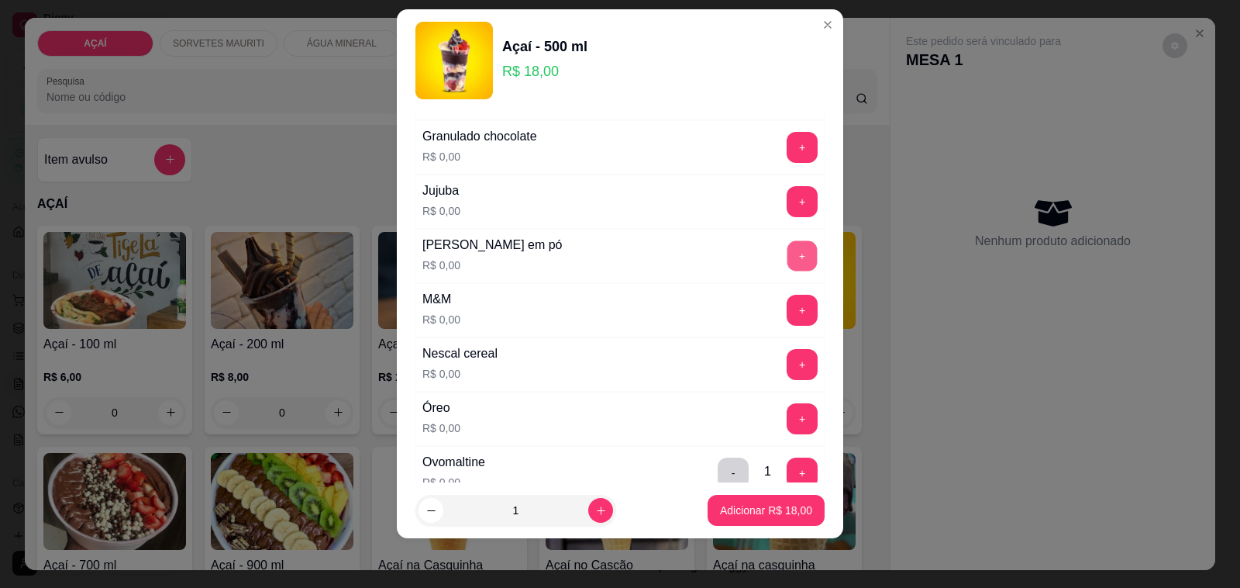
click at [788, 267] on button "+" at bounding box center [803, 256] width 30 height 30
click at [788, 424] on button "+" at bounding box center [803, 419] width 30 height 30
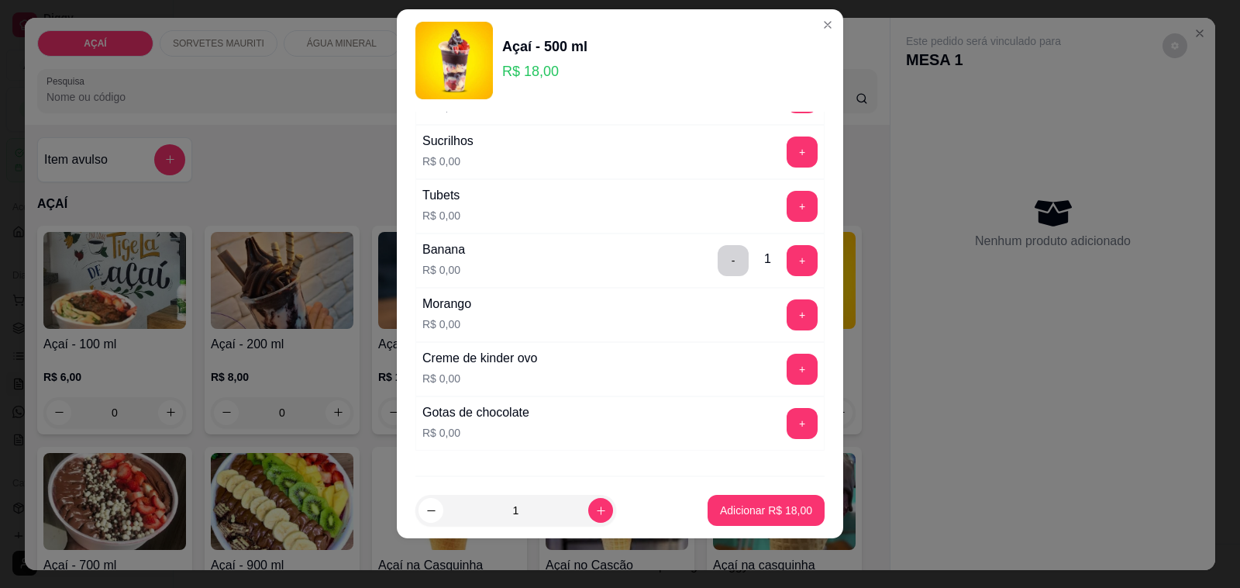
scroll to position [1890, 0]
click at [787, 319] on button "+" at bounding box center [802, 313] width 31 height 31
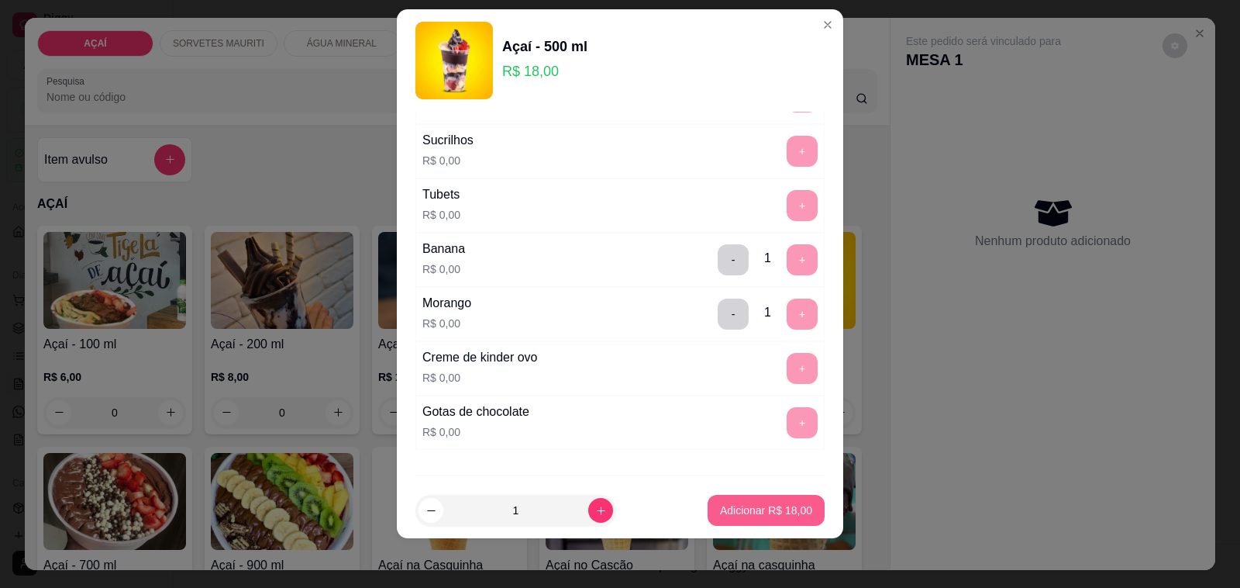
click at [742, 520] on button "Adicionar R$ 18,00" at bounding box center [766, 510] width 117 height 31
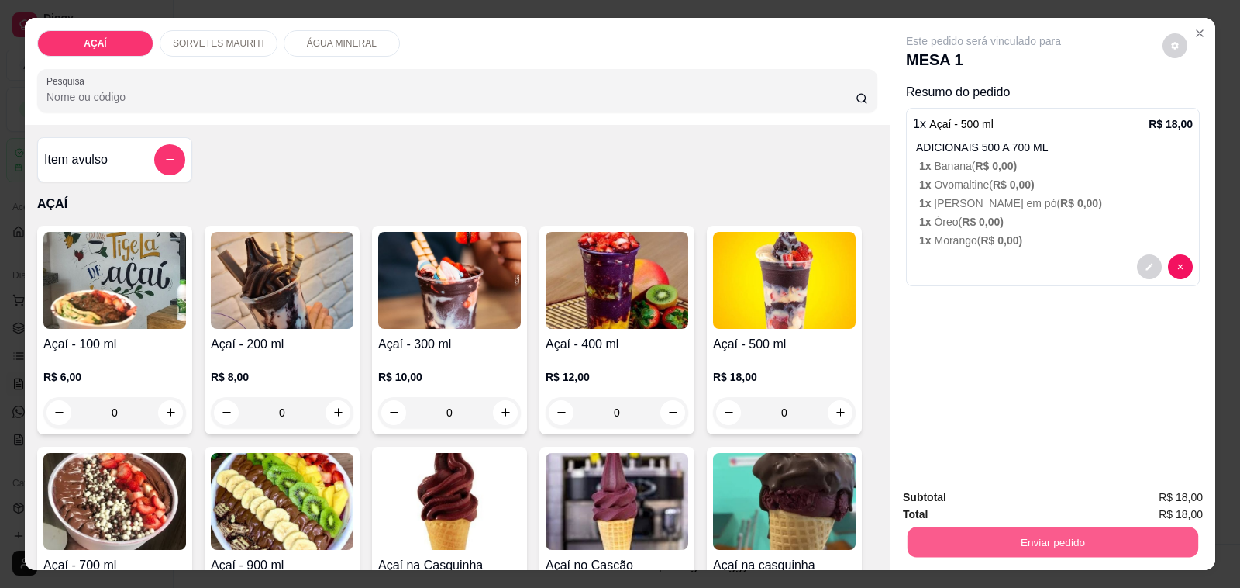
click at [912, 527] on button "Enviar pedido" at bounding box center [1053, 542] width 291 height 30
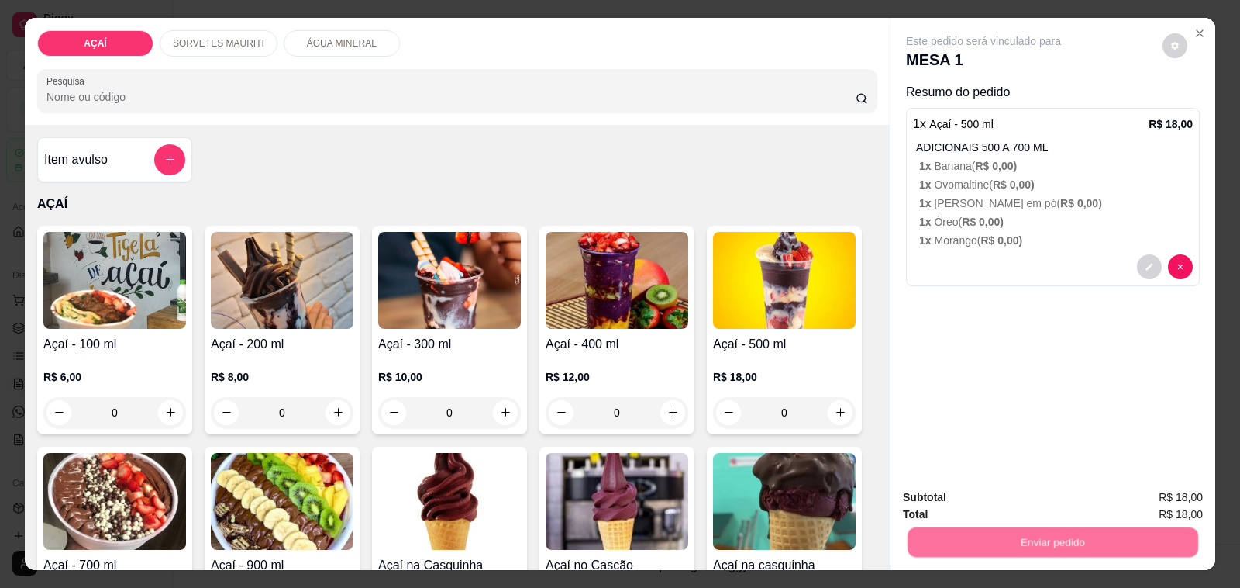
click at [942, 490] on button "Não registrar e enviar pedido" at bounding box center [1000, 497] width 161 height 29
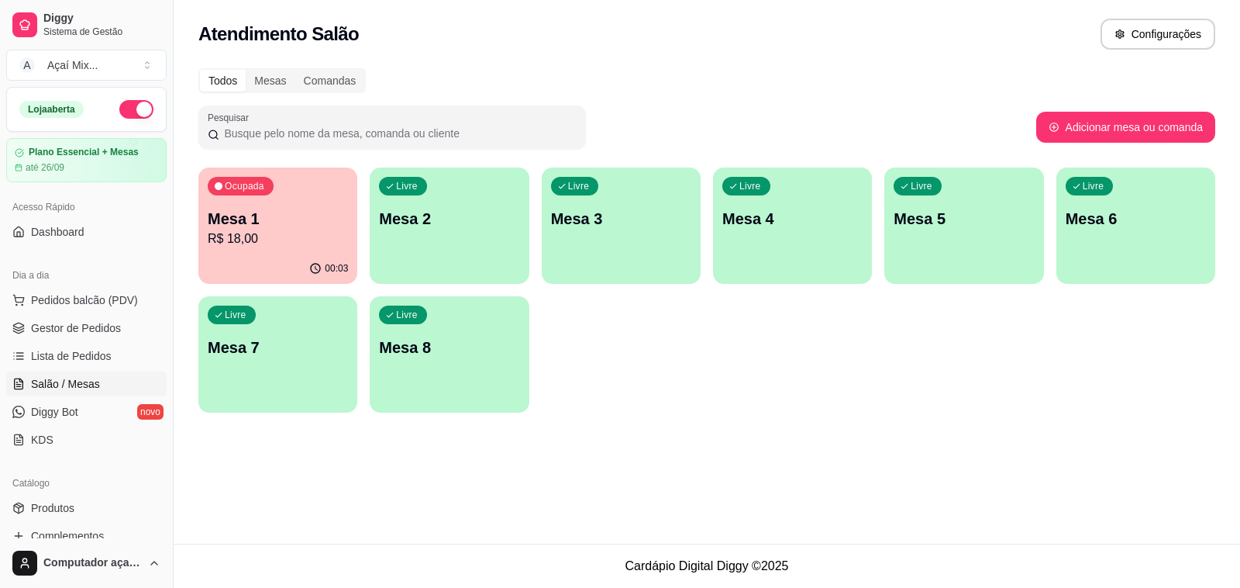
click at [384, 242] on div "Livre Mesa 2" at bounding box center [449, 216] width 159 height 98
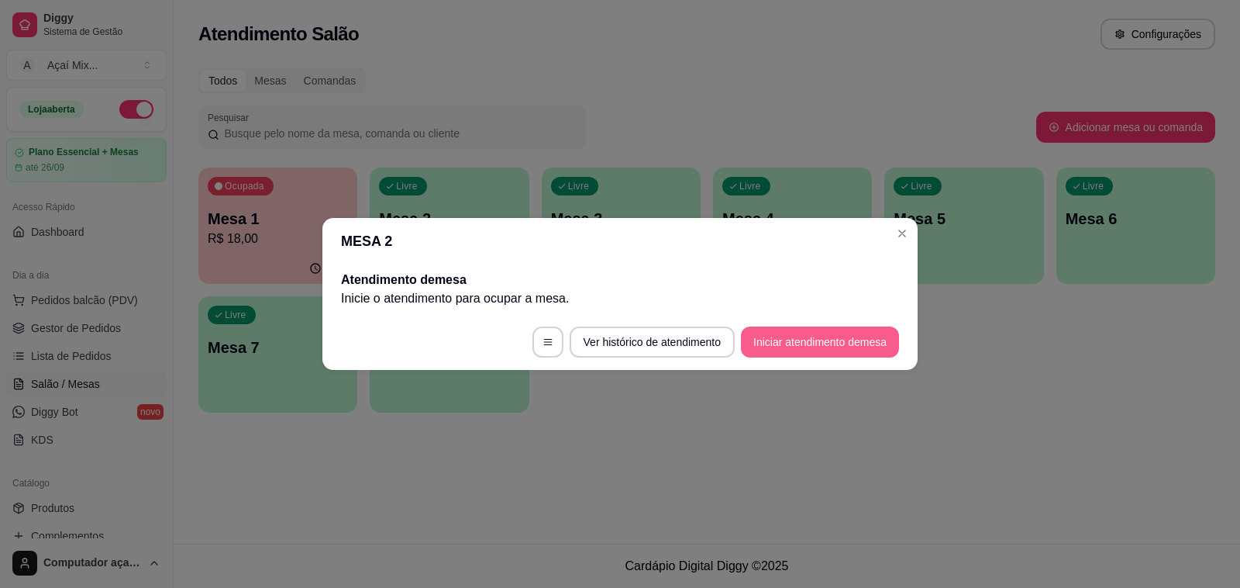
click at [797, 345] on button "Iniciar atendimento de mesa" at bounding box center [820, 341] width 158 height 31
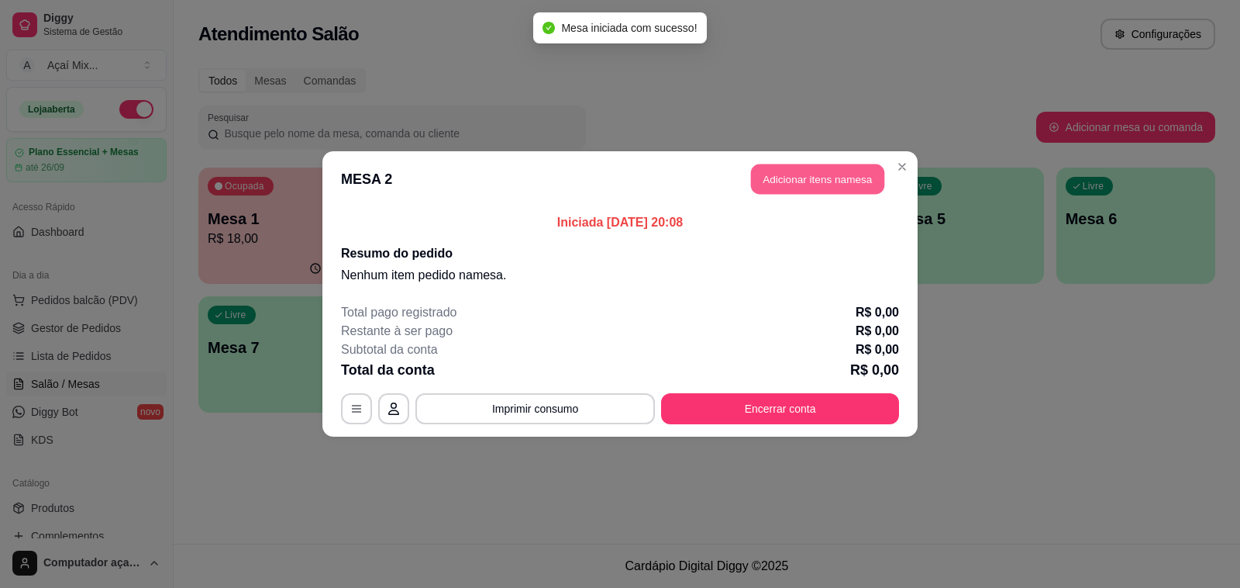
click at [801, 194] on button "Adicionar itens na mesa" at bounding box center [817, 179] width 133 height 30
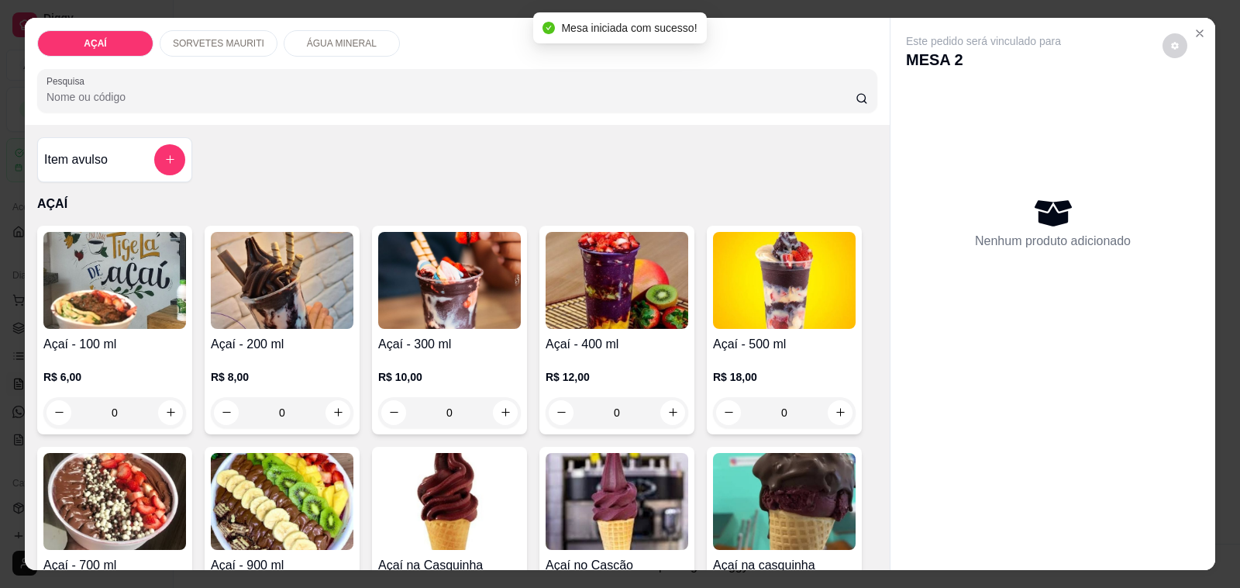
click at [258, 354] on div "R$ 8,00 0" at bounding box center [282, 391] width 143 height 74
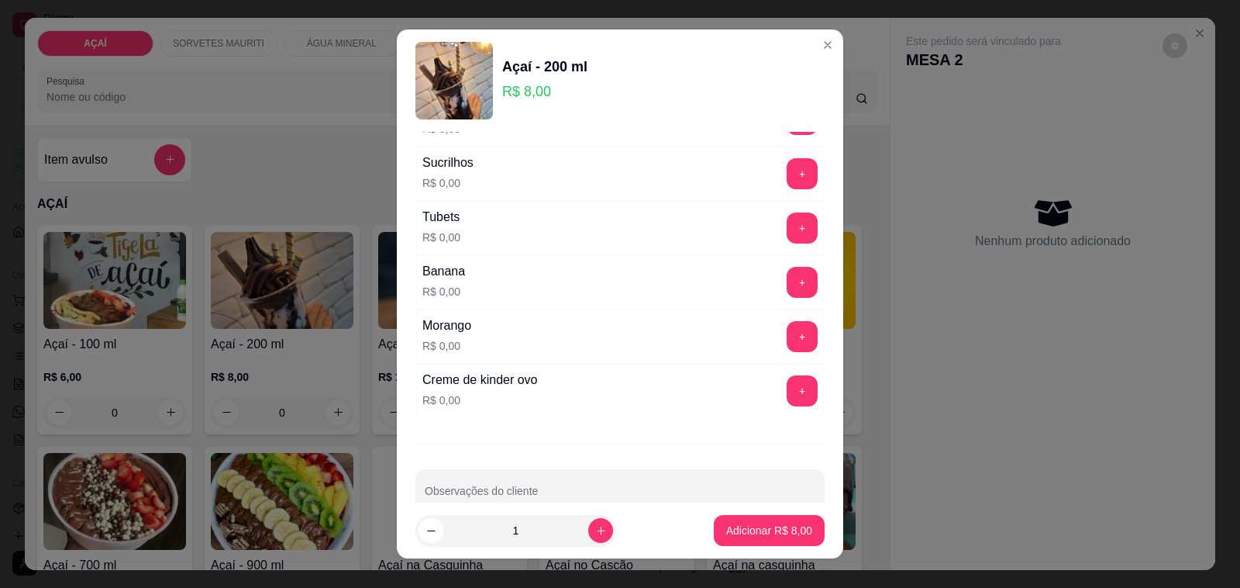
scroll to position [1987, 0]
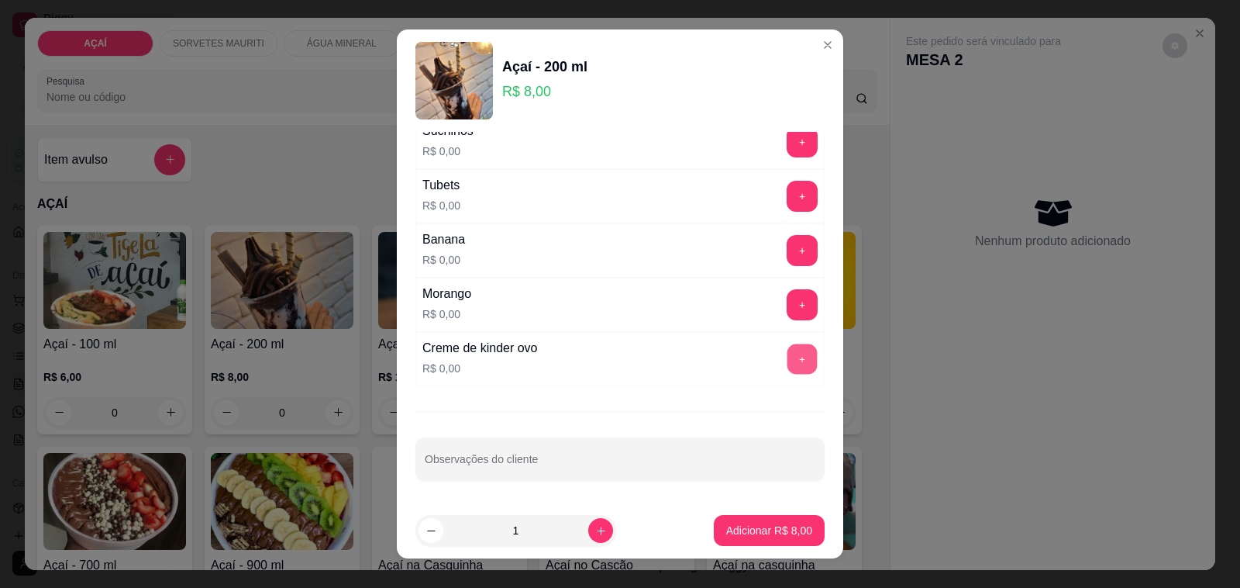
click at [788, 346] on button "+" at bounding box center [803, 359] width 30 height 30
click at [787, 293] on button "+" at bounding box center [802, 304] width 31 height 31
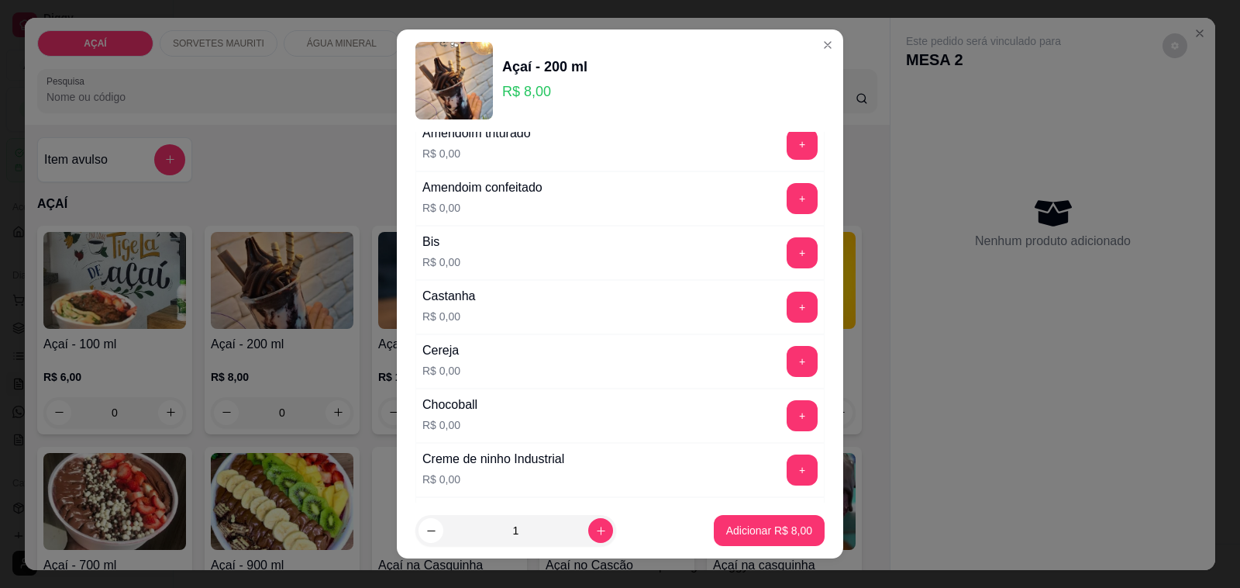
scroll to position [0, 0]
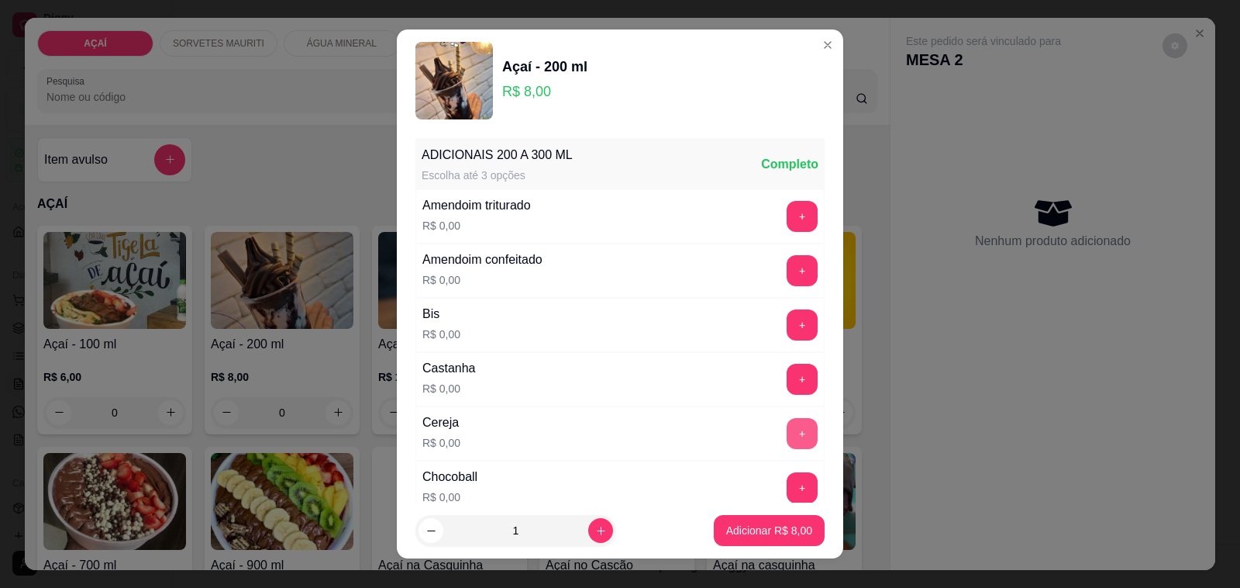
click at [787, 438] on button "+" at bounding box center [802, 433] width 31 height 31
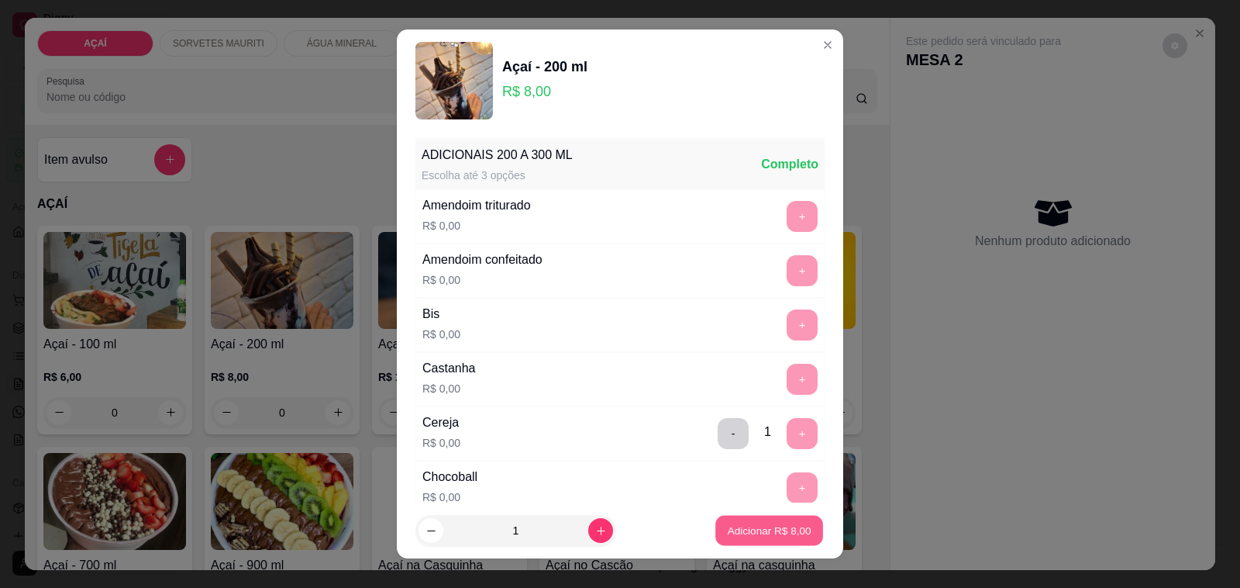
click at [741, 518] on button "Adicionar R$ 8,00" at bounding box center [770, 531] width 108 height 30
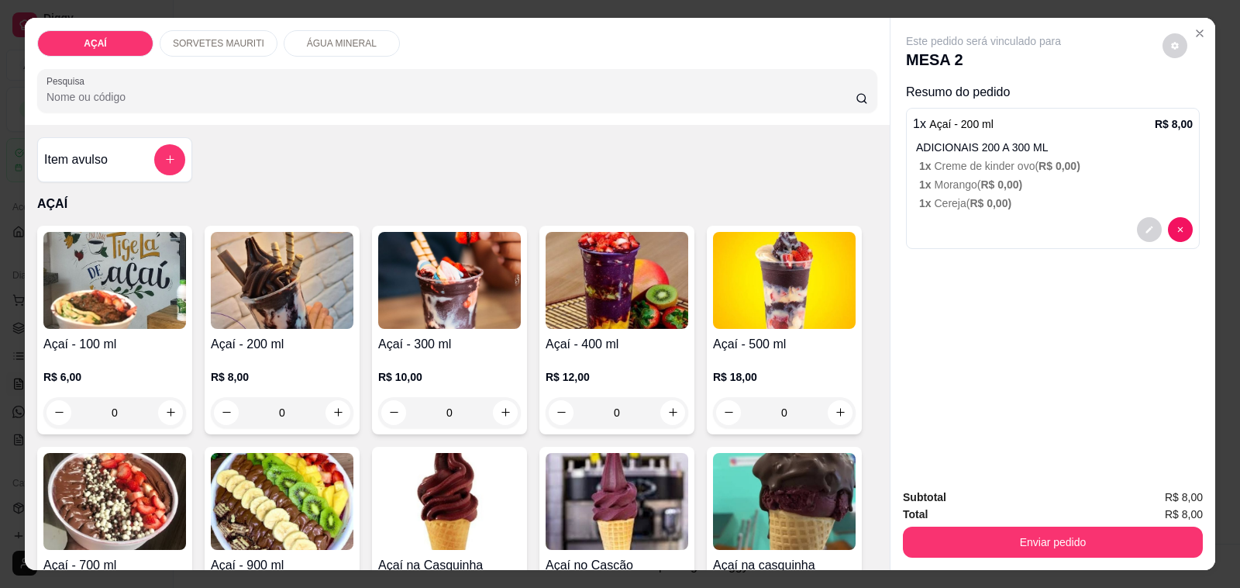
click at [495, 357] on div "R$ 10,00 0" at bounding box center [449, 391] width 143 height 74
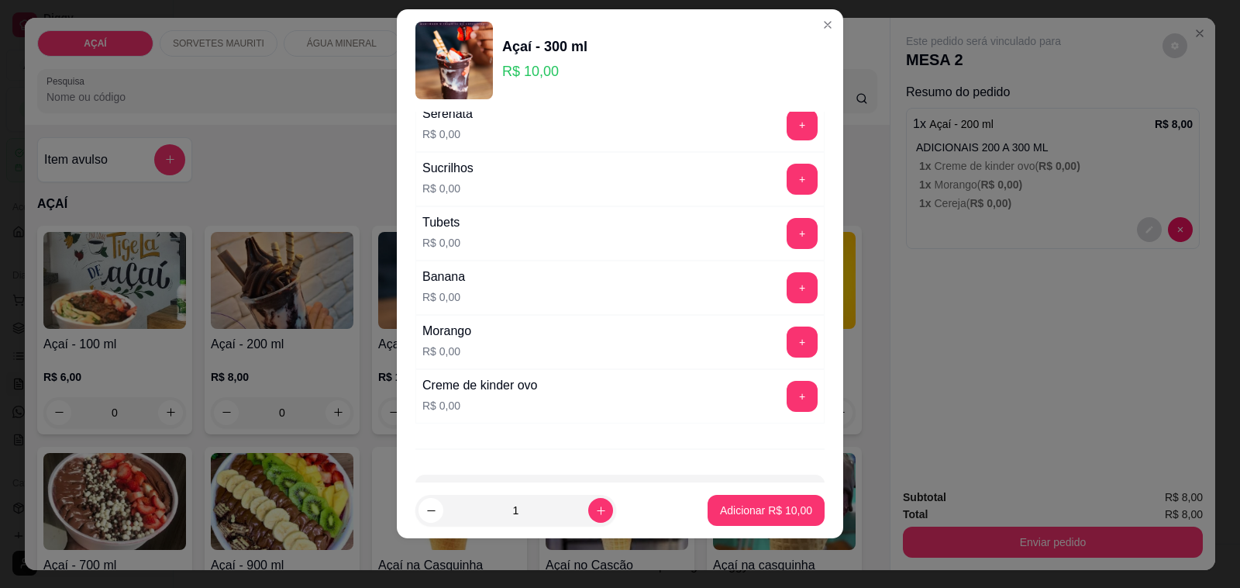
scroll to position [1987, 0]
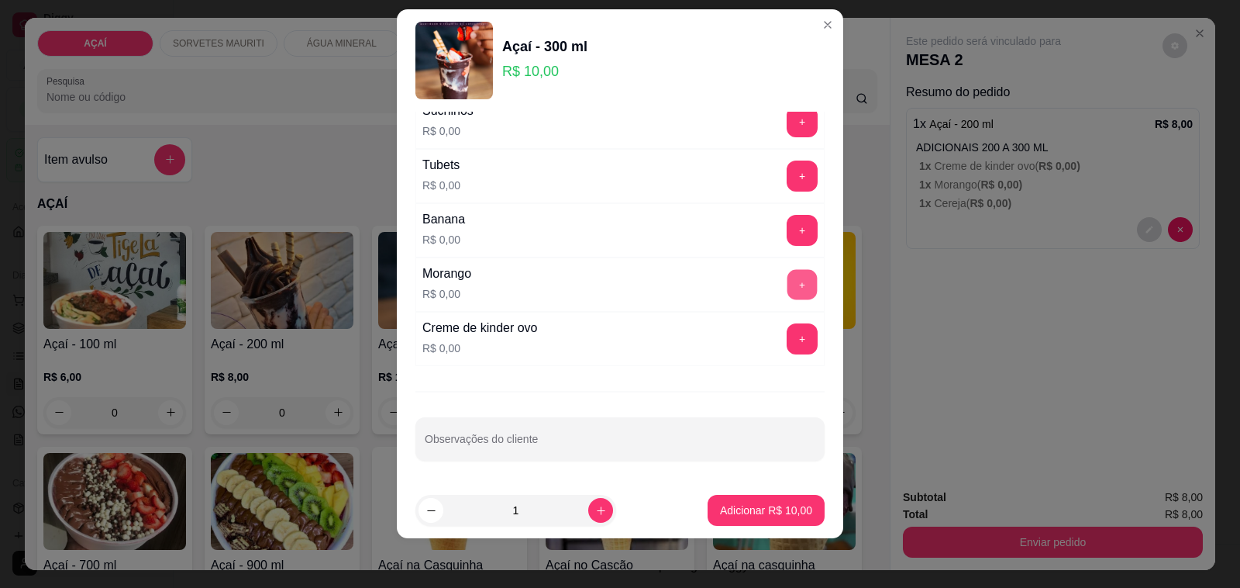
click at [788, 291] on button "+" at bounding box center [803, 285] width 30 height 30
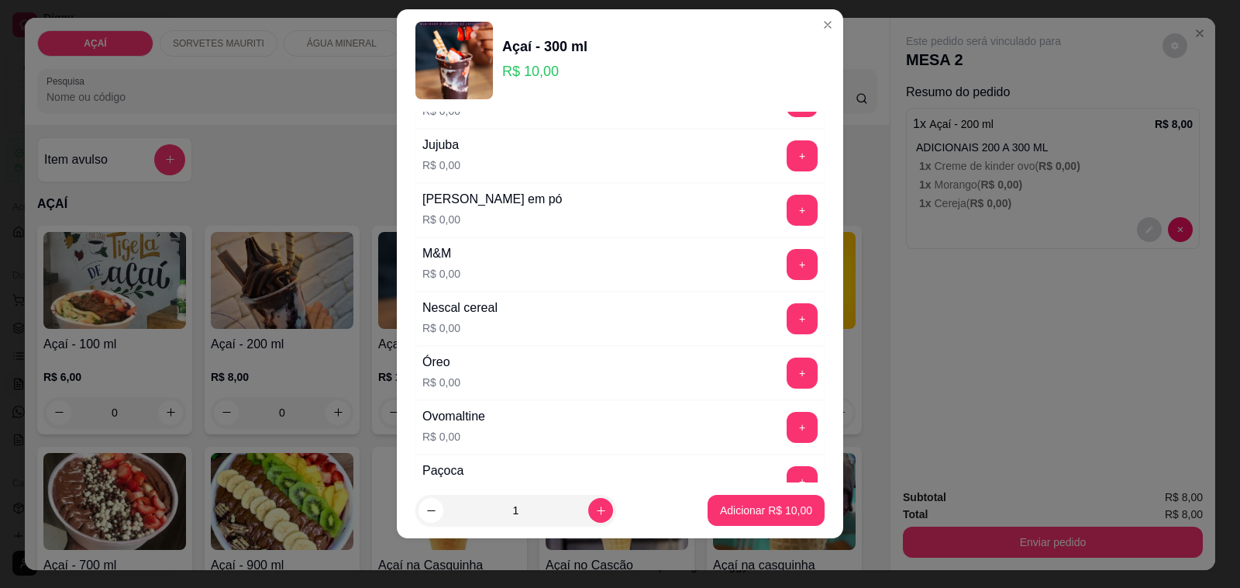
scroll to position [1502, 0]
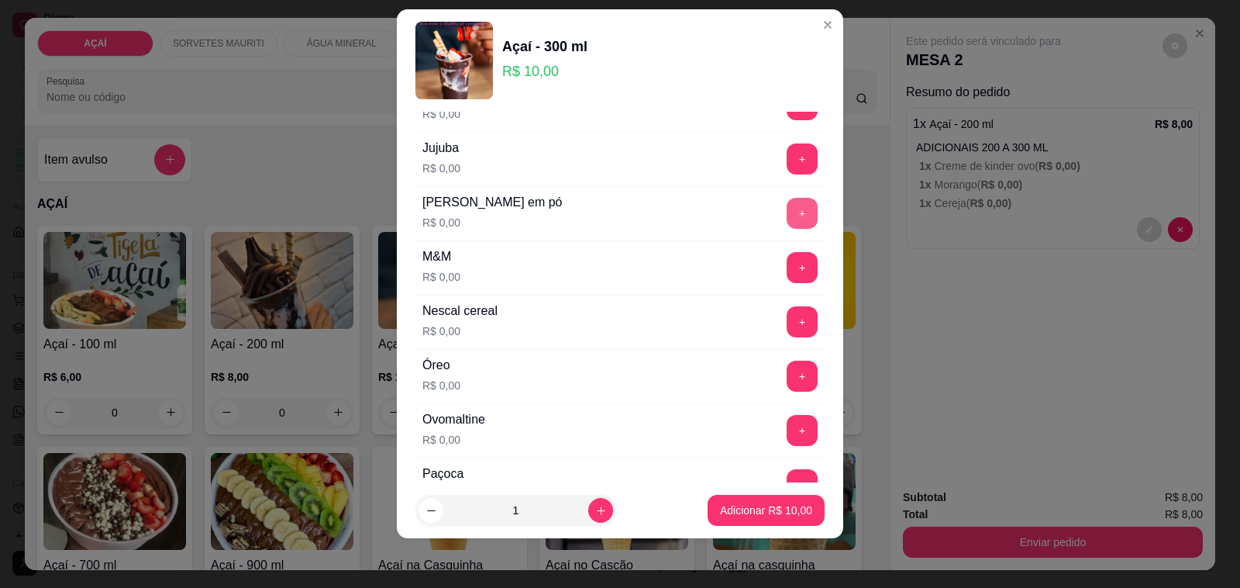
click at [787, 227] on button "+" at bounding box center [802, 213] width 31 height 31
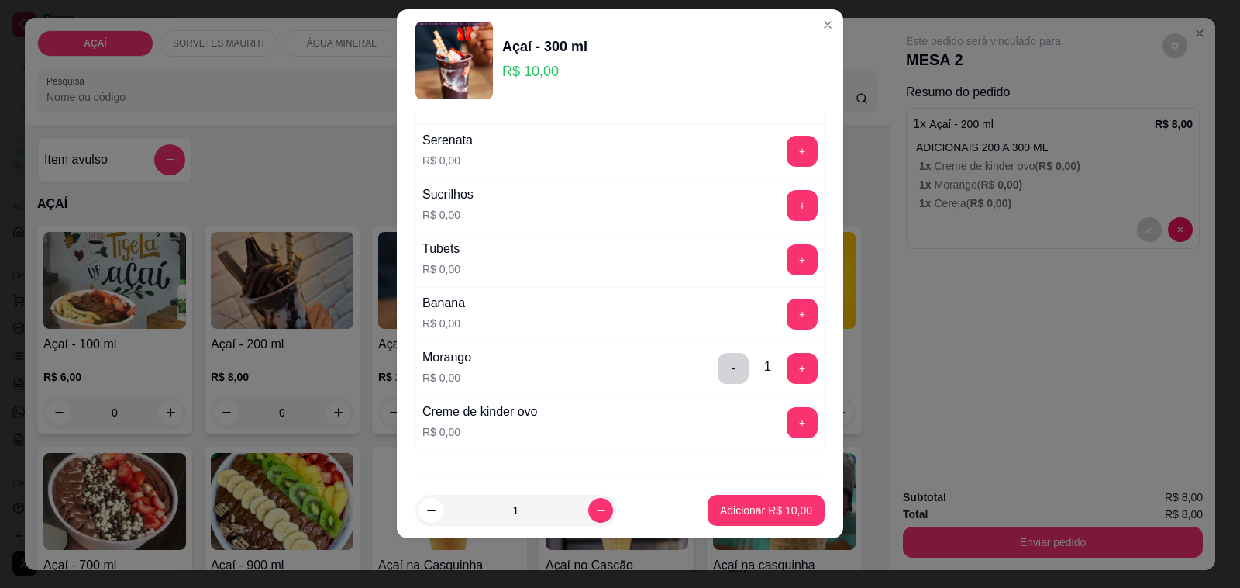
scroll to position [1987, 0]
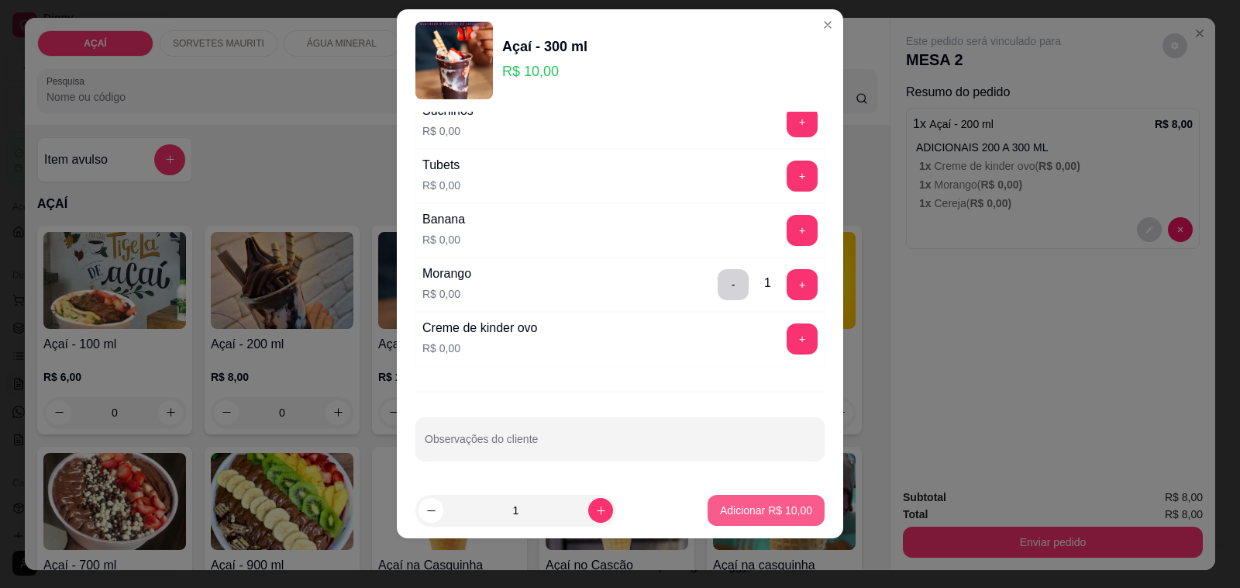
click at [736, 512] on p "Adicionar R$ 10,00" at bounding box center [766, 510] width 92 height 16
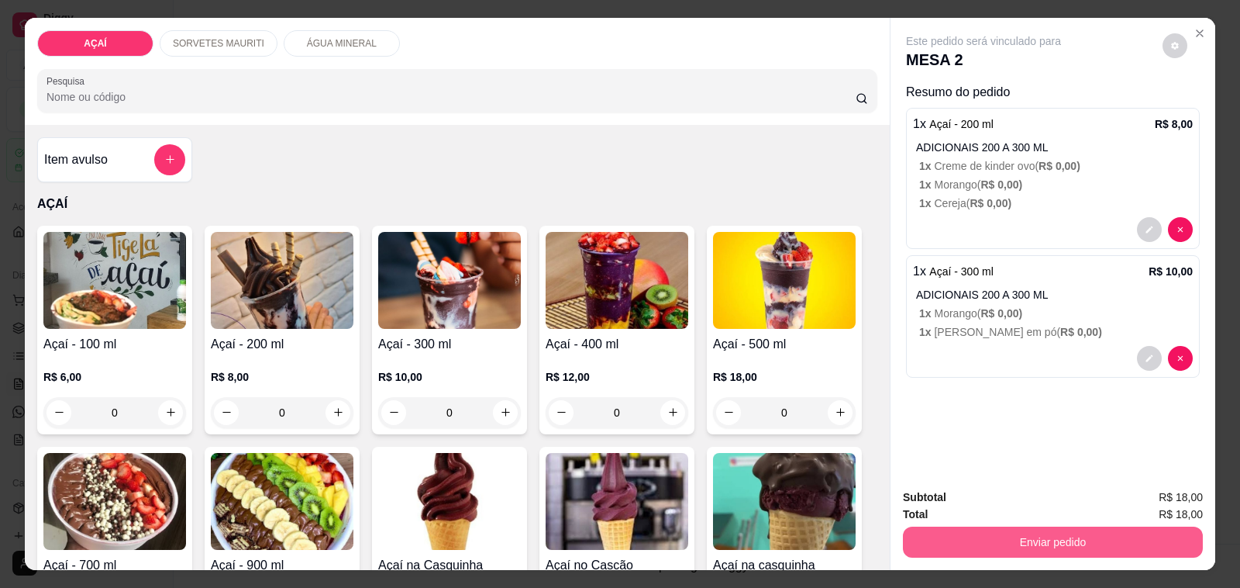
click at [970, 548] on button "Enviar pedido" at bounding box center [1053, 541] width 300 height 31
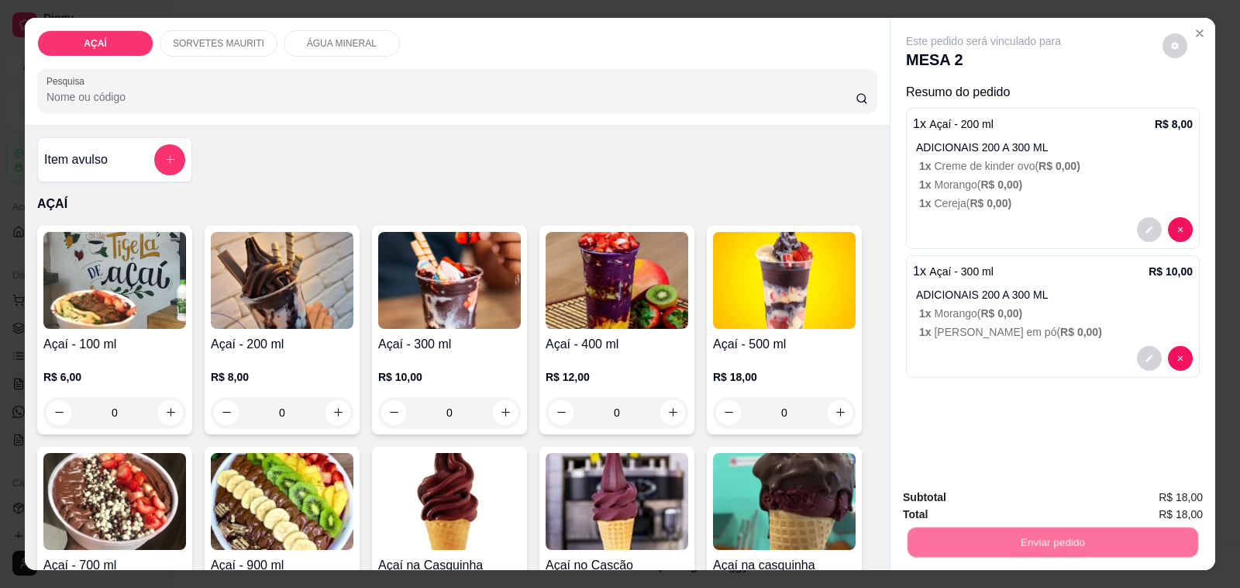
click at [969, 497] on button "Não registrar e enviar pedido" at bounding box center [1000, 497] width 161 height 29
